Goal: Task Accomplishment & Management: Complete application form

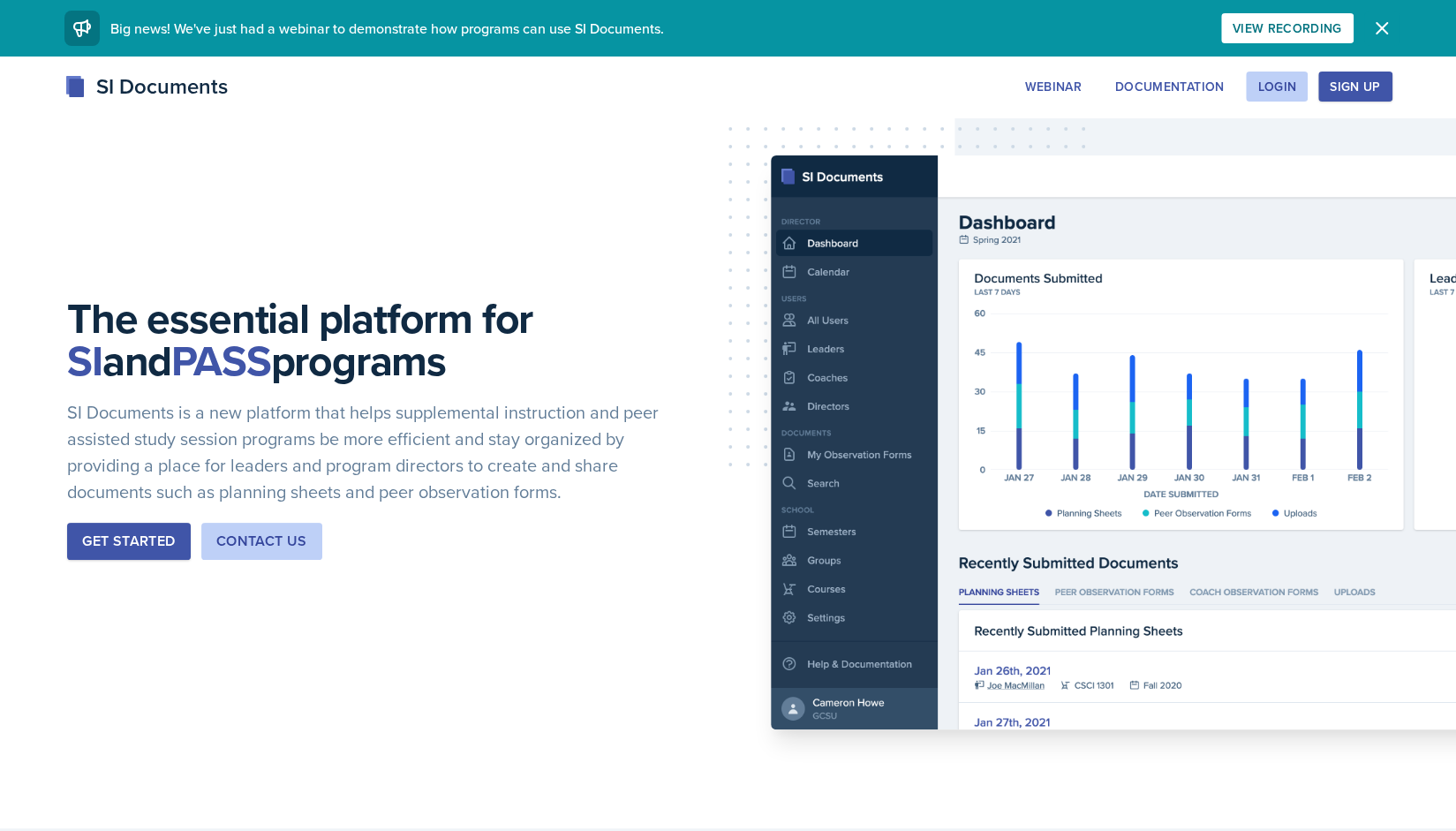
click at [1382, 33] on icon "button" at bounding box center [1382, 28] width 21 height 21
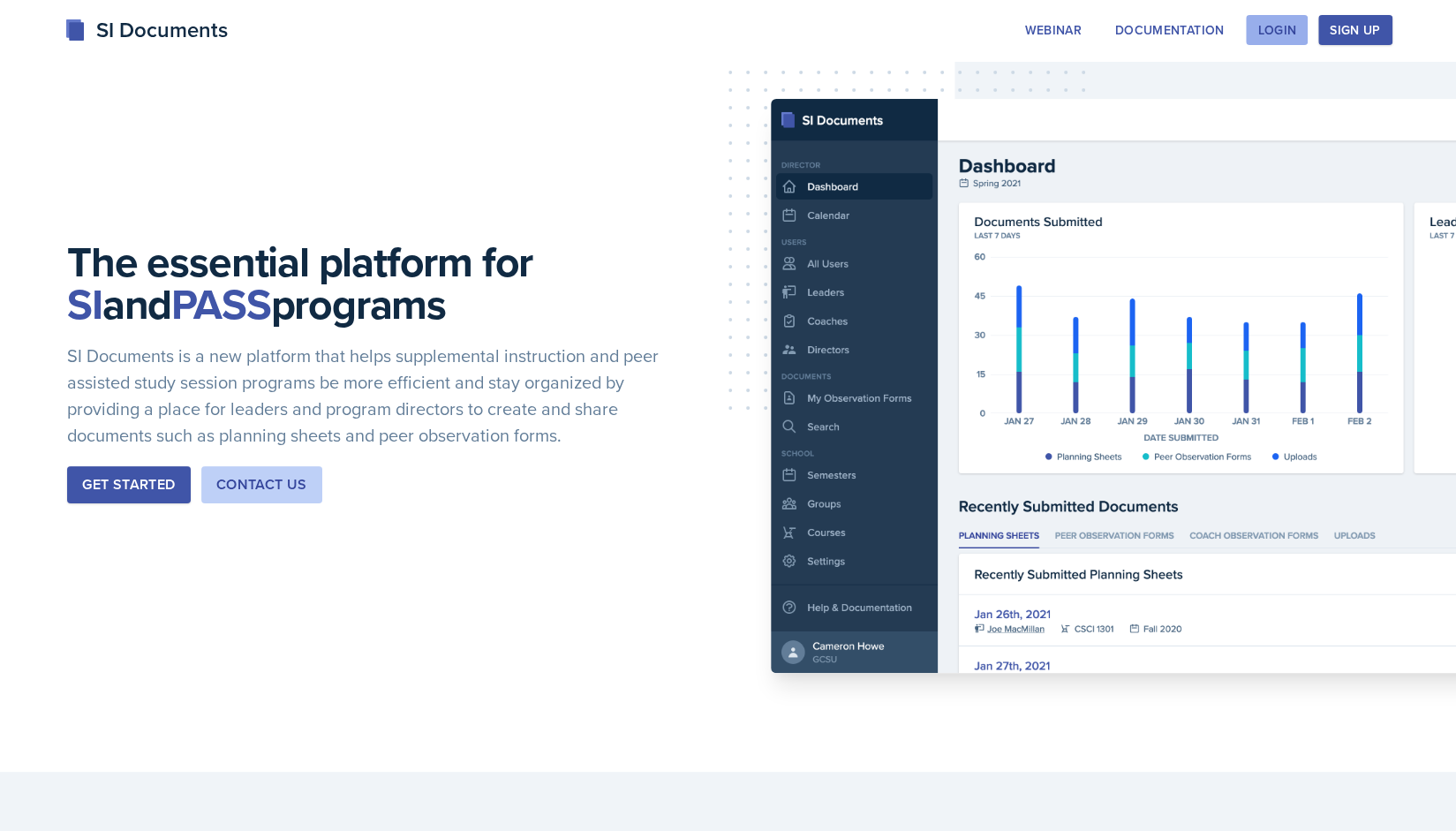
click at [1274, 41] on button "Login" at bounding box center [1277, 30] width 62 height 30
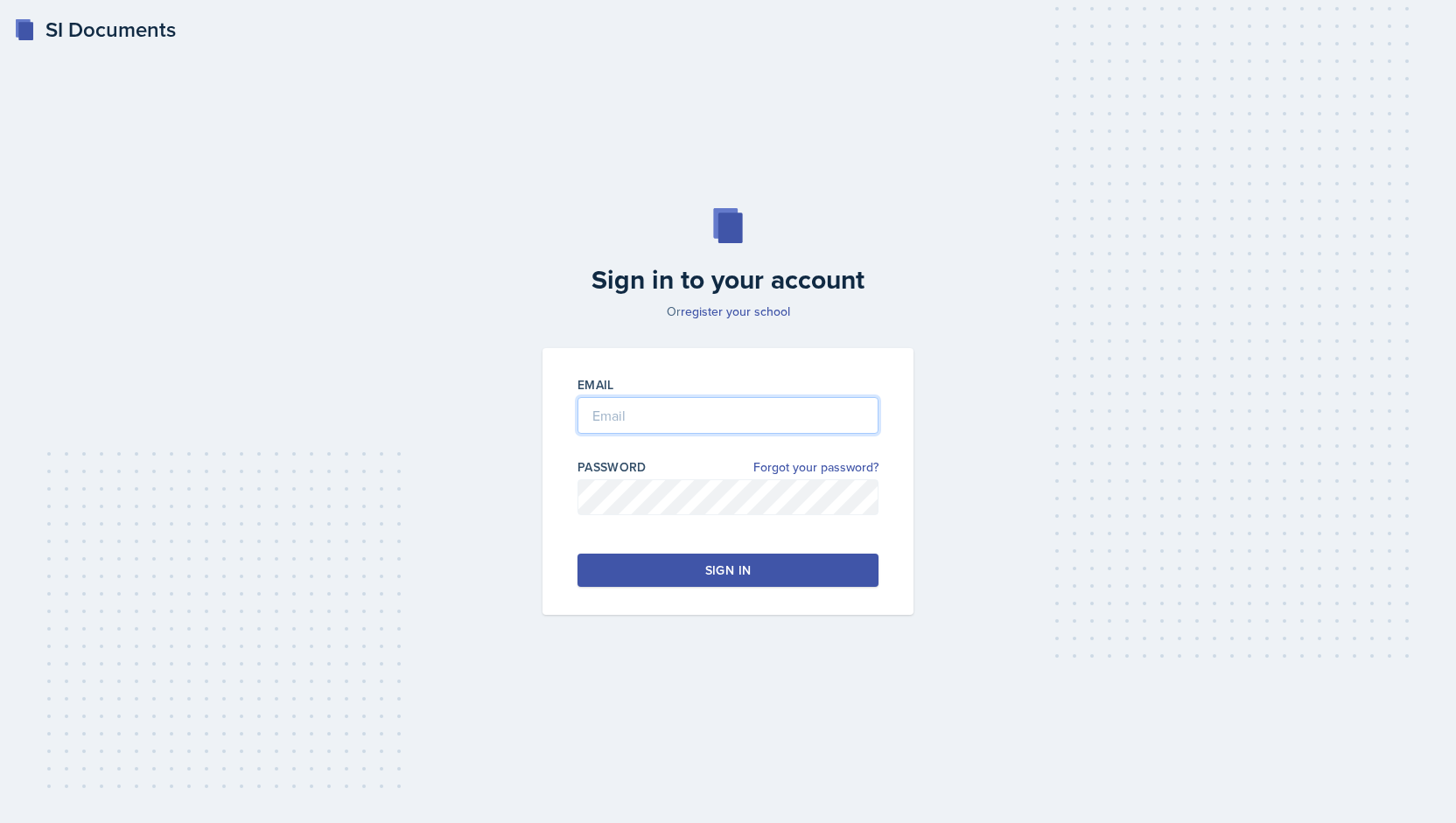
click at [616, 428] on input "email" at bounding box center [728, 416] width 301 height 37
click at [672, 423] on input "ceg0025" at bounding box center [728, 416] width 301 height 37
type input "[EMAIL_ADDRESS][DOMAIN_NAME]"
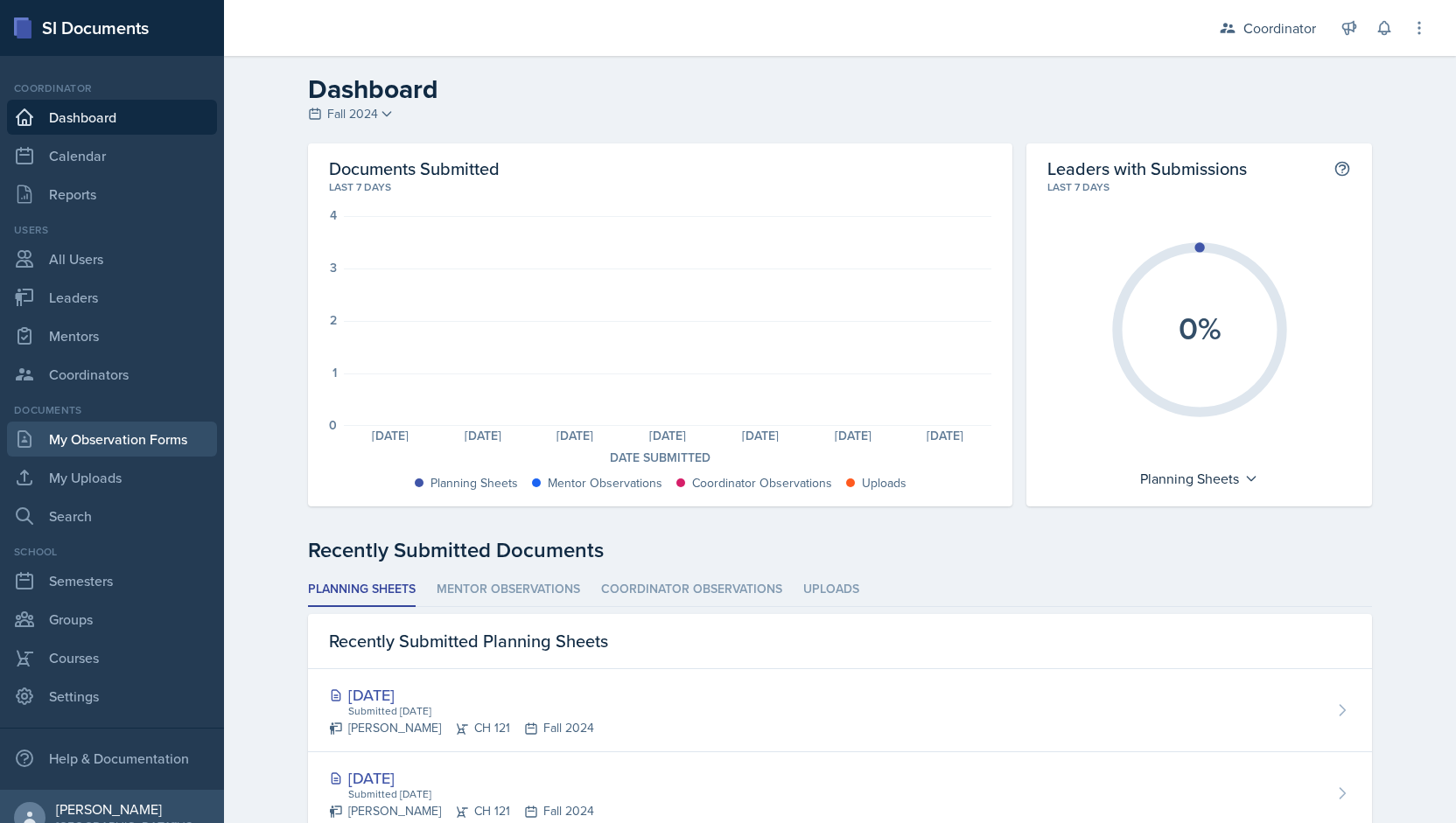
click at [154, 445] on link "My Observation Forms" at bounding box center [112, 439] width 210 height 35
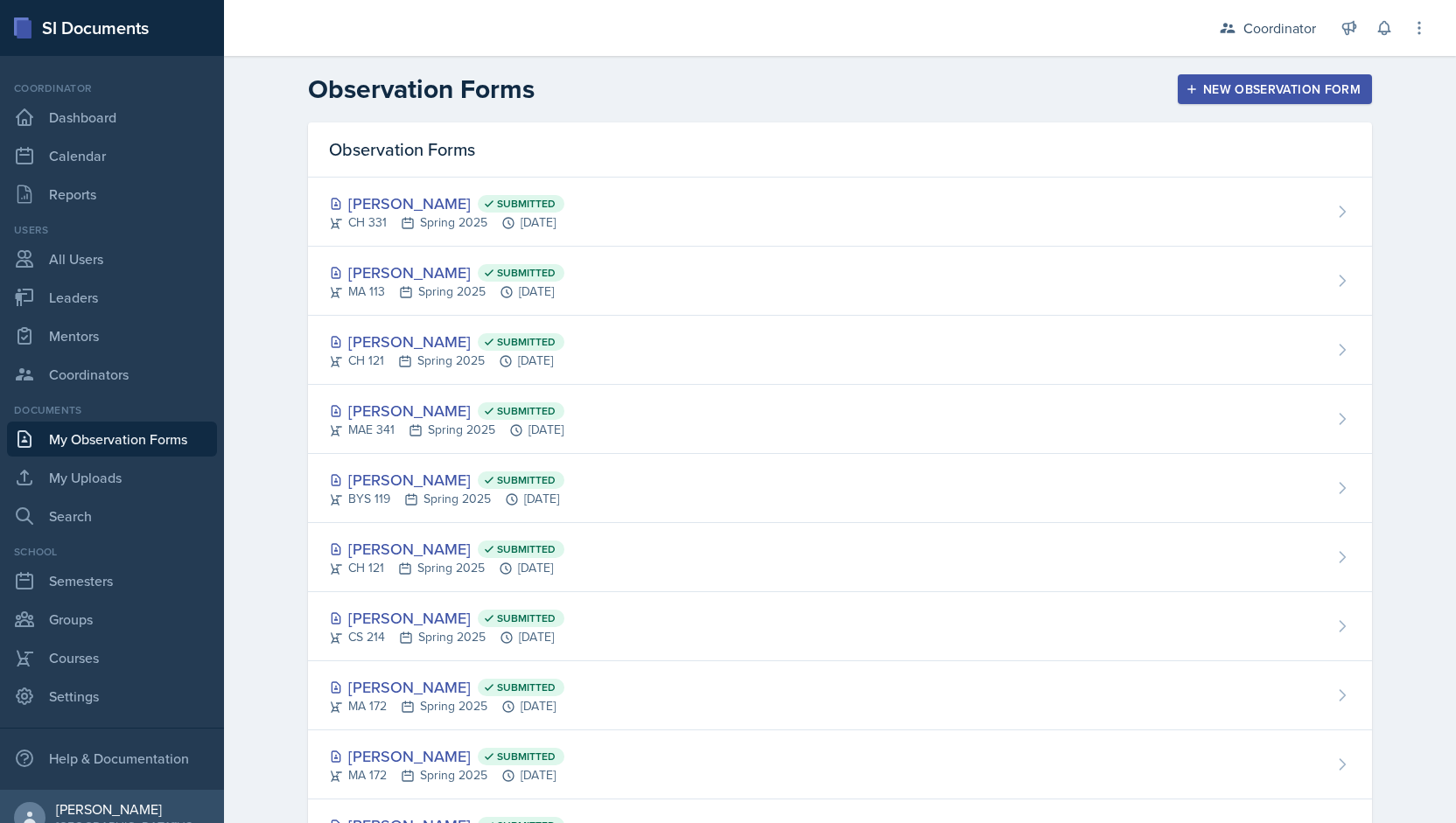
click at [1212, 82] on div "New Observation Form" at bounding box center [1274, 89] width 171 height 14
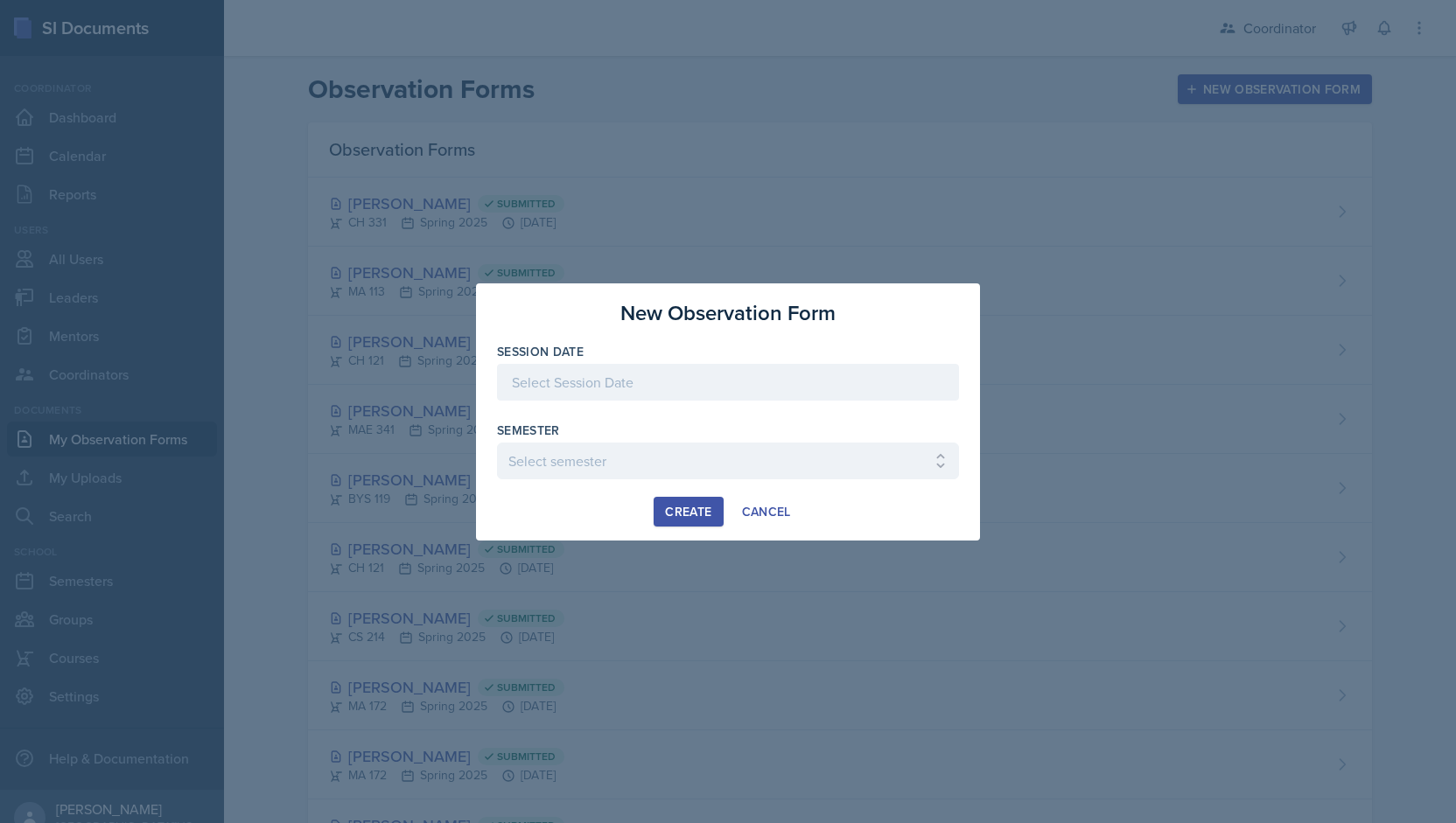
click at [589, 384] on div at bounding box center [728, 383] width 462 height 37
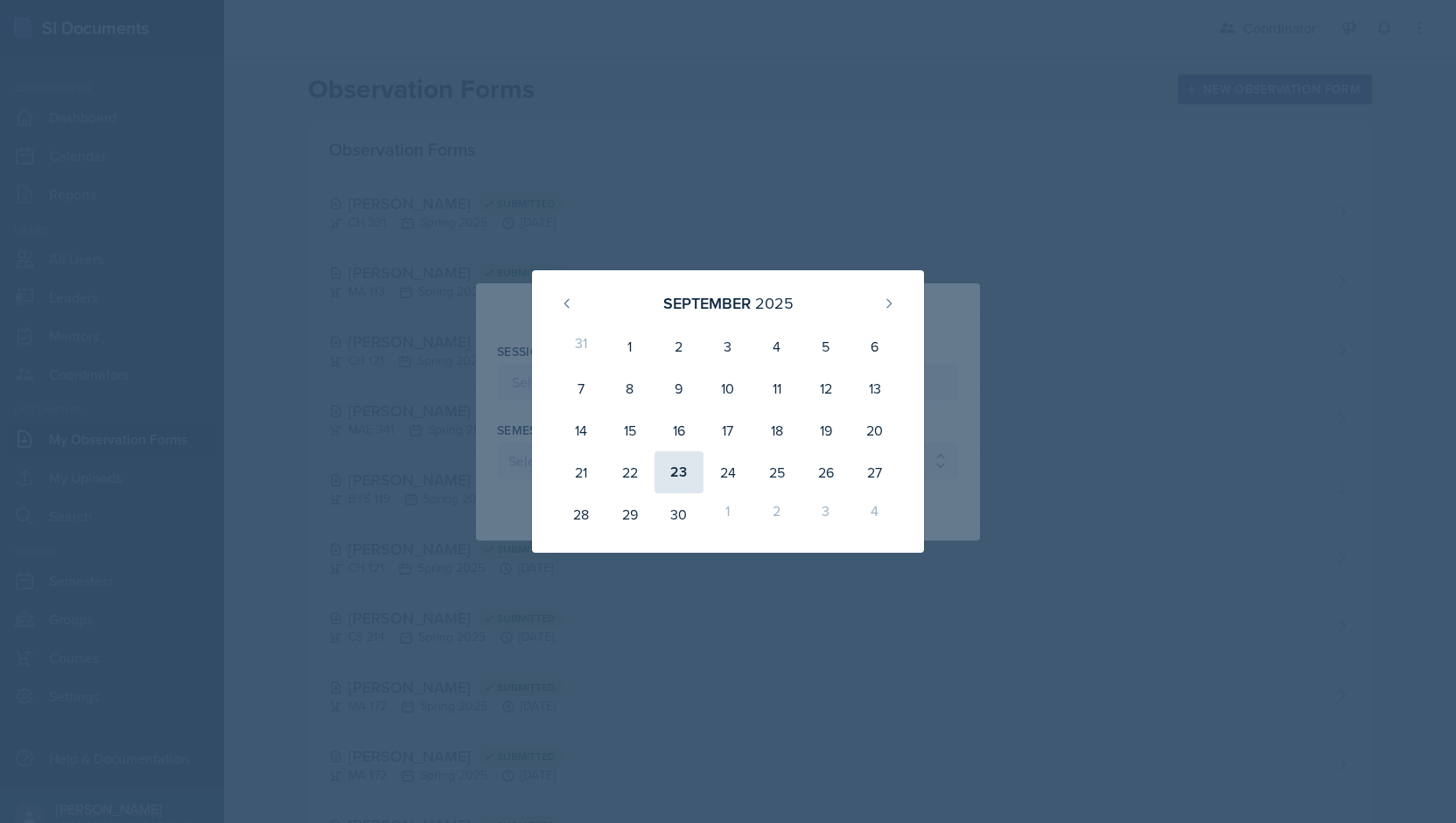
click at [693, 475] on div "23" at bounding box center [679, 472] width 49 height 42
type input "[DATE]"
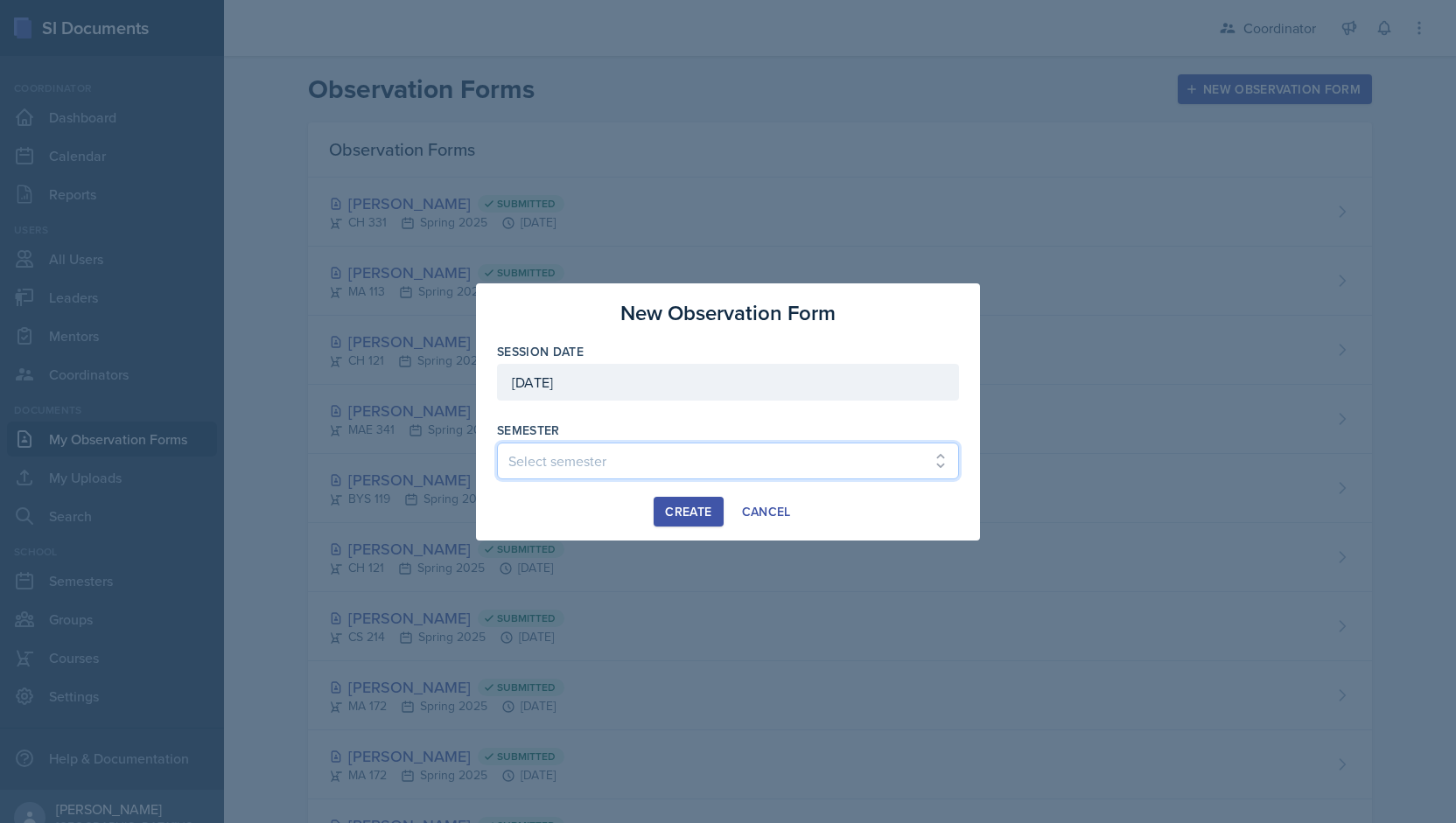
click at [615, 468] on select "Select semester Fall 2025 Spring 2025 Fall 2024 Spring 2024 Fall 2023 Spring 20…" at bounding box center [728, 461] width 462 height 37
select select "19fb88f7-c89b-4031-b5a0-458fd49807a1"
click at [497, 442] on select "Select semester Fall 2025 Spring 2025 Fall 2024 Spring 2024 Fall 2023 Spring 20…" at bounding box center [728, 461] width 462 height 37
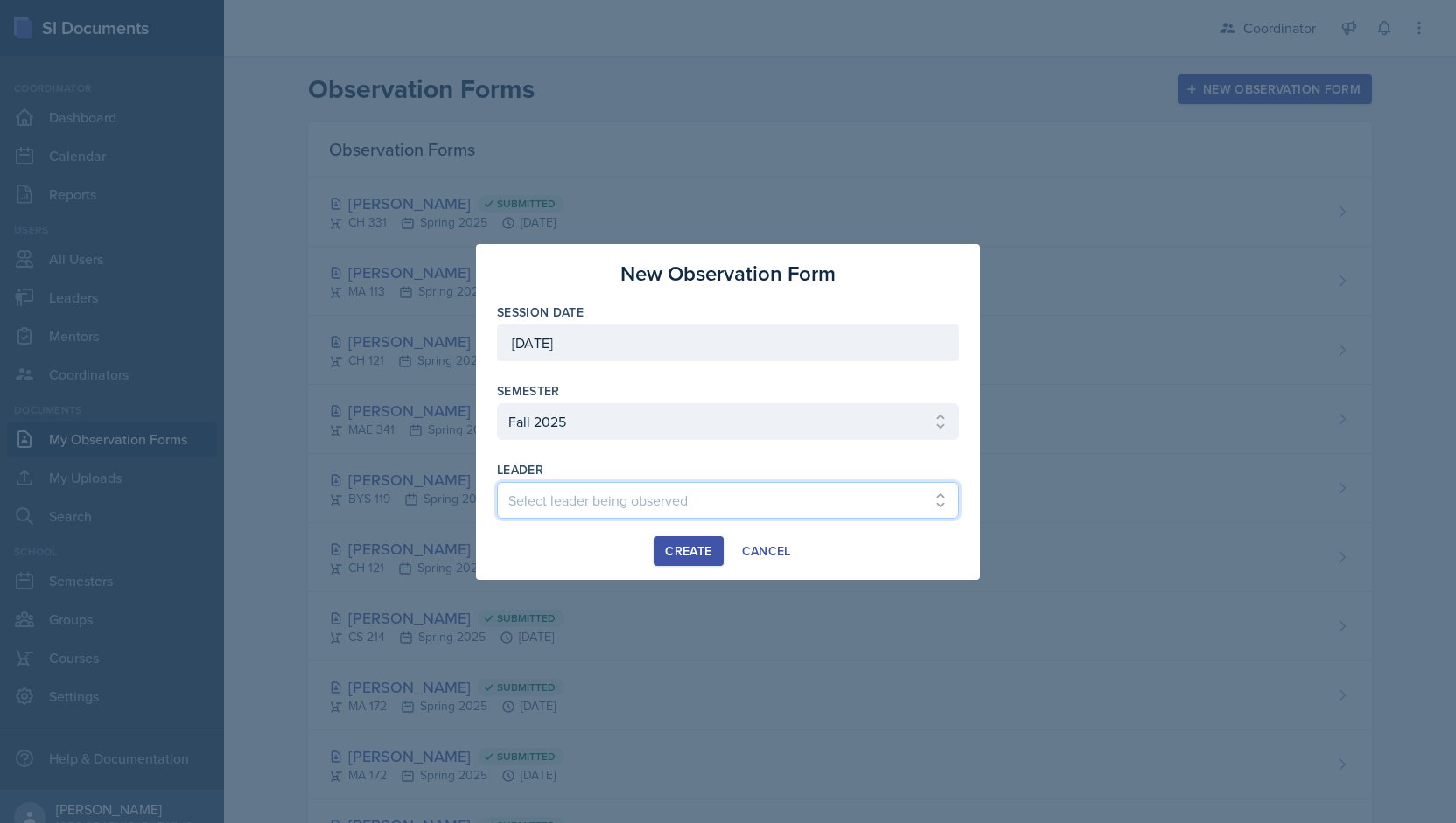
click at [585, 492] on select "Select leader being observed [PERSON_NAME] [PERSON_NAME] [PERSON_NAME] [PERSON_…" at bounding box center [728, 500] width 462 height 37
select select "398d421d-0274-483d-88aa-81ee6b1842fd"
click at [497, 481] on select "Select leader being observed [PERSON_NAME] [PERSON_NAME] [PERSON_NAME] [PERSON_…" at bounding box center [728, 500] width 462 height 37
click at [682, 544] on div "Create" at bounding box center [687, 551] width 46 height 14
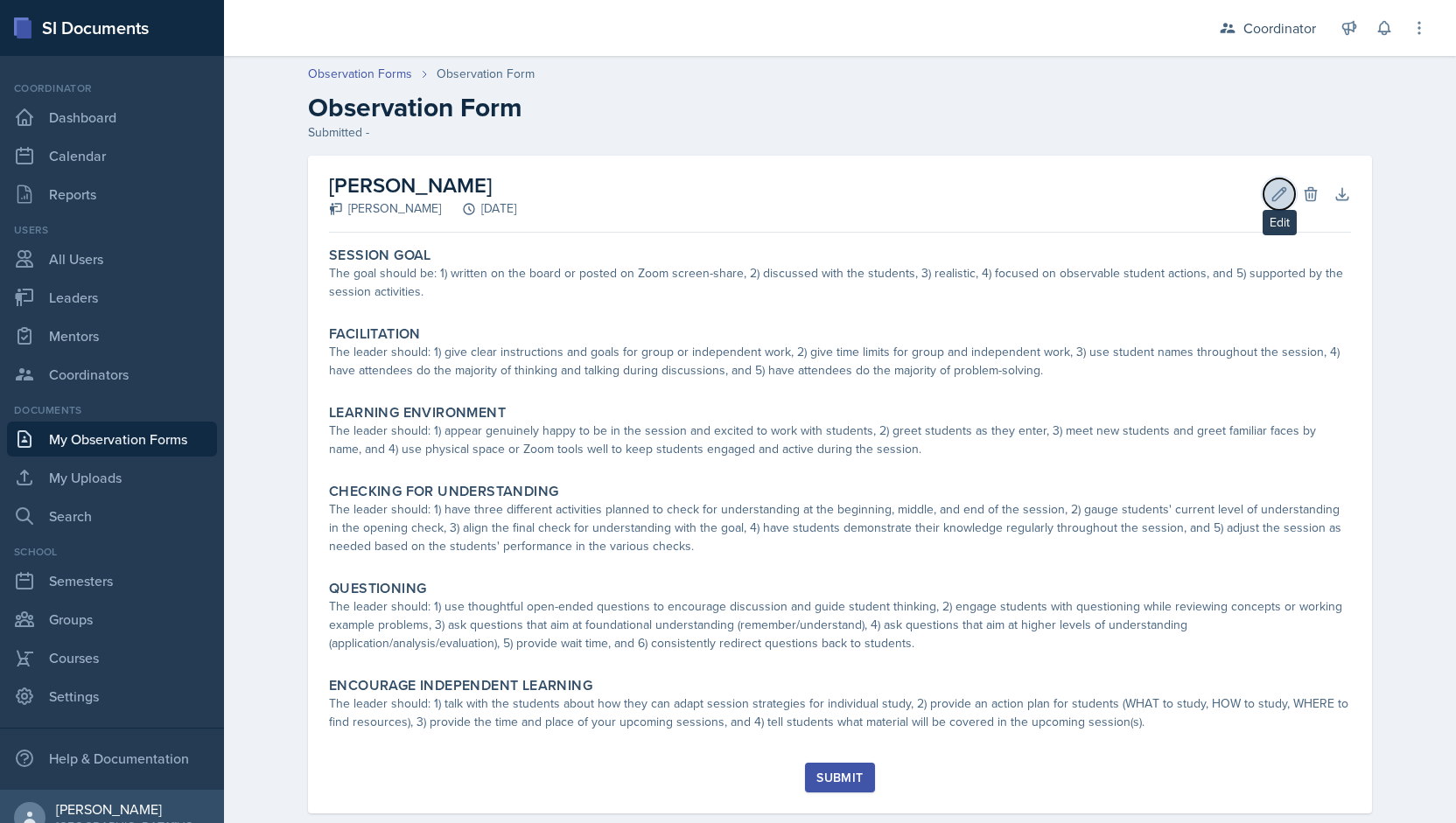
click at [1263, 190] on button "Edit" at bounding box center [1279, 194] width 31 height 31
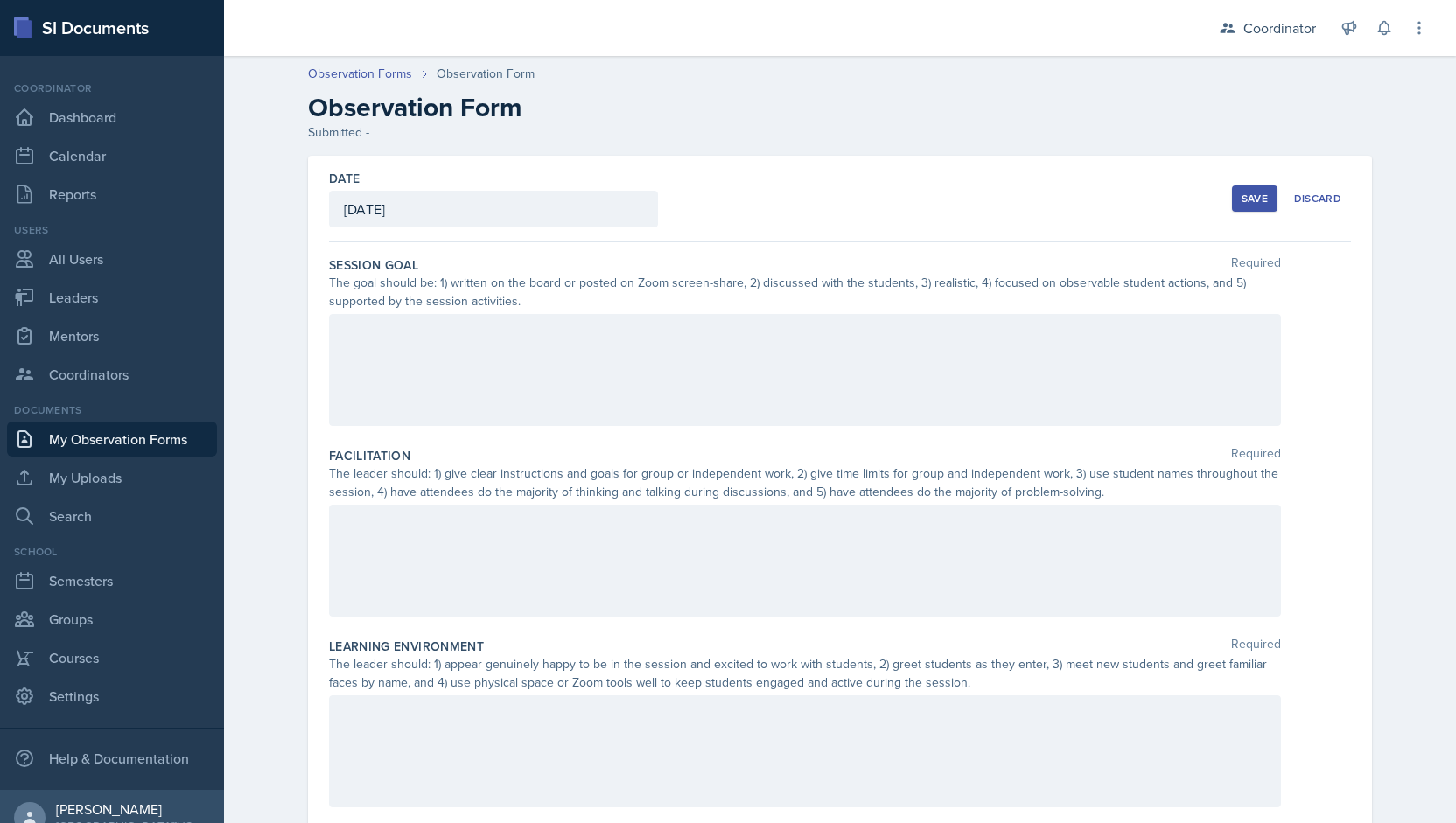
click at [415, 377] on div at bounding box center [805, 370] width 952 height 112
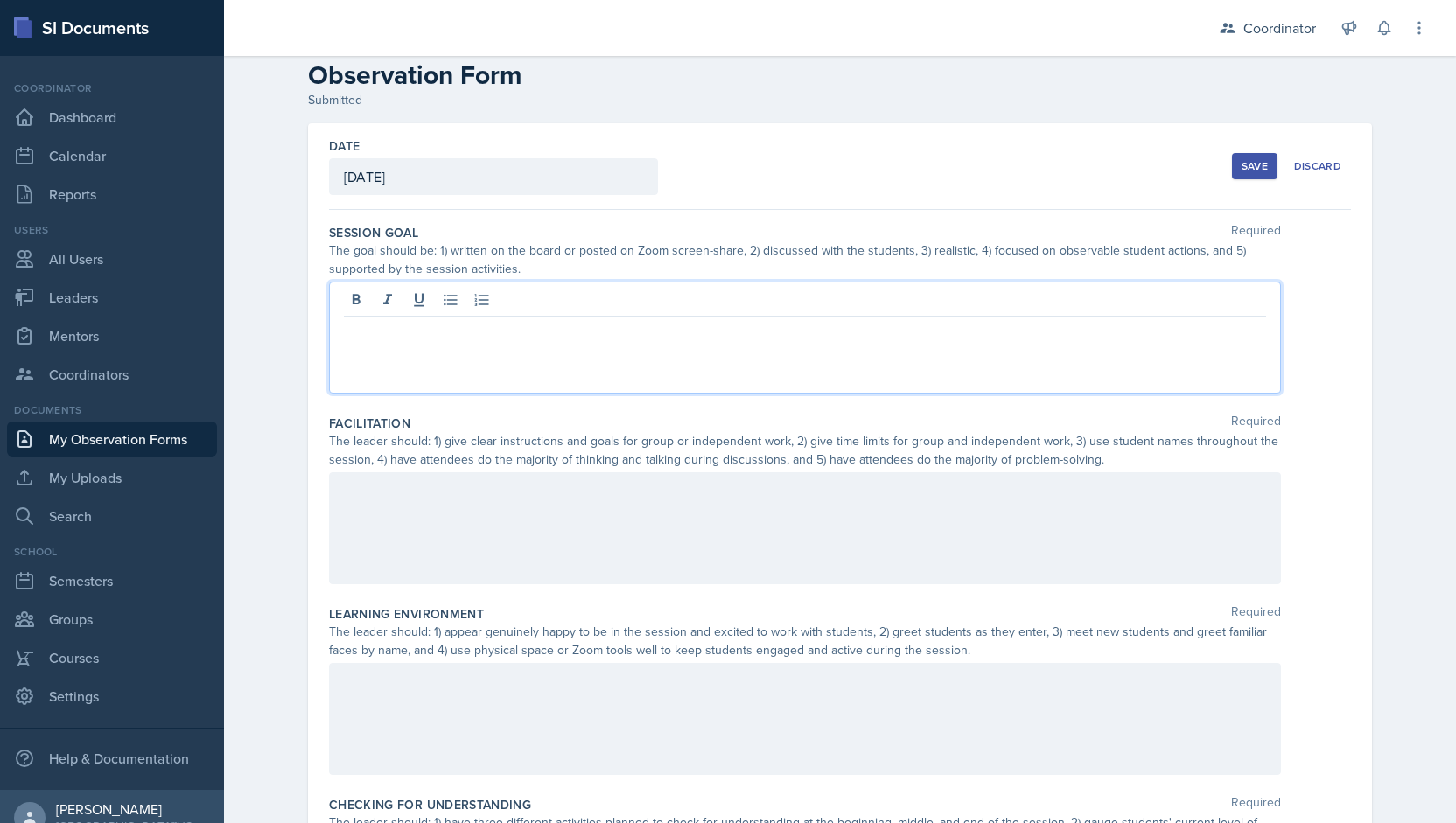
scroll to position [33, 0]
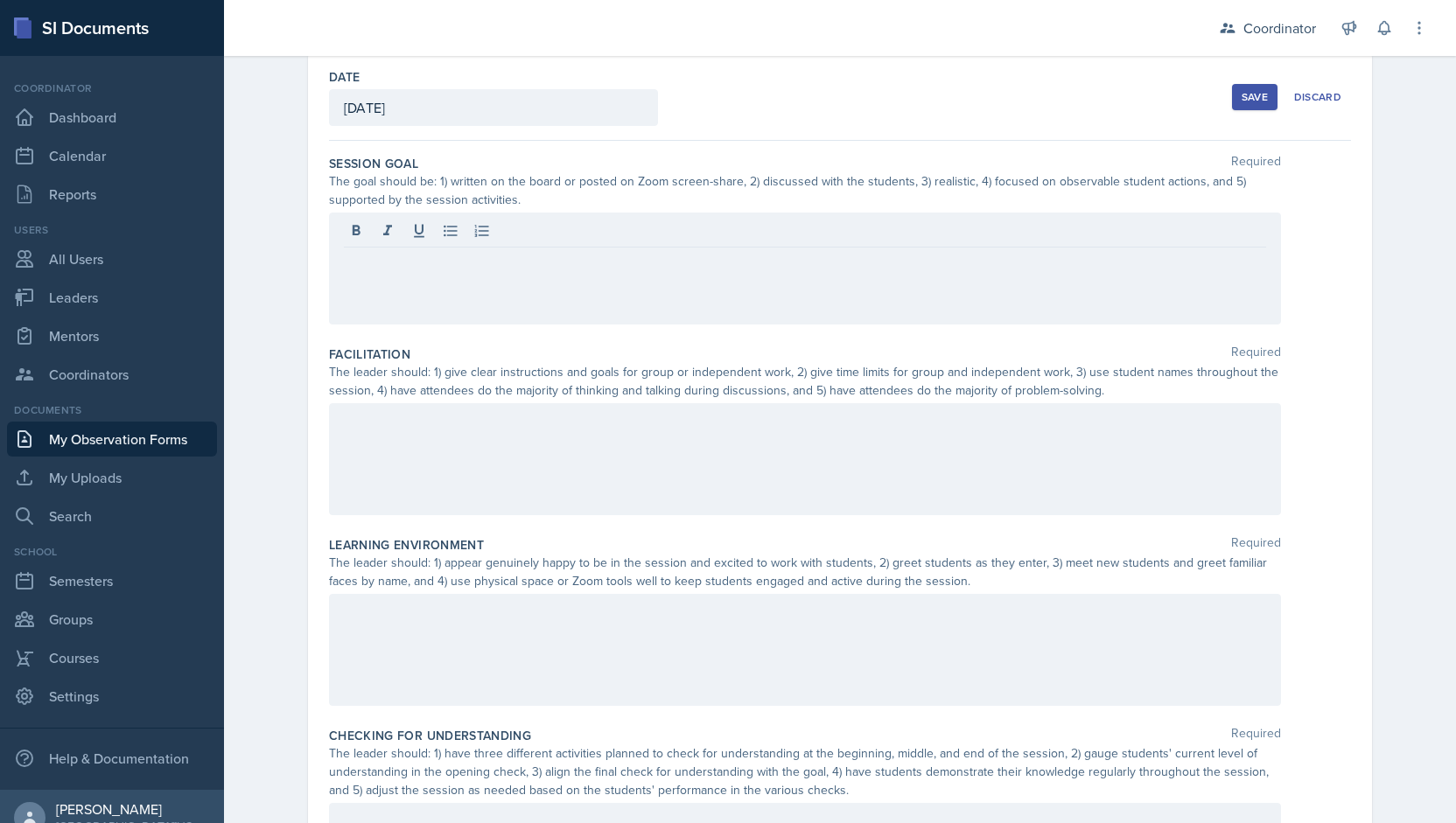
click at [380, 636] on div at bounding box center [805, 650] width 952 height 112
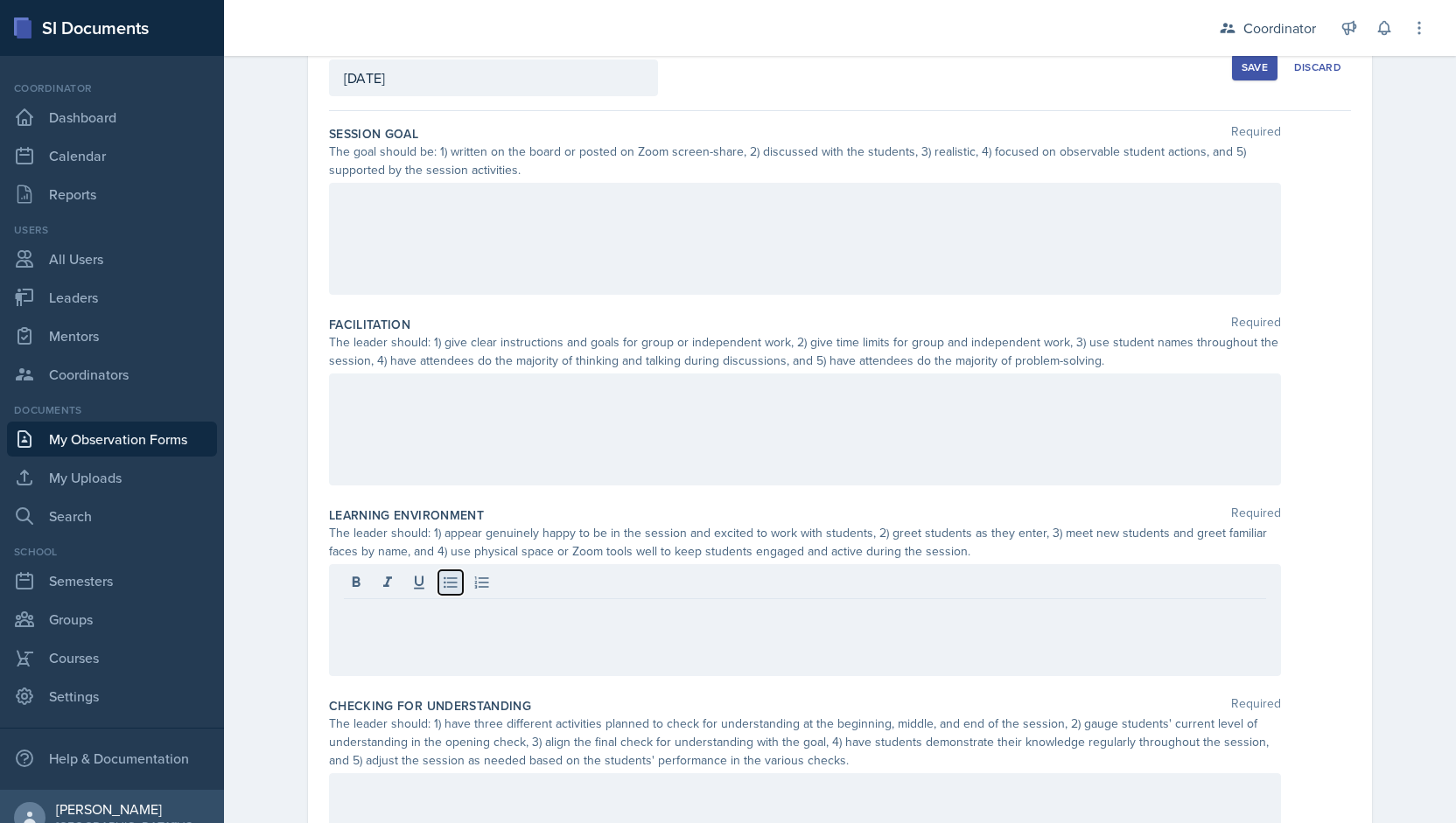
click at [448, 585] on icon at bounding box center [449, 583] width 13 height 12
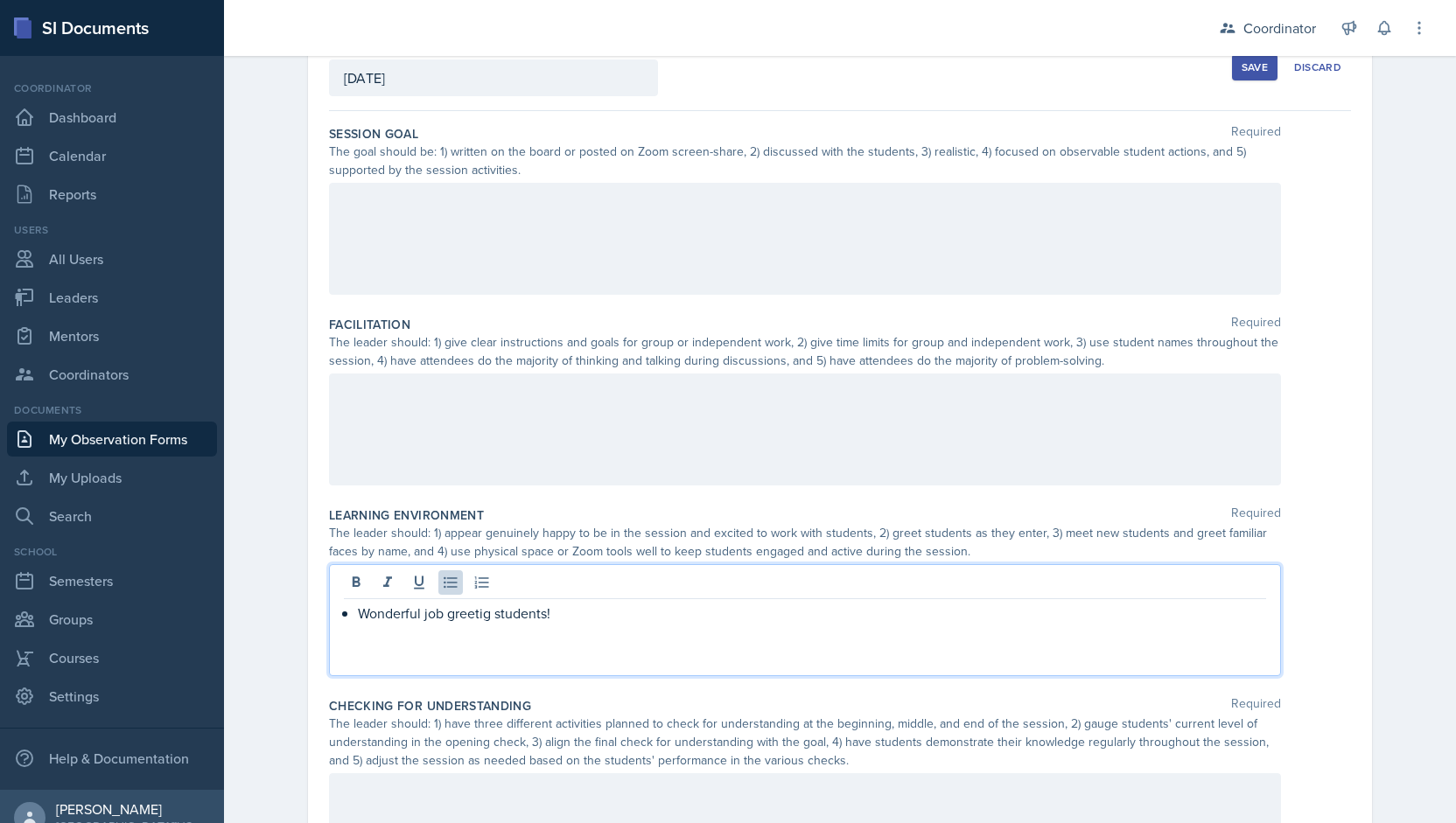
click at [471, 617] on p "Wonderful job greetig students!" at bounding box center [812, 613] width 909 height 21
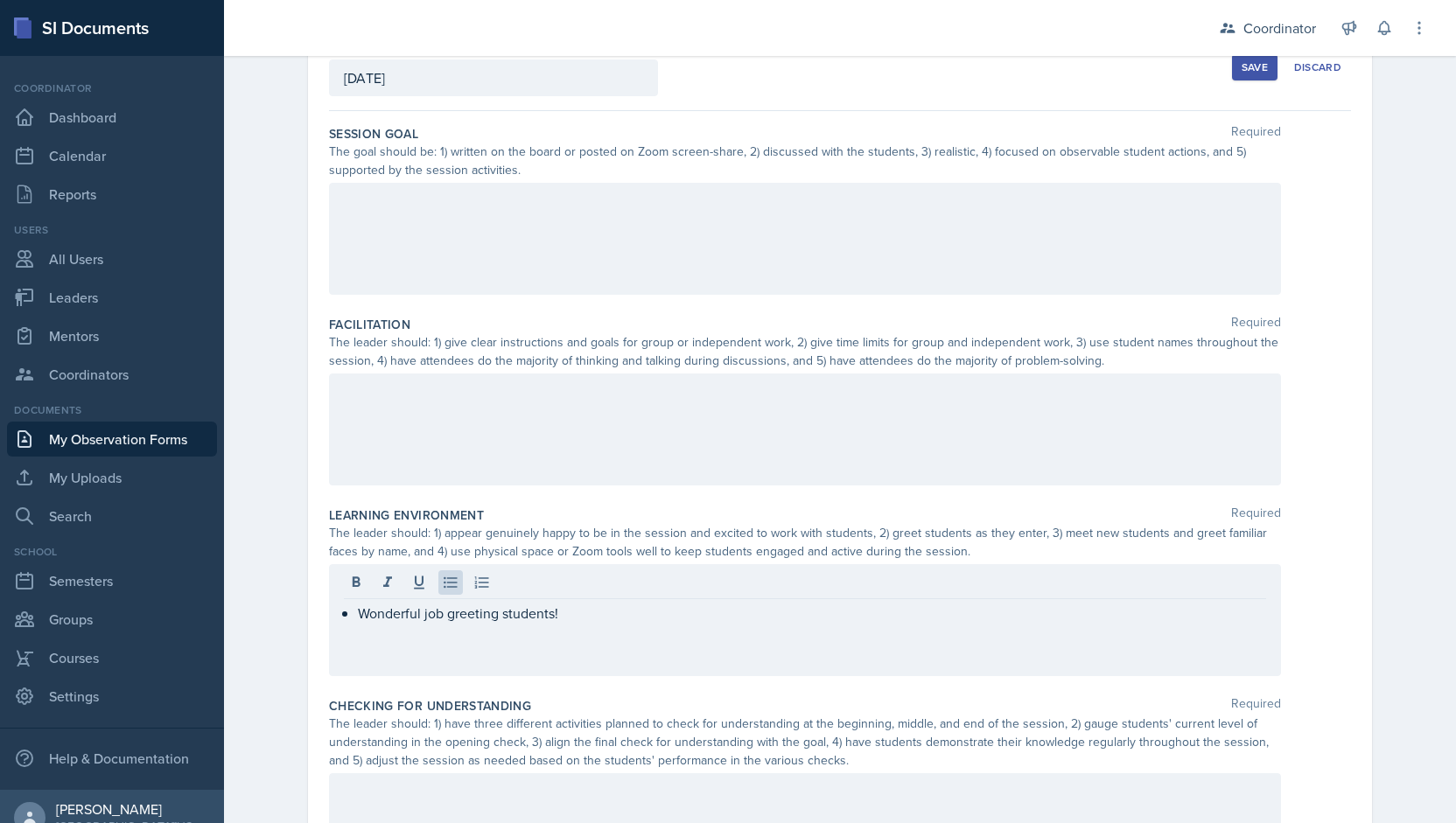
click at [581, 627] on div "Wonderful job greeting students!" at bounding box center [805, 619] width 952 height 112
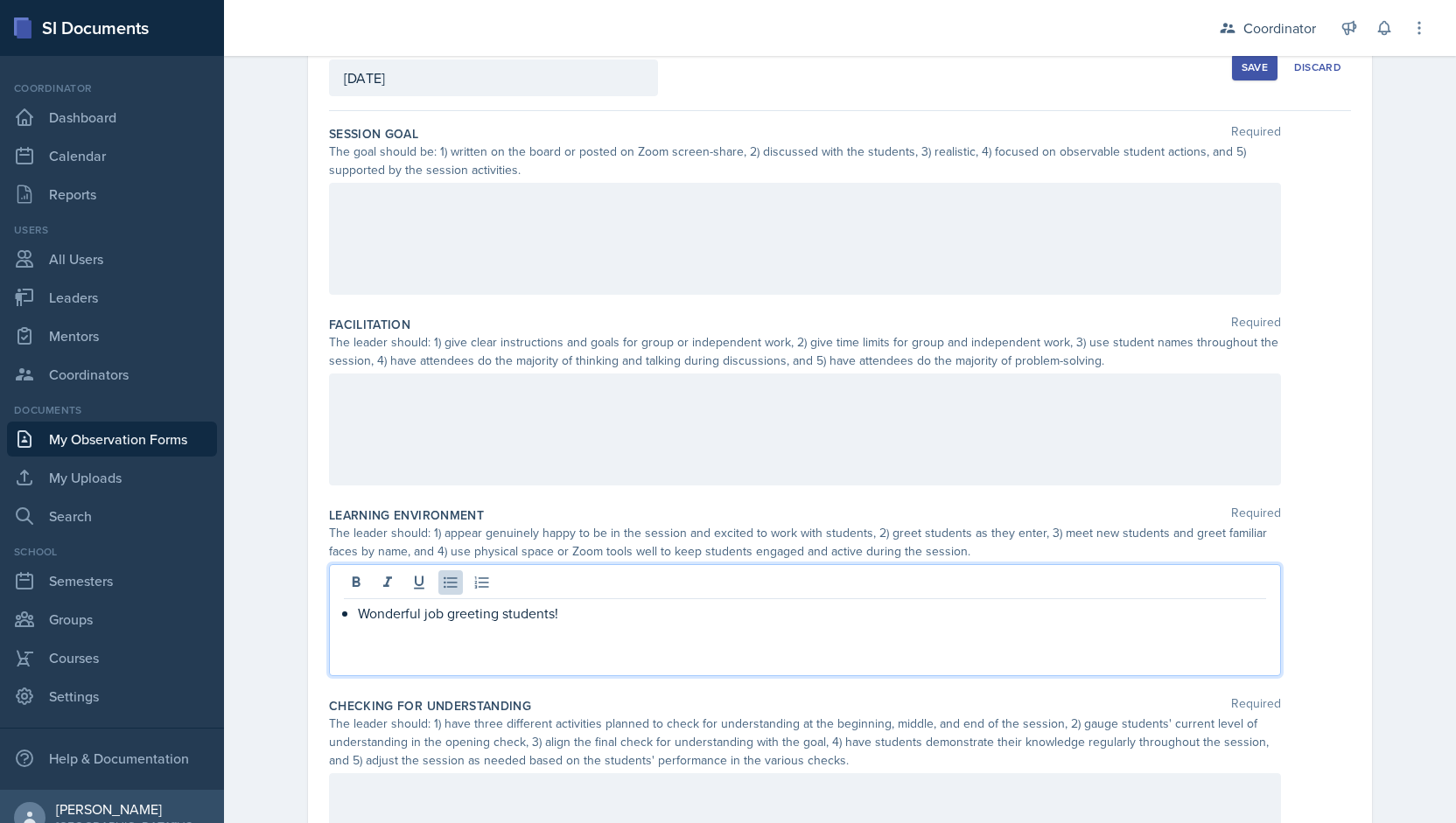
click at [578, 613] on p "Wonderful job greeting students!" at bounding box center [812, 613] width 909 height 21
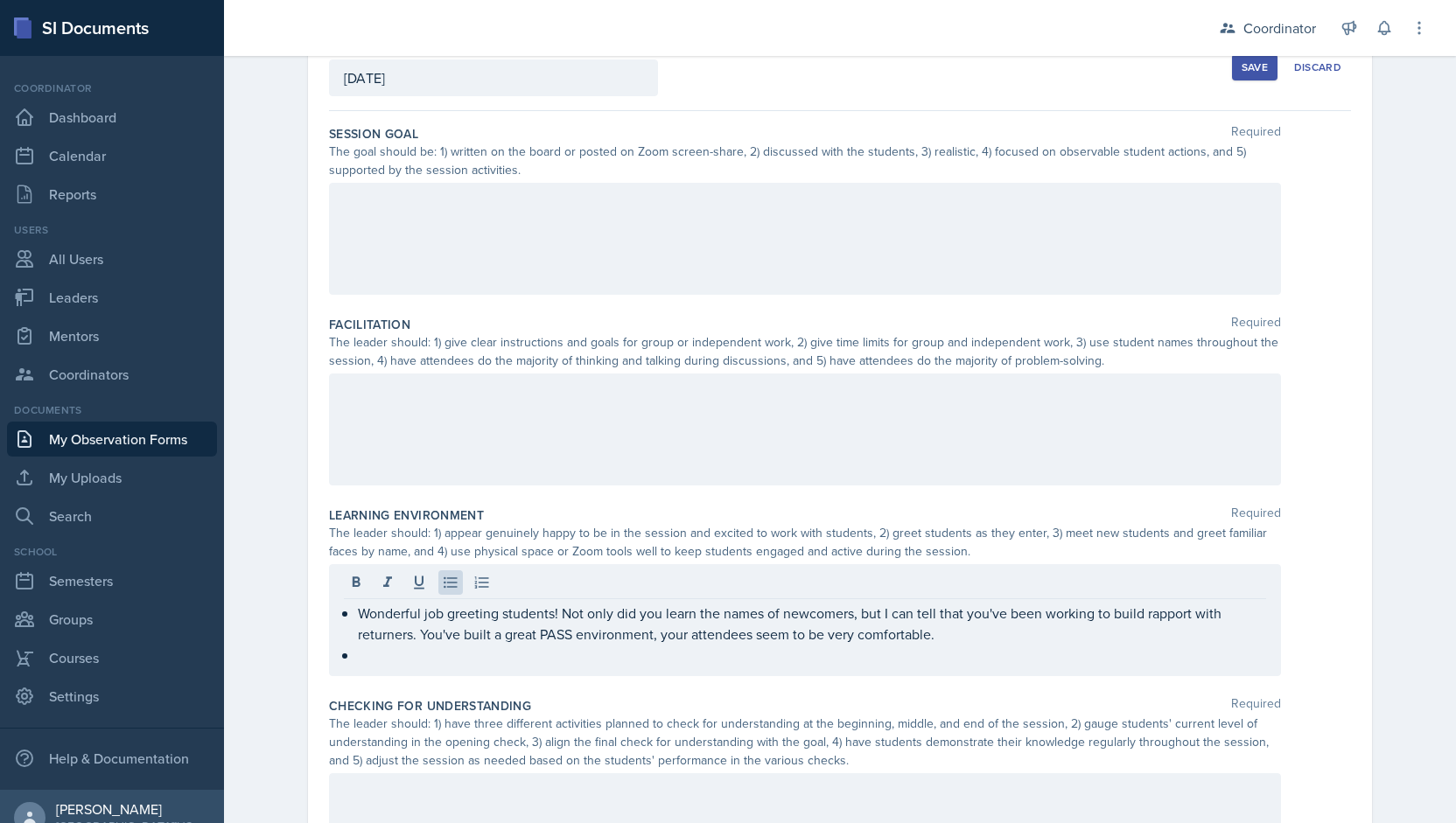
click at [653, 261] on div at bounding box center [805, 239] width 952 height 112
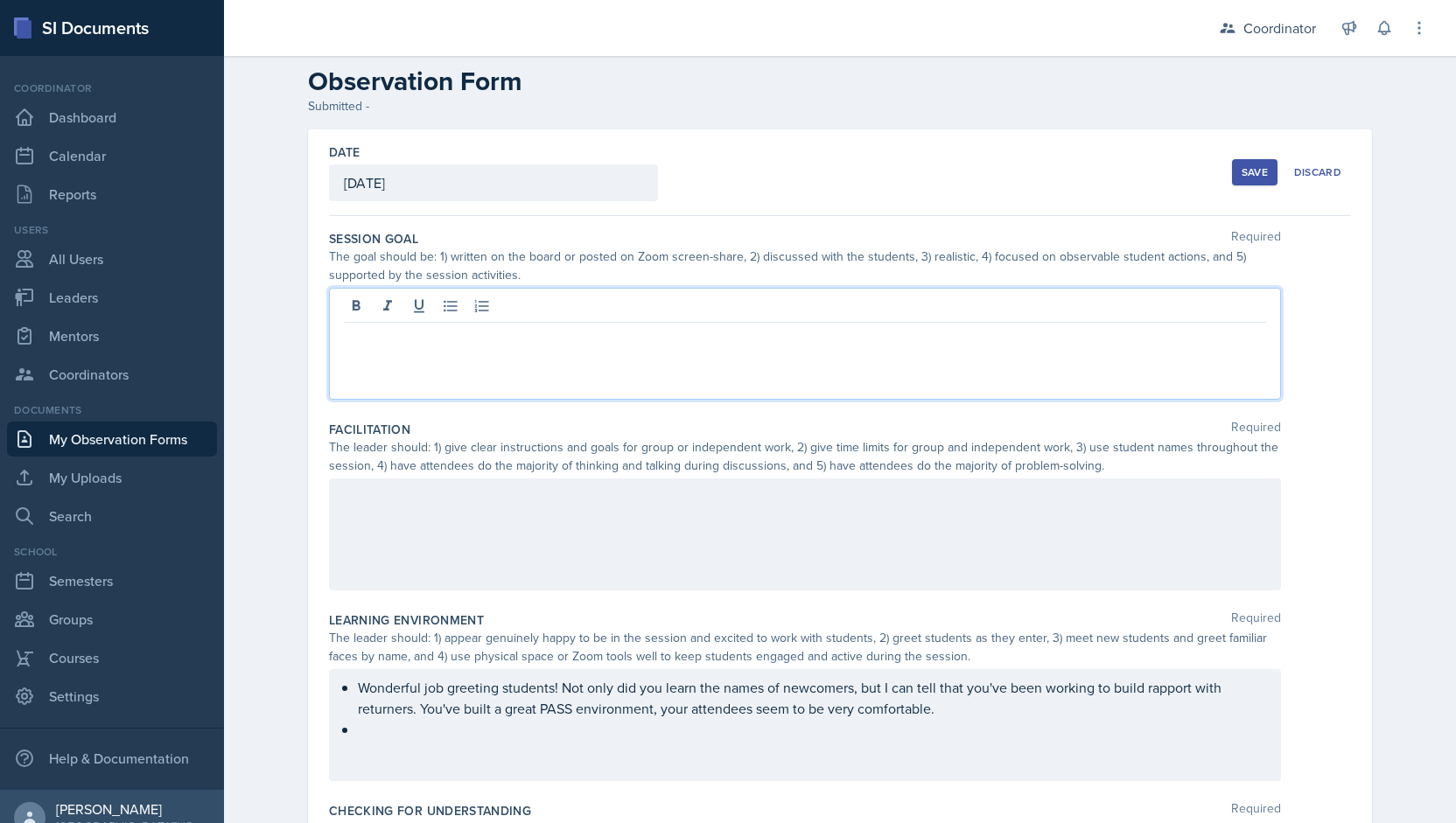
scroll to position [25, 0]
click at [432, 317] on div at bounding box center [805, 308] width 922 height 28
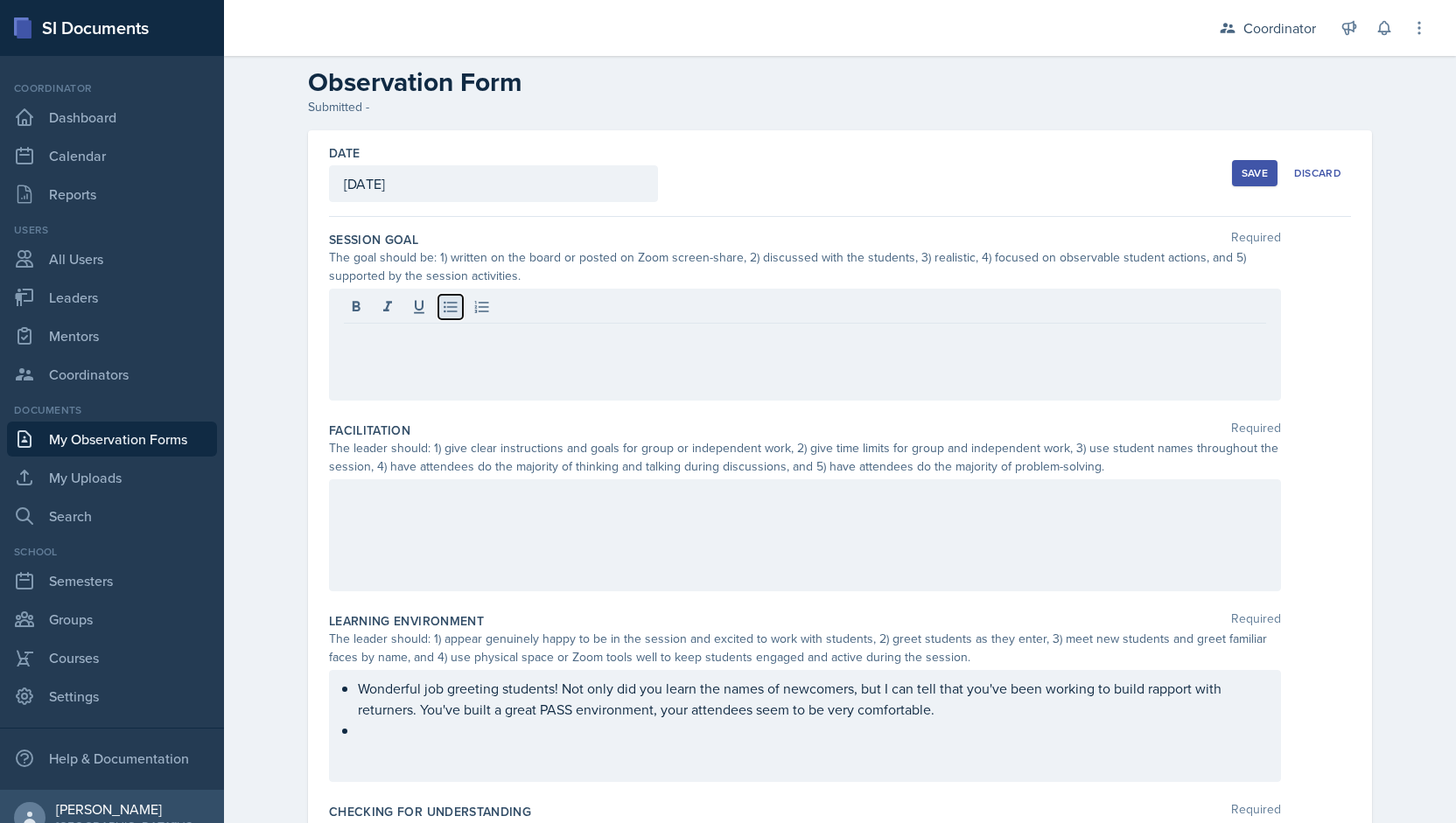
click at [448, 306] on icon at bounding box center [450, 307] width 18 height 18
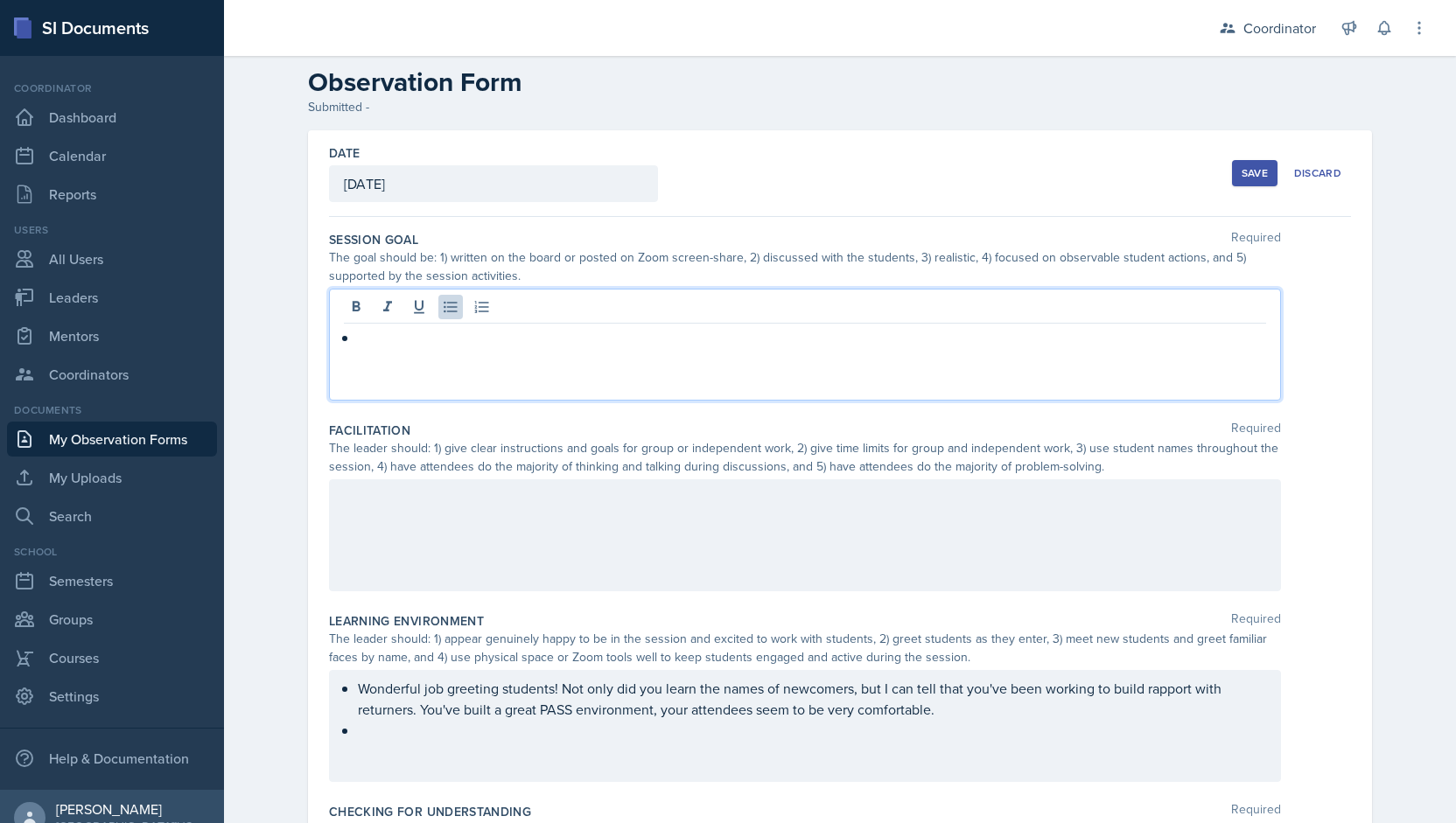
click at [368, 546] on div at bounding box center [805, 535] width 952 height 112
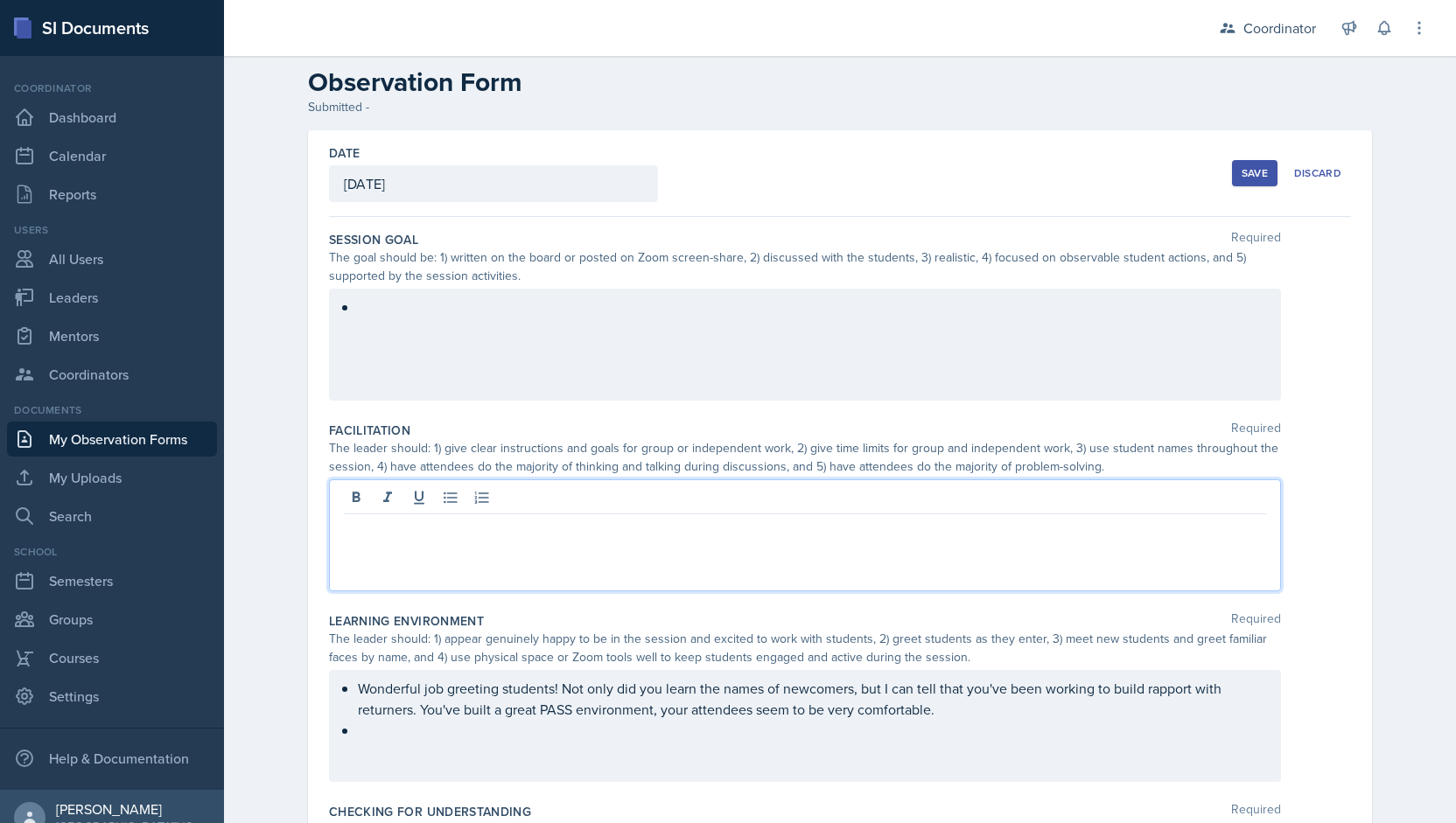
scroll to position [56, 0]
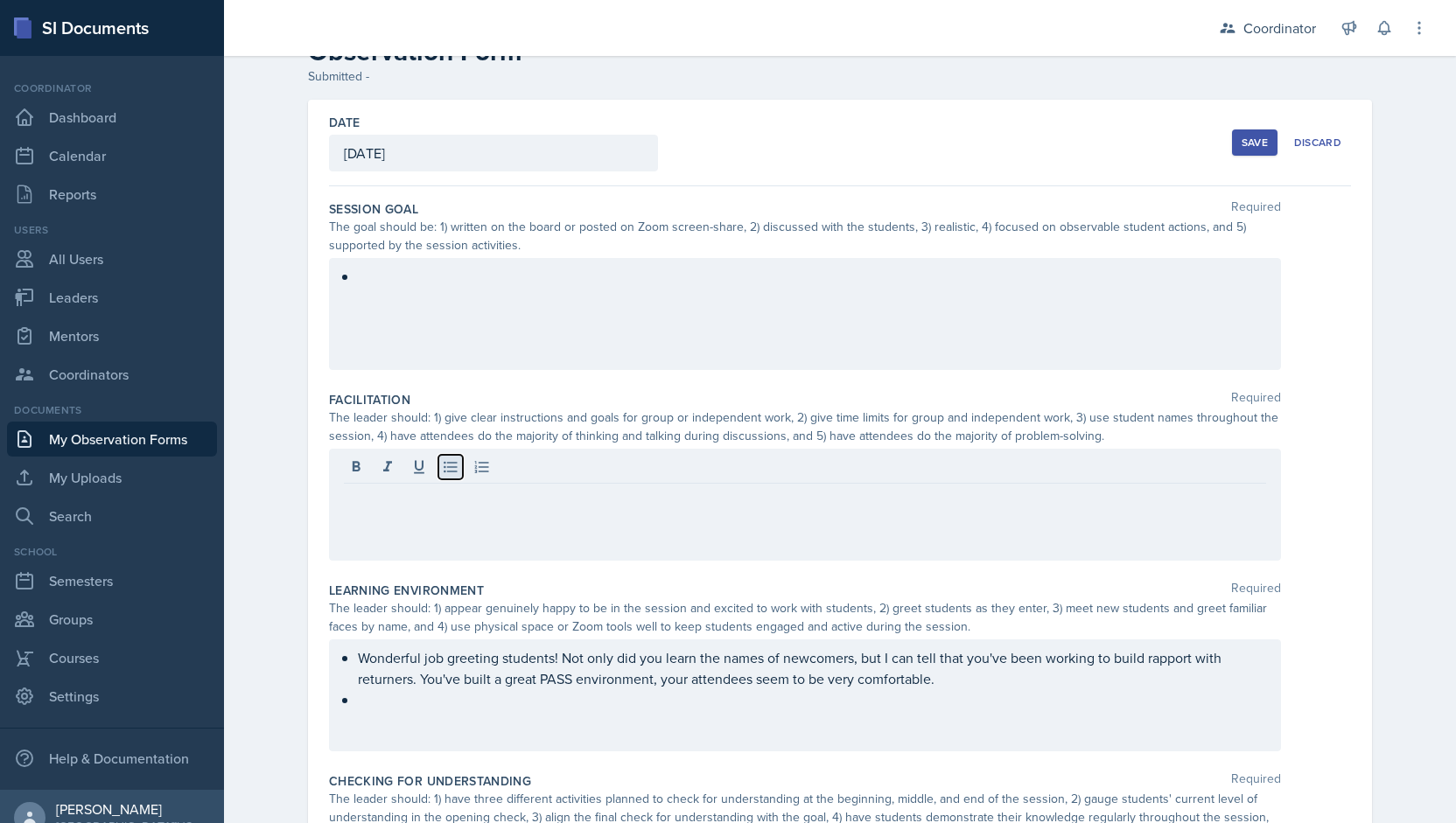
click at [443, 473] on icon at bounding box center [450, 467] width 18 height 18
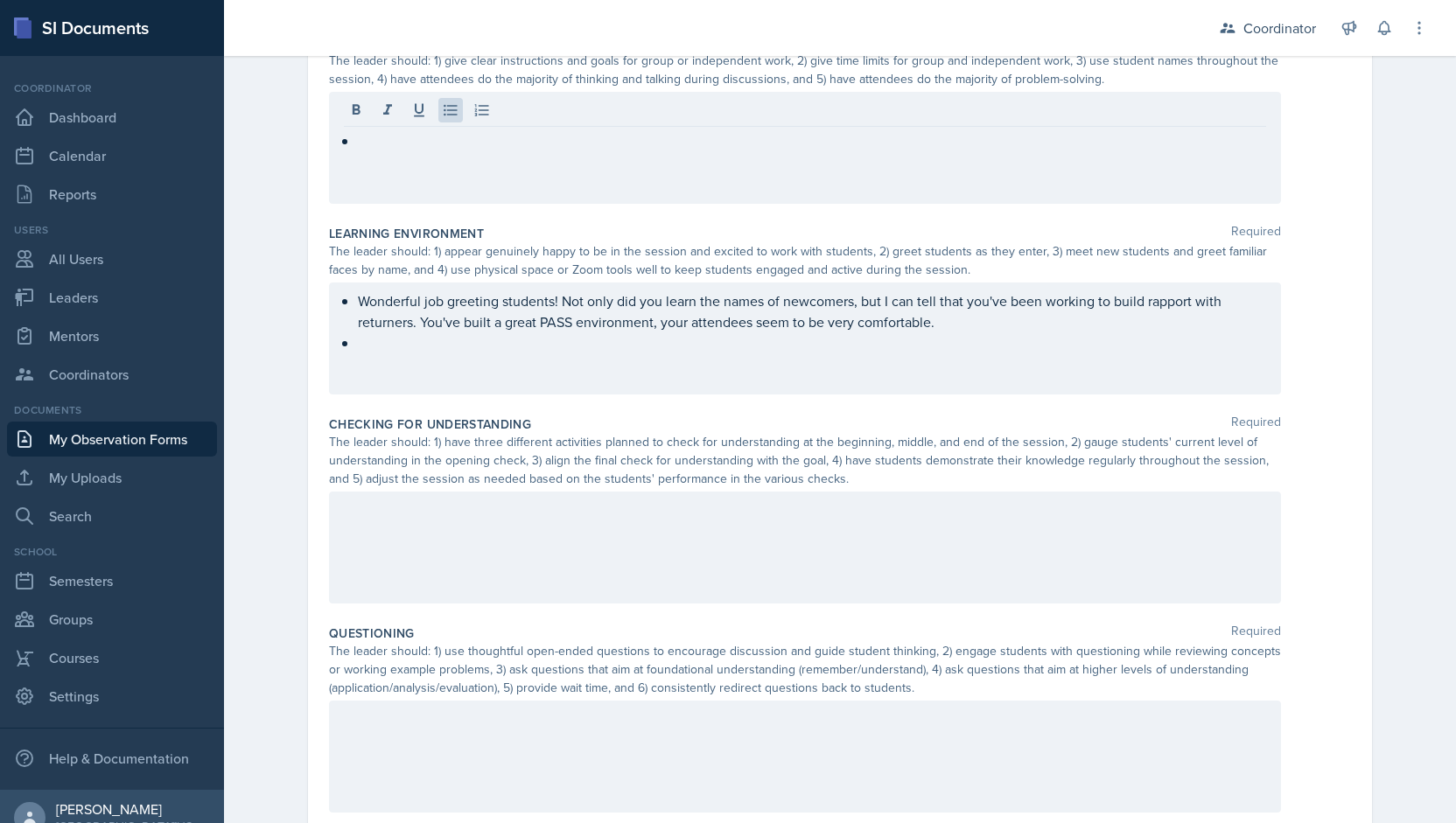
click at [388, 563] on div at bounding box center [805, 547] width 952 height 112
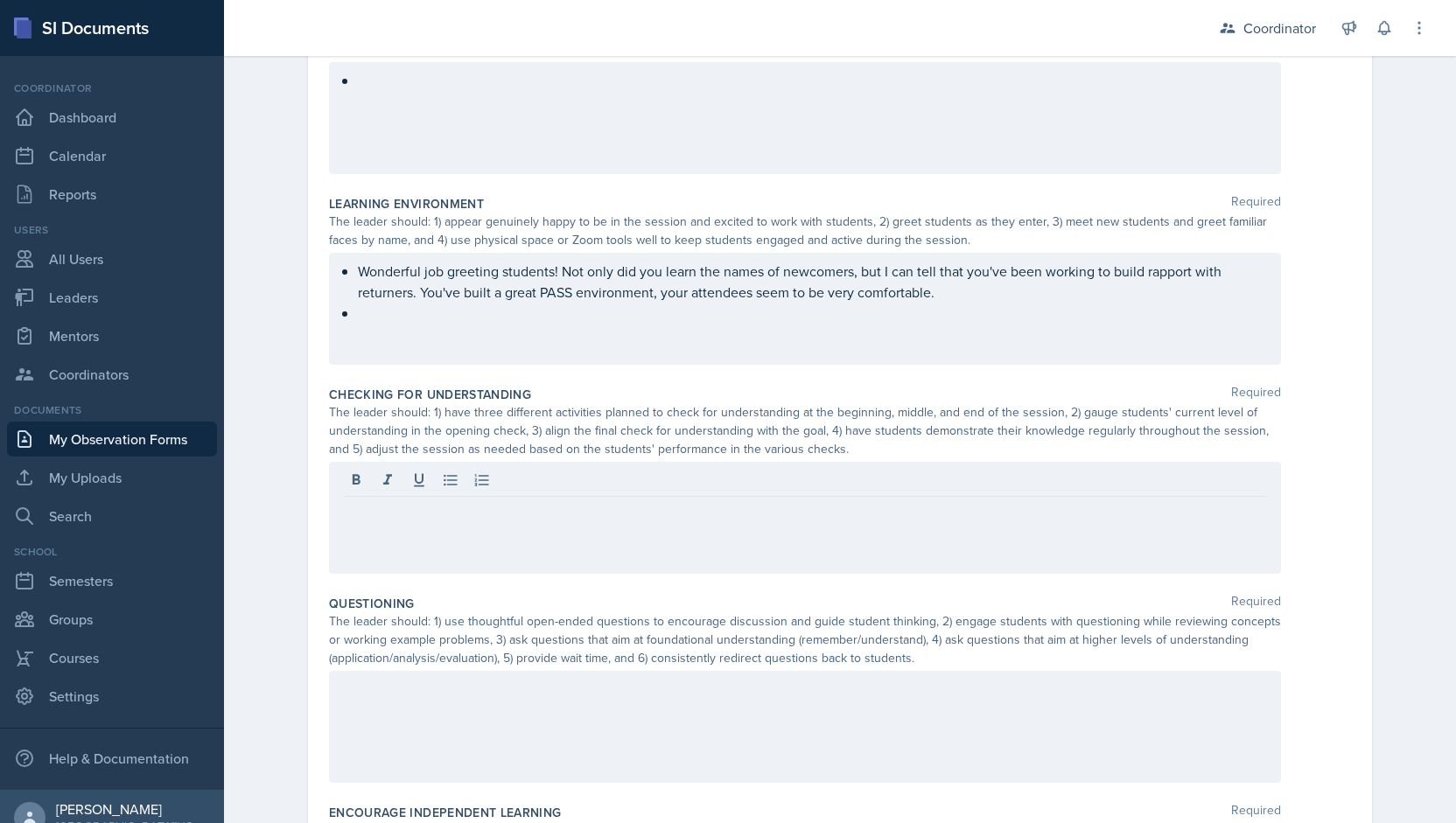
click at [444, 490] on div at bounding box center [805, 481] width 922 height 28
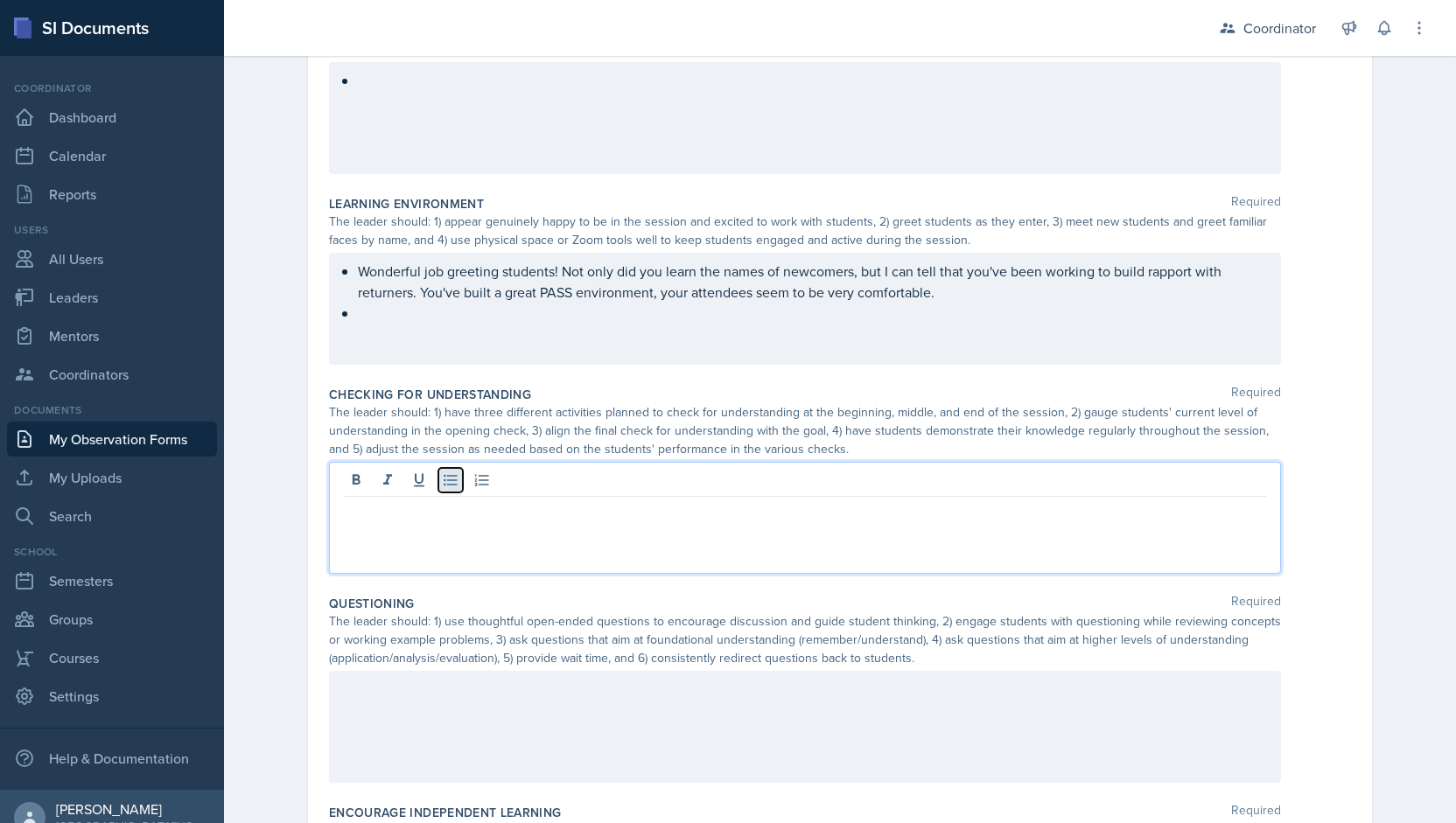
click at [444, 487] on button at bounding box center [450, 480] width 24 height 24
click at [333, 676] on div at bounding box center [805, 726] width 952 height 112
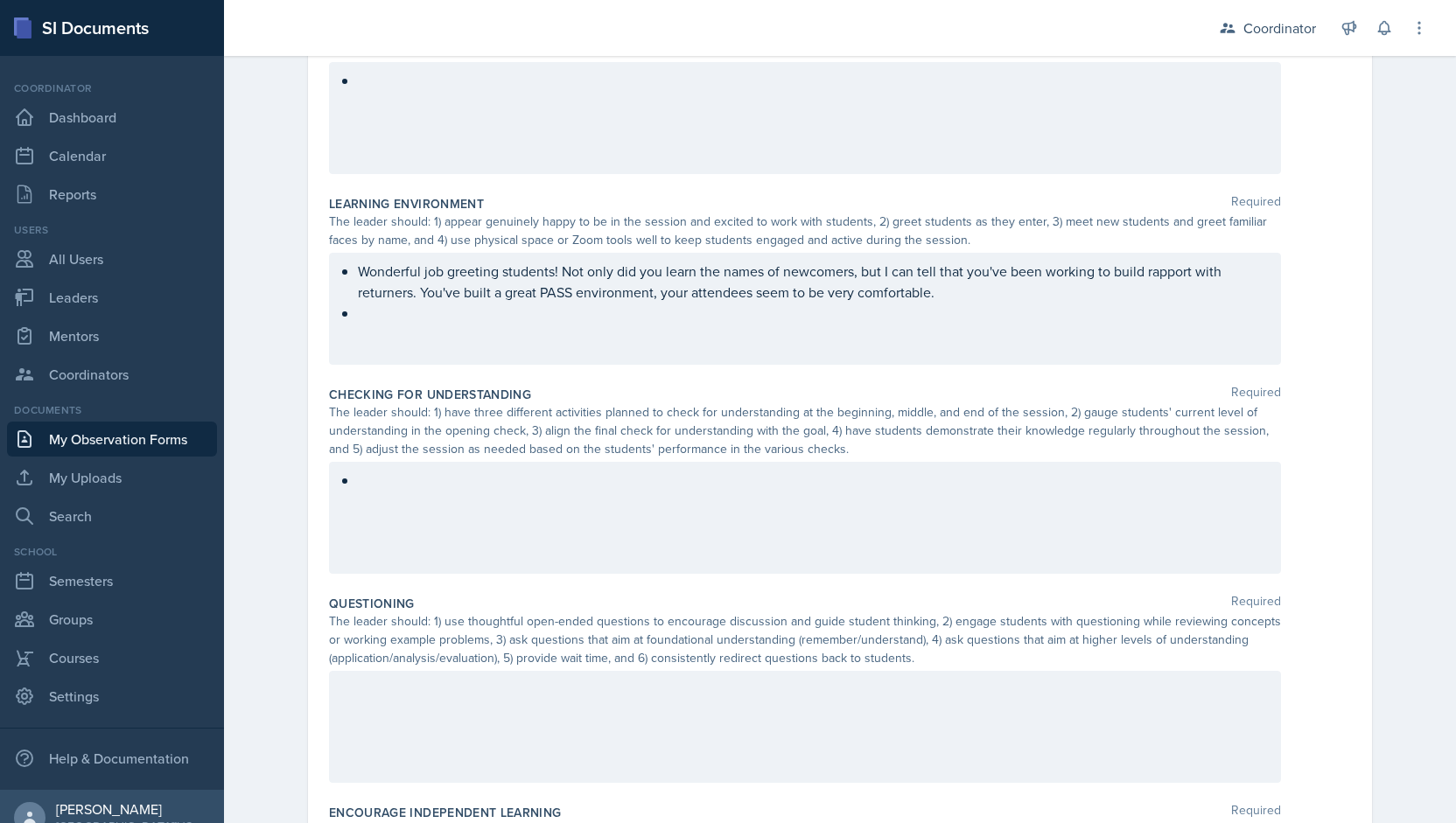
scroll to position [473, 0]
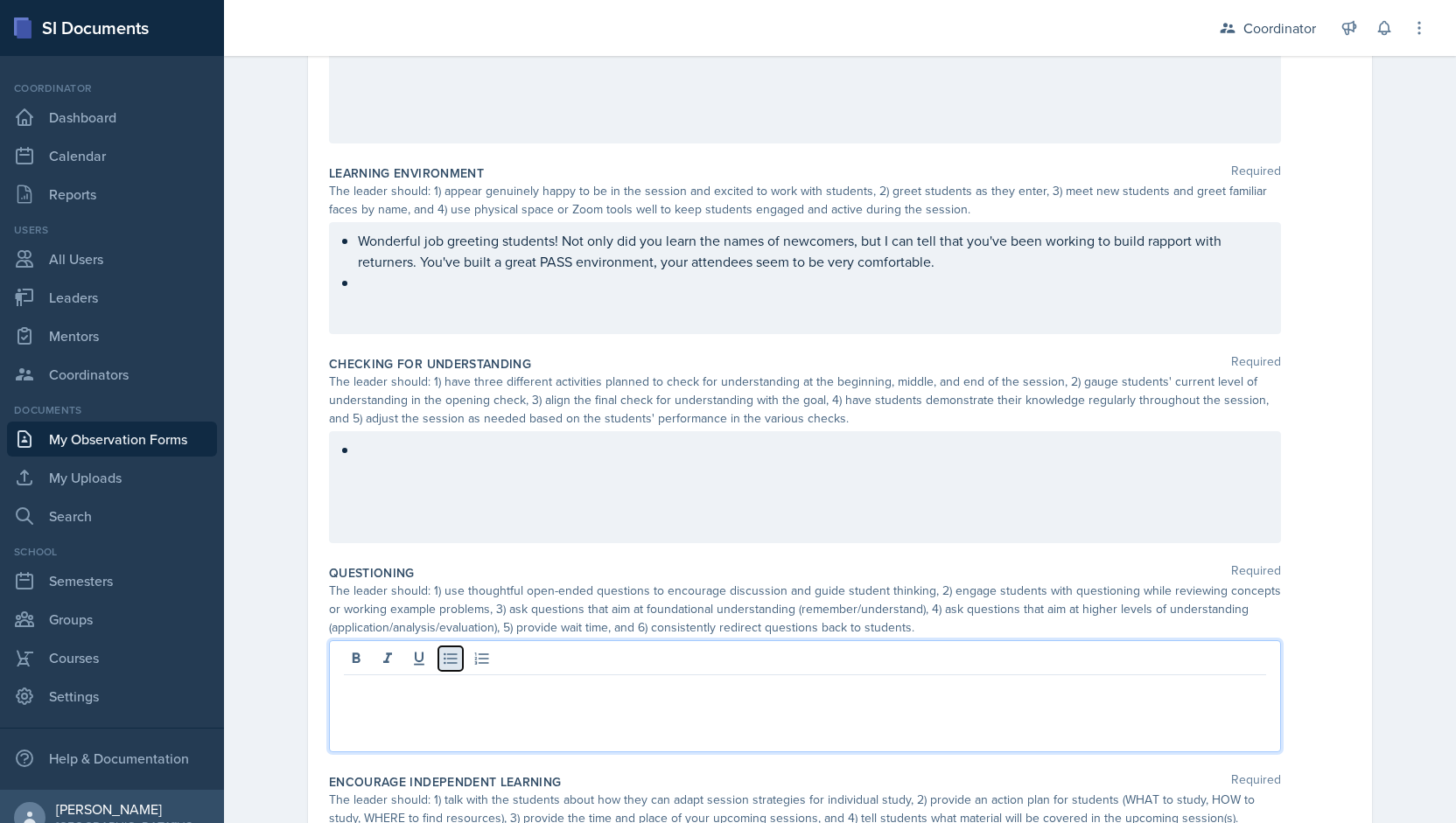
click at [447, 657] on icon at bounding box center [449, 659] width 13 height 12
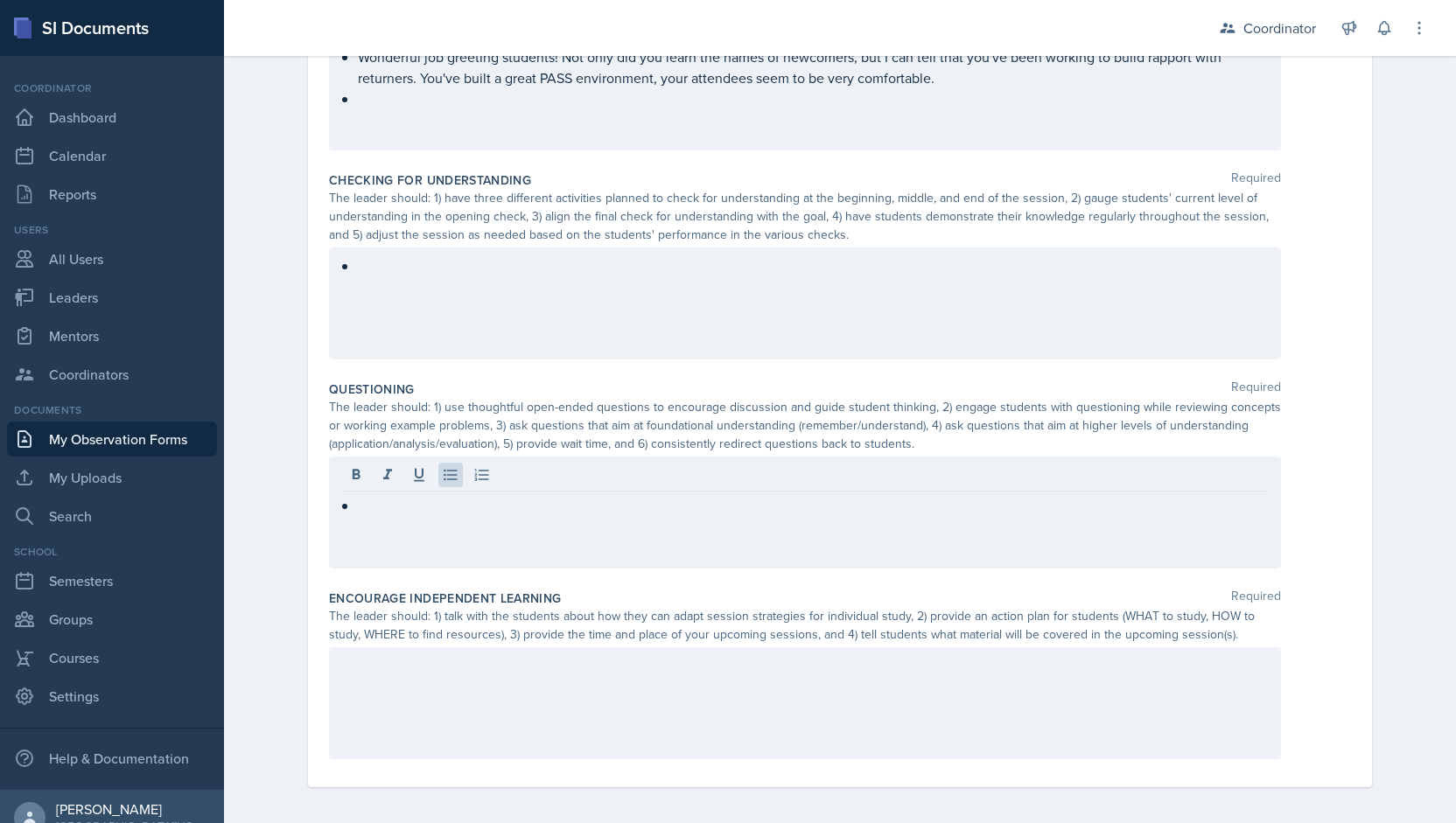
click at [374, 694] on div at bounding box center [805, 703] width 952 height 112
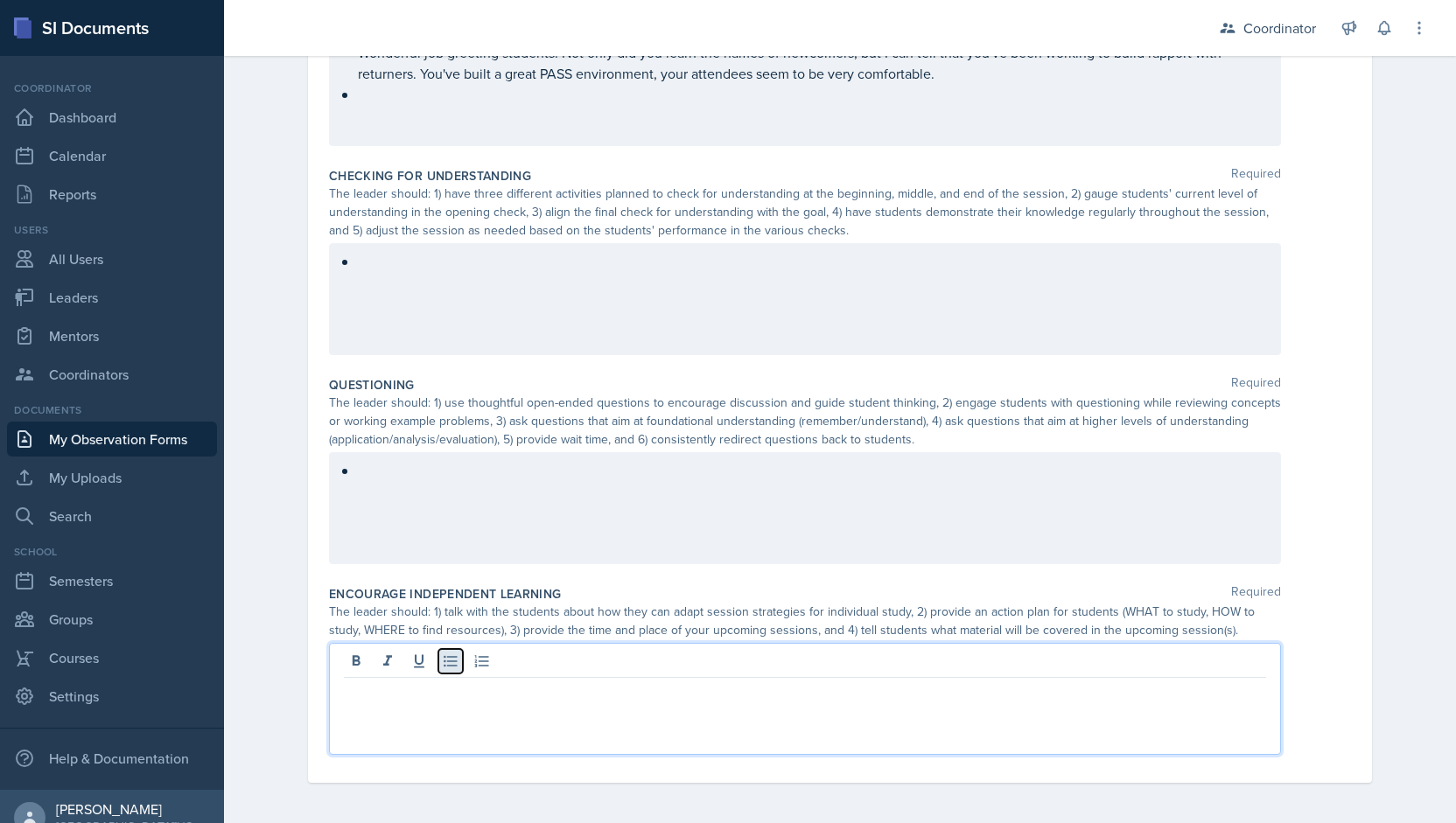
click at [453, 665] on button at bounding box center [450, 661] width 24 height 24
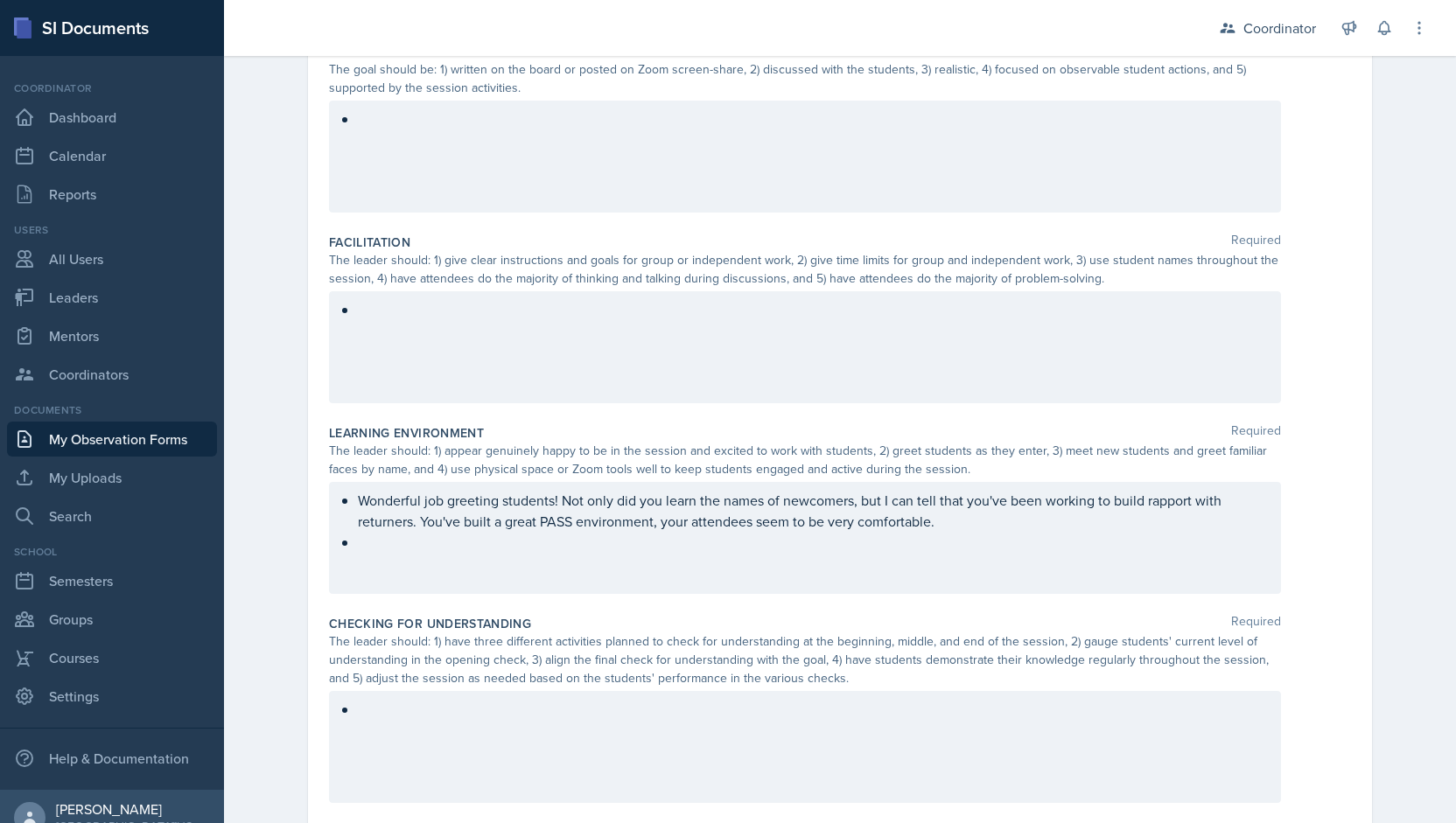
scroll to position [0, 0]
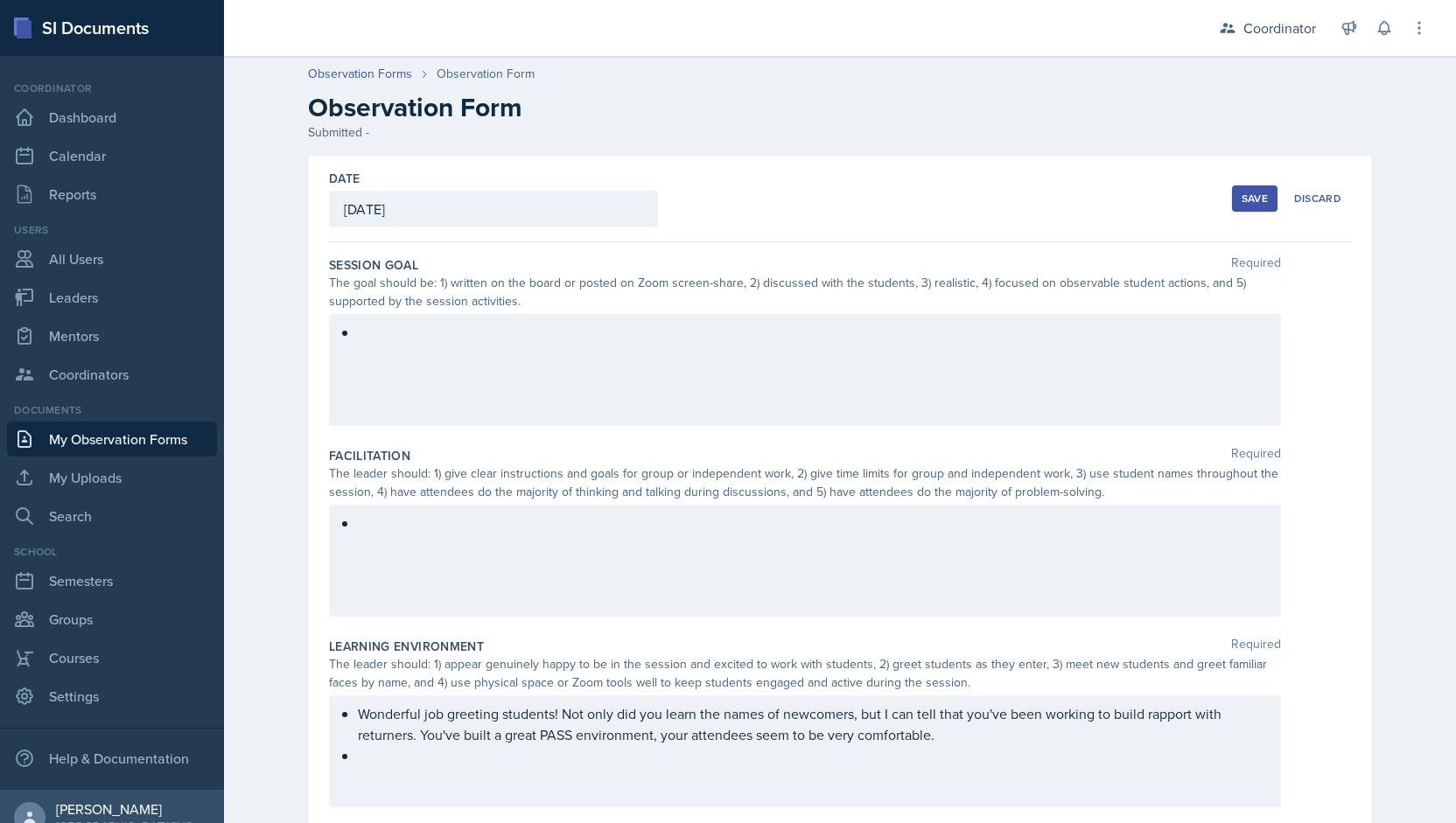
click at [453, 333] on div at bounding box center [805, 370] width 952 height 112
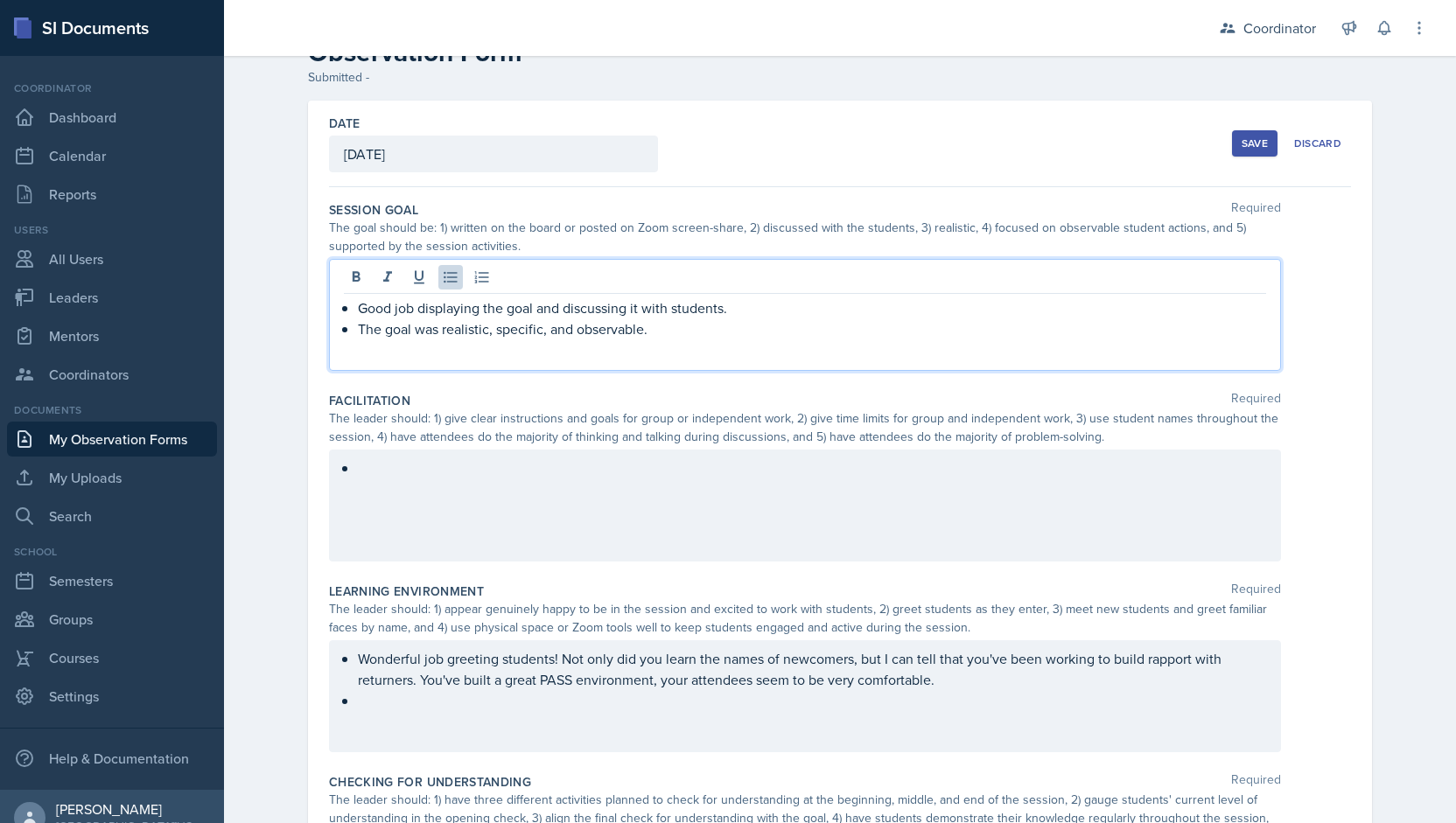
scroll to position [55, 0]
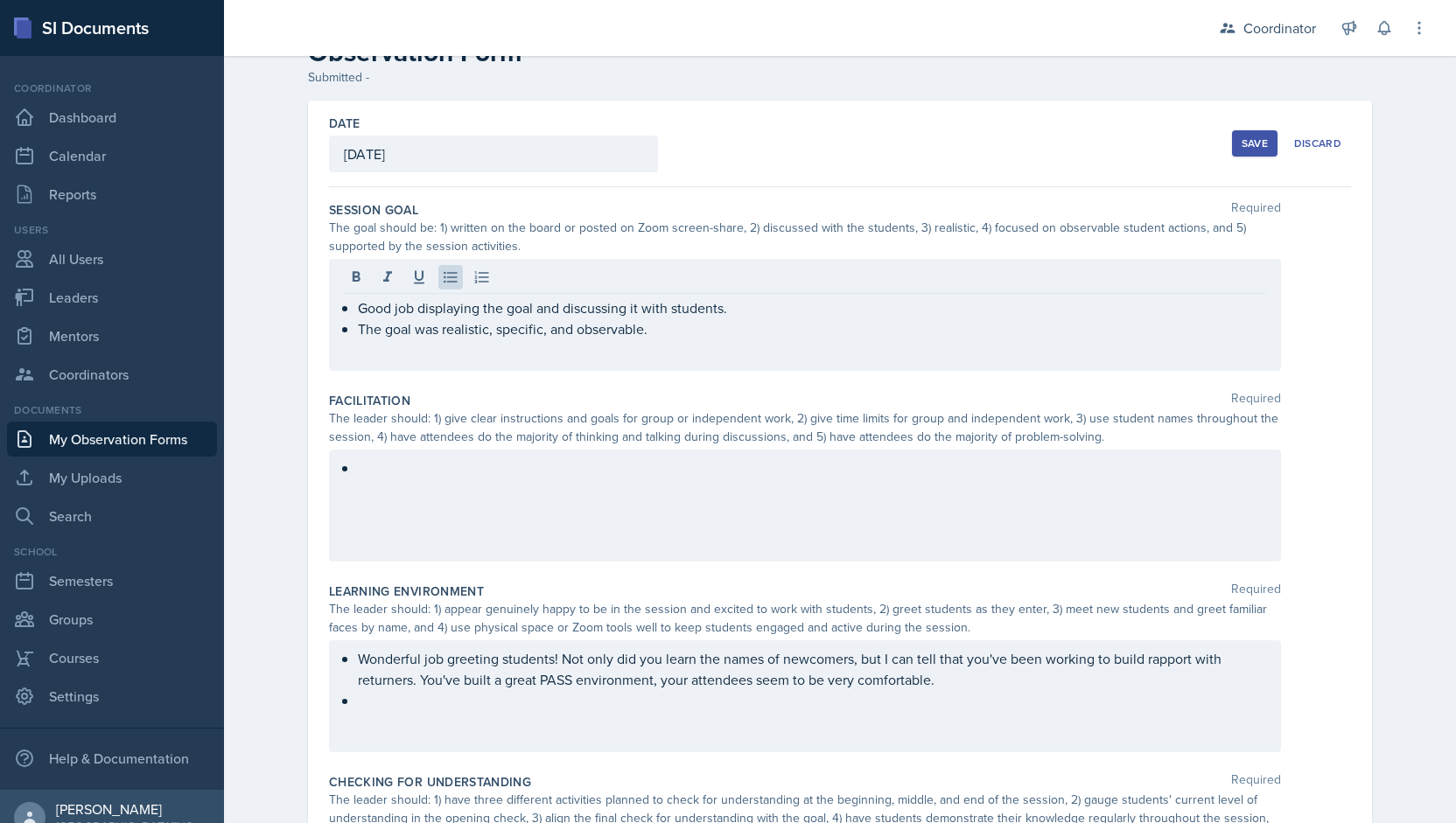
click at [393, 497] on div at bounding box center [805, 505] width 952 height 112
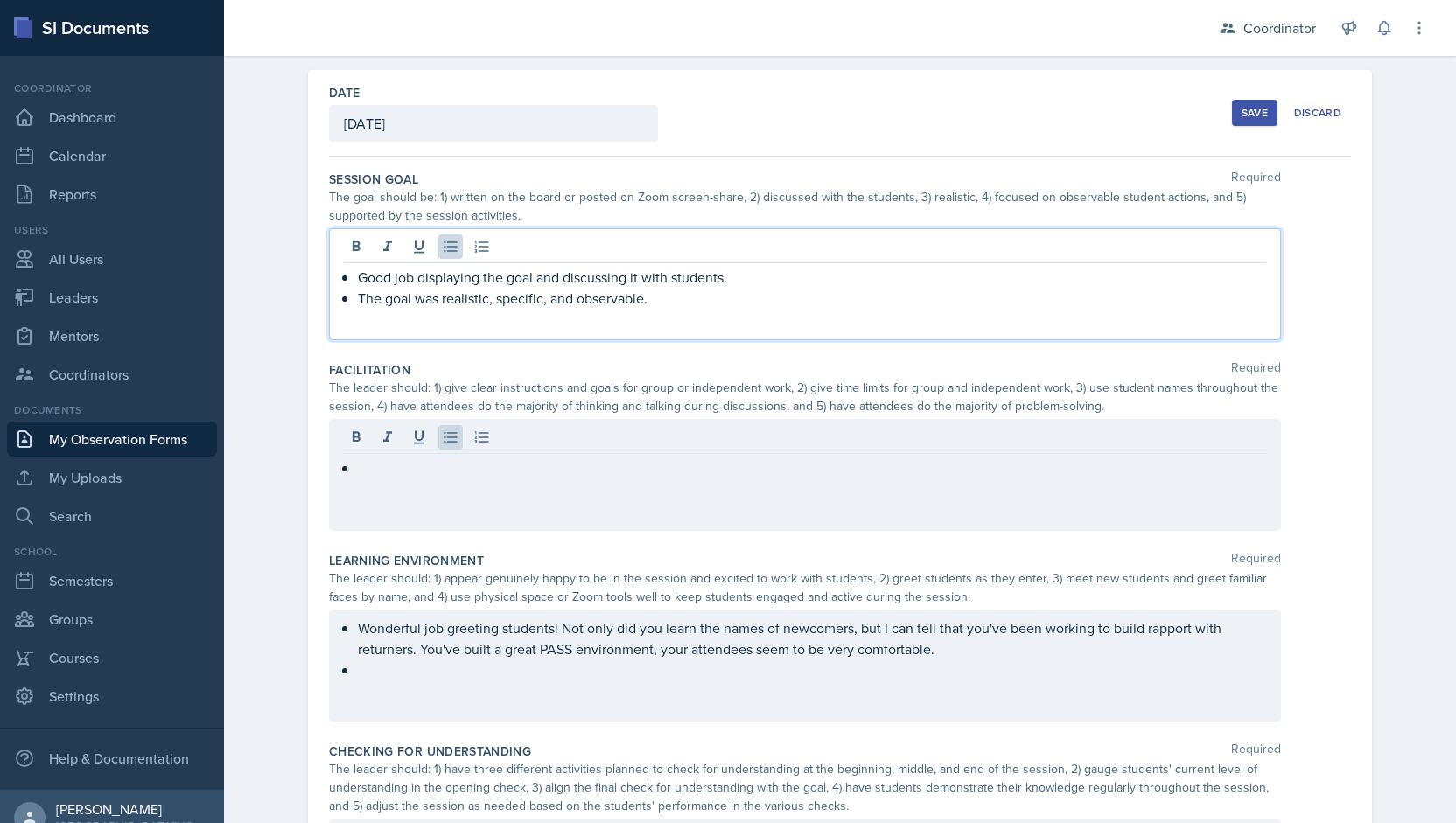
click at [674, 273] on ul "Good job displaying the goal and discussing it with students. The goal was real…" at bounding box center [812, 288] width 909 height 42
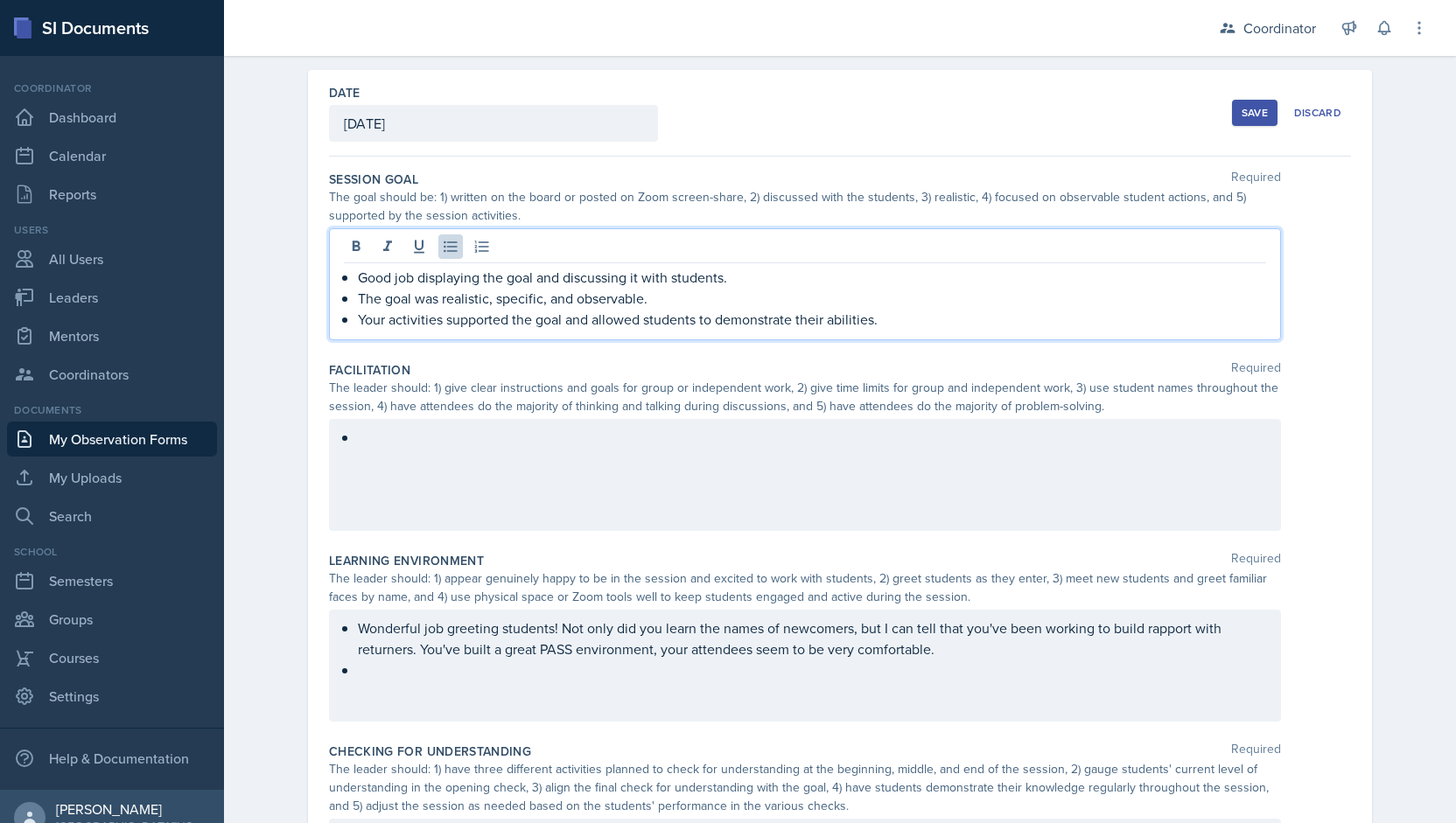
click at [867, 321] on p "Your activities supported the goal and allowed students to demonstrate their ab…" at bounding box center [812, 318] width 909 height 21
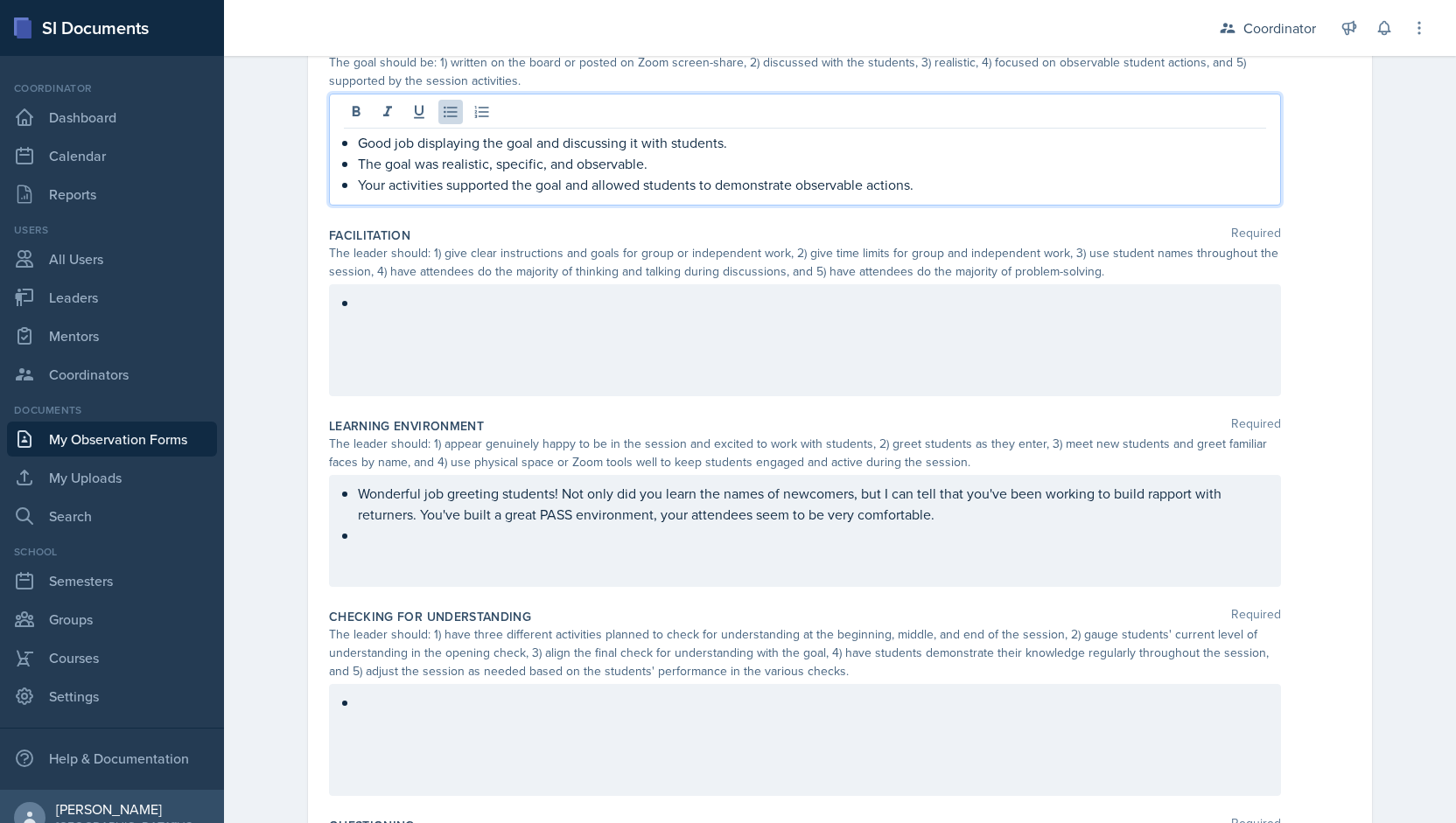
scroll to position [329, 0]
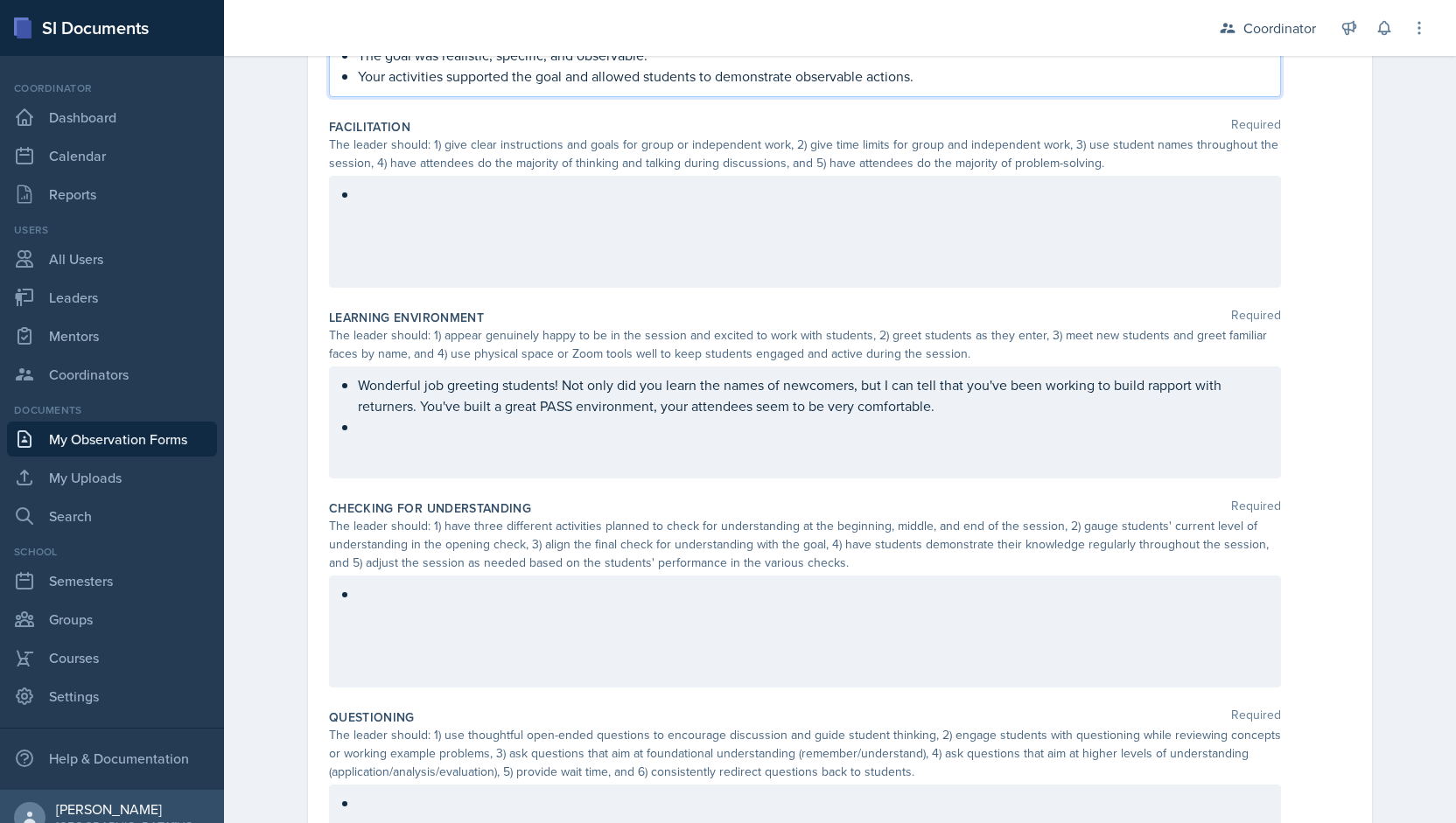
click at [540, 610] on div at bounding box center [805, 631] width 952 height 112
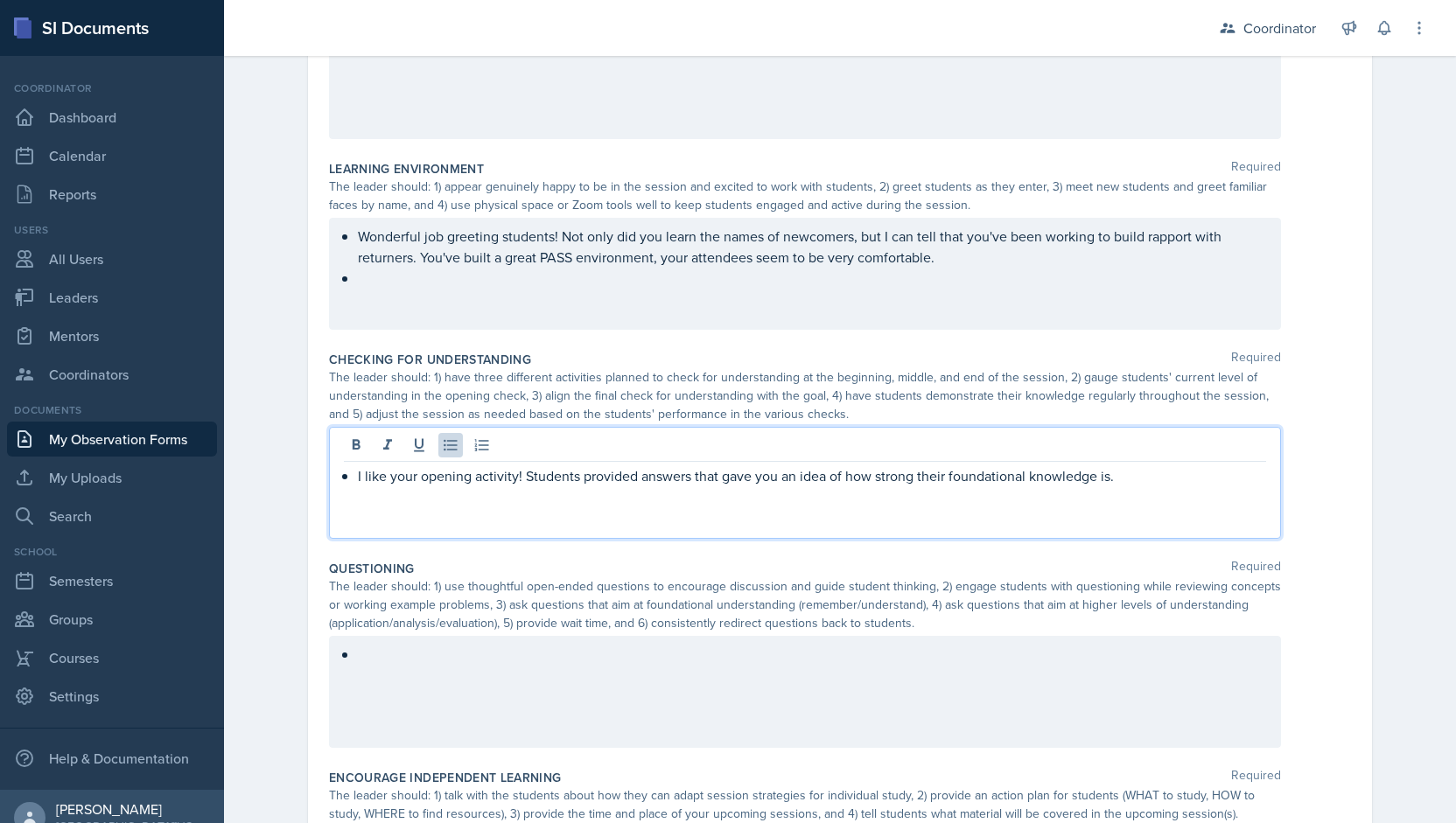
scroll to position [480, 0]
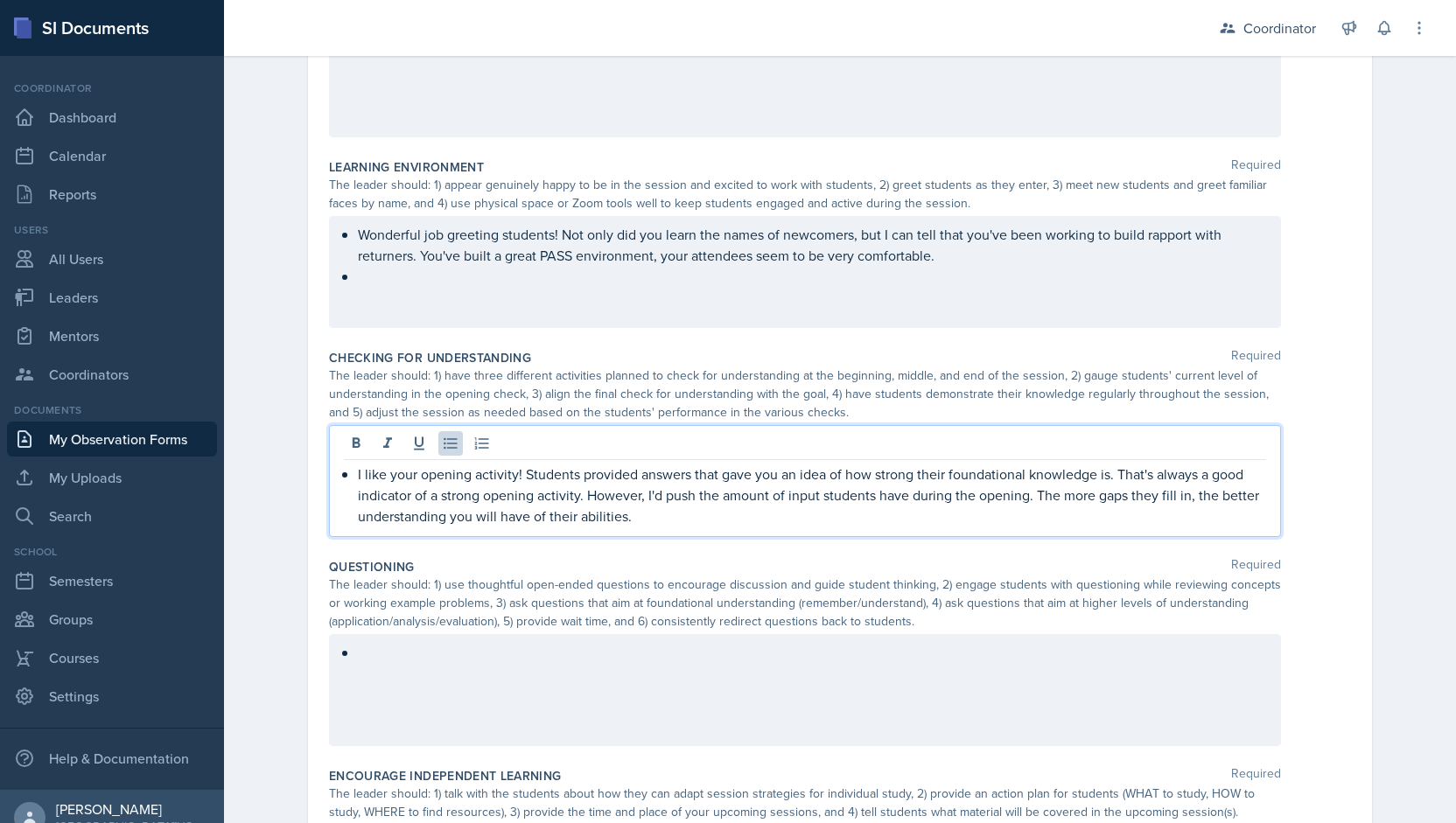
click at [381, 474] on p "I like your opening activity! Students provided answers that gave you an idea o…" at bounding box center [812, 495] width 909 height 63
click at [661, 518] on p "I liked your opening activity! Students provided answers that gave you an idea …" at bounding box center [812, 495] width 909 height 63
drag, startPoint x: 581, startPoint y: 492, endPoint x: 626, endPoint y: 514, distance: 50.1
click at [626, 514] on p "I liked your opening activity! Students provided answers that gave you an idea …" at bounding box center [812, 495] width 909 height 63
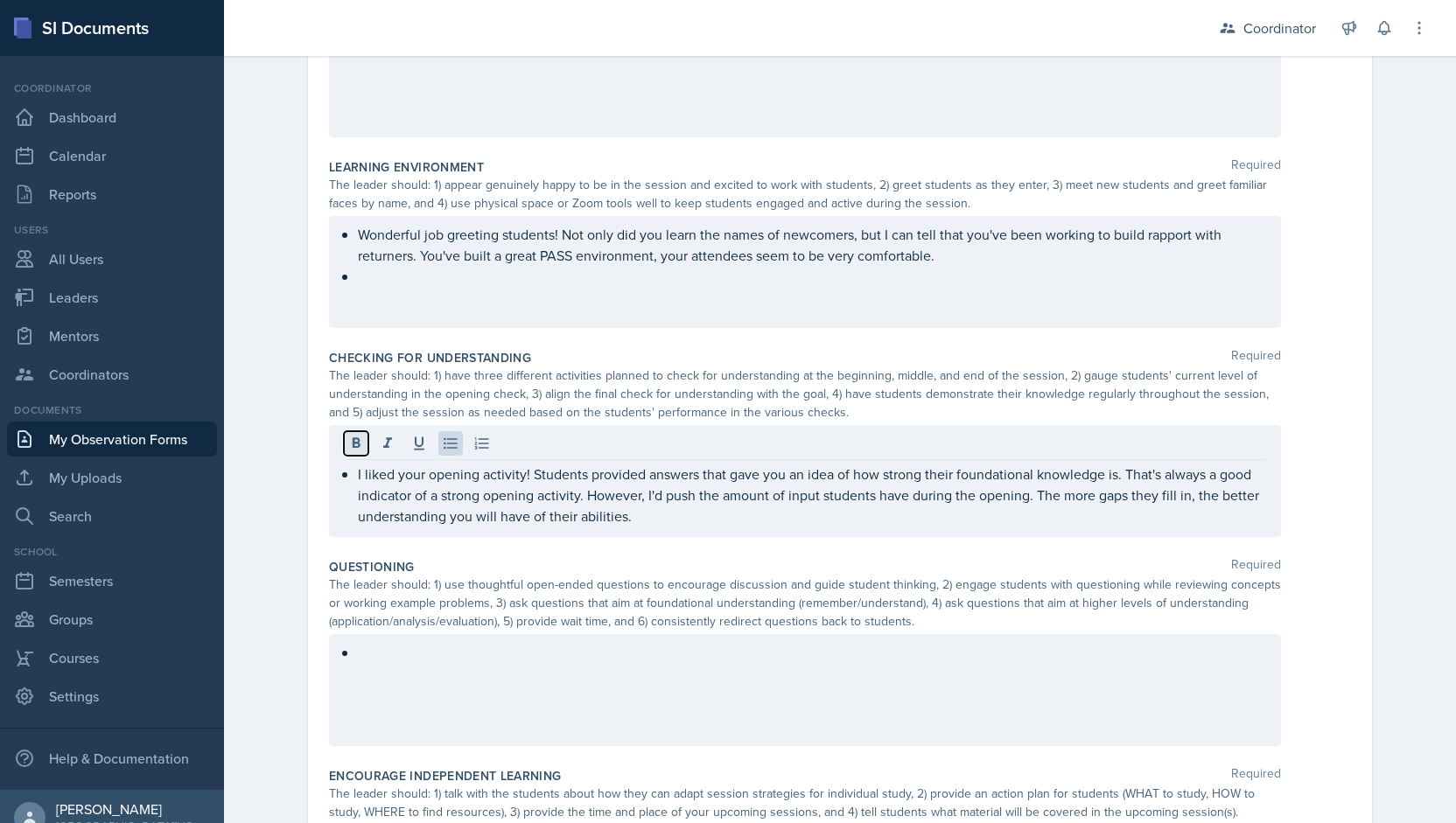
click at [350, 442] on icon at bounding box center [356, 443] width 18 height 18
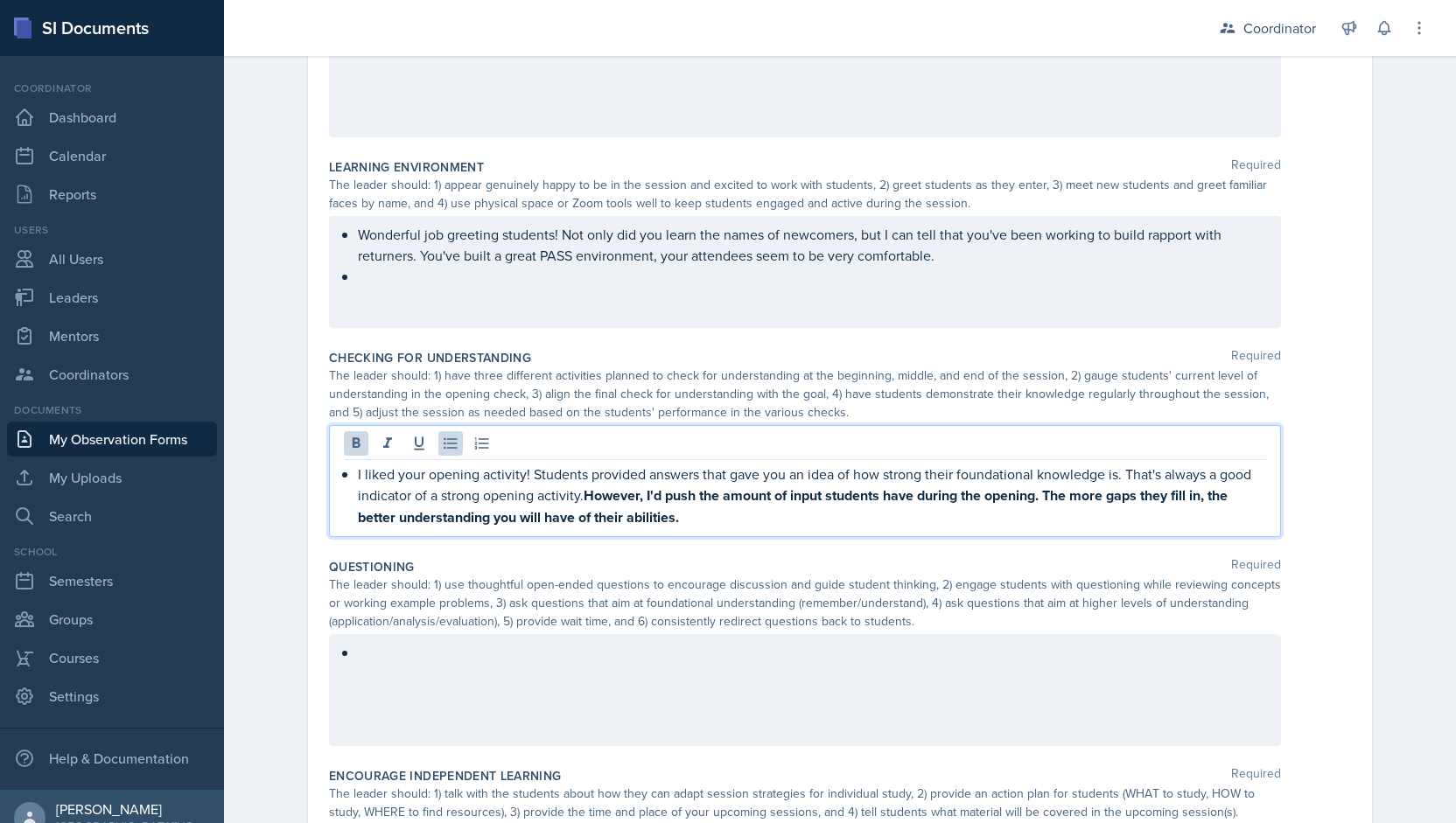
click at [706, 514] on p "I liked your opening activity! Students provided answers that gave you an idea …" at bounding box center [812, 496] width 909 height 65
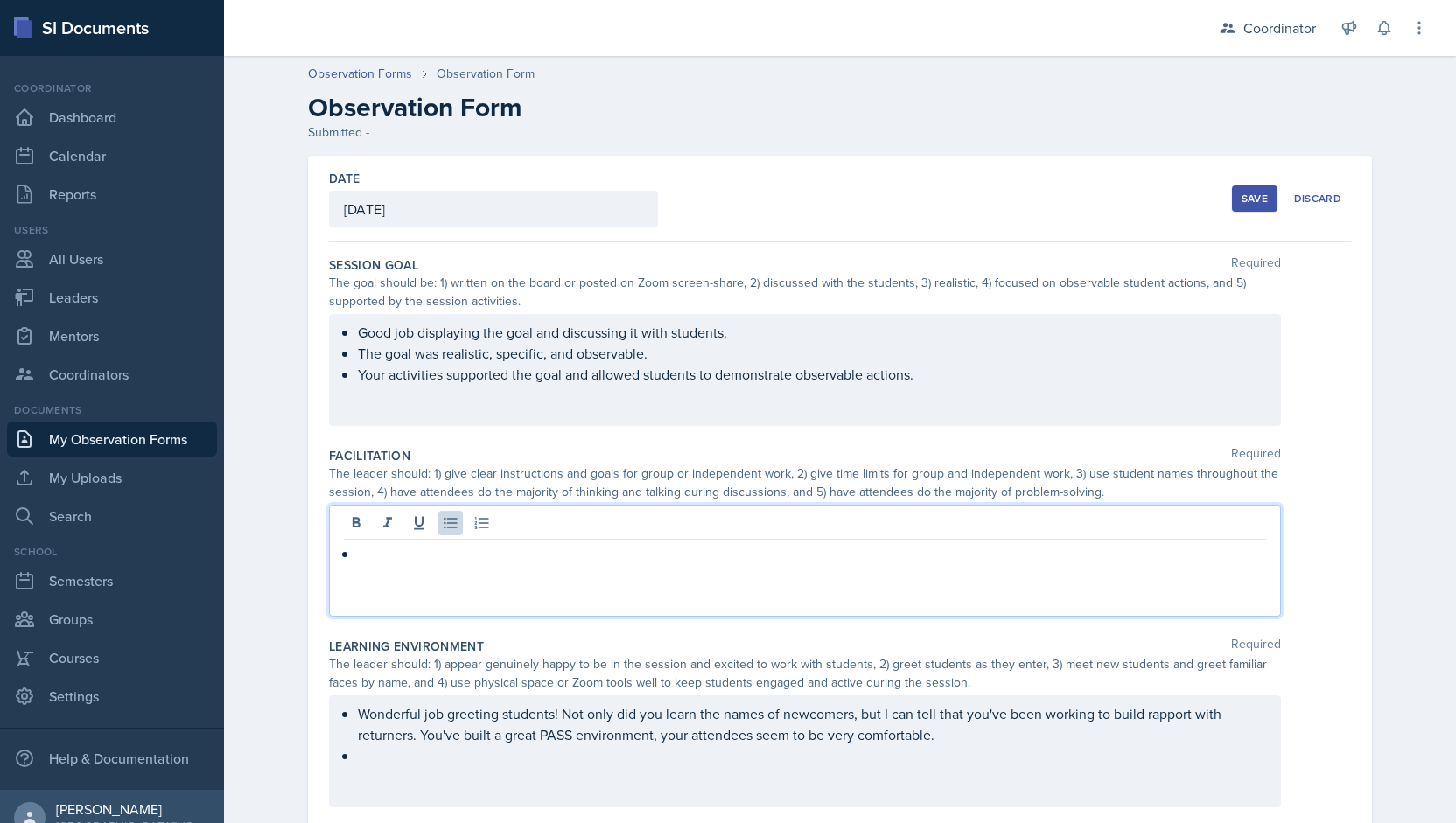
click at [706, 514] on div at bounding box center [805, 561] width 952 height 112
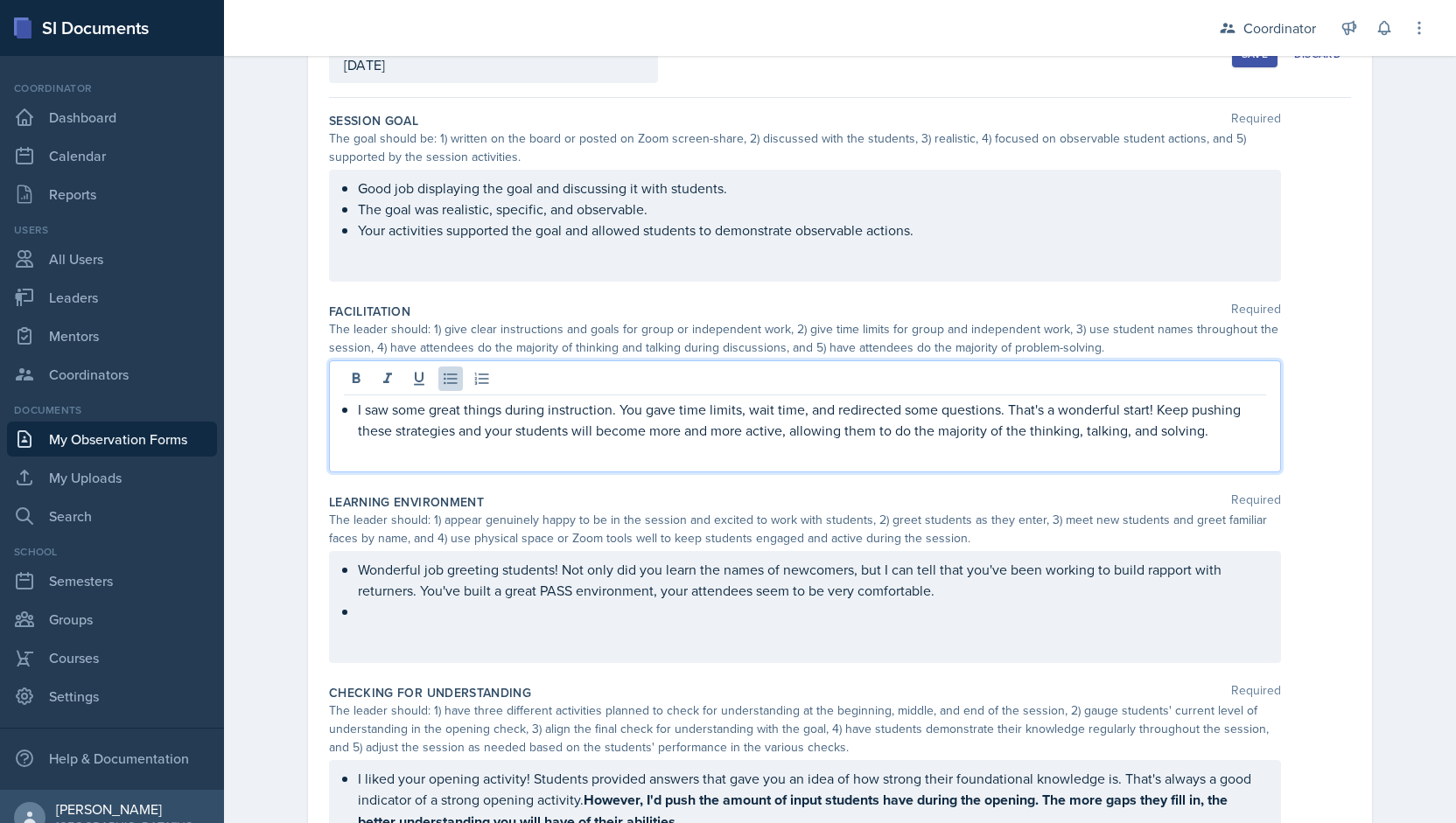
drag, startPoint x: 1204, startPoint y: 436, endPoint x: 1149, endPoint y: 407, distance: 62.2
click at [1149, 407] on p "I saw some great things during instruction. You gave time limits, wait time, an…" at bounding box center [812, 419] width 909 height 42
click at [352, 375] on icon at bounding box center [356, 379] width 18 height 18
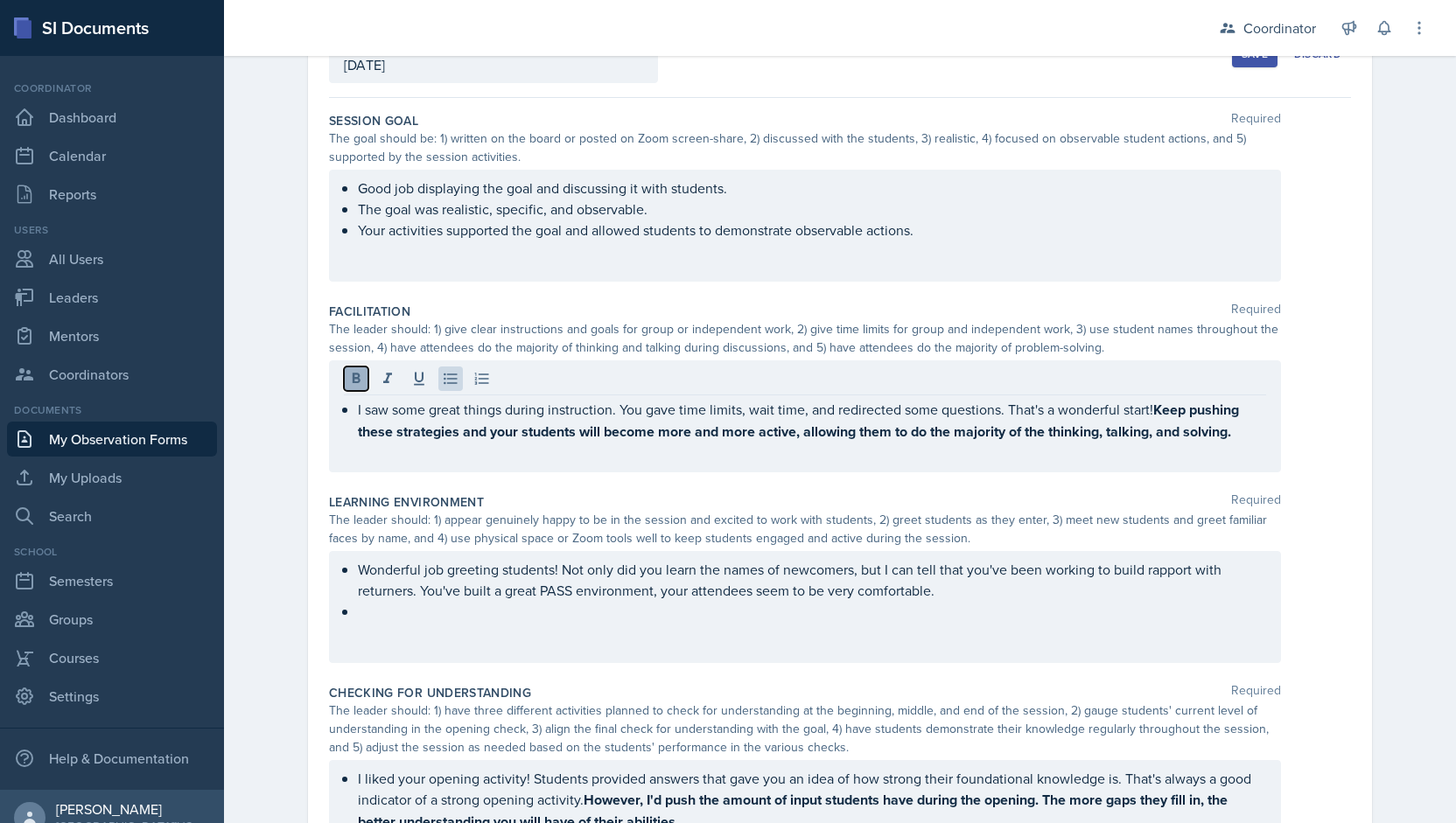
click at [352, 375] on icon at bounding box center [356, 379] width 18 height 18
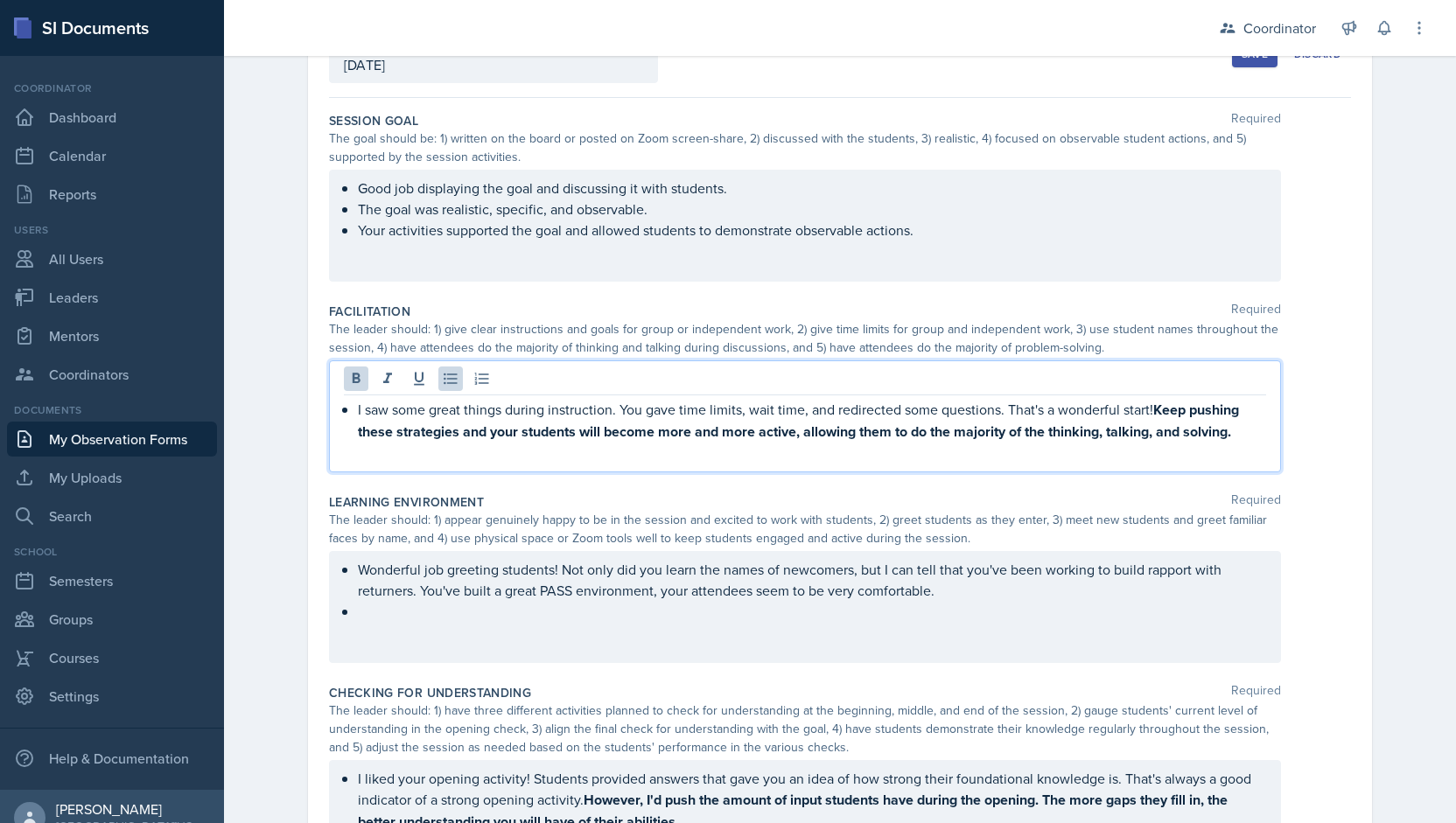
click at [1245, 428] on p "I saw some great things during instruction. You gave time limits, wait time, an…" at bounding box center [812, 420] width 909 height 44
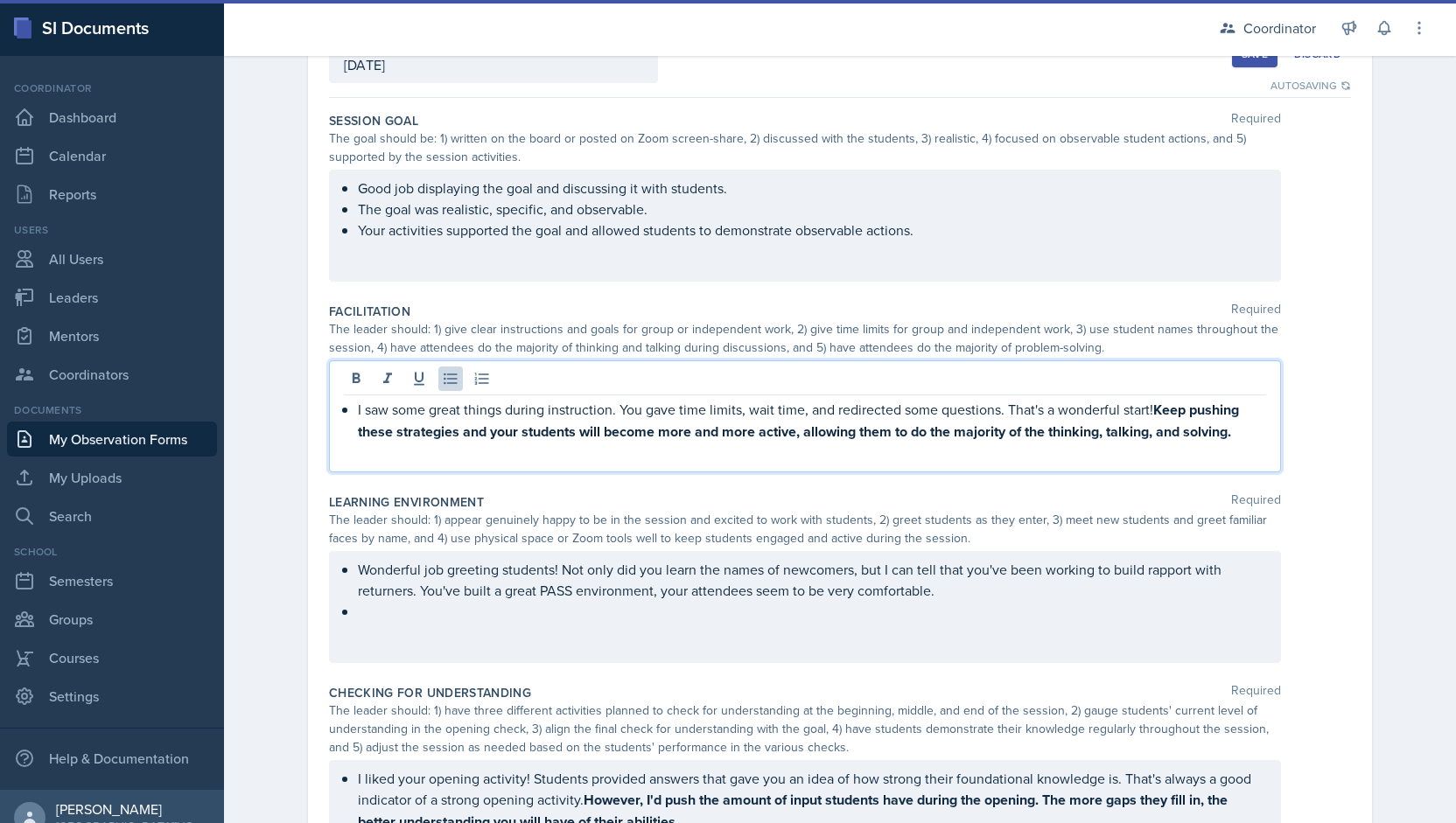
click at [1243, 433] on p "I saw some great things during instruction. You gave time limits, wait time, an…" at bounding box center [812, 420] width 909 height 44
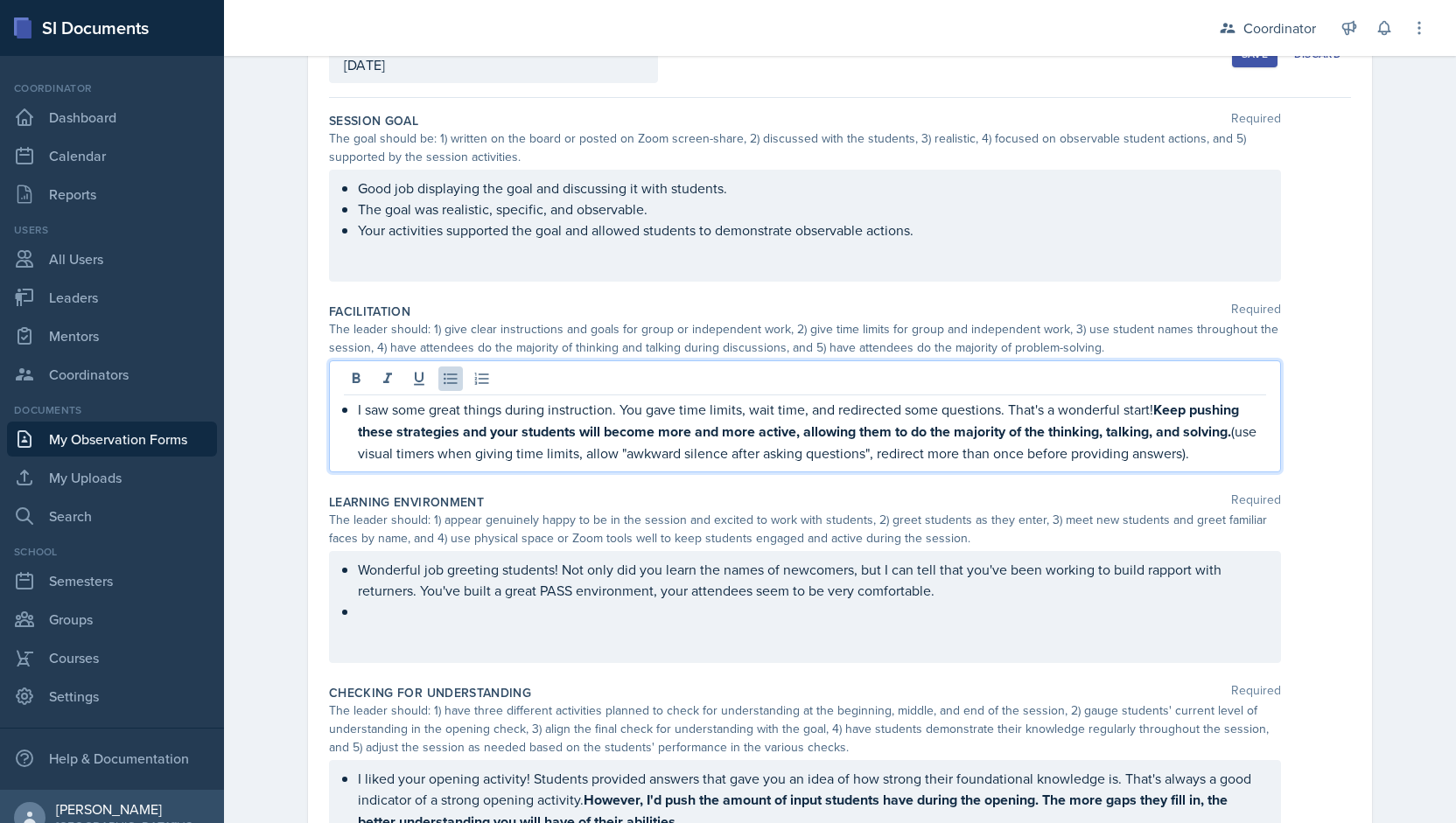
drag, startPoint x: 1216, startPoint y: 451, endPoint x: 250, endPoint y: 496, distance: 967.0
click at [250, 496] on div "Observation Forms Observation Form Observation Form Submitted - Date [DATE] [DA…" at bounding box center [840, 622] width 1232 height 1439
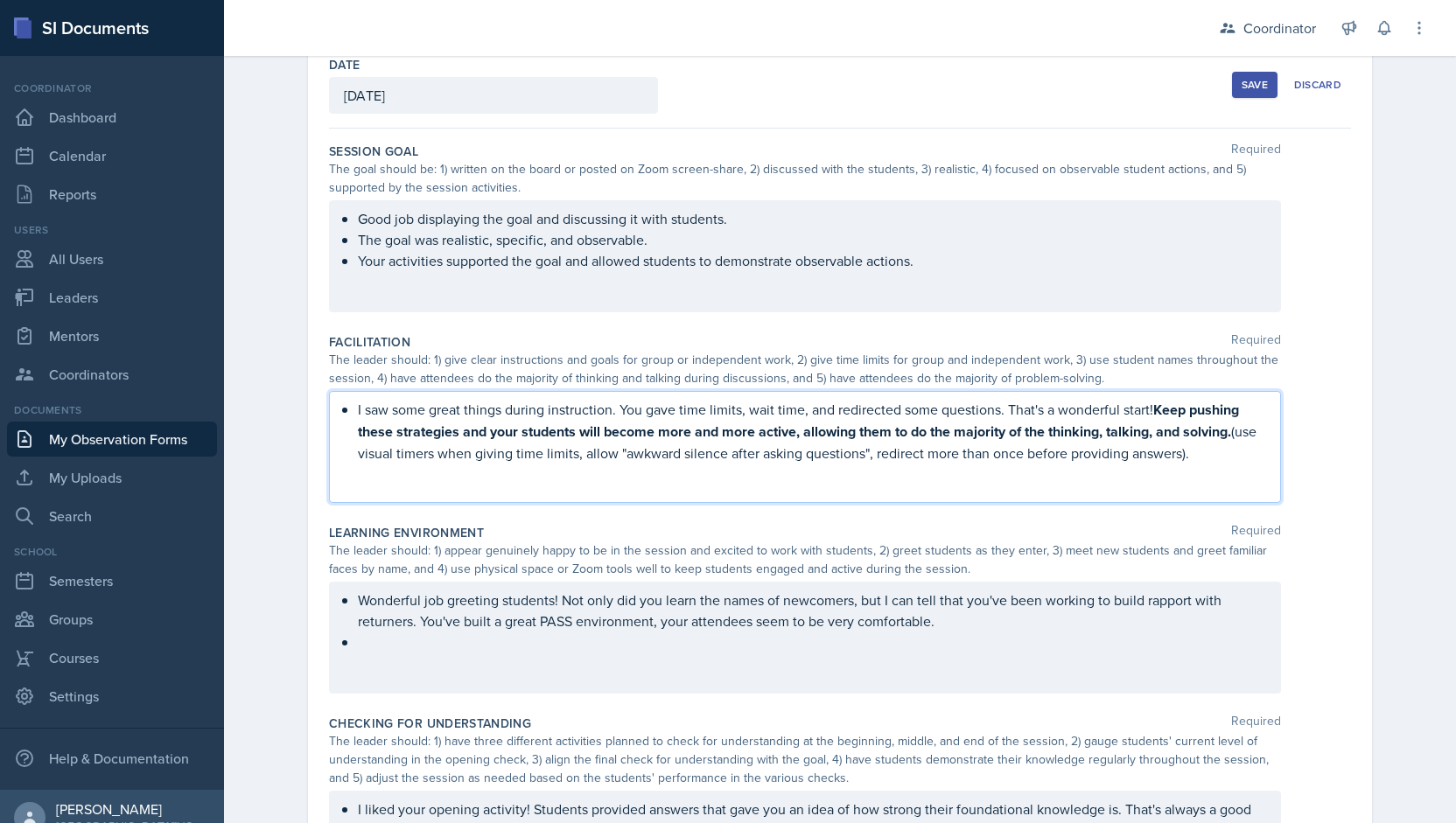
click at [349, 492] on div "I saw some great things during instruction. You gave time limits, wait time, an…" at bounding box center [805, 446] width 952 height 112
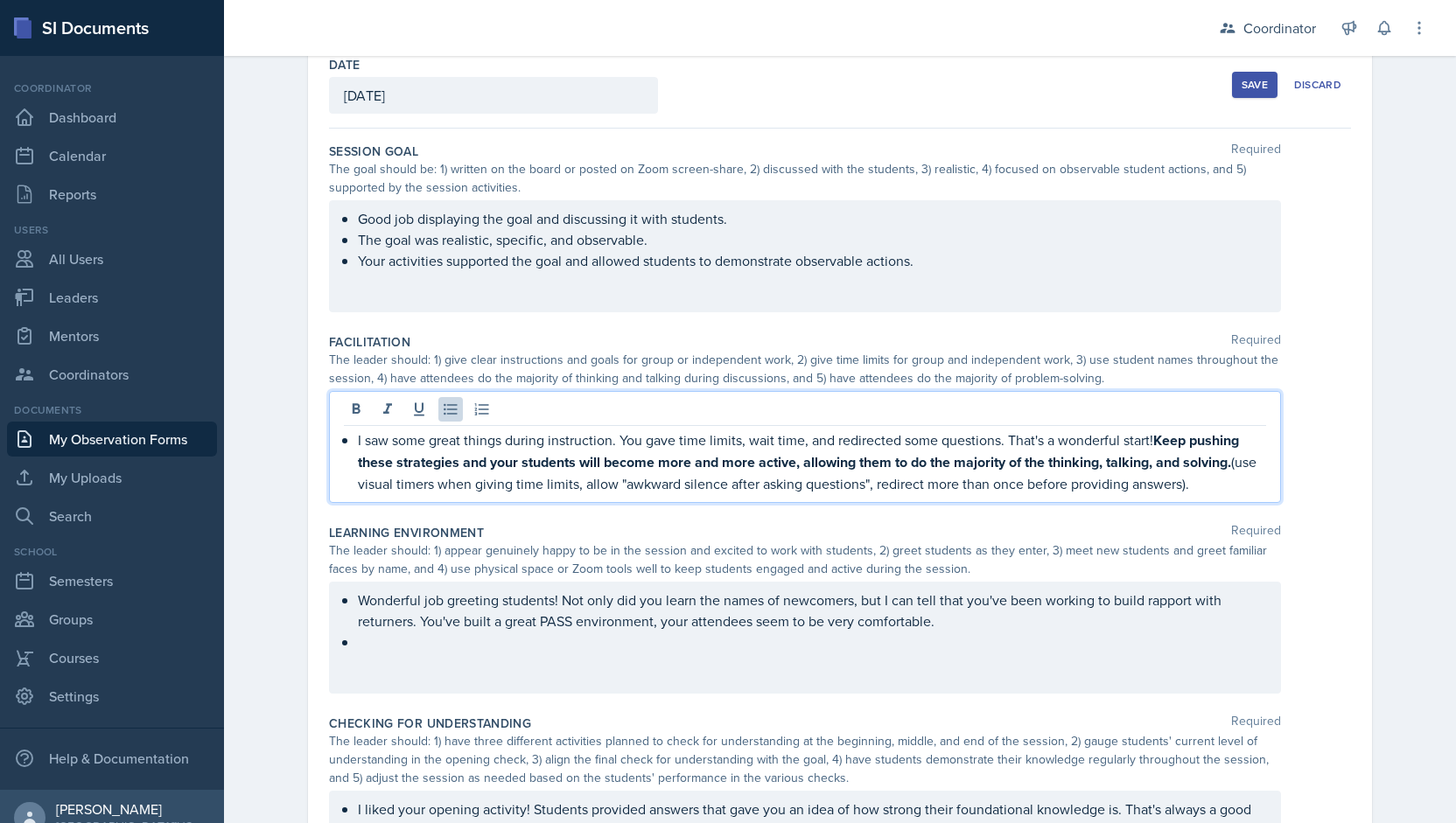
scroll to position [144, 0]
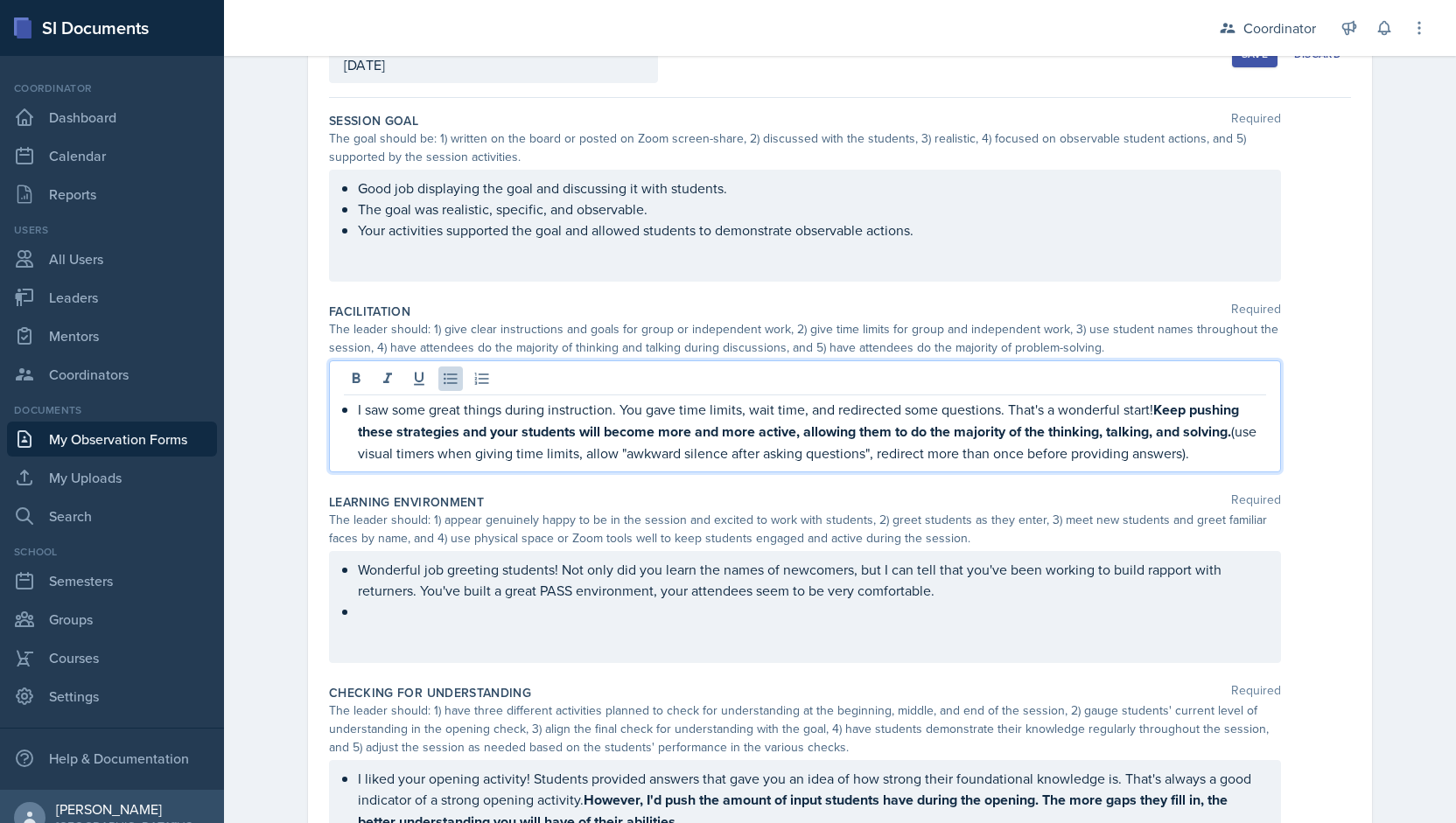
click at [349, 493] on label "Learning Environment" at bounding box center [406, 502] width 155 height 18
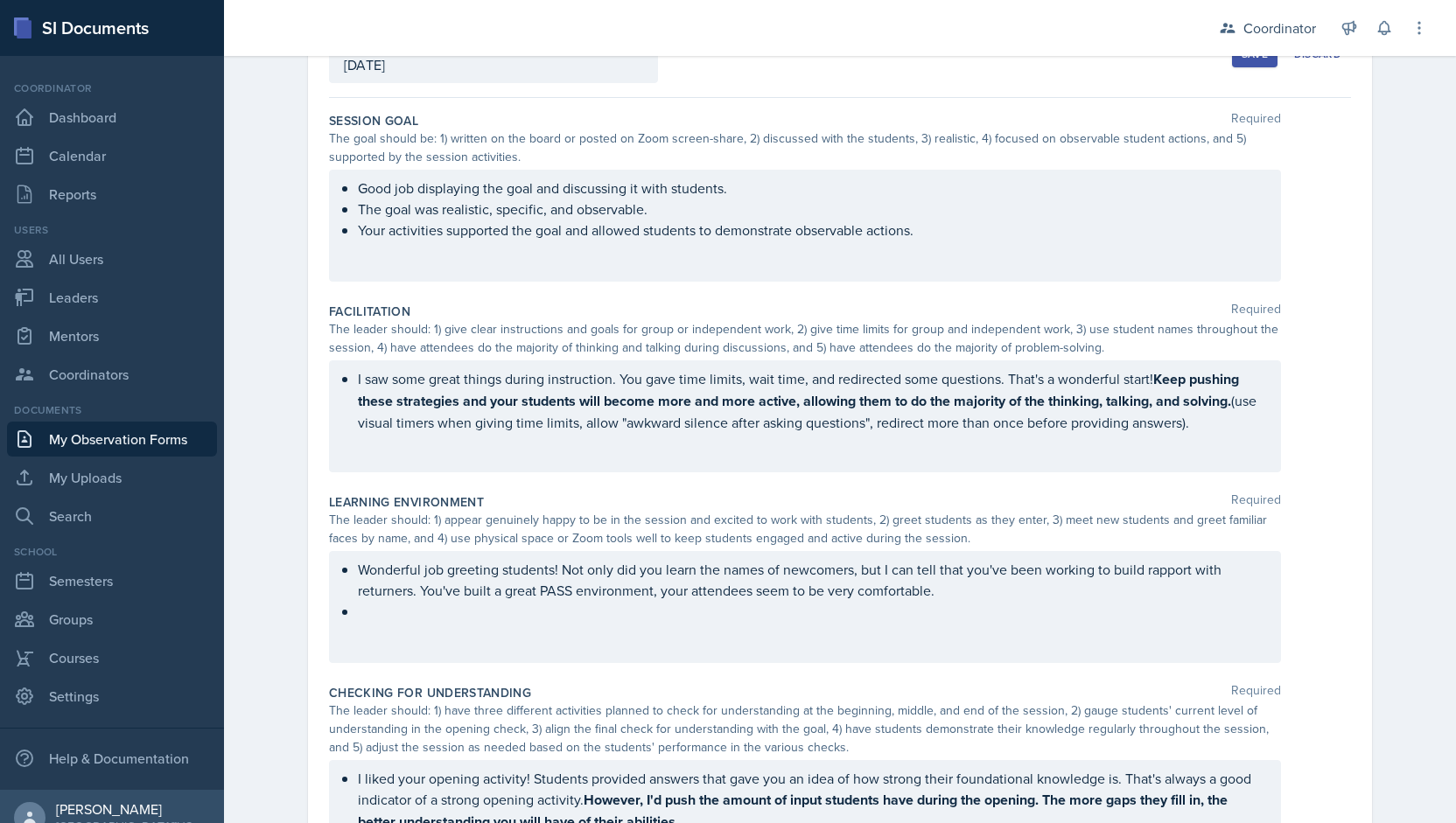
click at [345, 466] on div "I saw some great things during instruction. You gave time limits, wait time, an…" at bounding box center [805, 416] width 952 height 112
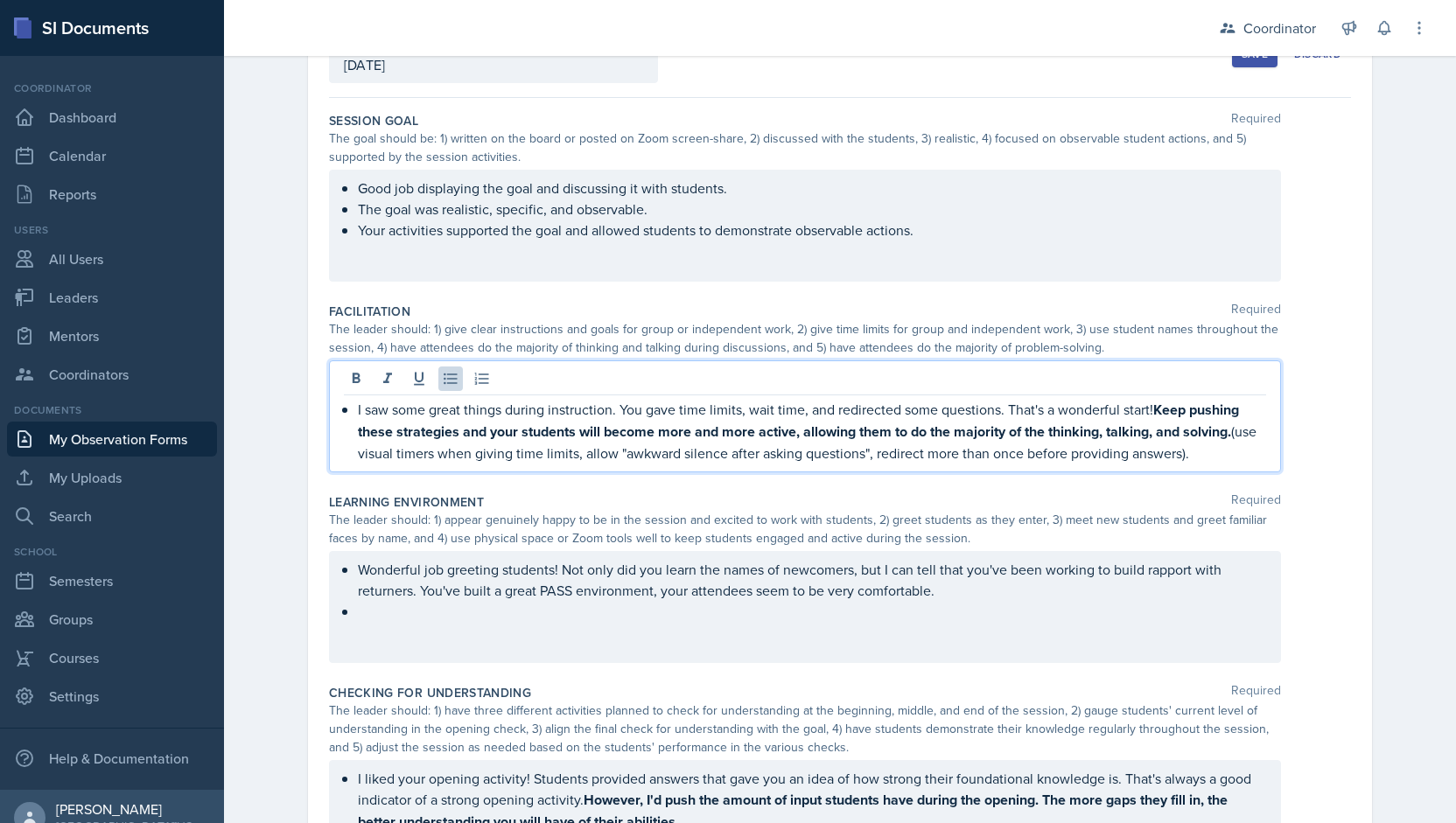
scroll to position [175, 0]
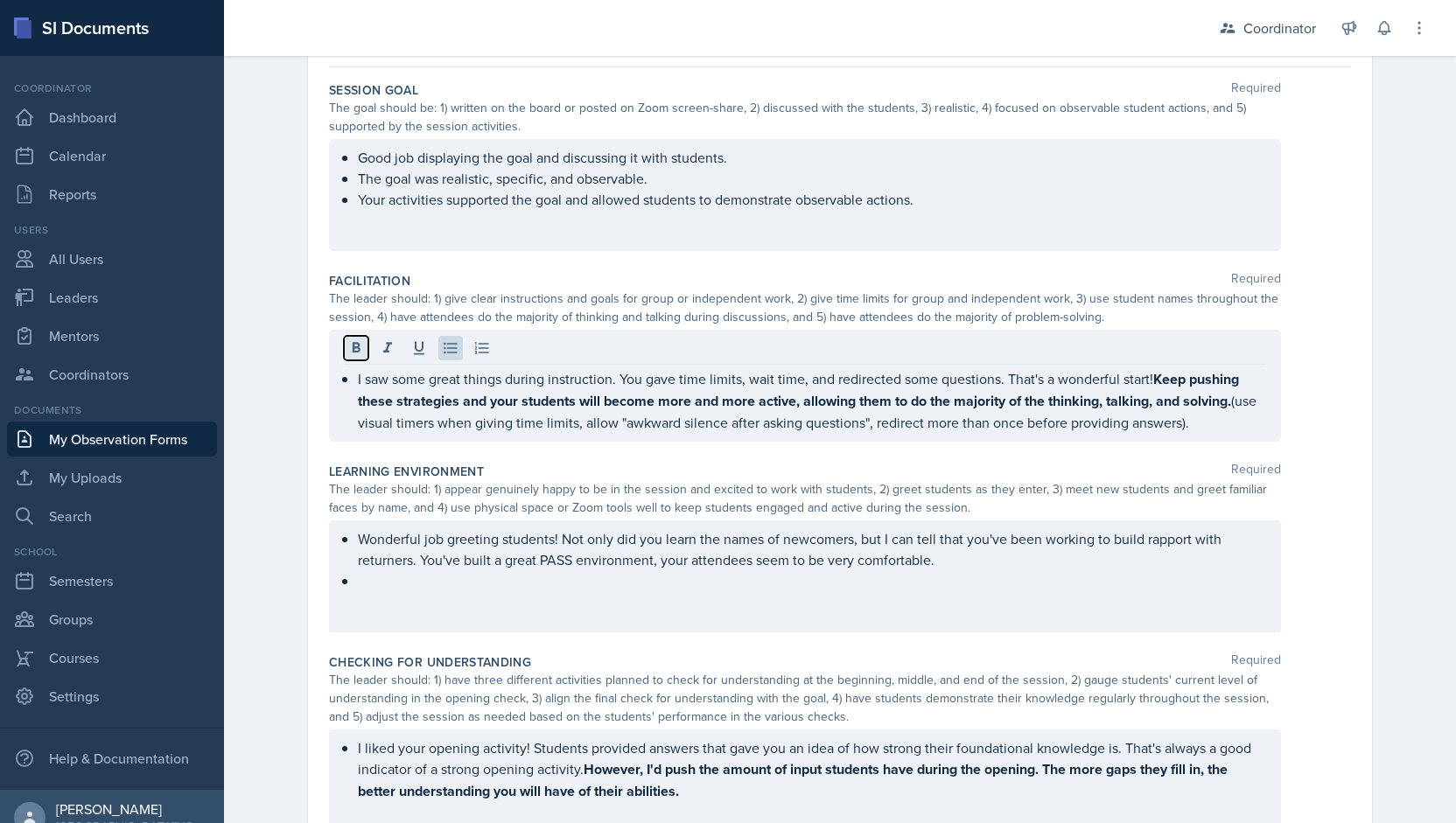
click at [348, 340] on icon at bounding box center [356, 348] width 18 height 18
click at [1262, 382] on div "I saw some great things during instruction. You gave time limits, wait time, an…" at bounding box center [805, 386] width 952 height 112
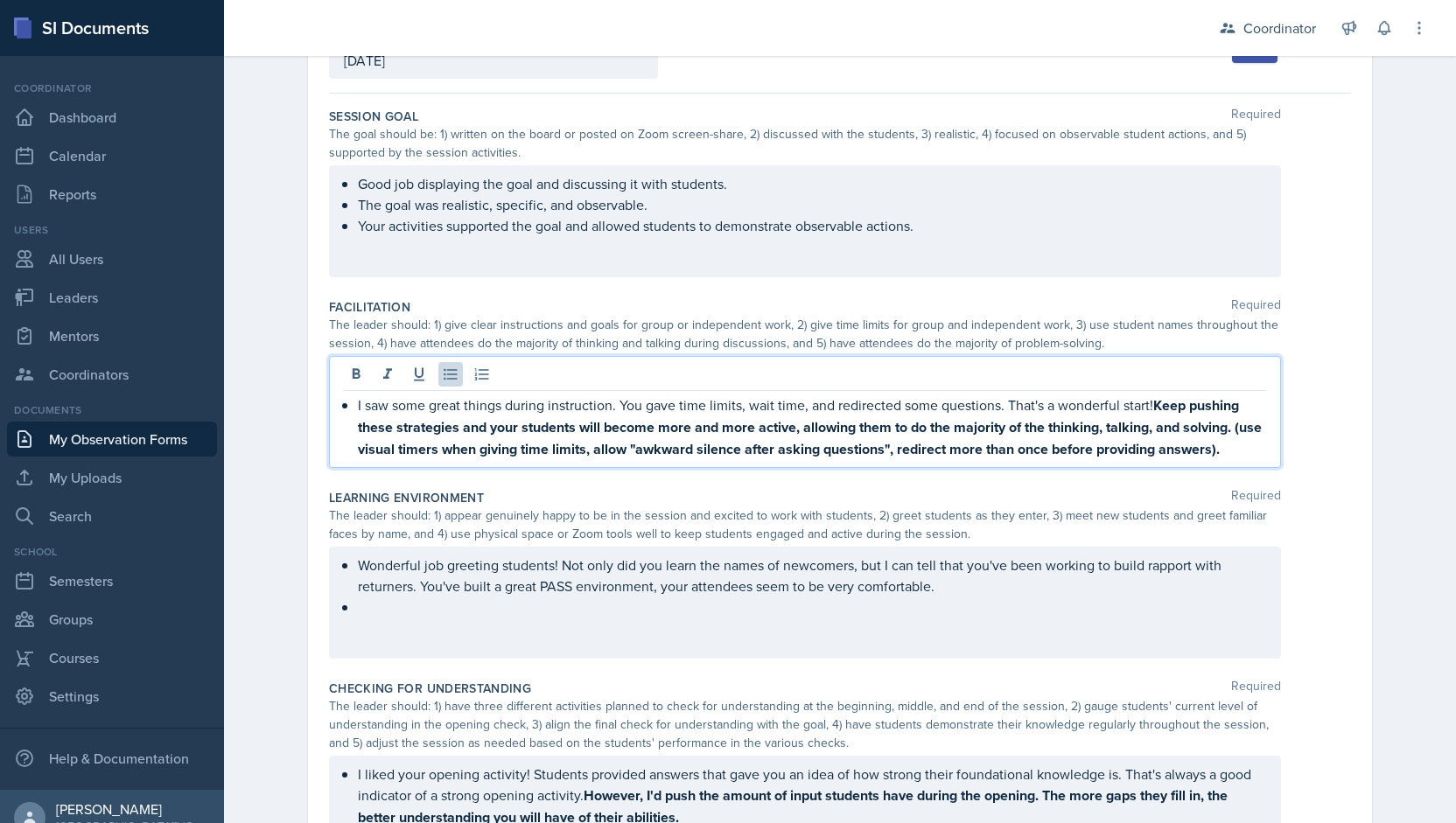
scroll to position [144, 0]
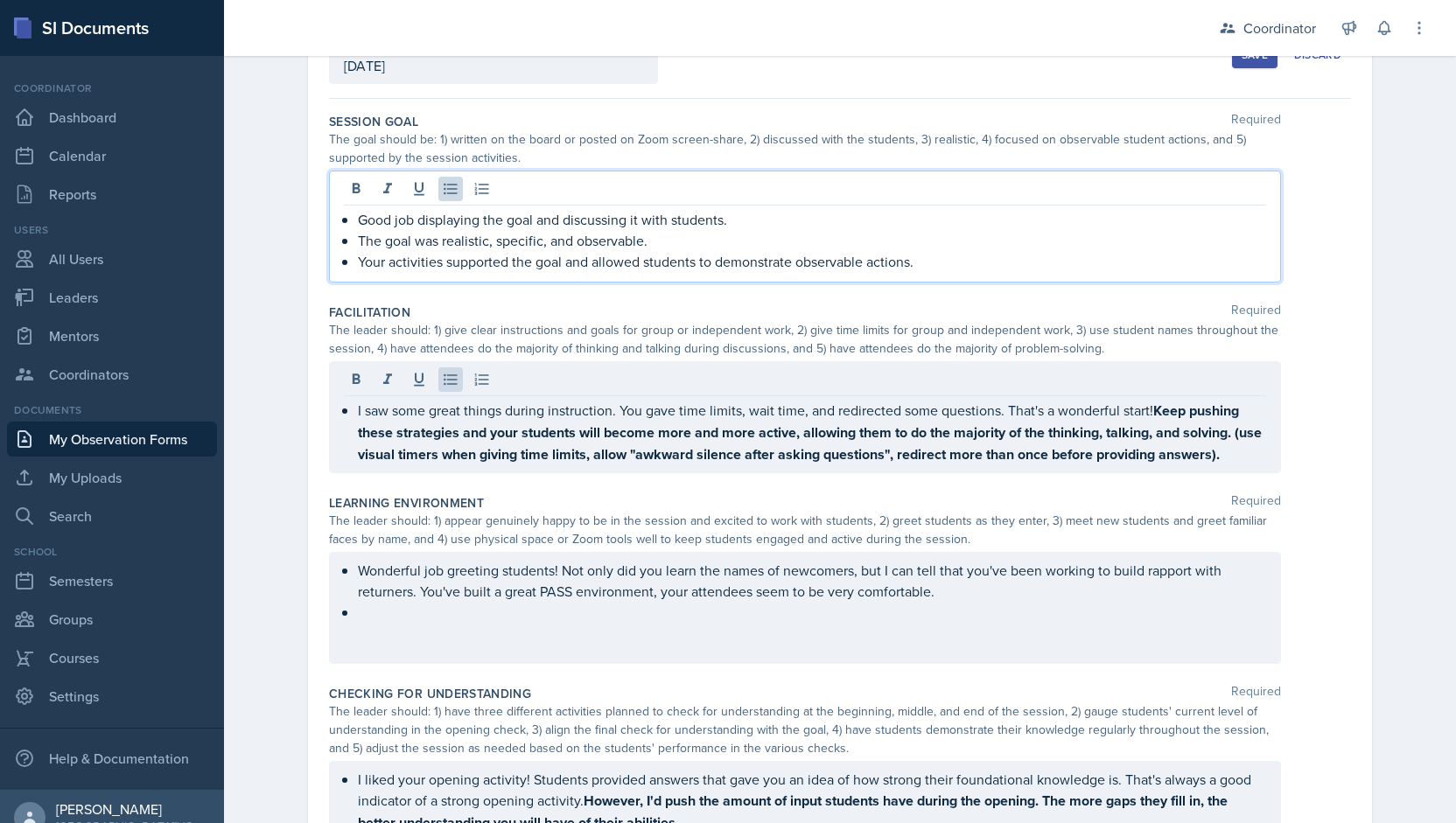
click at [927, 251] on p "Your activities supported the goal and allowed students to demonstrate observab…" at bounding box center [812, 260] width 909 height 21
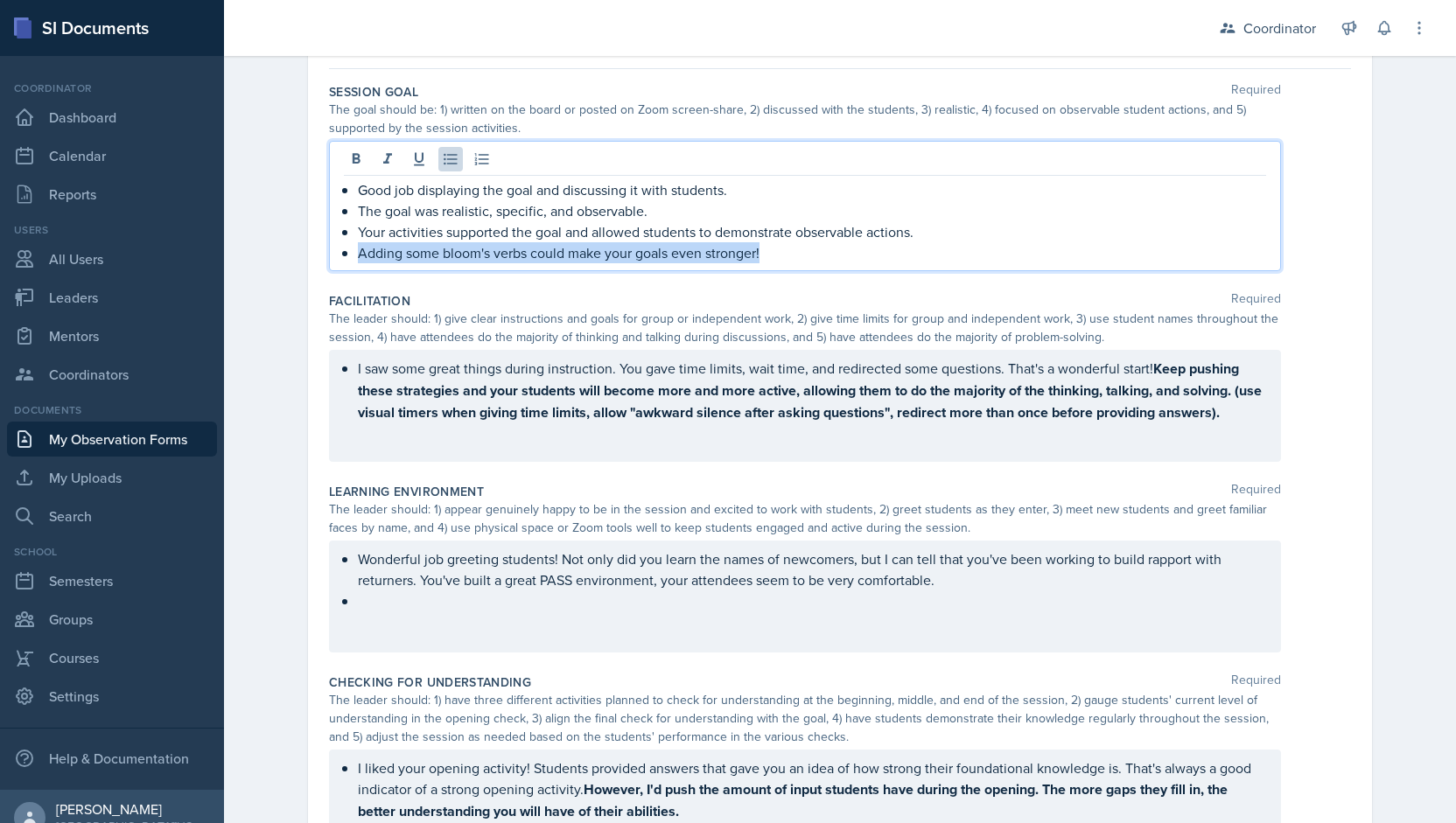
drag, startPoint x: 843, startPoint y: 250, endPoint x: 334, endPoint y: 292, distance: 510.7
click at [334, 292] on div "Session Goal Required The goal should be: 1) written on the board or posted on …" at bounding box center [840, 679] width 1022 height 1220
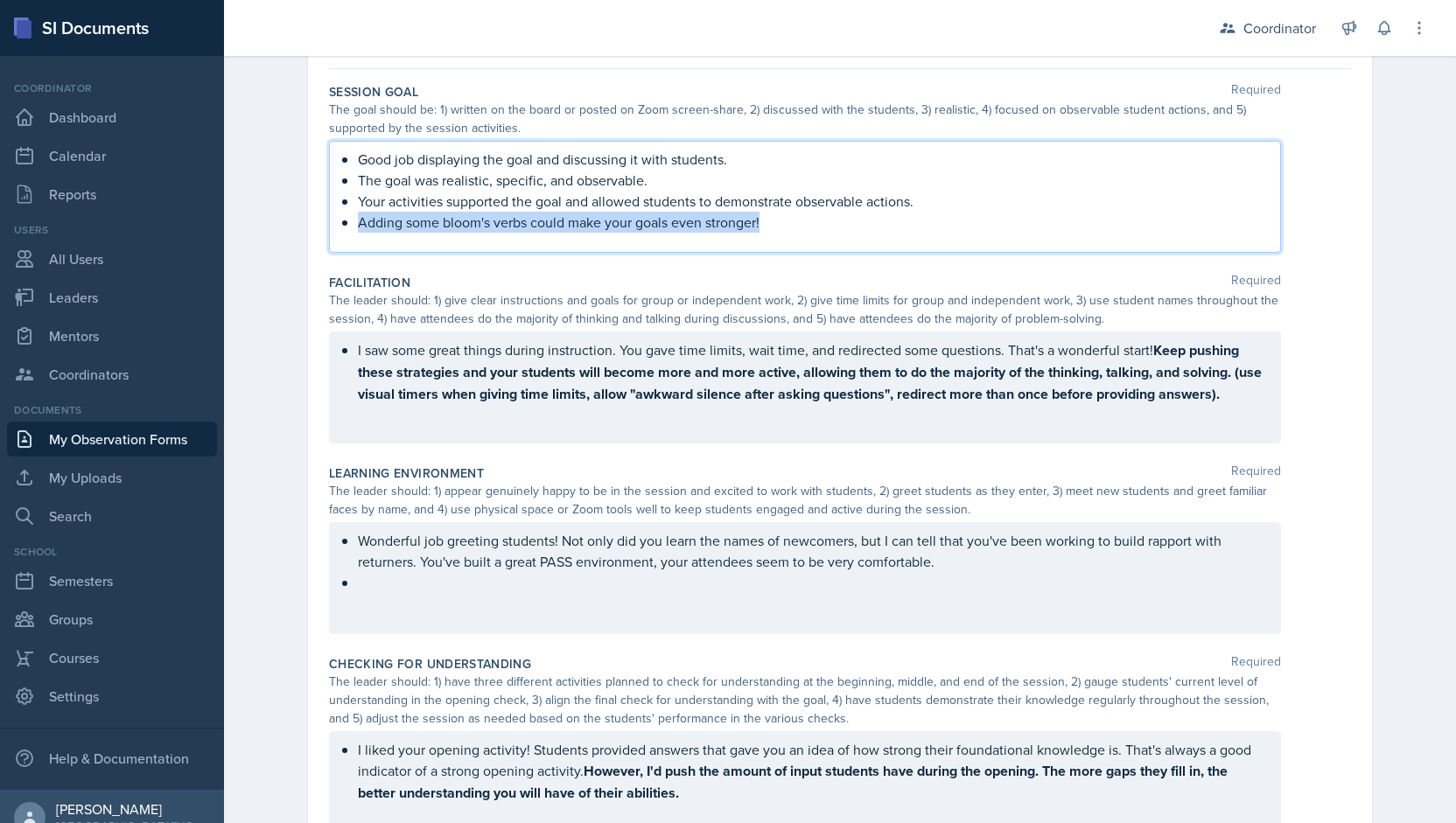
scroll to position [144, 0]
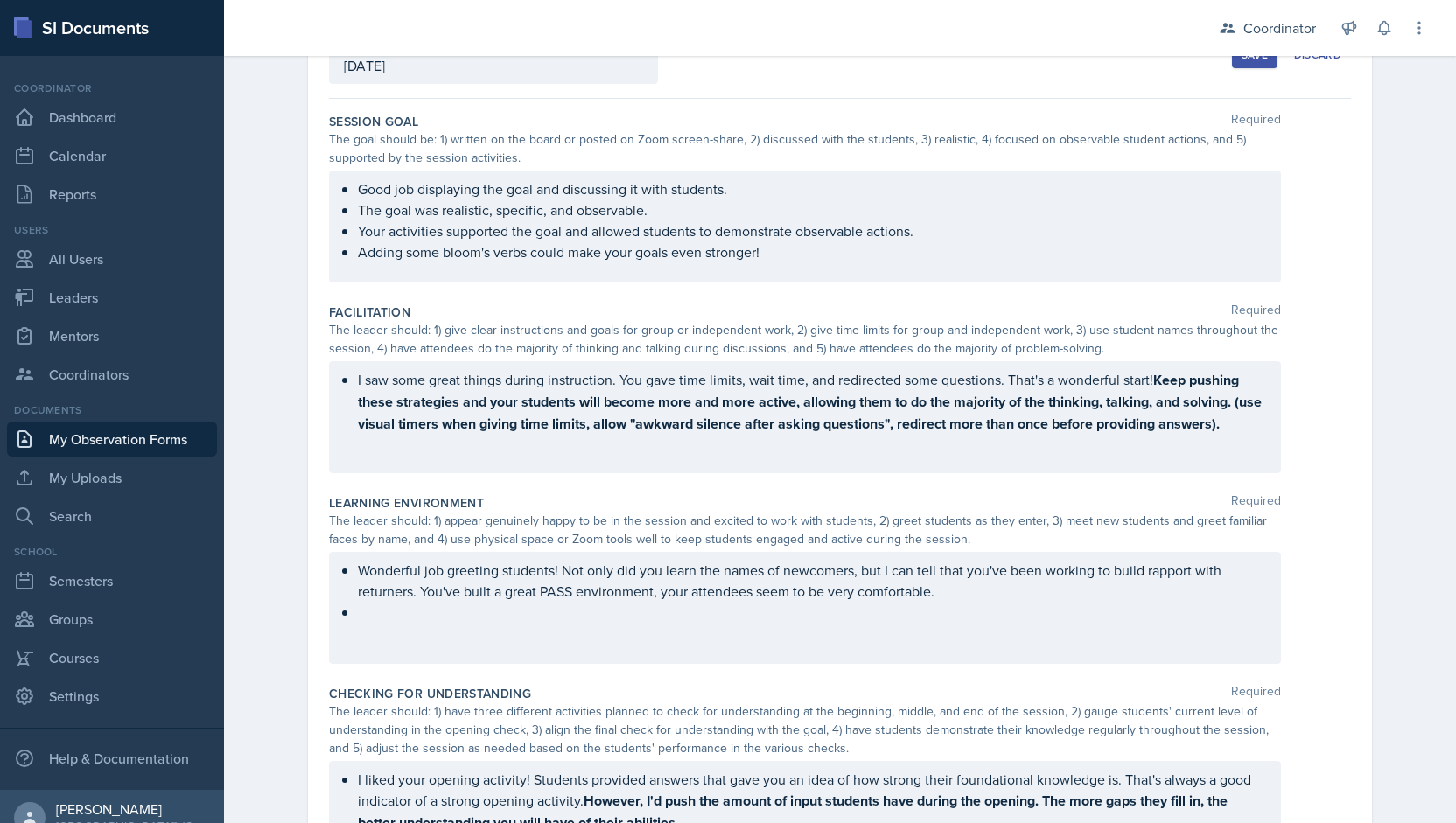
click at [788, 261] on div "Good job displaying the goal and discussing it with students. The goal was real…" at bounding box center [805, 226] width 952 height 112
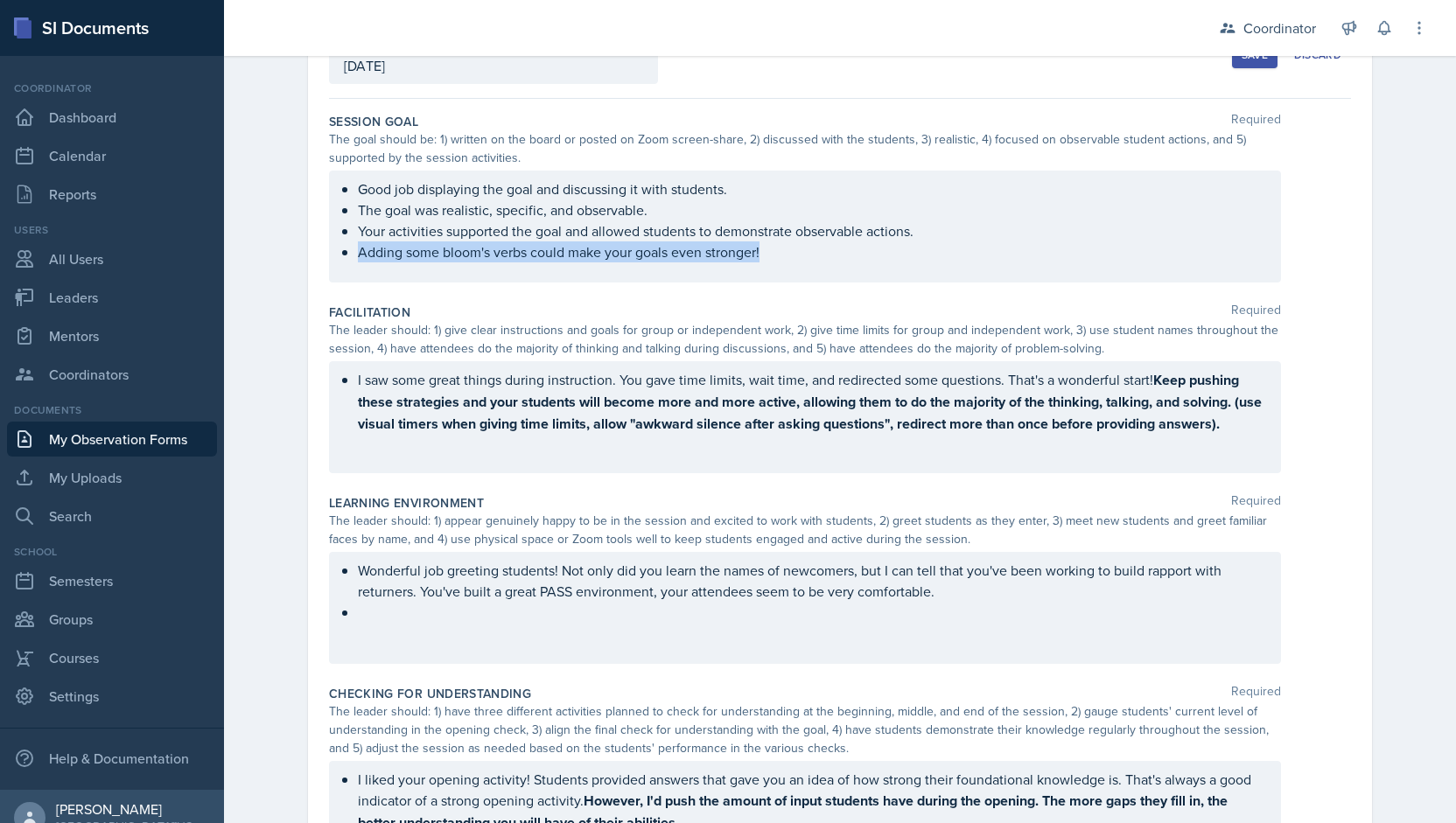
scroll to position [173, 0]
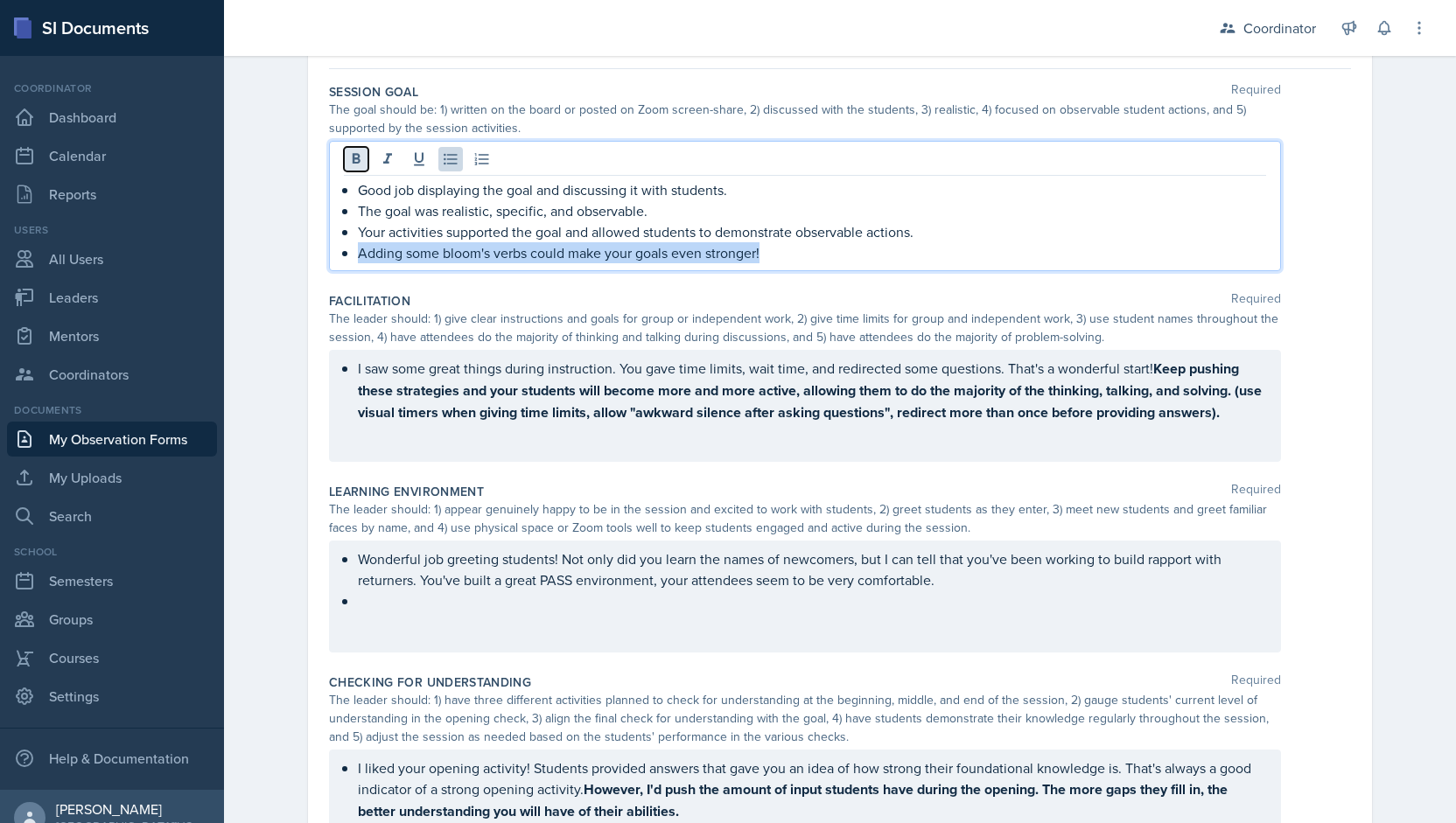
click at [352, 160] on icon at bounding box center [356, 158] width 8 height 11
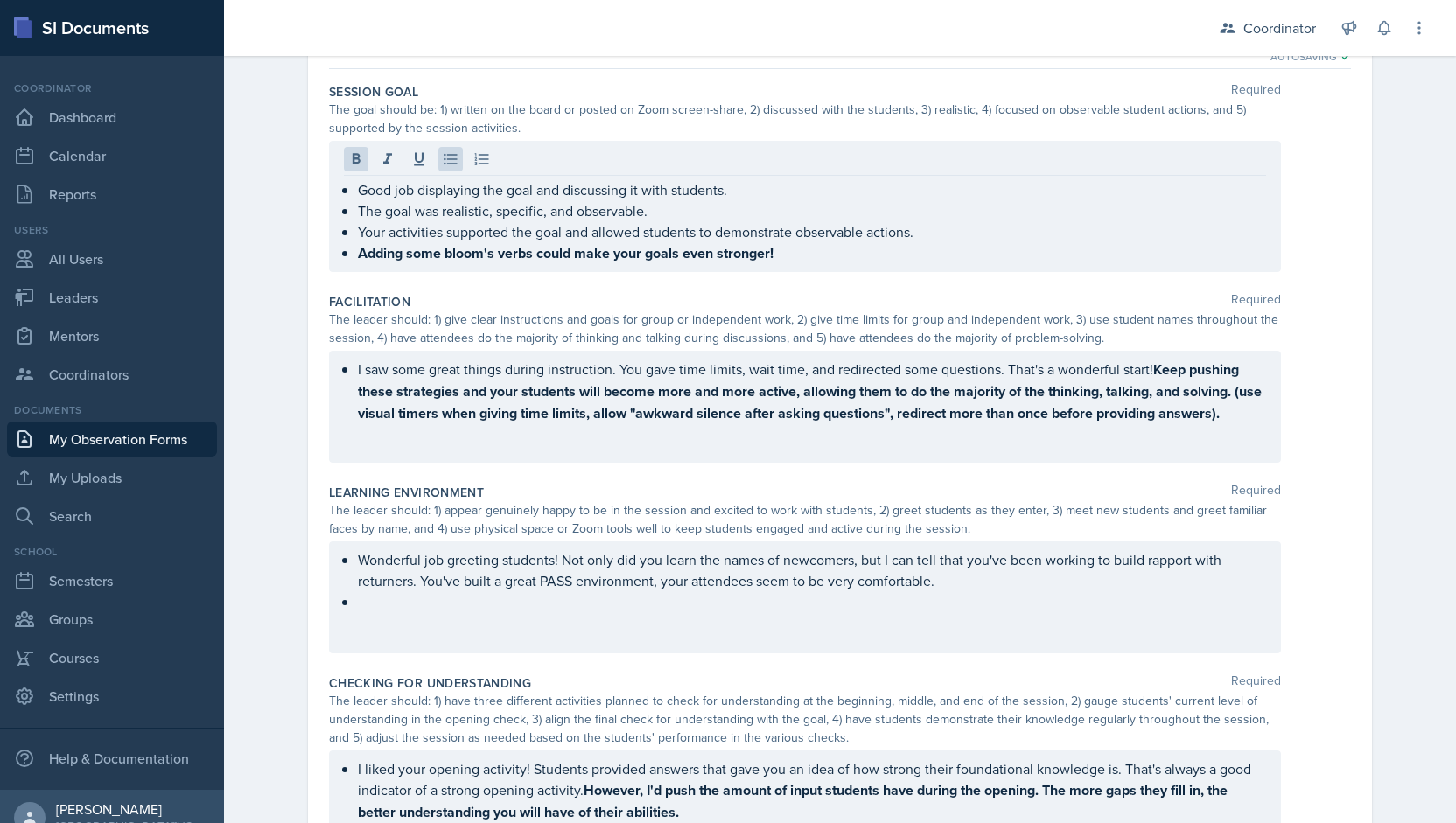
click at [1234, 439] on div "I saw some great things during instruction. You gave time limits, wait time, an…" at bounding box center [805, 406] width 952 height 112
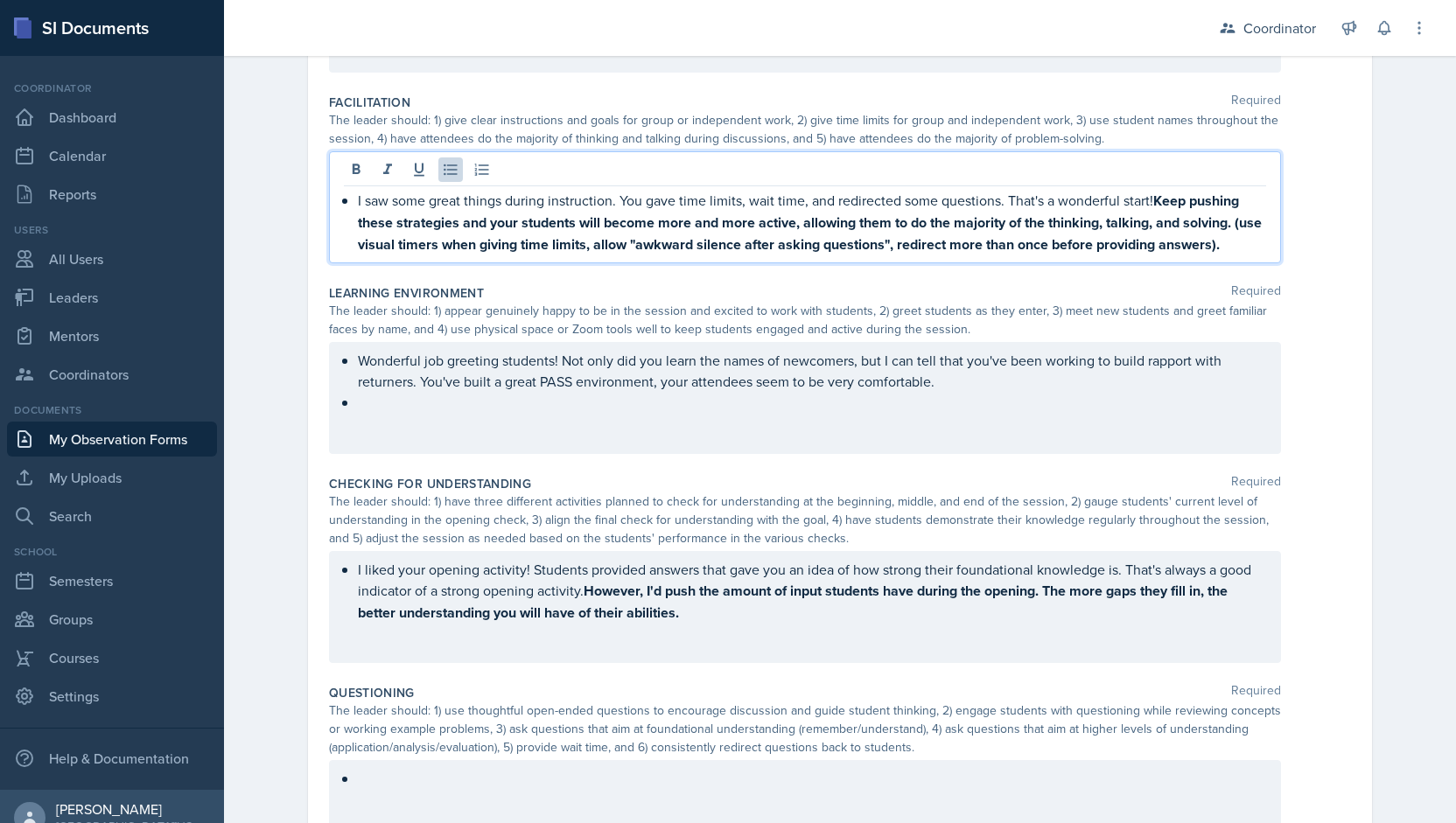
scroll to position [383, 0]
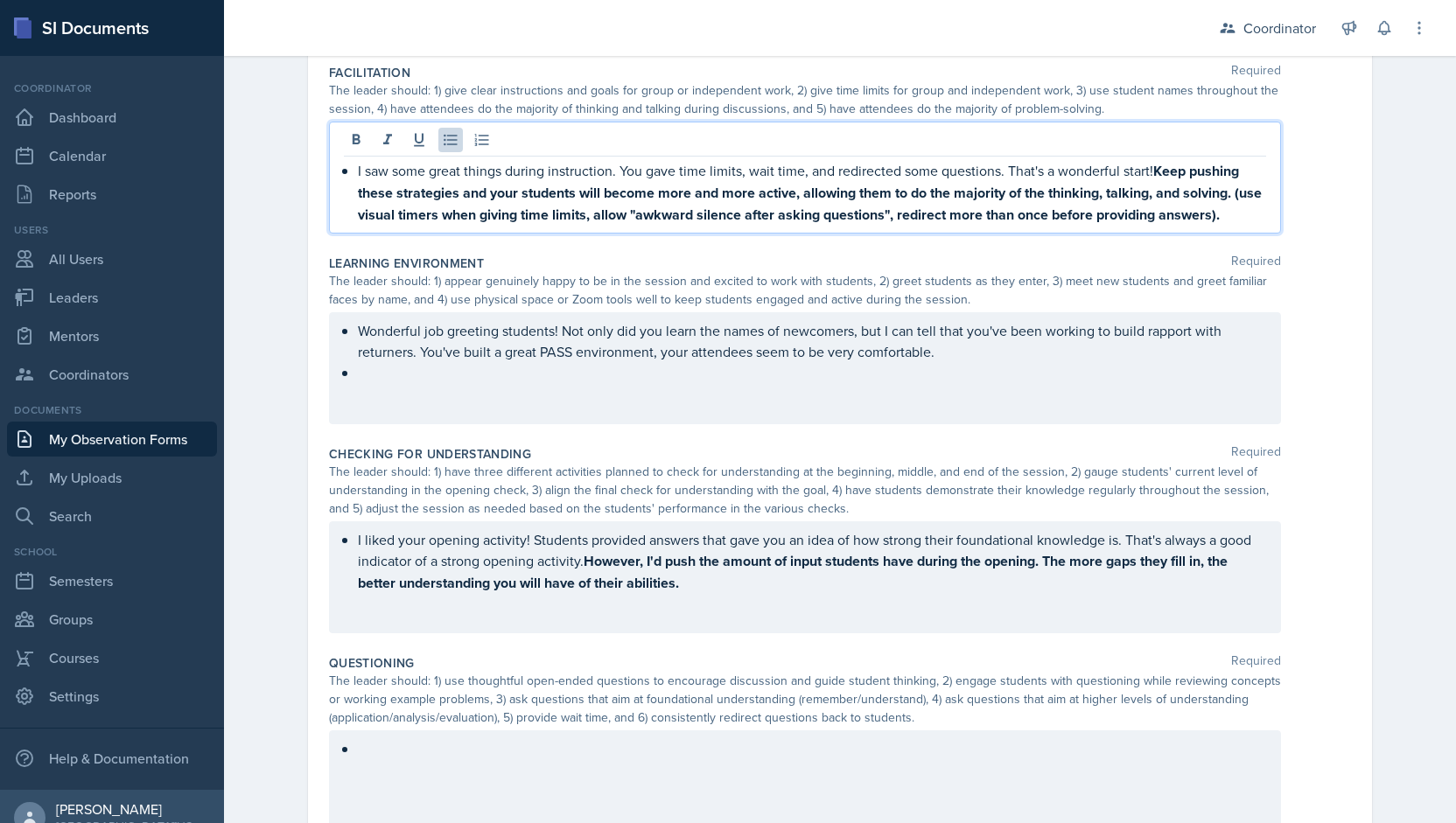
click at [672, 383] on p at bounding box center [812, 372] width 909 height 21
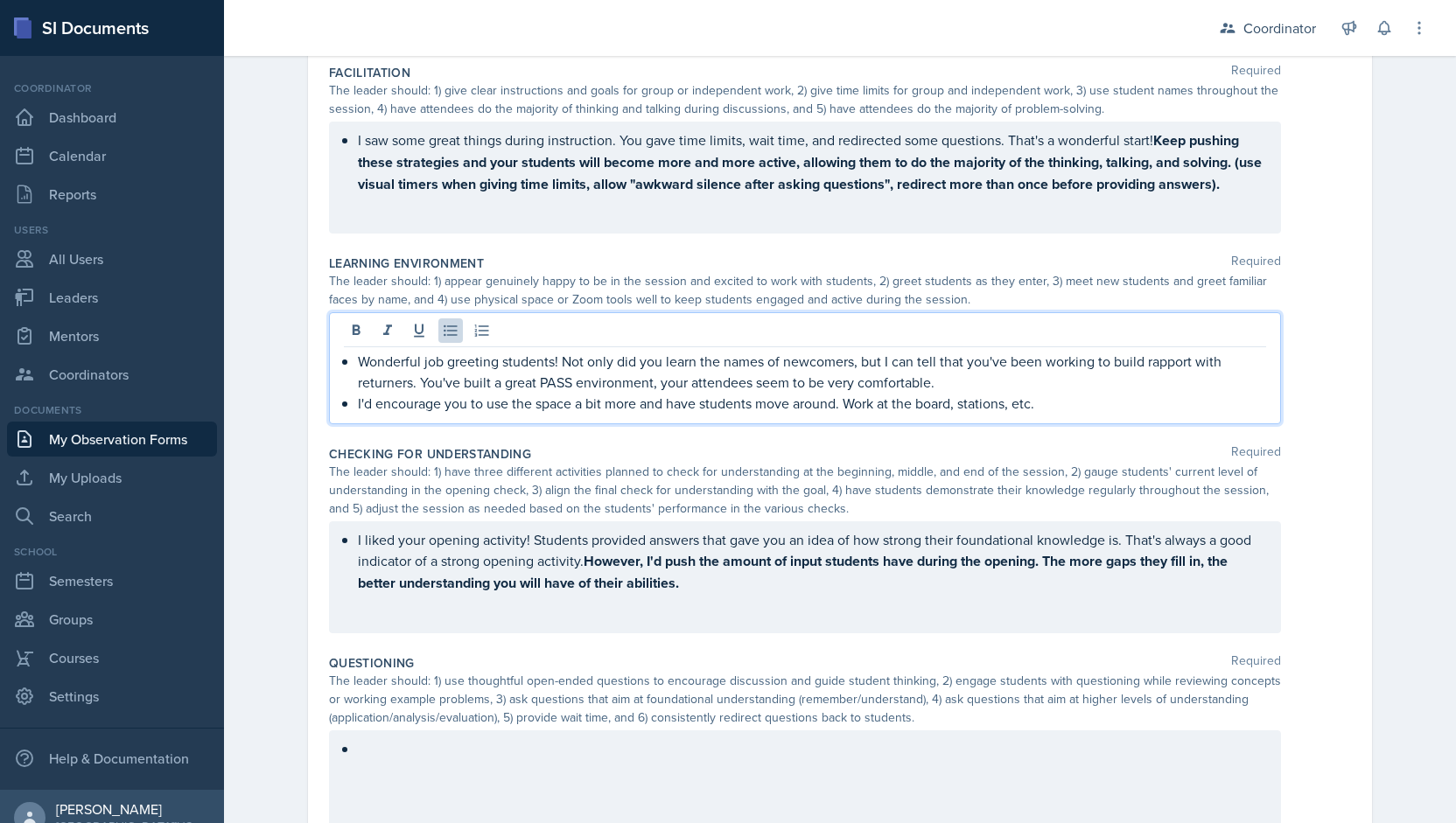
drag, startPoint x: 1140, startPoint y: 407, endPoint x: 333, endPoint y: 463, distance: 808.9
click at [333, 463] on div "Session Goal Required The goal should be: 1) written on the board or posted on …" at bounding box center [840, 460] width 1022 height 1202
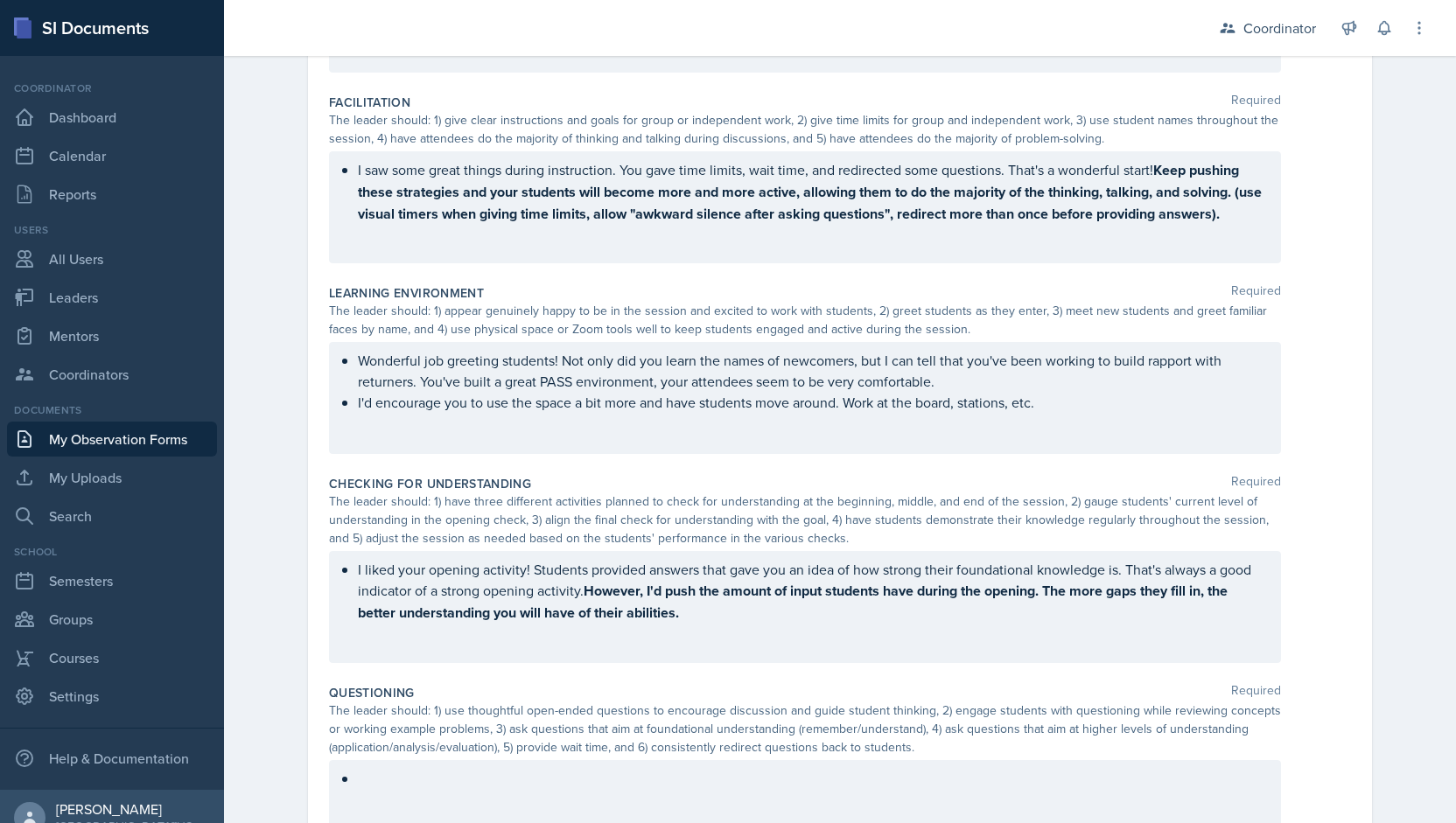
click at [380, 415] on div "Wonderful job greeting students! Not only did you learn the names of newcomers,…" at bounding box center [805, 397] width 952 height 112
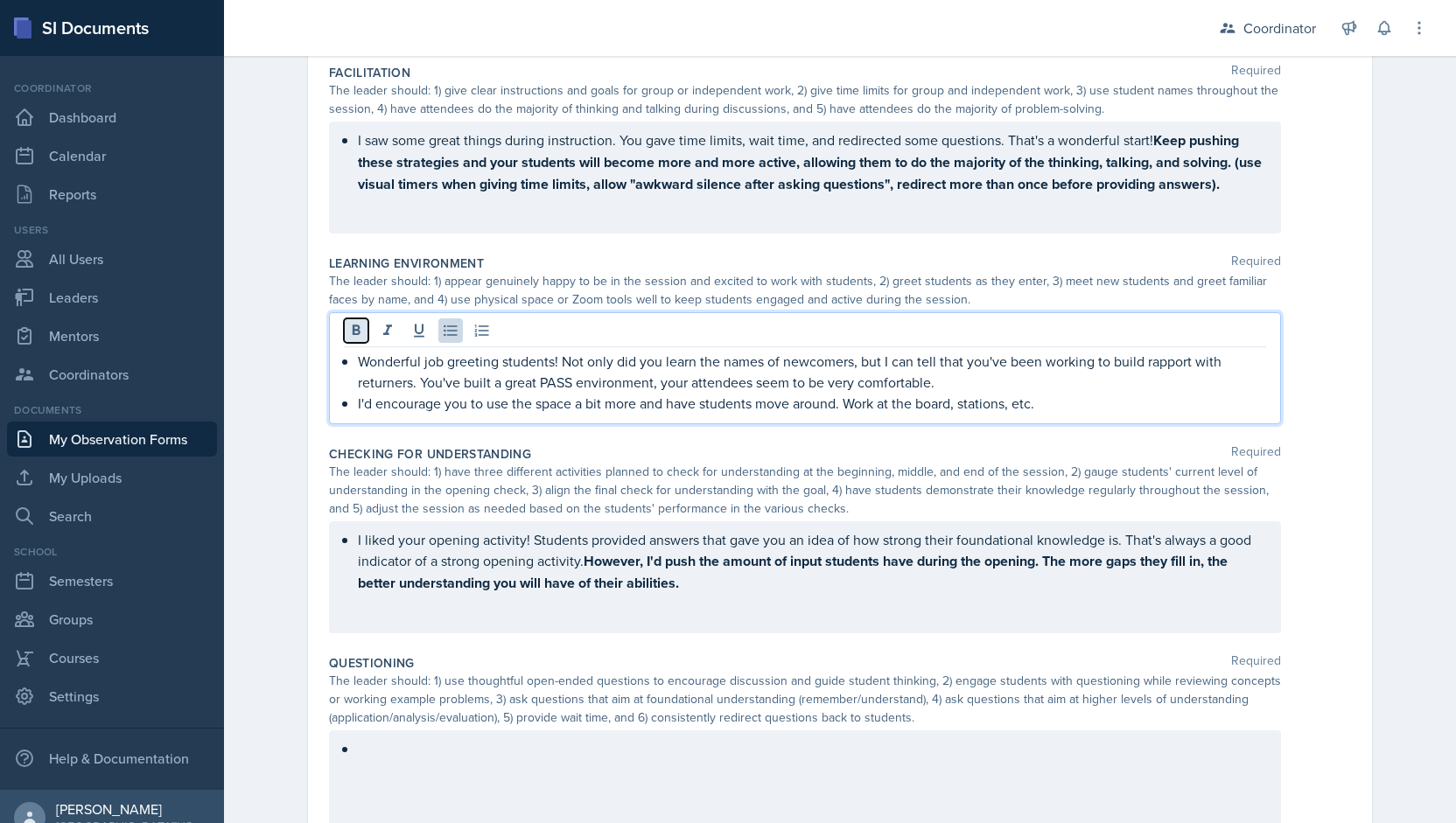
click at [348, 331] on icon at bounding box center [356, 331] width 18 height 18
click at [889, 400] on strong "I'd encourage you to use the space a bit more and have students move around. Wo…" at bounding box center [706, 403] width 698 height 21
click at [900, 405] on strong "I'd encourage you to use the space a bit more and have students move around. Wo…" at bounding box center [706, 403] width 698 height 21
click at [1155, 408] on p "I'd encourage you to use the space a bit more and have students move around. In…" at bounding box center [812, 403] width 909 height 22
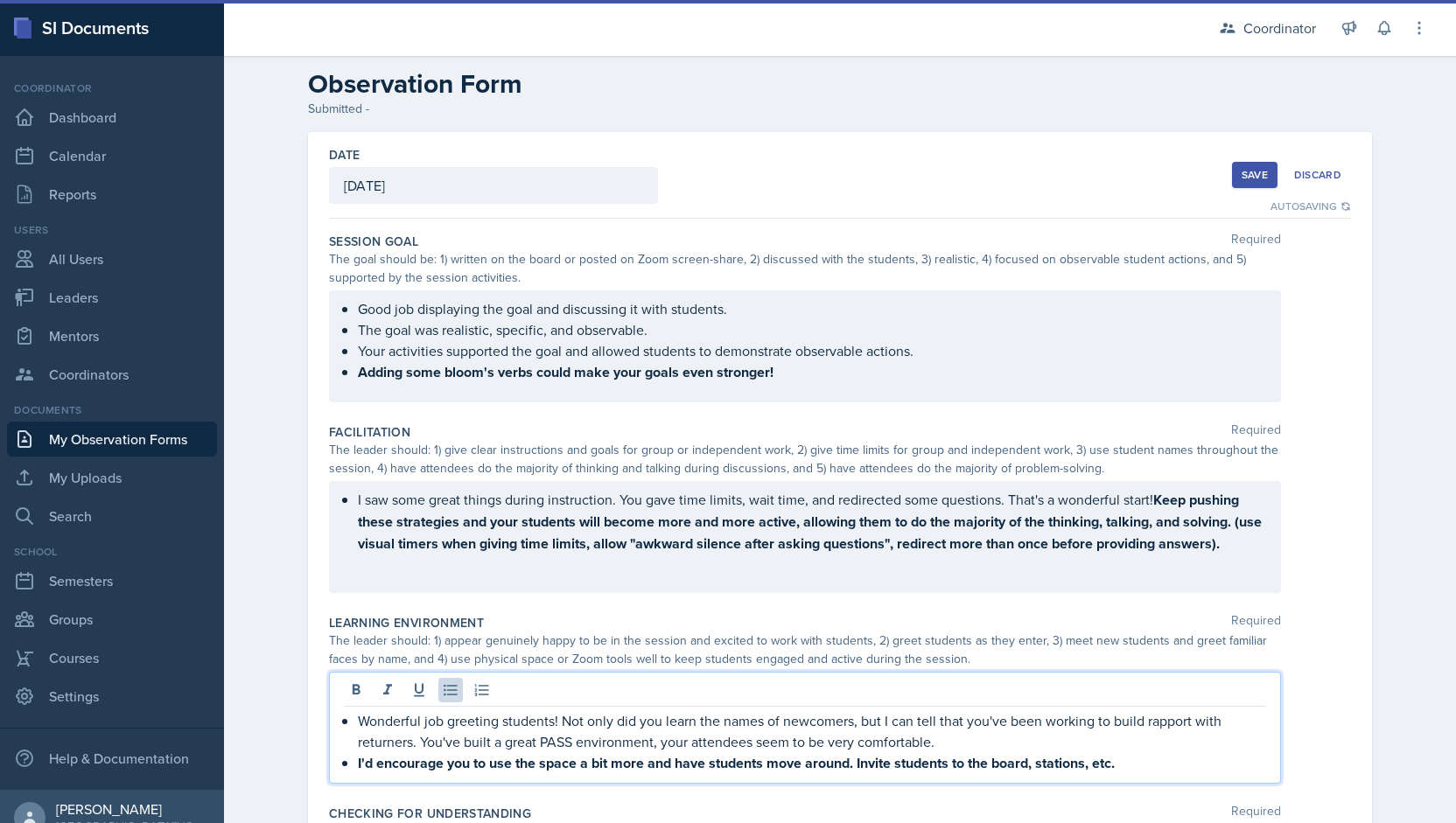
scroll to position [0, 0]
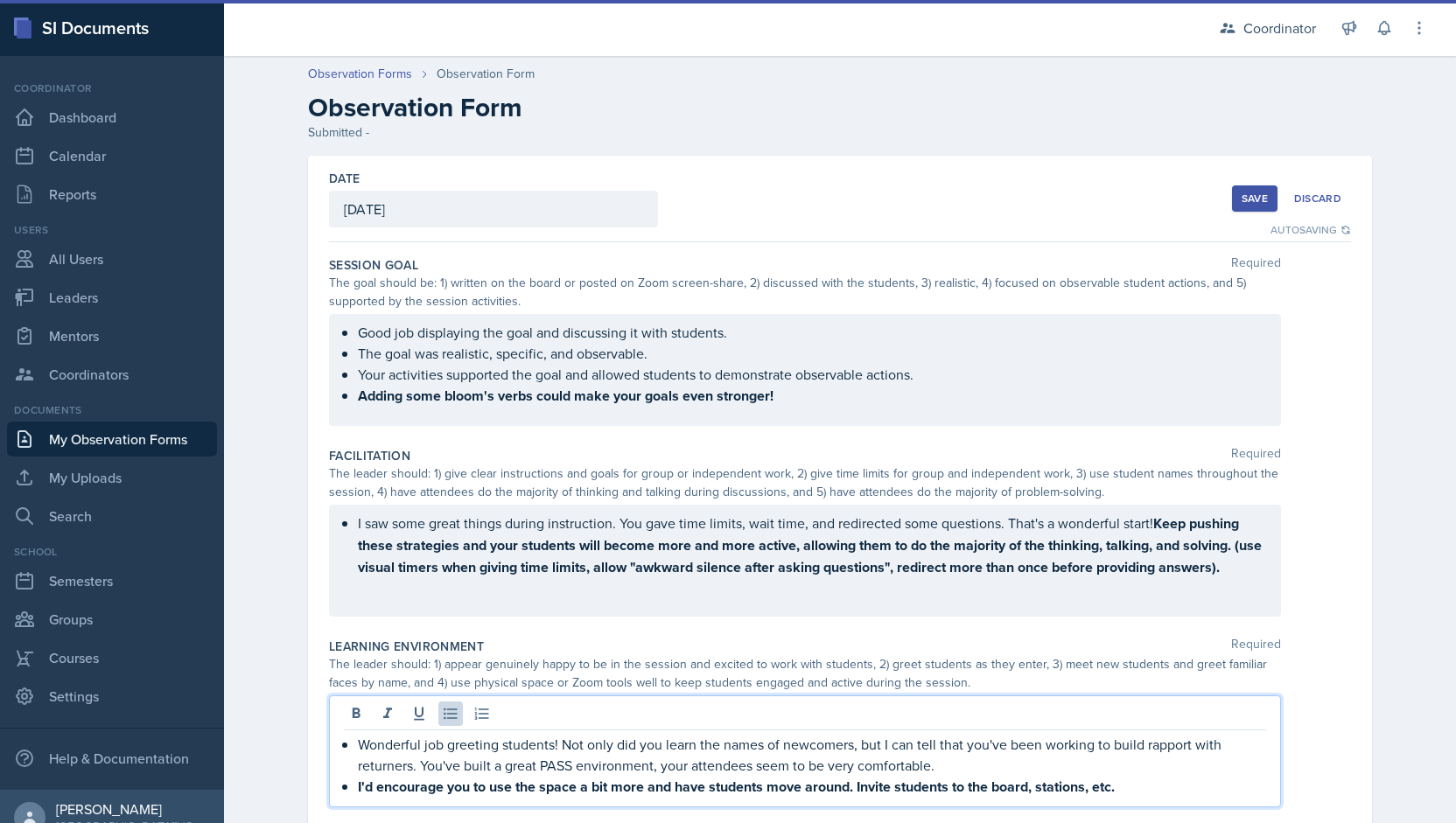
click at [1249, 585] on div "I saw some great things during instruction. You gave time limits, wait time, an…" at bounding box center [805, 561] width 952 height 112
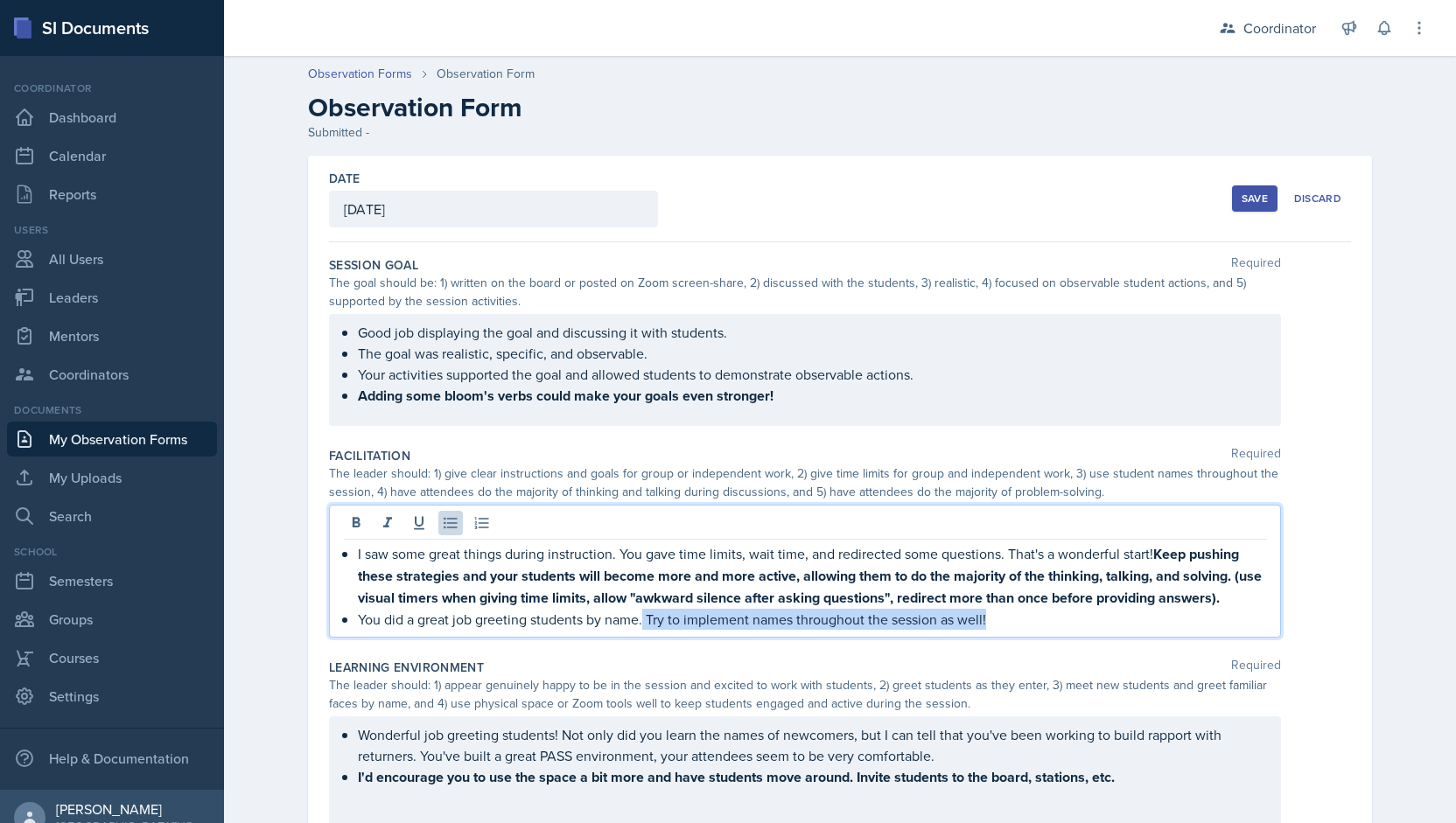
drag, startPoint x: 1001, startPoint y: 618, endPoint x: 637, endPoint y: 629, distance: 364.2
click at [637, 629] on div "I saw some great things during instruction. You gave time limits, wait time, an…" at bounding box center [805, 572] width 952 height 133
click at [1041, 624] on p "You did a great job greeting students by name. Try to implement names throughou…" at bounding box center [812, 618] width 909 height 21
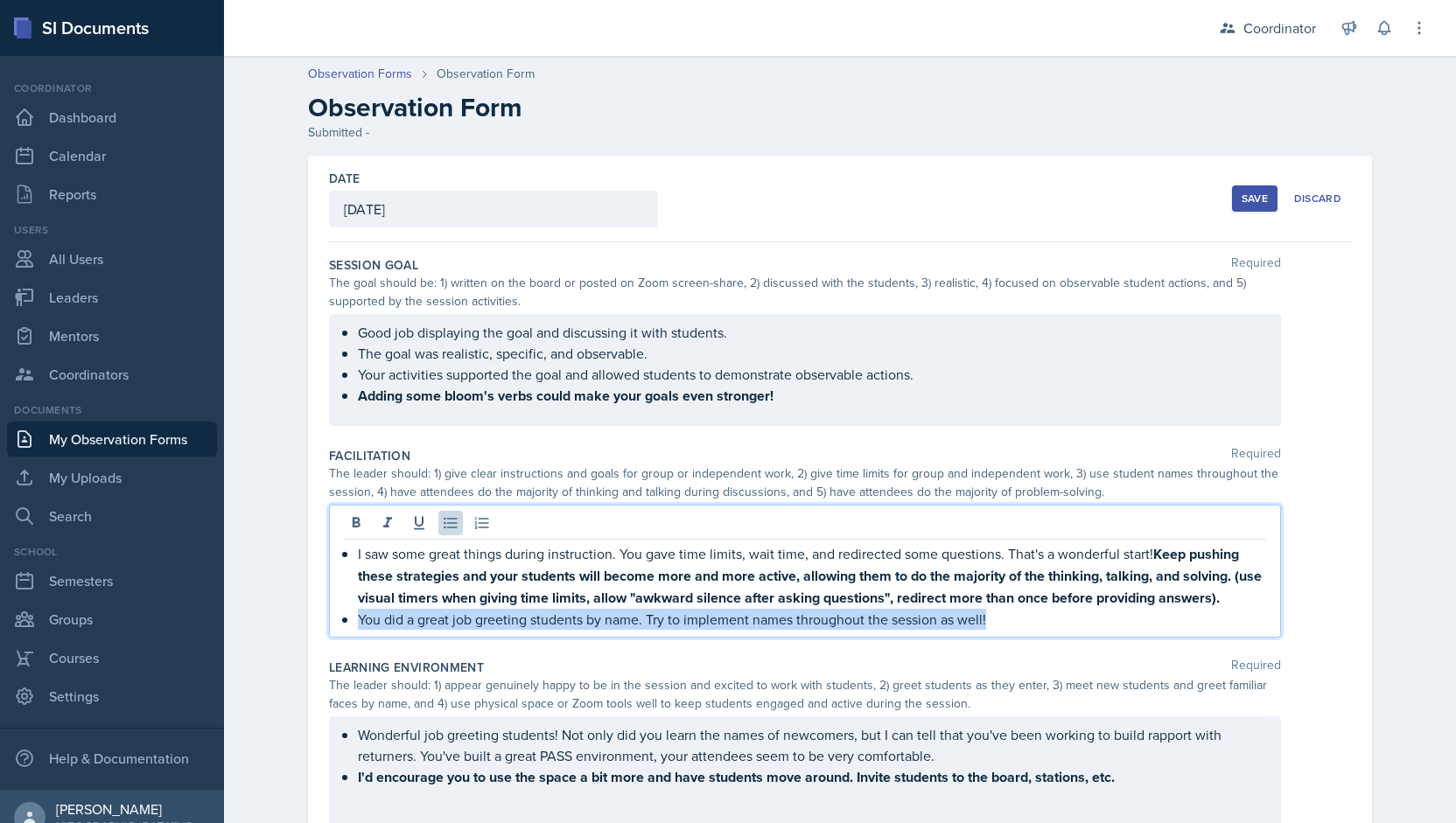
click at [1041, 624] on p "You did a great job greeting students by name. Try to implement names throughou…" at bounding box center [812, 618] width 909 height 21
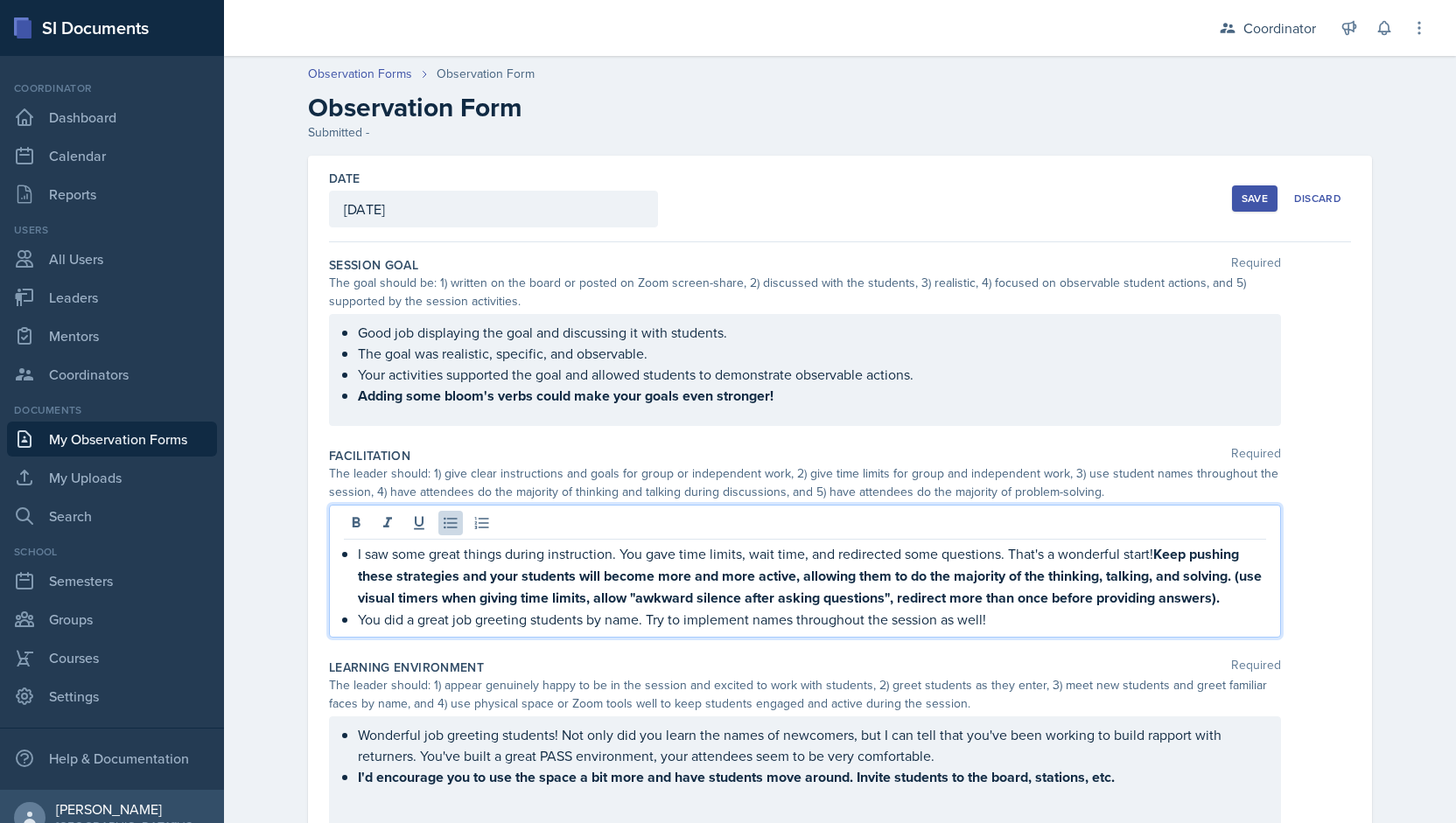
click at [669, 603] on strong "(use visual timers when giving time limits, allow "awkward silence after asking…" at bounding box center [811, 586] width 908 height 42
drag, startPoint x: 642, startPoint y: 620, endPoint x: 989, endPoint y: 616, distance: 347.0
click at [989, 616] on p "You did a great job greeting students by name. Try to implement names throughou…" at bounding box center [812, 618] width 909 height 21
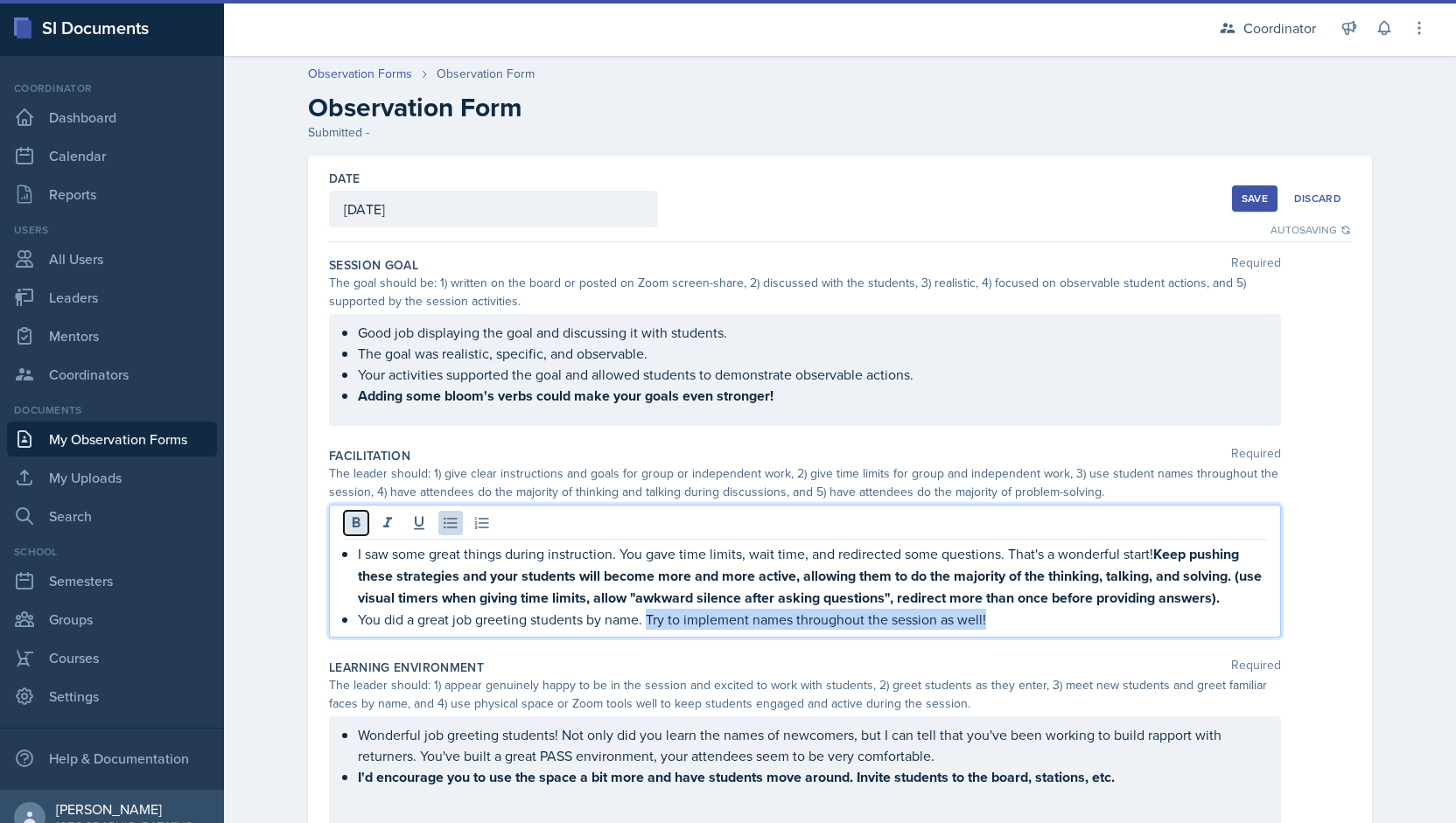
click at [350, 529] on icon at bounding box center [356, 523] width 18 height 18
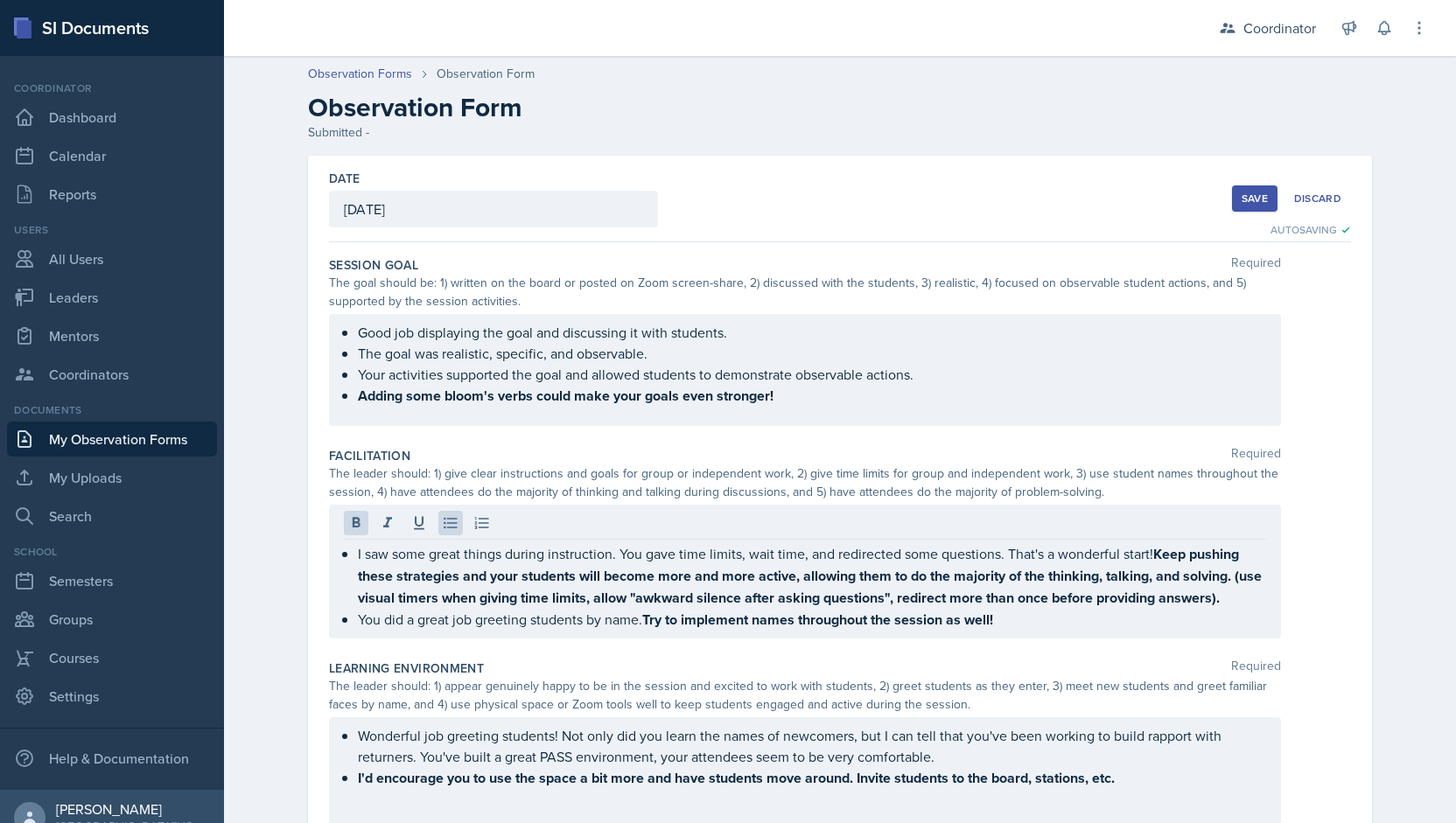
click at [1012, 628] on div "I saw some great things during instruction. You gave time limits, wait time, an…" at bounding box center [805, 572] width 952 height 134
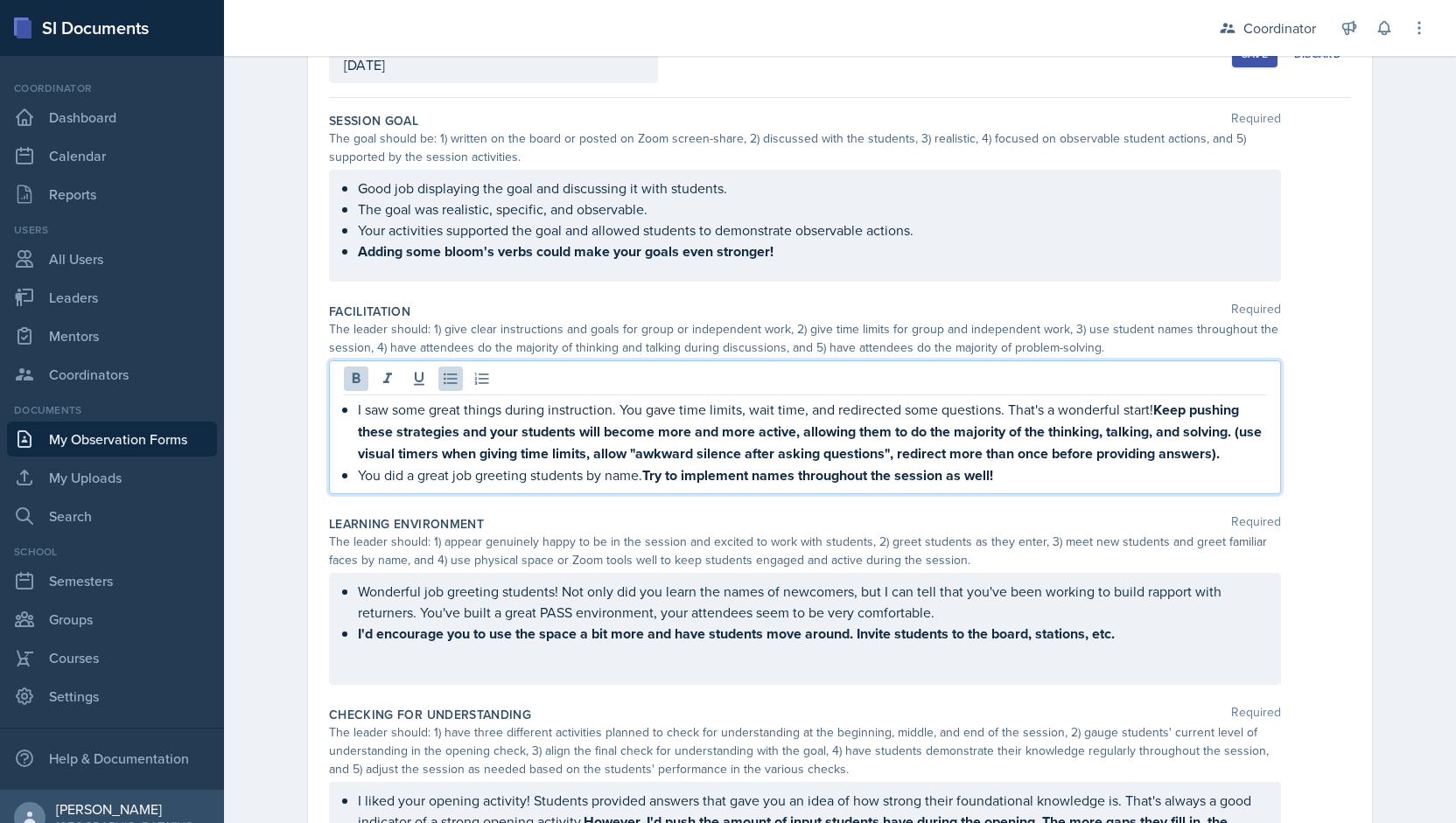
scroll to position [457, 0]
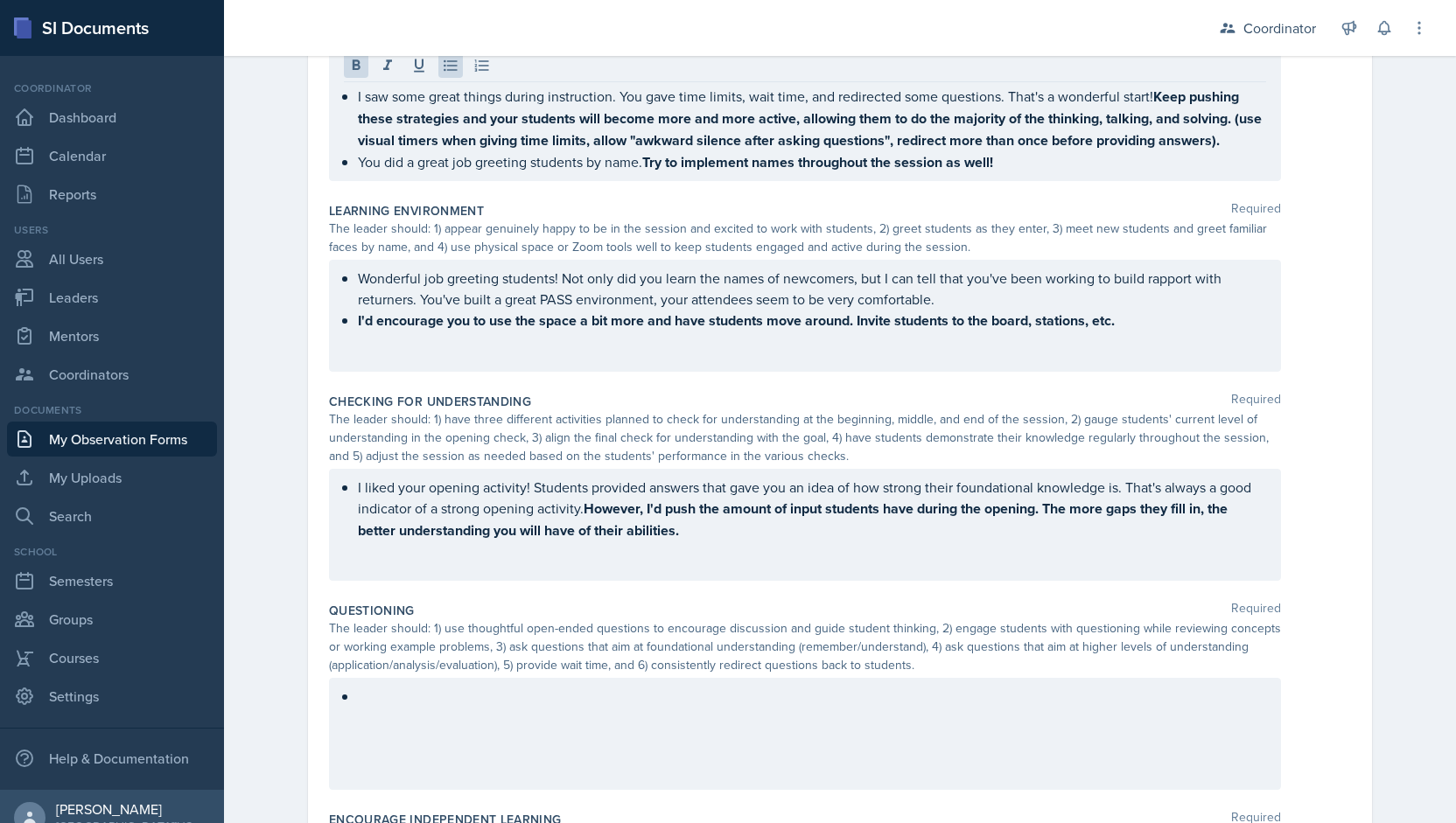
click at [933, 562] on div "I liked your opening activity! Students provided answers that gave you an idea …" at bounding box center [805, 525] width 952 height 112
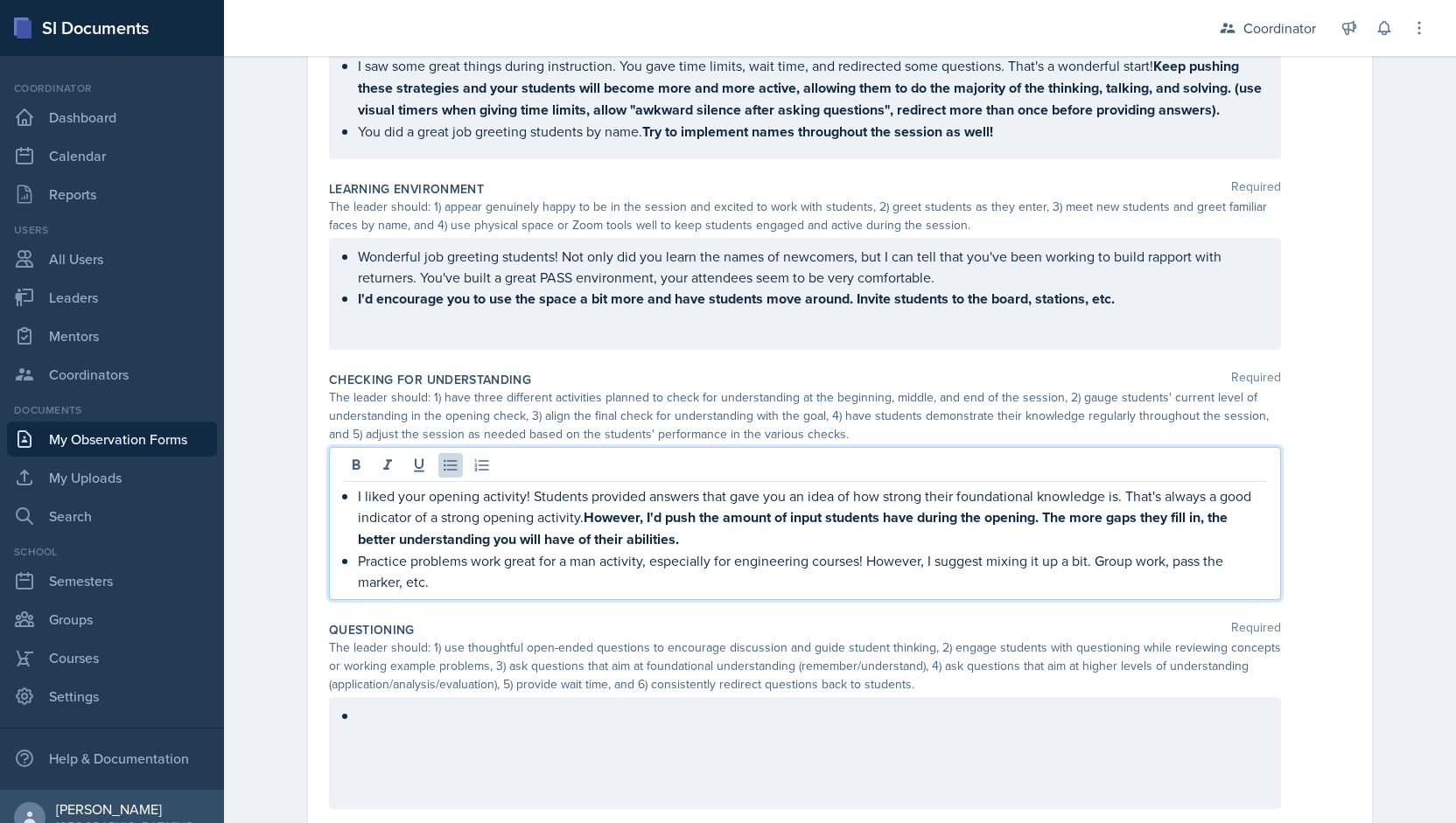
click at [1100, 559] on p "Practice problems work great for a man activity, especially for engineering cou…" at bounding box center [812, 571] width 909 height 42
drag, startPoint x: 1001, startPoint y: 579, endPoint x: 861, endPoint y: 564, distance: 140.8
click at [861, 564] on p "Practice problems work great for a man activity, especially for engineering cou…" at bounding box center [812, 571] width 909 height 42
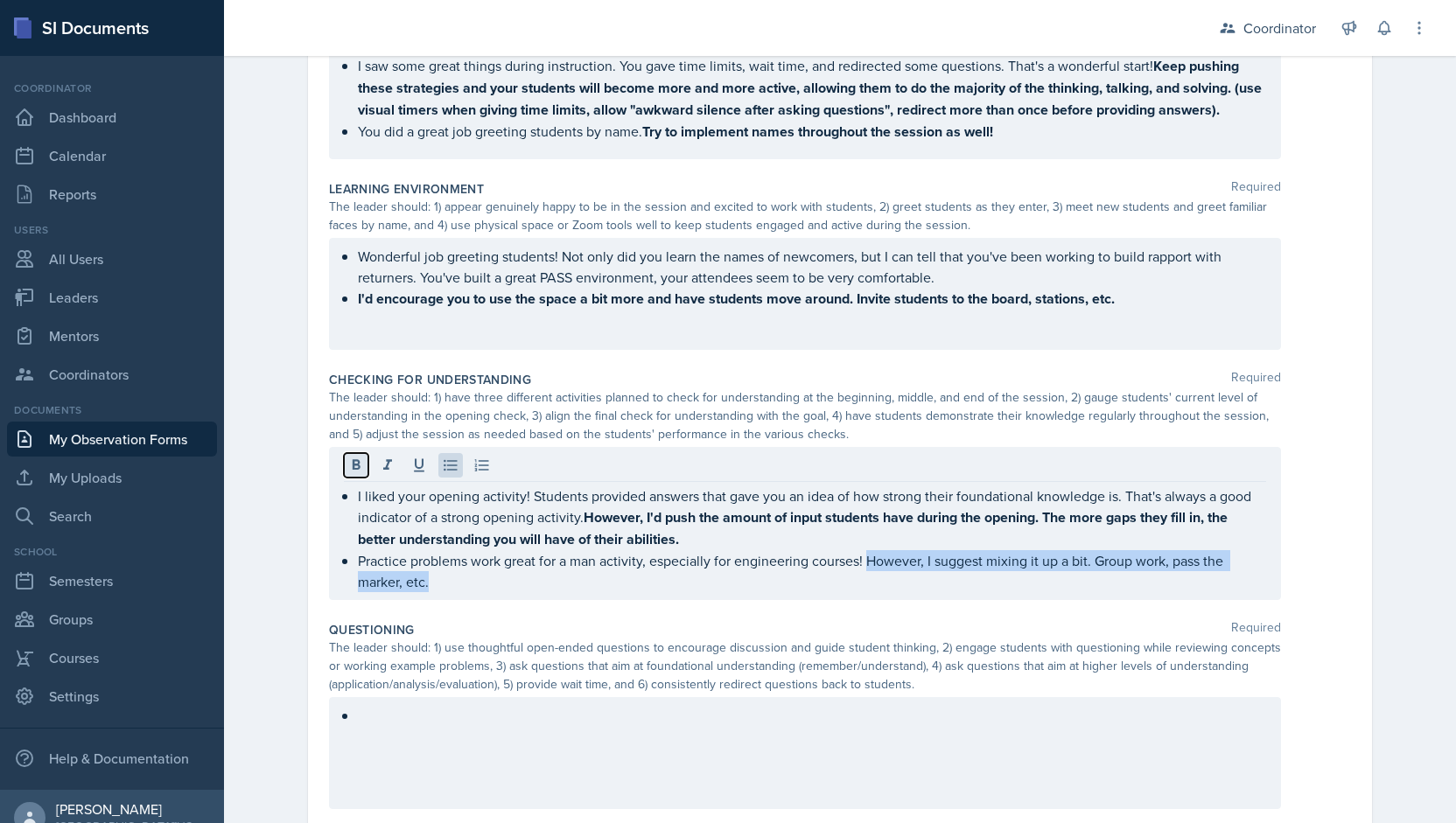
click at [348, 466] on icon at bounding box center [356, 465] width 18 height 18
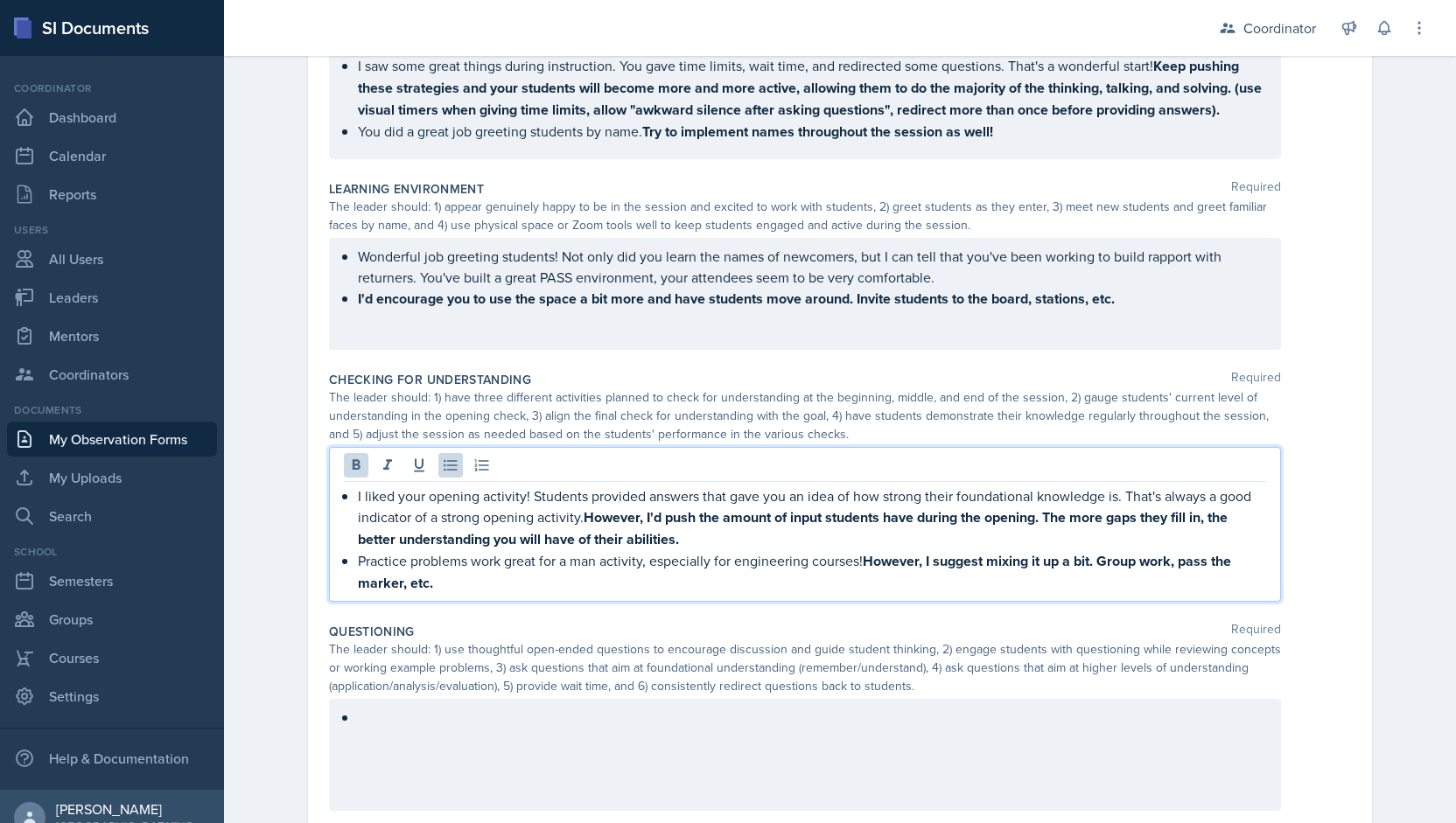
click at [644, 587] on p "Practice problems work great for a man activity, especially for engineering cou…" at bounding box center [812, 572] width 909 height 44
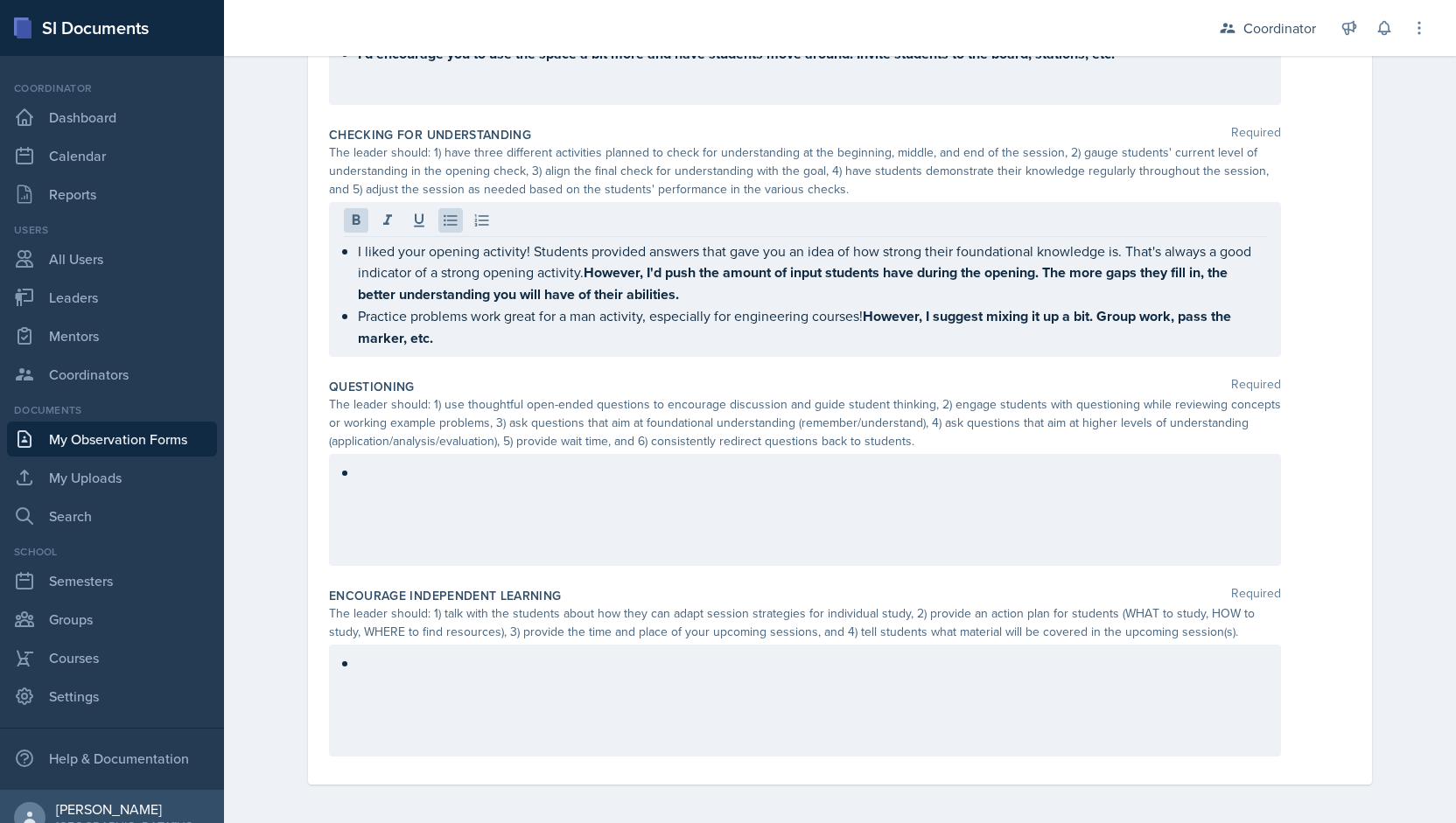
click at [559, 489] on div at bounding box center [805, 510] width 952 height 112
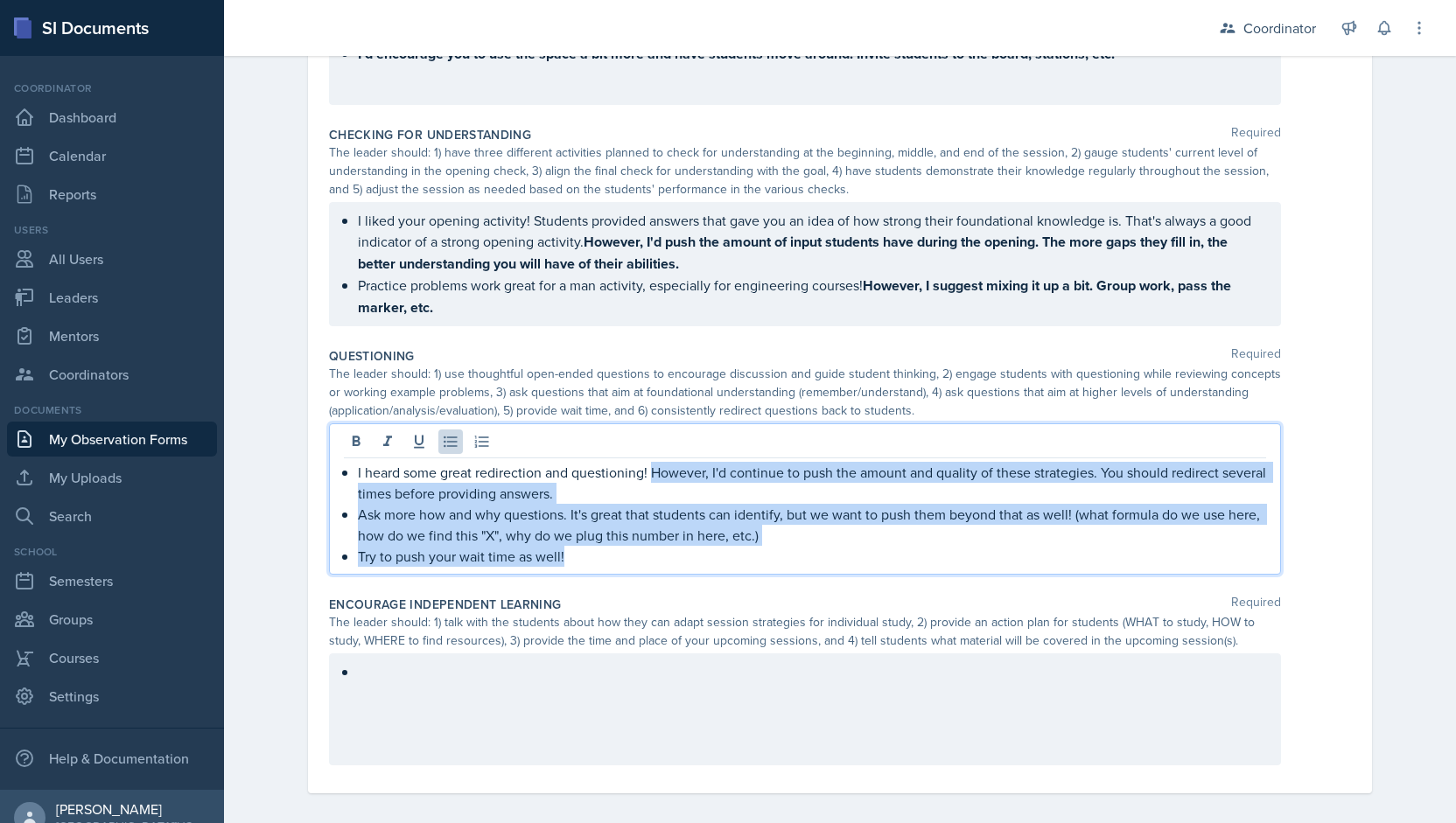
drag, startPoint x: 629, startPoint y: 555, endPoint x: 645, endPoint y: 464, distance: 92.4
click at [645, 464] on ul "I heard some great redirection and questioning! However, I'd continue to push t…" at bounding box center [812, 514] width 909 height 105
click at [348, 437] on icon at bounding box center [356, 441] width 18 height 18
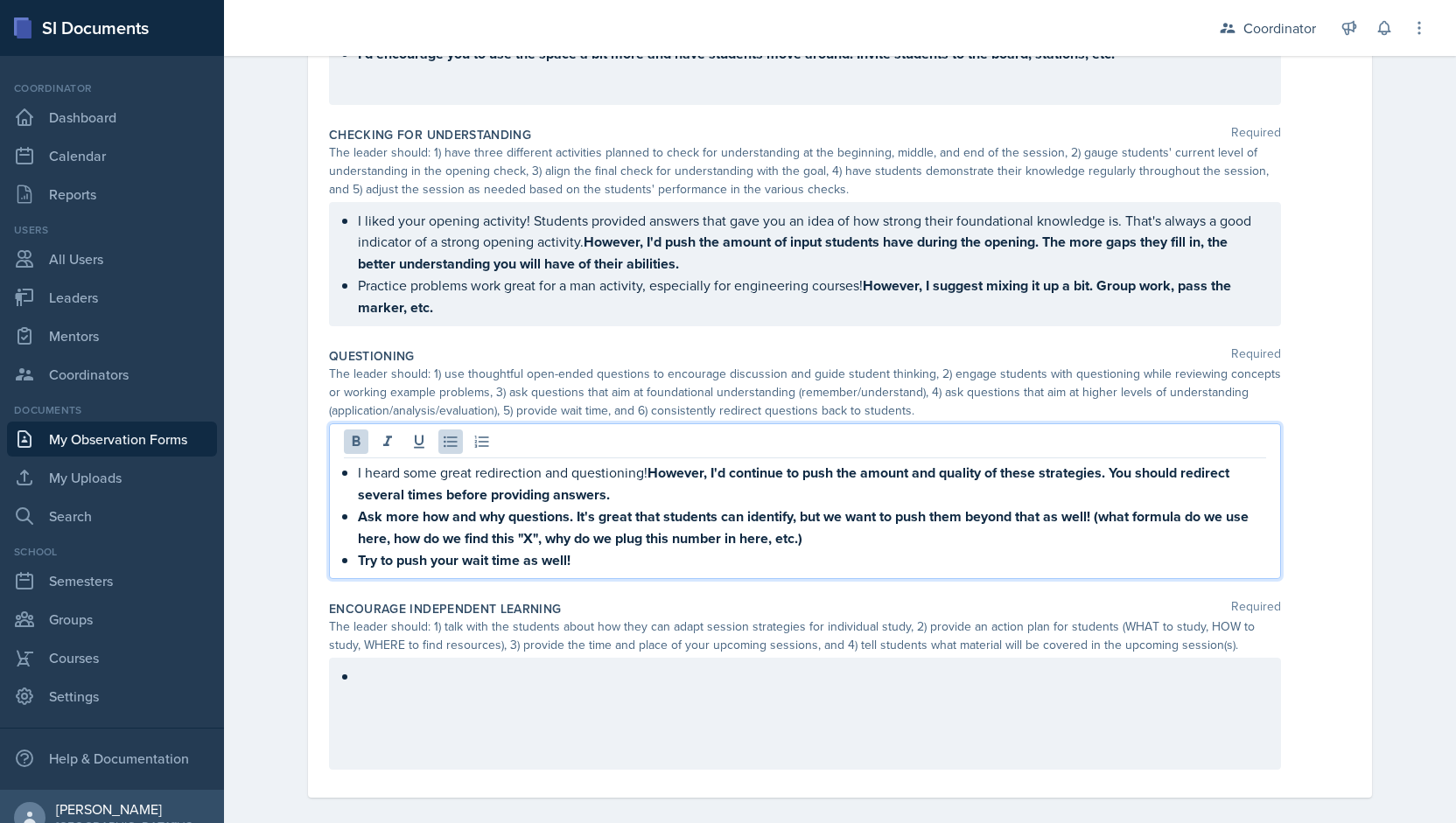
click at [635, 572] on div "I heard some great redirection and questioning! However, I'd continue to push t…" at bounding box center [805, 500] width 952 height 156
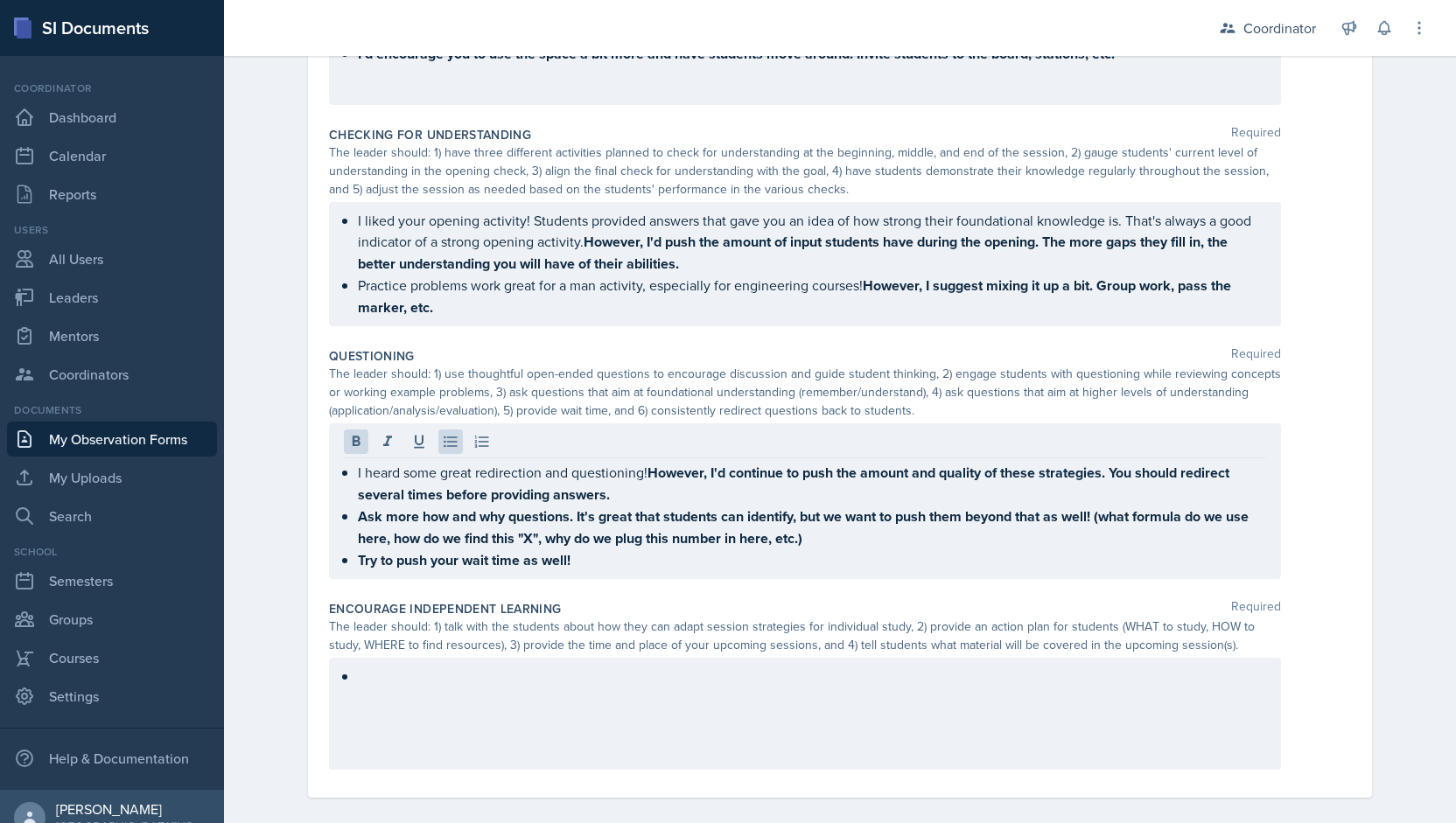
click at [635, 572] on div "I heard some great redirection and questioning! However, I'd continue to push t…" at bounding box center [805, 500] width 952 height 156
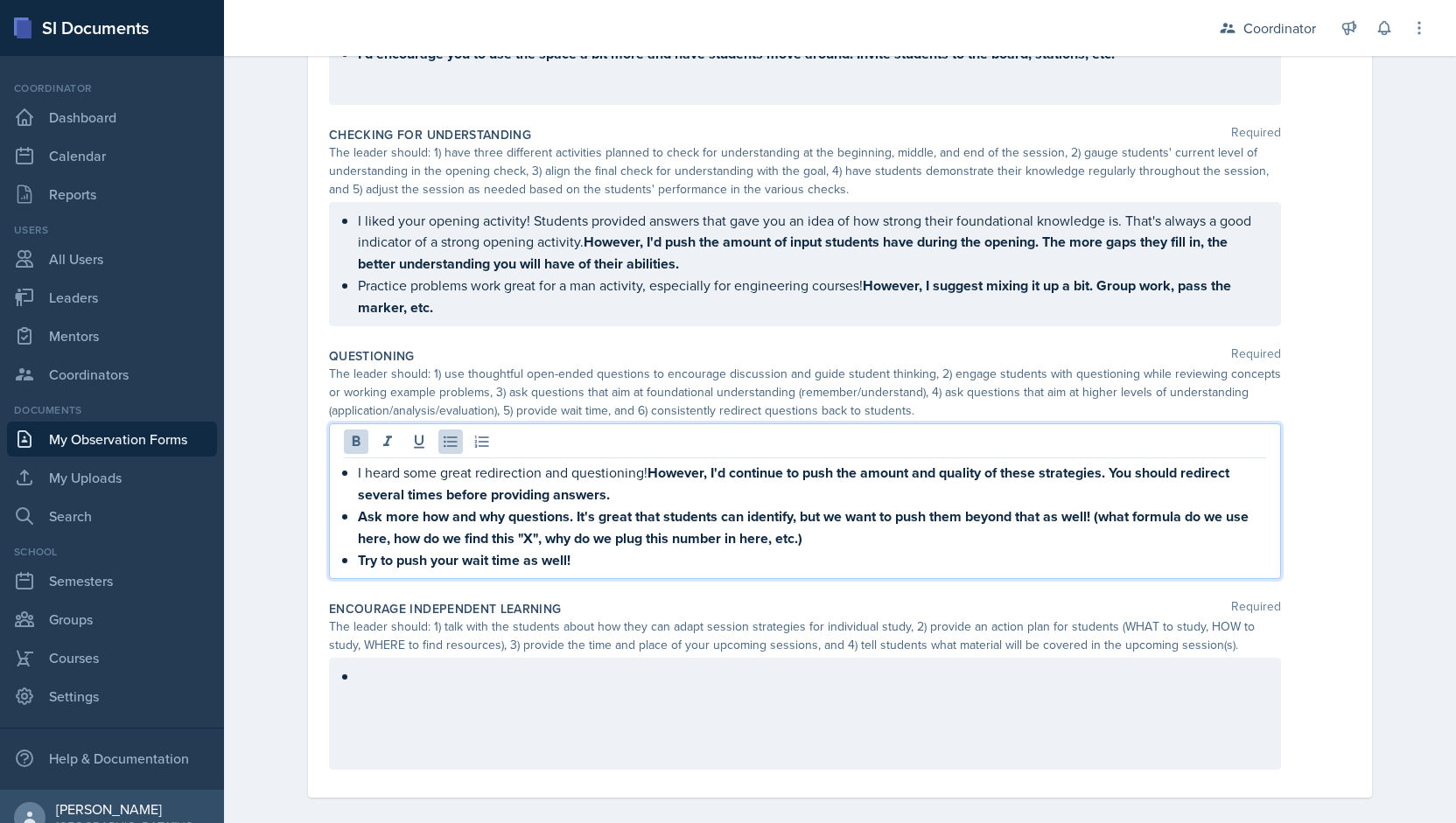
scroll to position [713, 0]
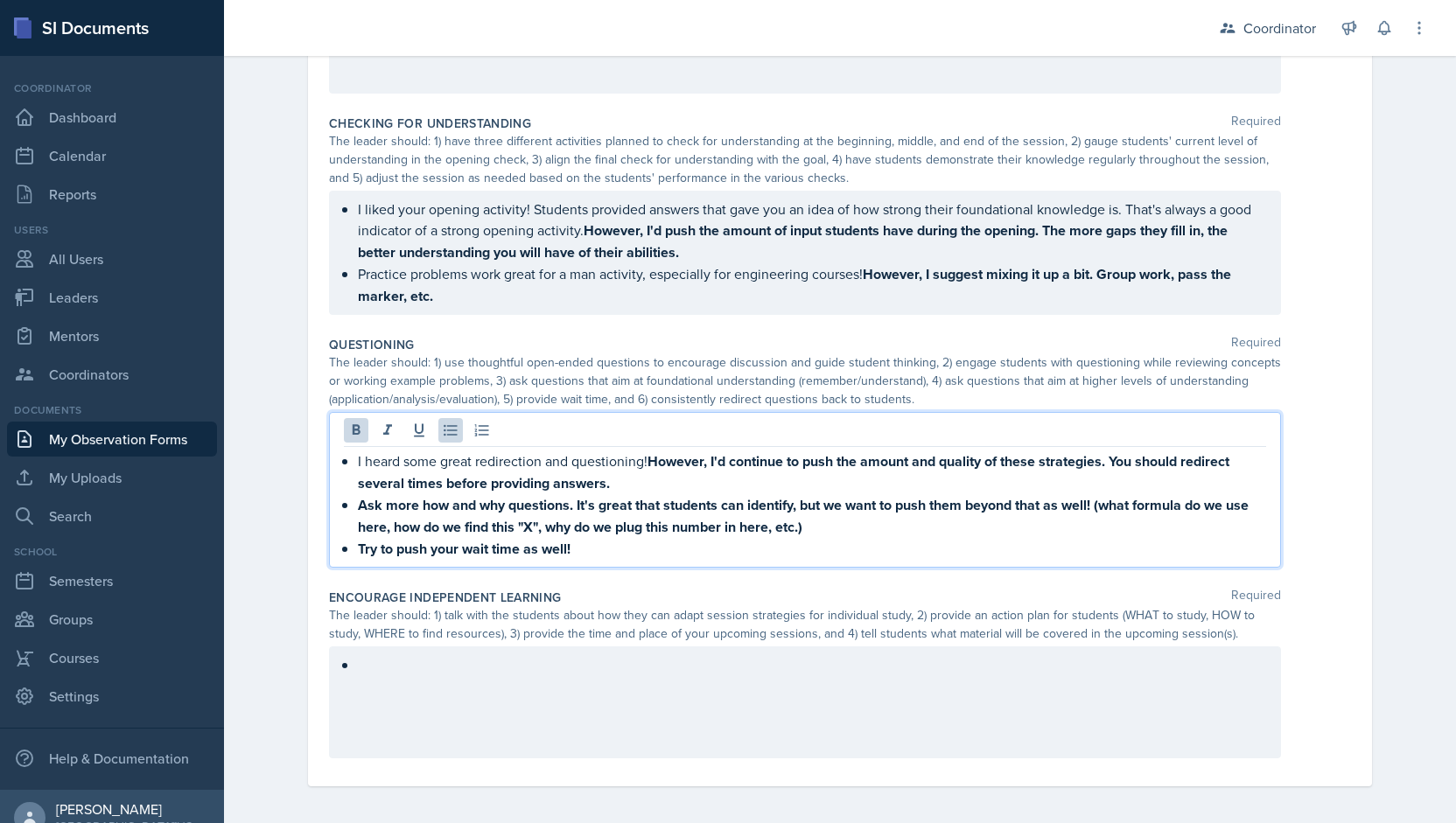
click at [480, 676] on div at bounding box center [805, 702] width 952 height 112
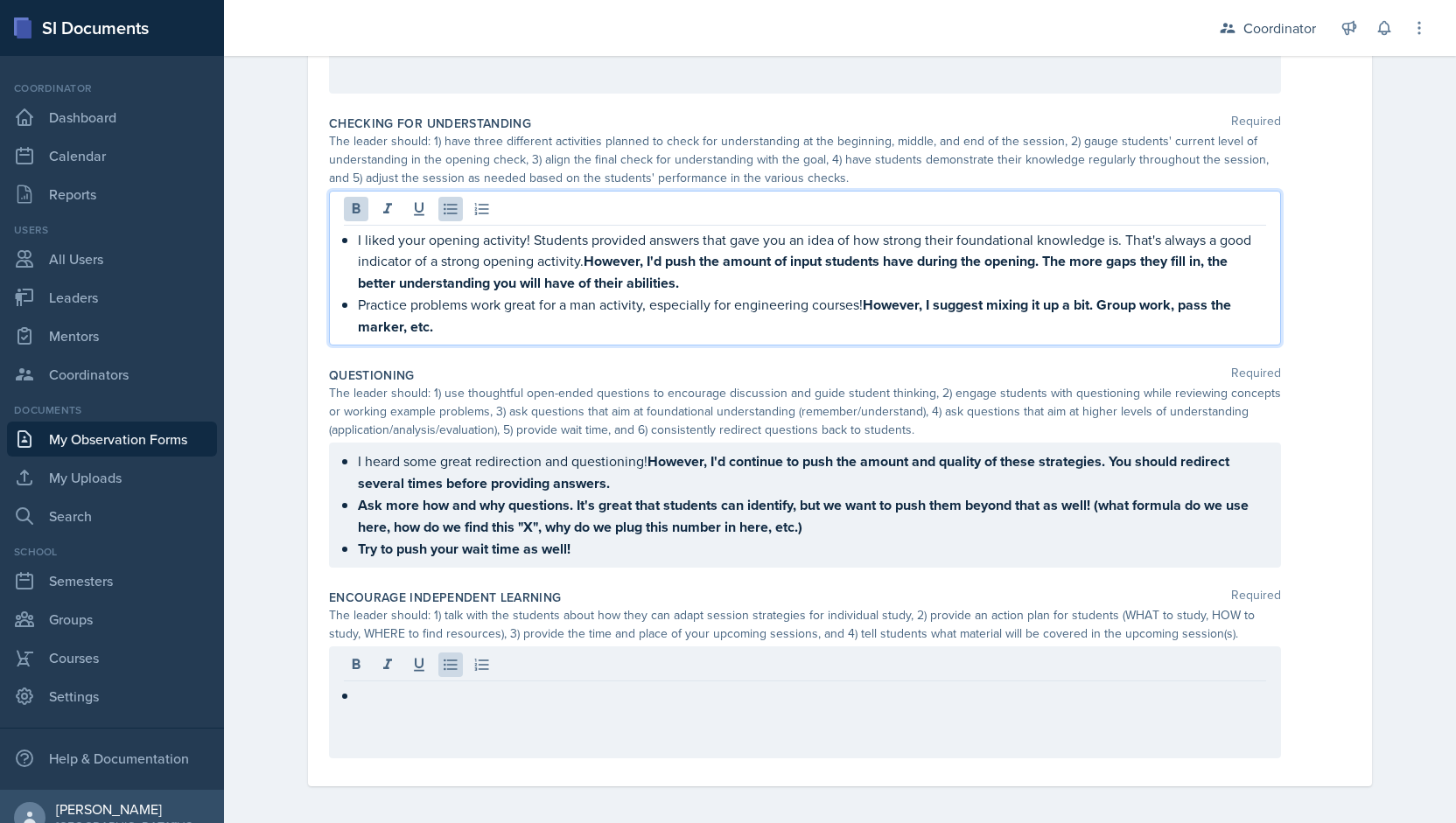
click at [464, 333] on p "Practice problems work great for a man activity, especially for engineering cou…" at bounding box center [812, 315] width 909 height 44
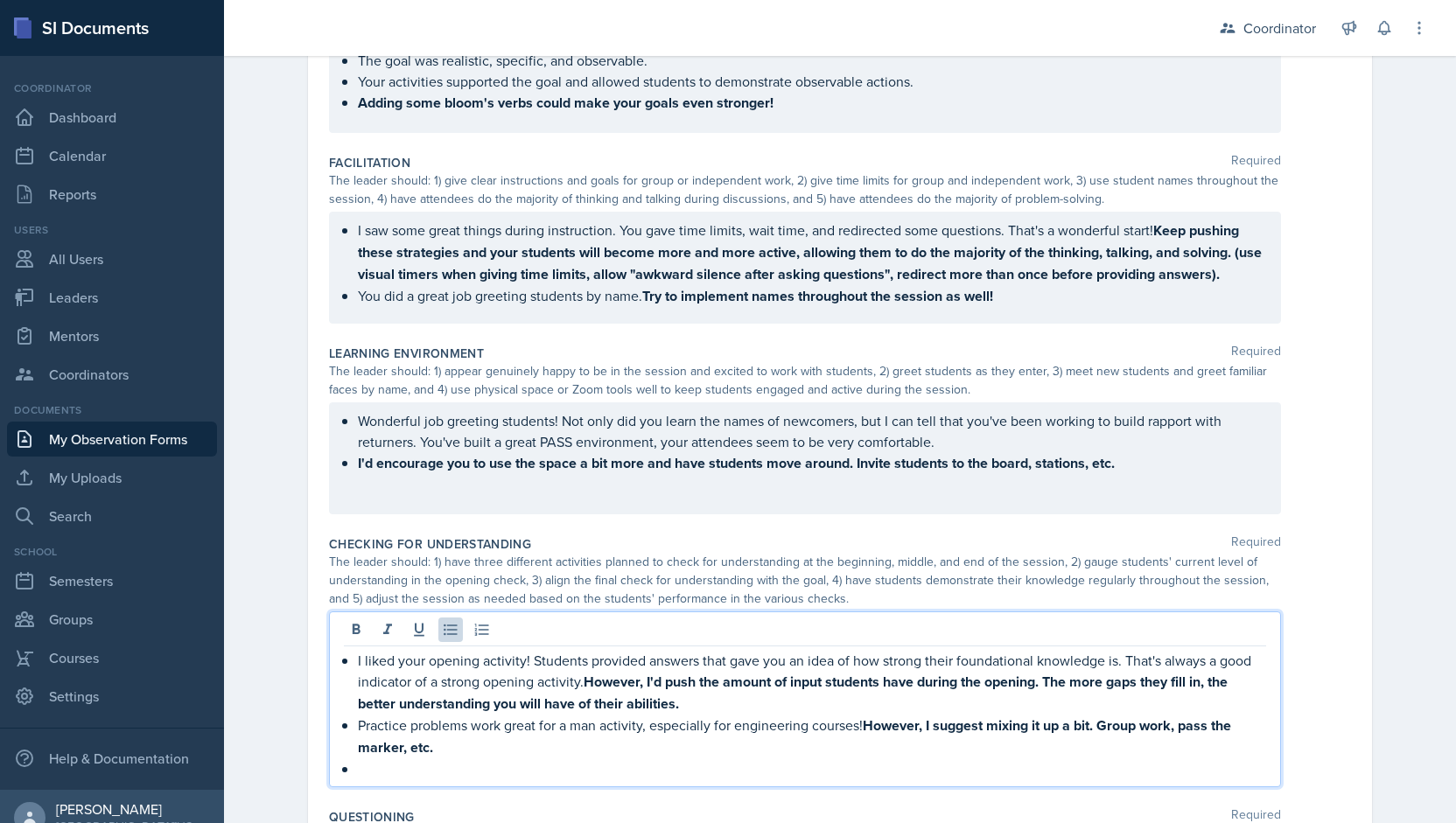
scroll to position [324, 0]
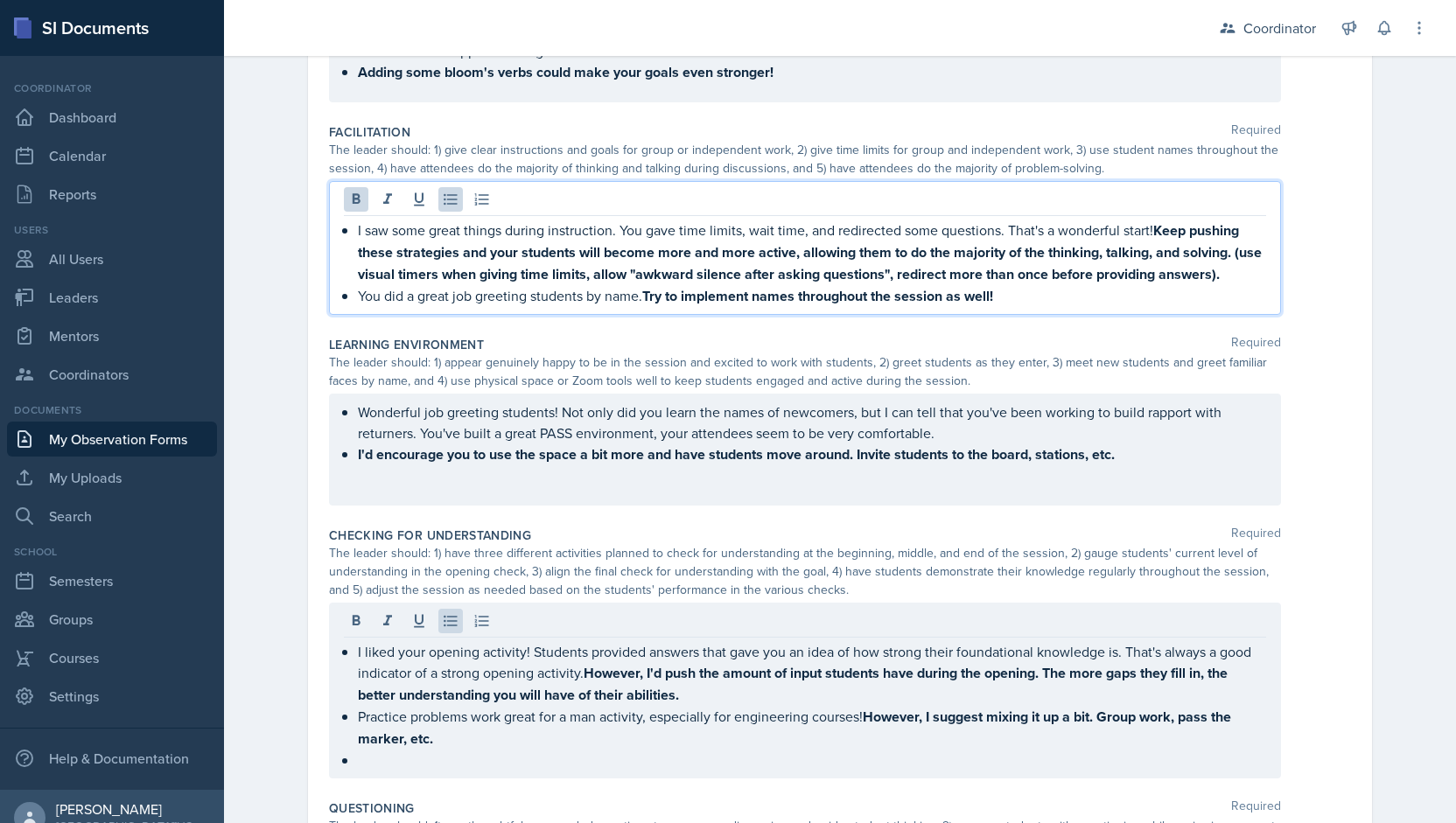
click at [1035, 299] on p "You did a great job greeting students by name. Try to implement names throughou…" at bounding box center [812, 296] width 909 height 22
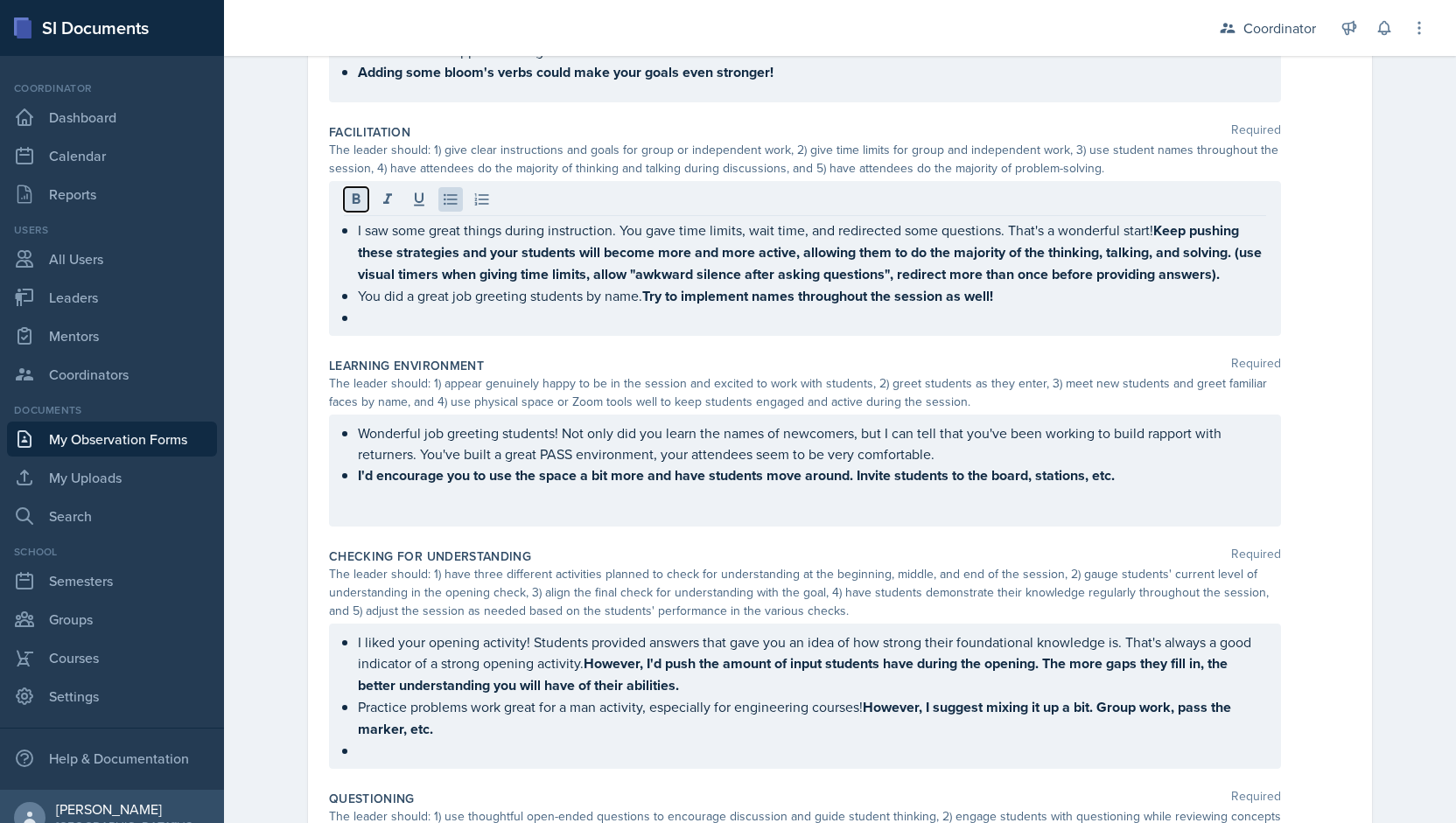
click at [352, 197] on icon at bounding box center [356, 198] width 8 height 11
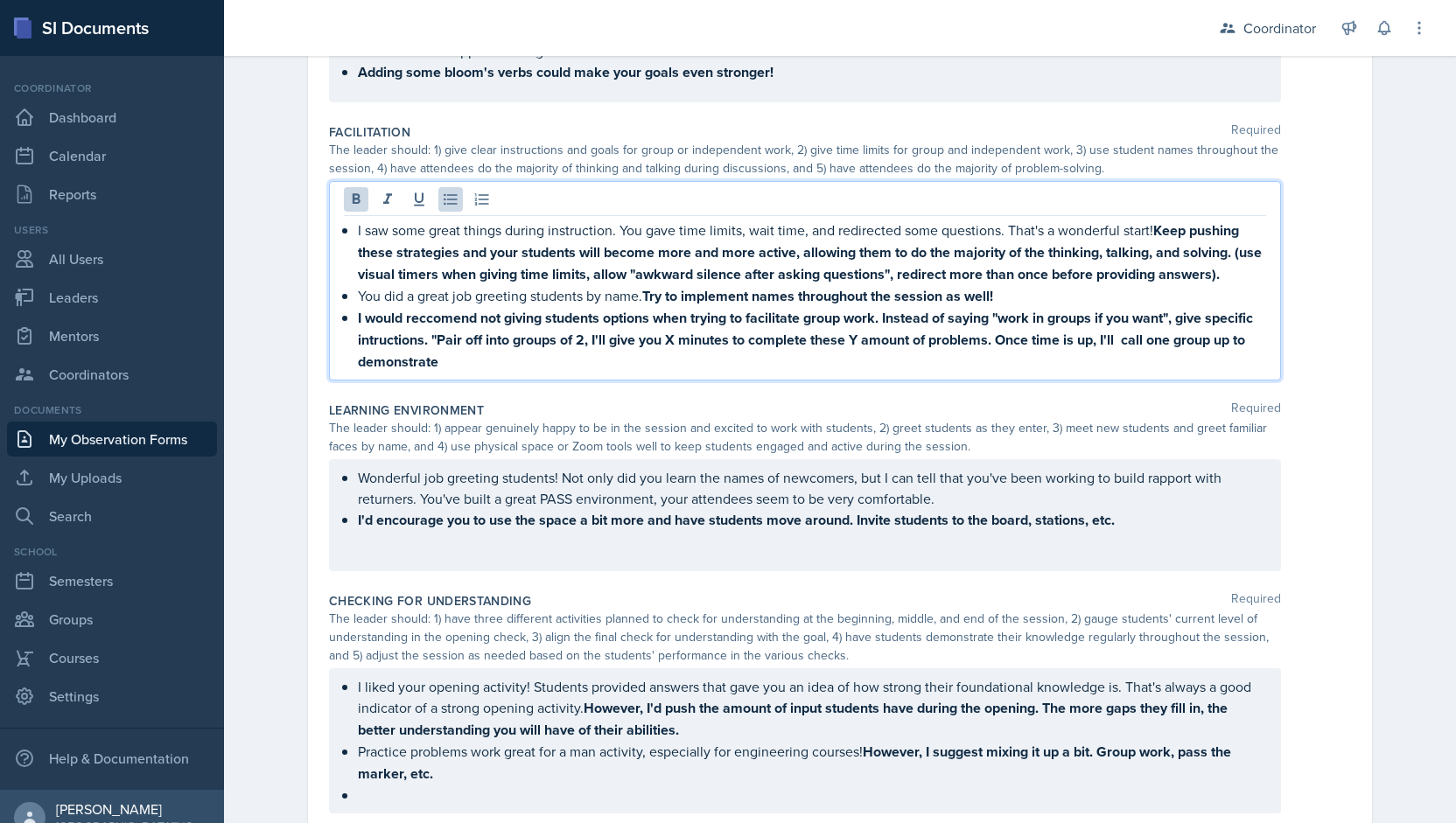
click at [409, 363] on strong "I would reccomend not giving students options when trying to facilitate group w…" at bounding box center [807, 340] width 899 height 64
drag, startPoint x: 578, startPoint y: 367, endPoint x: 1197, endPoint y: 342, distance: 619.5
click at [1197, 342] on p "I would reccomend not giving students options when trying to facilitate group w…" at bounding box center [812, 340] width 909 height 66
click at [740, 366] on p "I would recommend not giving students options when trying to facilitate group w…" at bounding box center [812, 340] width 909 height 66
click at [485, 337] on strong "I would recommend not giving students options when trying to facilitate group w…" at bounding box center [809, 340] width 904 height 64
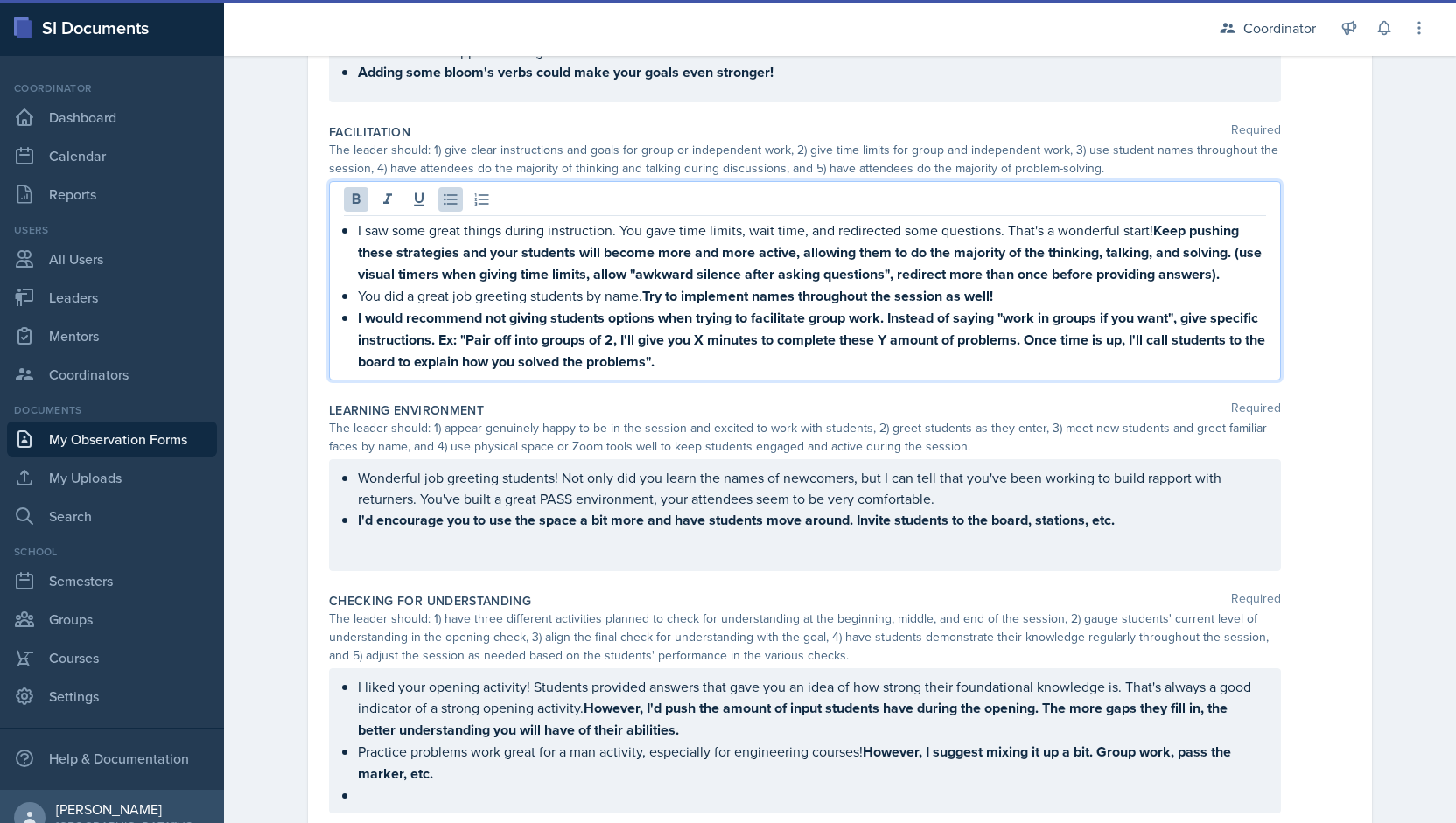
click at [826, 365] on p "I would recommend not giving students options when trying to facilitate group w…" at bounding box center [812, 340] width 909 height 66
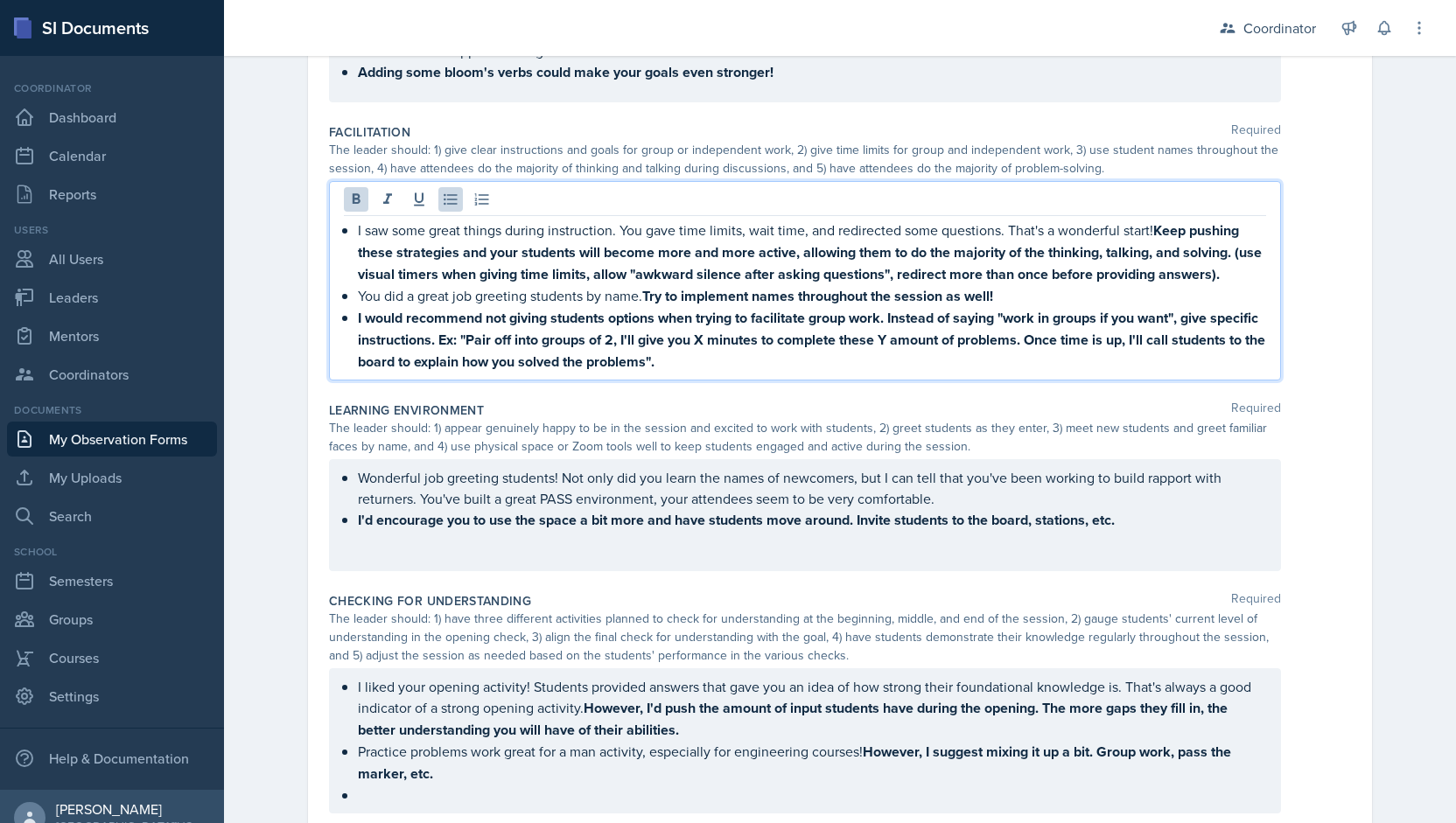
click at [930, 341] on strong "I would recommend not giving students options when trying to facilitate group w…" at bounding box center [813, 340] width 911 height 64
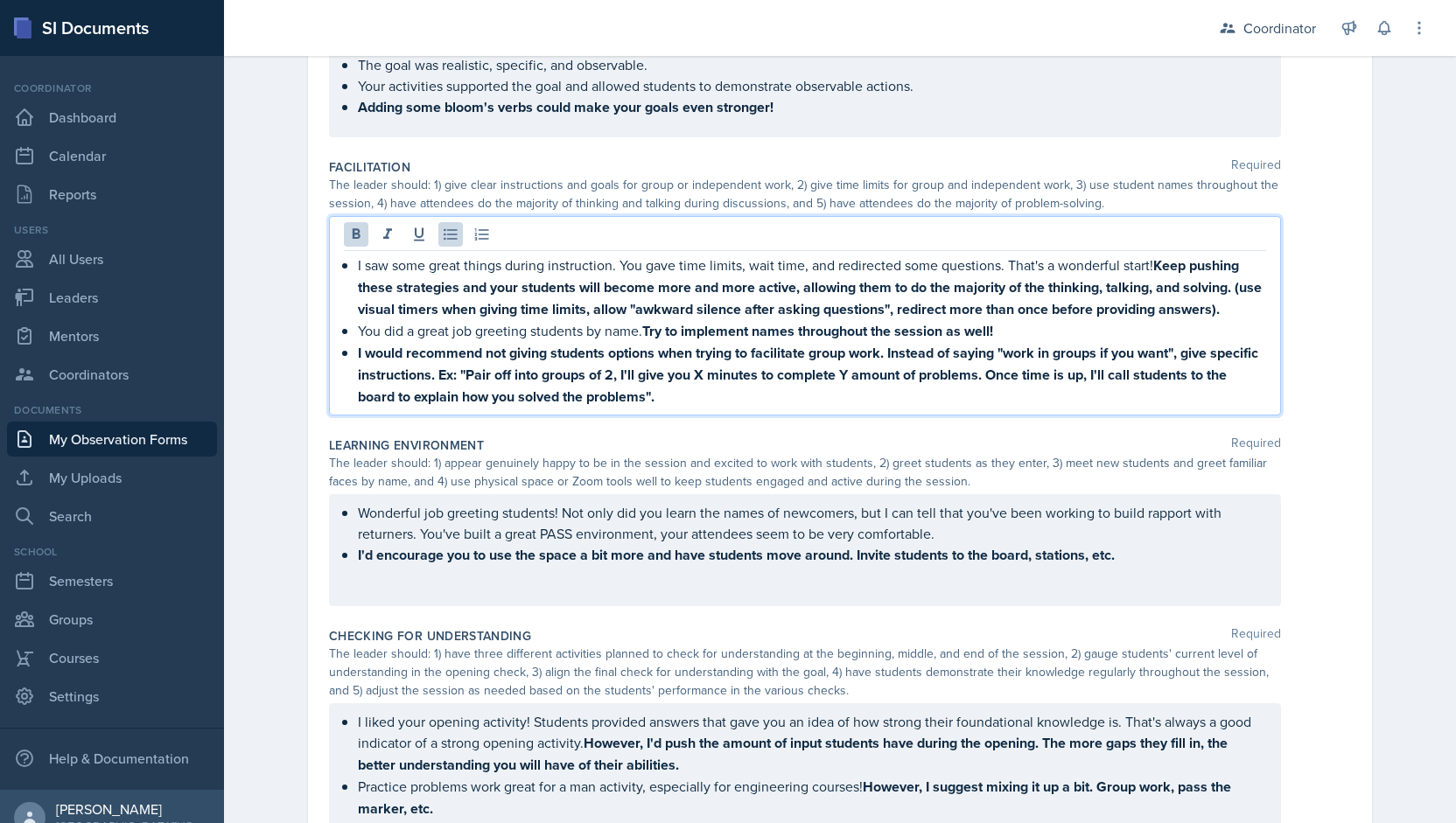
scroll to position [289, 0]
click at [693, 394] on p "I would recommend not giving students options when trying to facilitate group w…" at bounding box center [812, 374] width 909 height 66
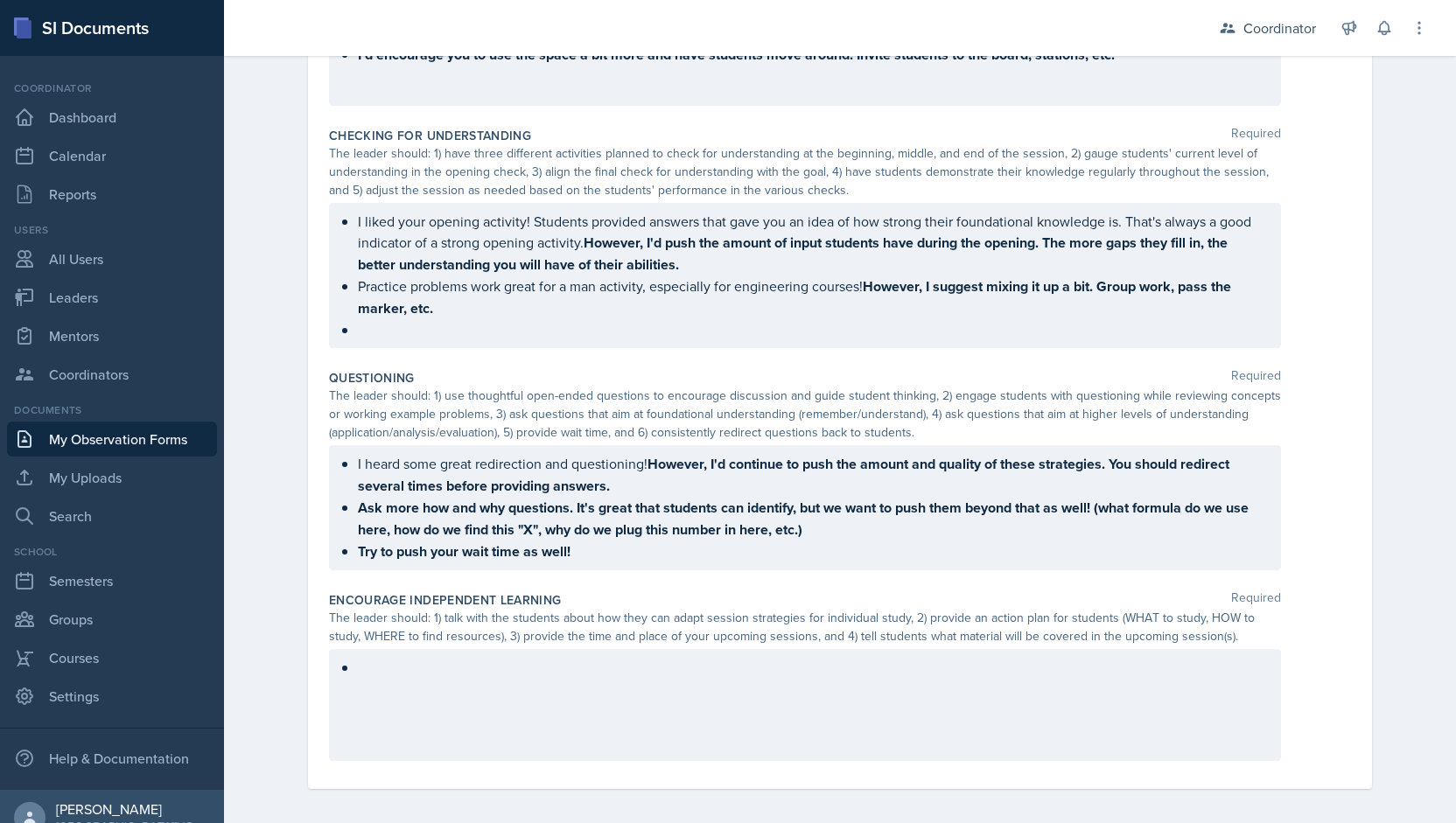
scroll to position [809, 0]
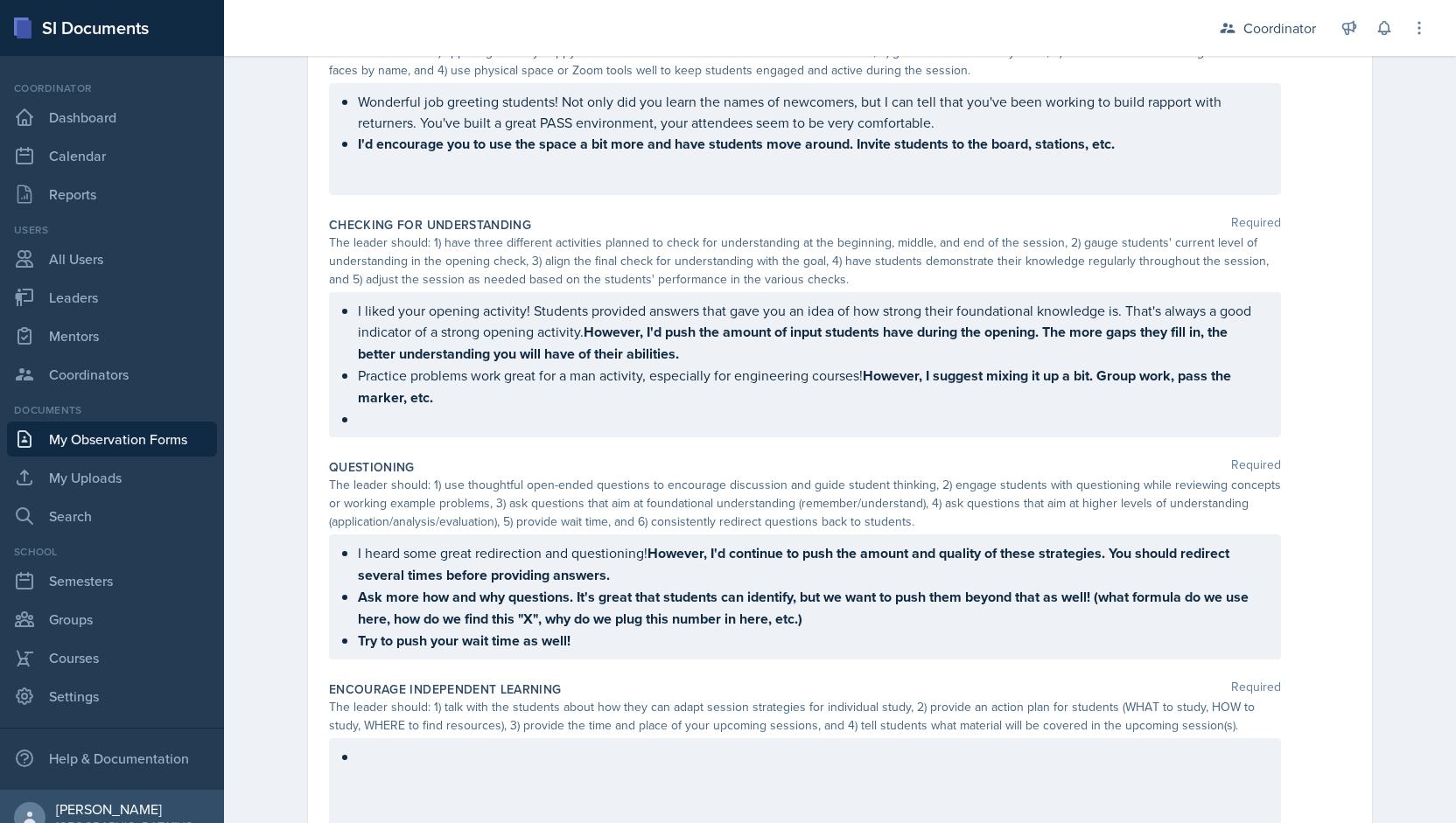
click at [460, 430] on p at bounding box center [812, 418] width 909 height 21
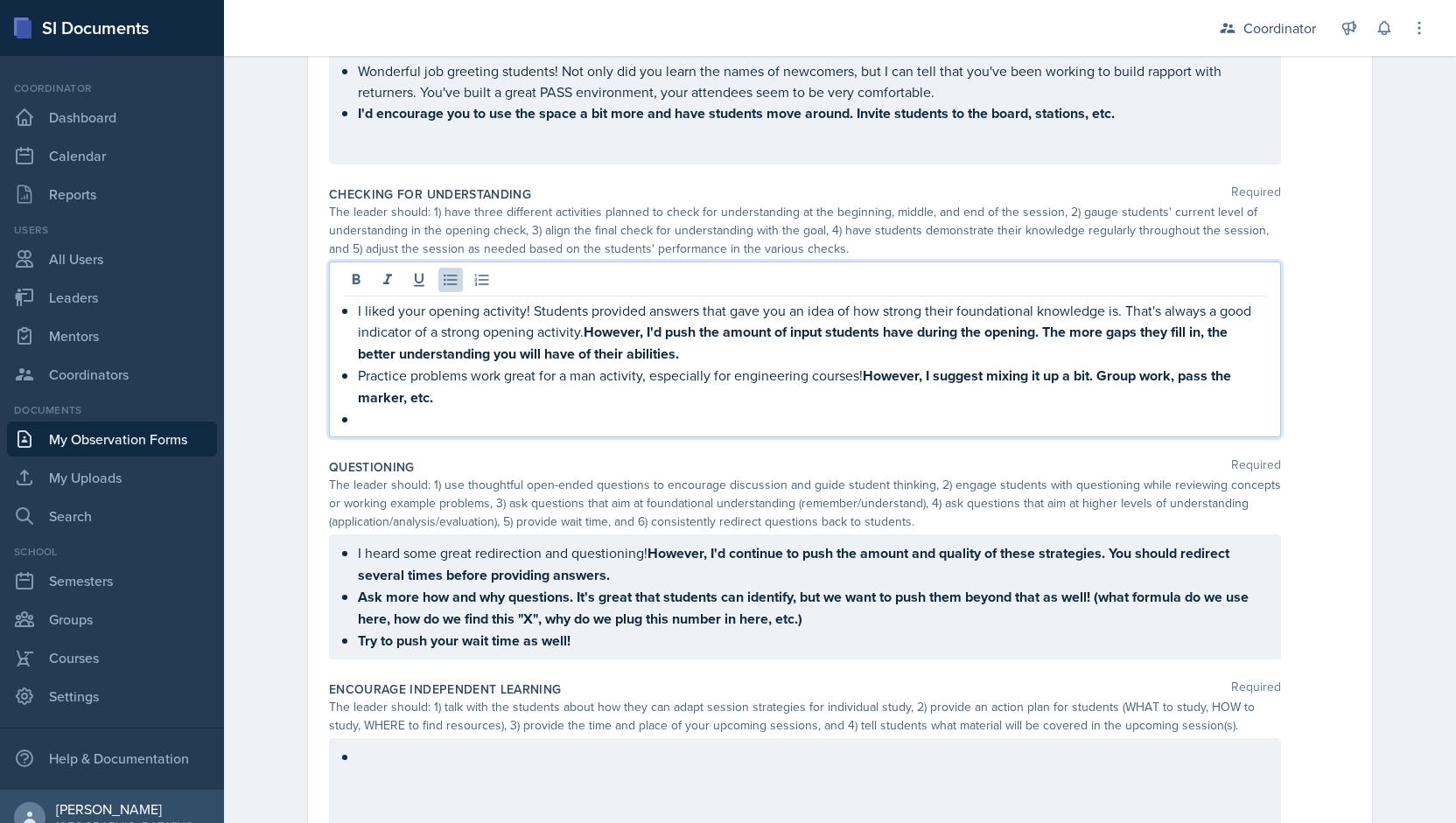
scroll to position [690, 0]
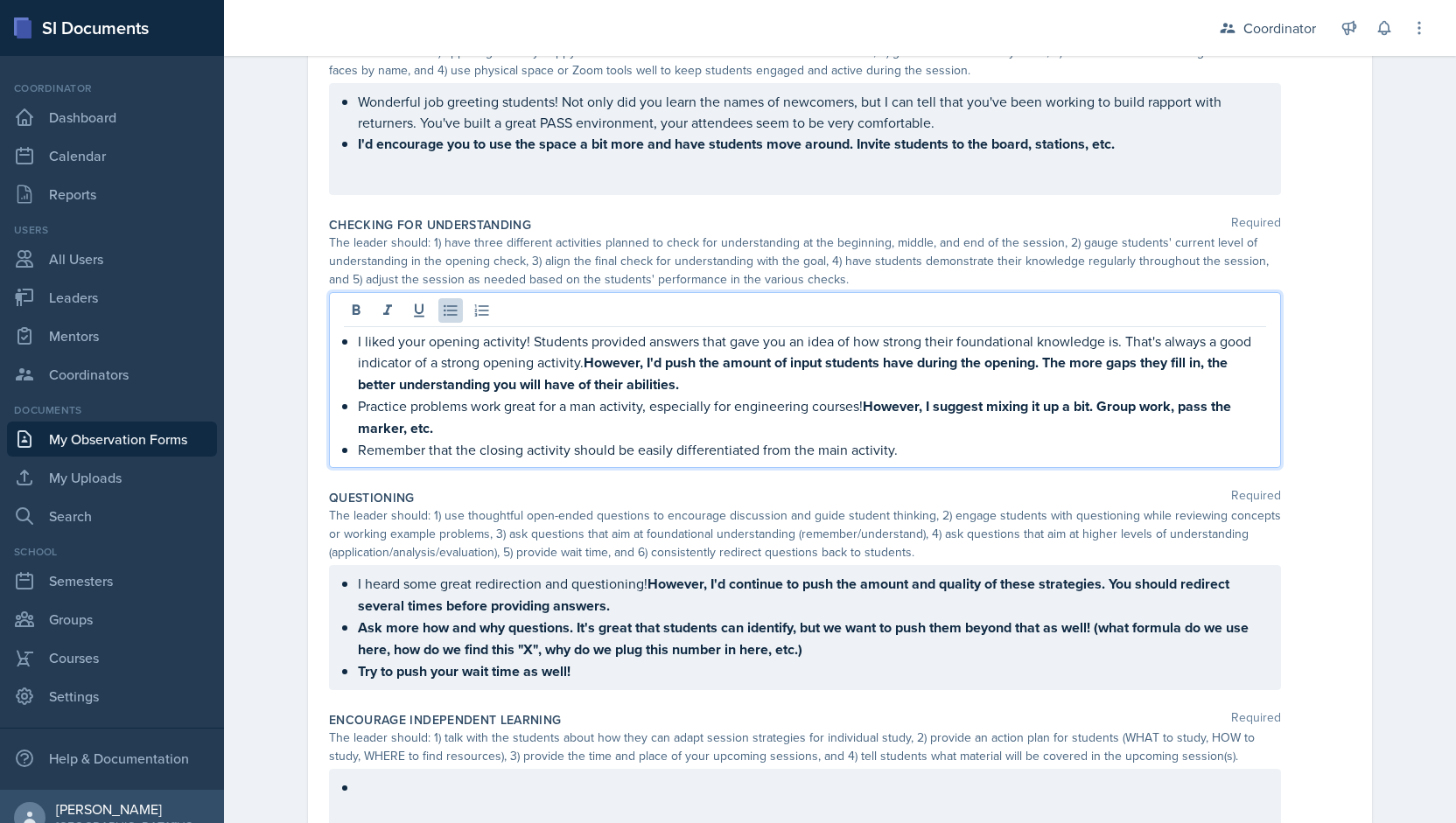
drag, startPoint x: 916, startPoint y: 446, endPoint x: 338, endPoint y: 453, distance: 578.0
click at [357, 453] on li "Remember that the closing activity should be easily differentiated from the mai…" at bounding box center [812, 449] width 909 height 21
click at [348, 305] on icon at bounding box center [356, 310] width 18 height 18
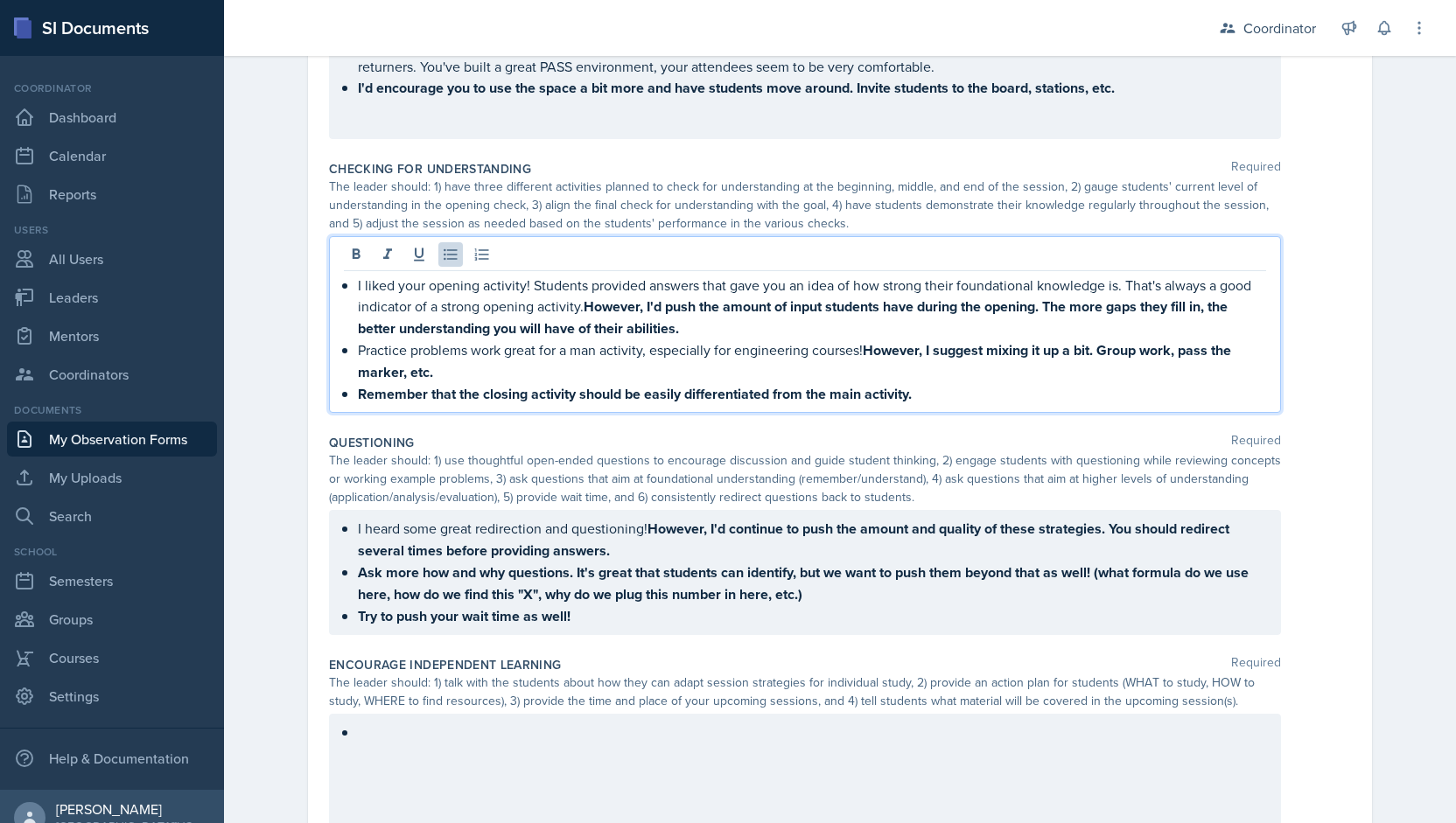
scroll to position [809, 0]
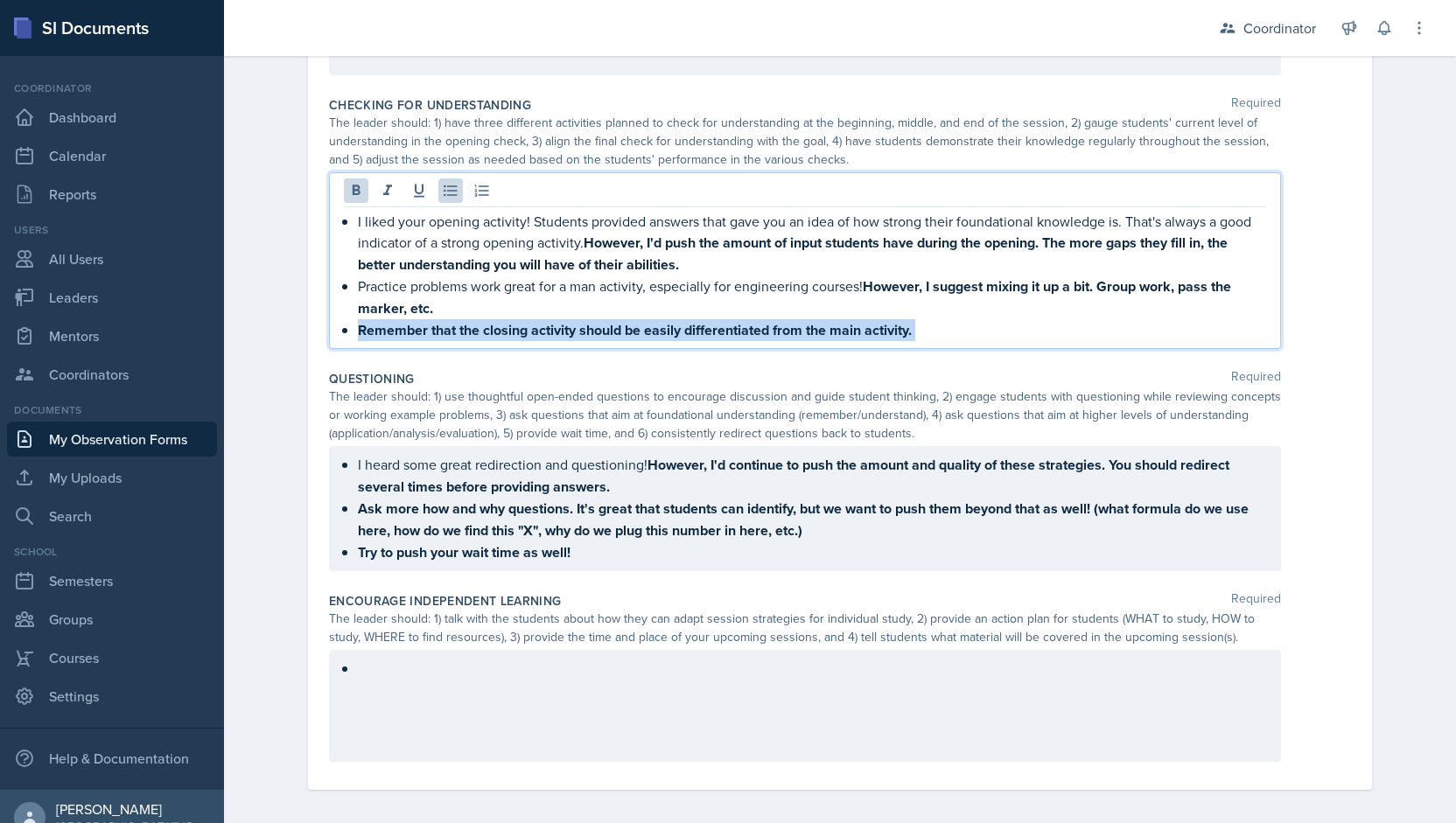
drag, startPoint x: 973, startPoint y: 329, endPoint x: 353, endPoint y: 356, distance: 620.6
click at [353, 356] on div "Session Goal Required The goal should be: 1) written on the board or posted on …" at bounding box center [840, 111] width 1022 height 1357
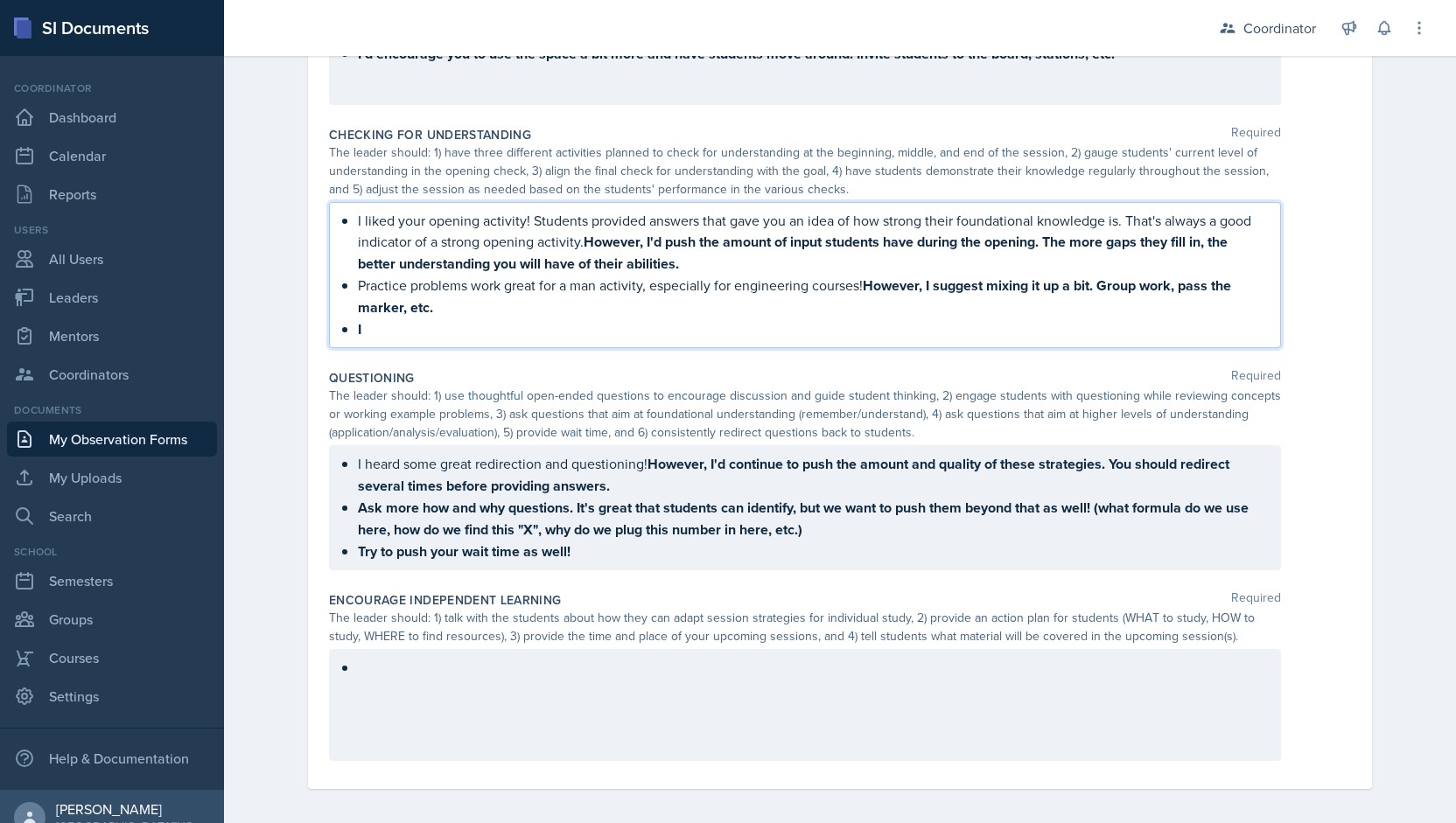
scroll to position [779, 0]
click at [423, 321] on p at bounding box center [812, 329] width 909 height 21
click at [480, 282] on p "Practice problems work great for a man activity, especially for engineering cou…" at bounding box center [812, 297] width 909 height 44
click at [357, 324] on p at bounding box center [812, 329] width 909 height 21
click at [394, 503] on ul "I heard some great redirection and questioning! However, I'd continue to push t…" at bounding box center [812, 508] width 909 height 110
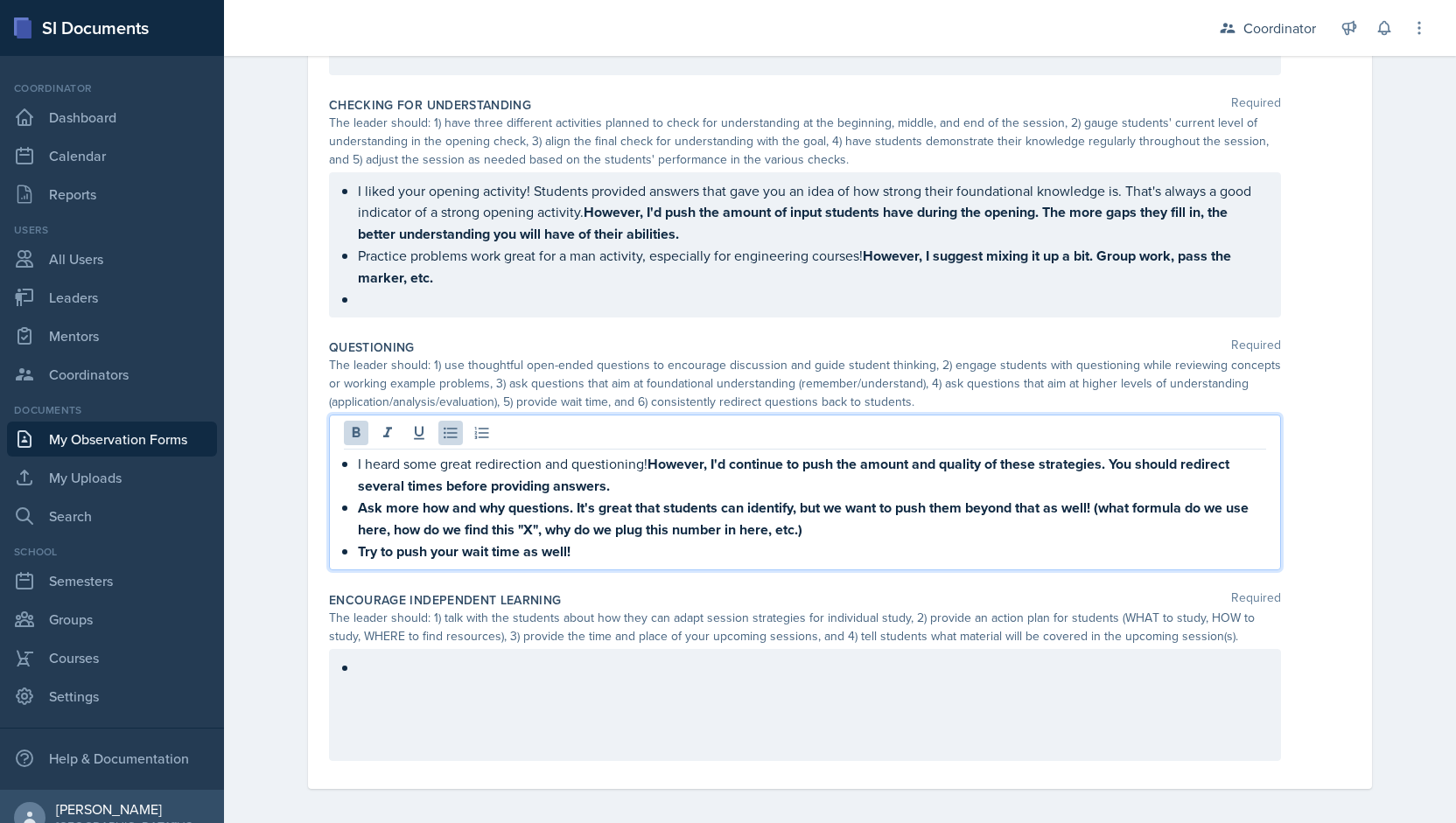
click at [359, 309] on p at bounding box center [812, 298] width 909 height 21
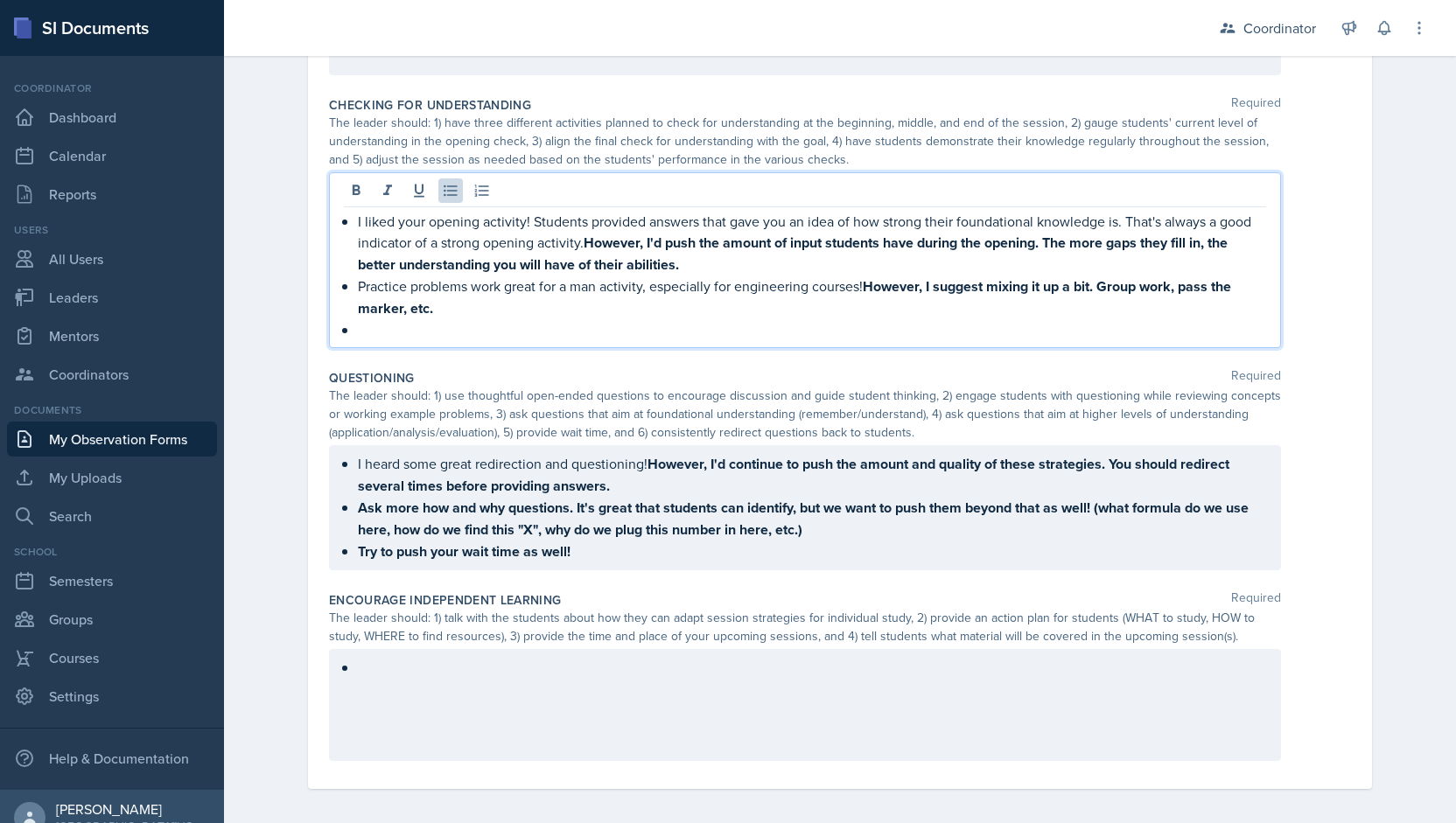
scroll to position [809, 0]
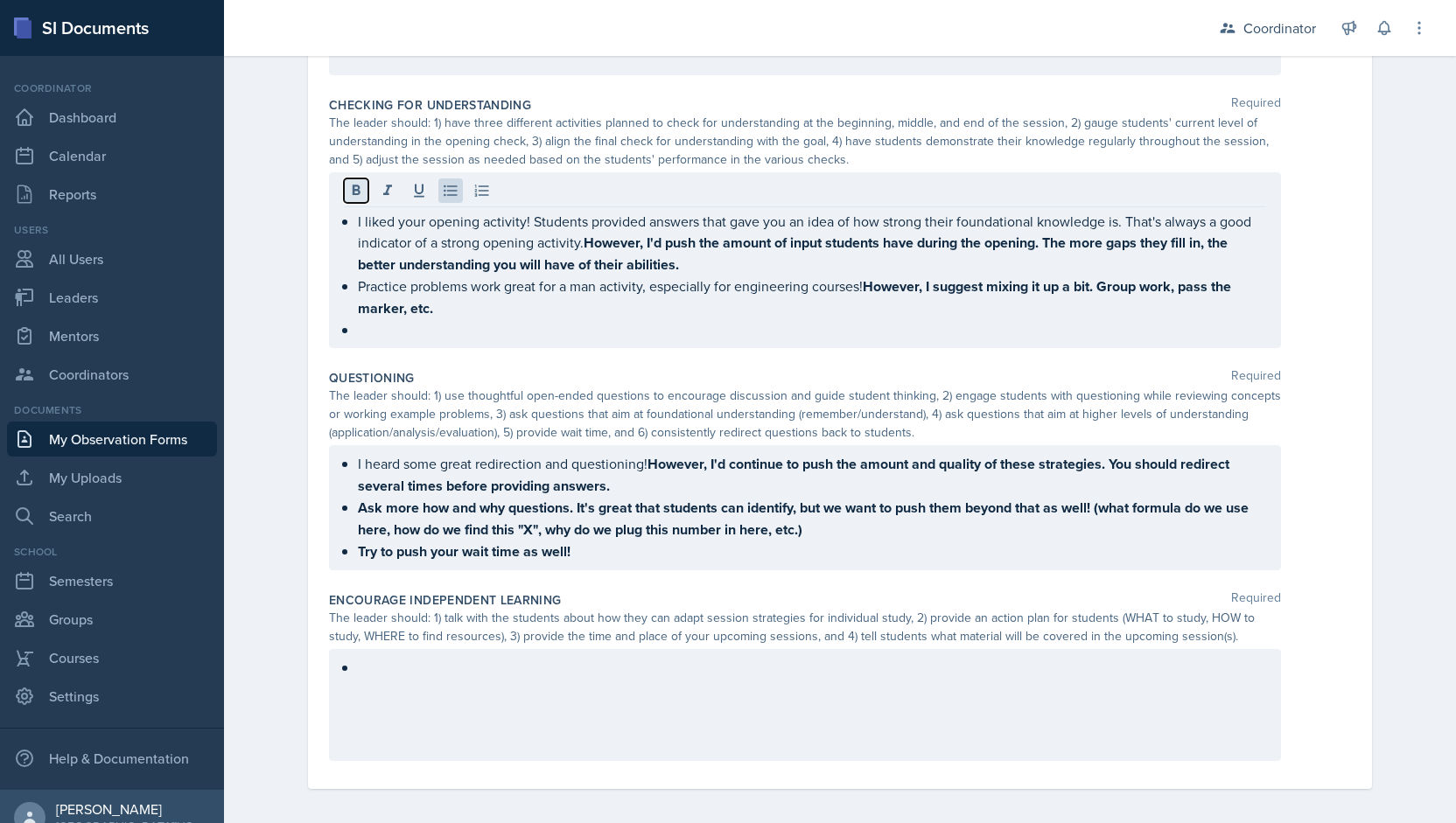
click at [352, 185] on icon at bounding box center [356, 190] width 8 height 11
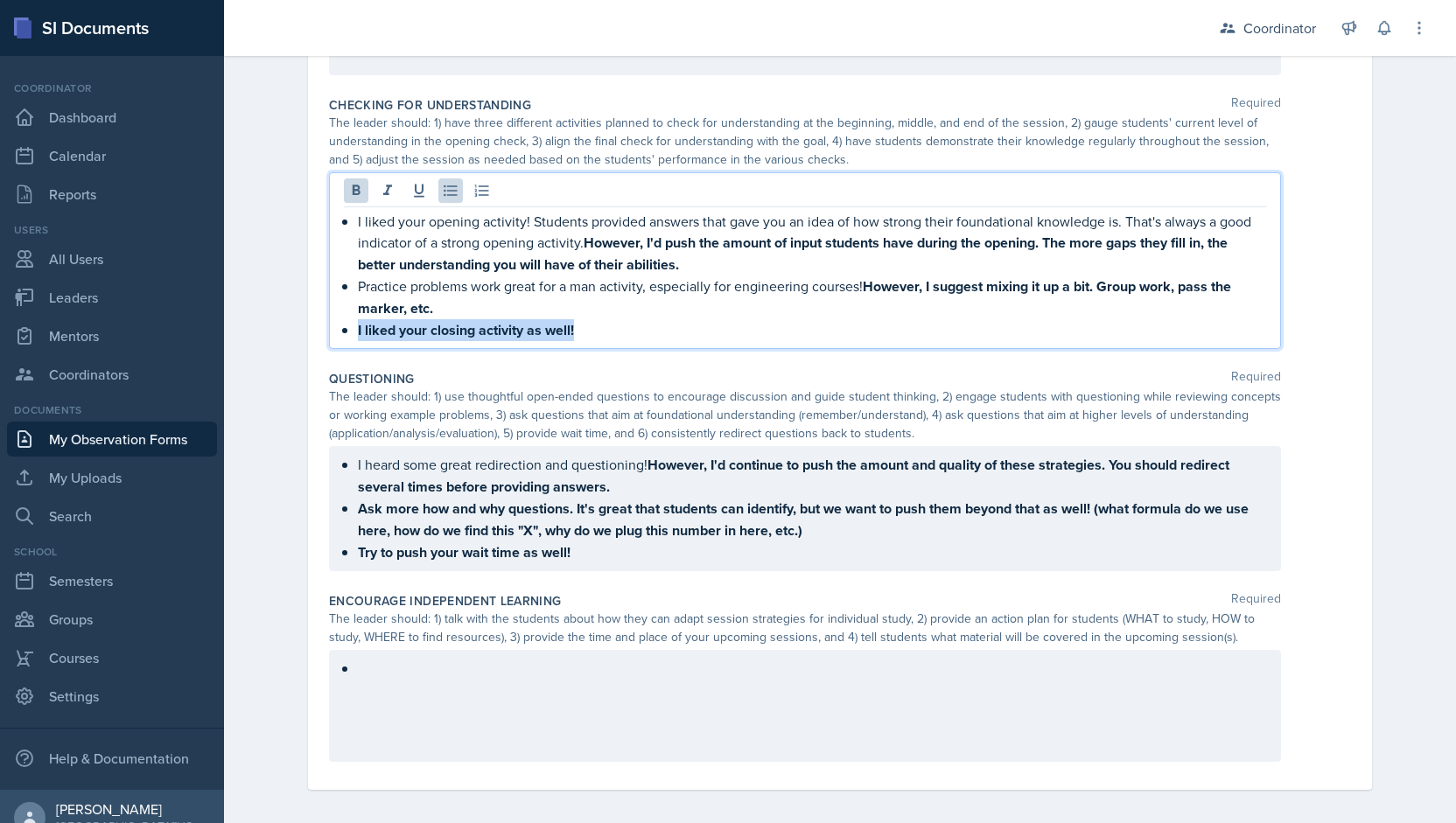
drag, startPoint x: 487, startPoint y: 323, endPoint x: 350, endPoint y: 319, distance: 137.1
click at [350, 319] on div "I liked your opening activity! Students provided answers that gave you an idea …" at bounding box center [805, 275] width 922 height 130
click at [348, 195] on icon at bounding box center [356, 191] width 18 height 18
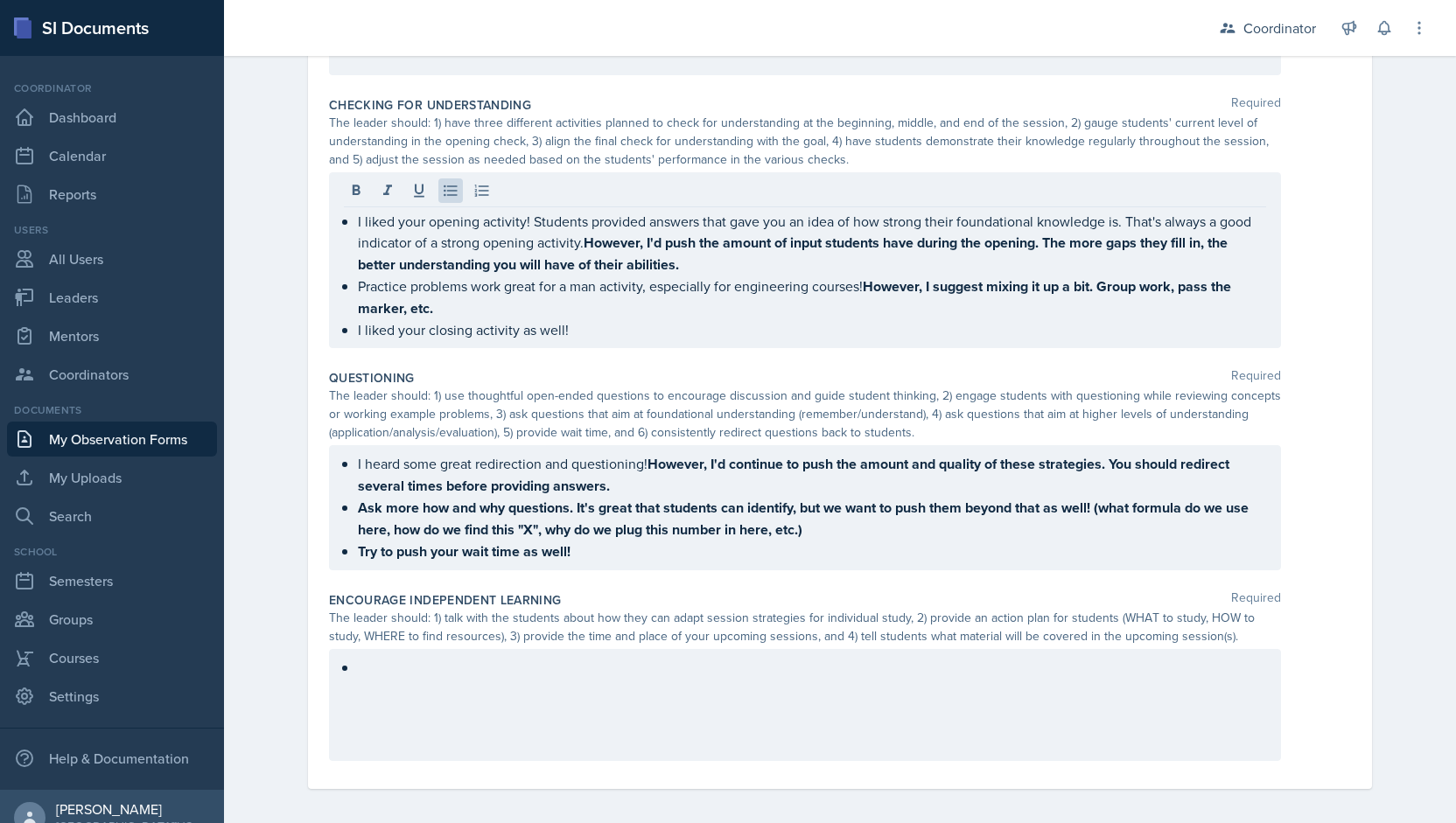
click at [607, 337] on div "I liked your opening activity! Students provided answers that gave you an idea …" at bounding box center [805, 260] width 952 height 176
click at [605, 337] on div "I liked your opening activity! Students provided answers that gave you an idea …" at bounding box center [805, 260] width 952 height 176
click at [604, 336] on div "I liked your opening activity! Students provided answers that gave you an idea …" at bounding box center [805, 260] width 952 height 176
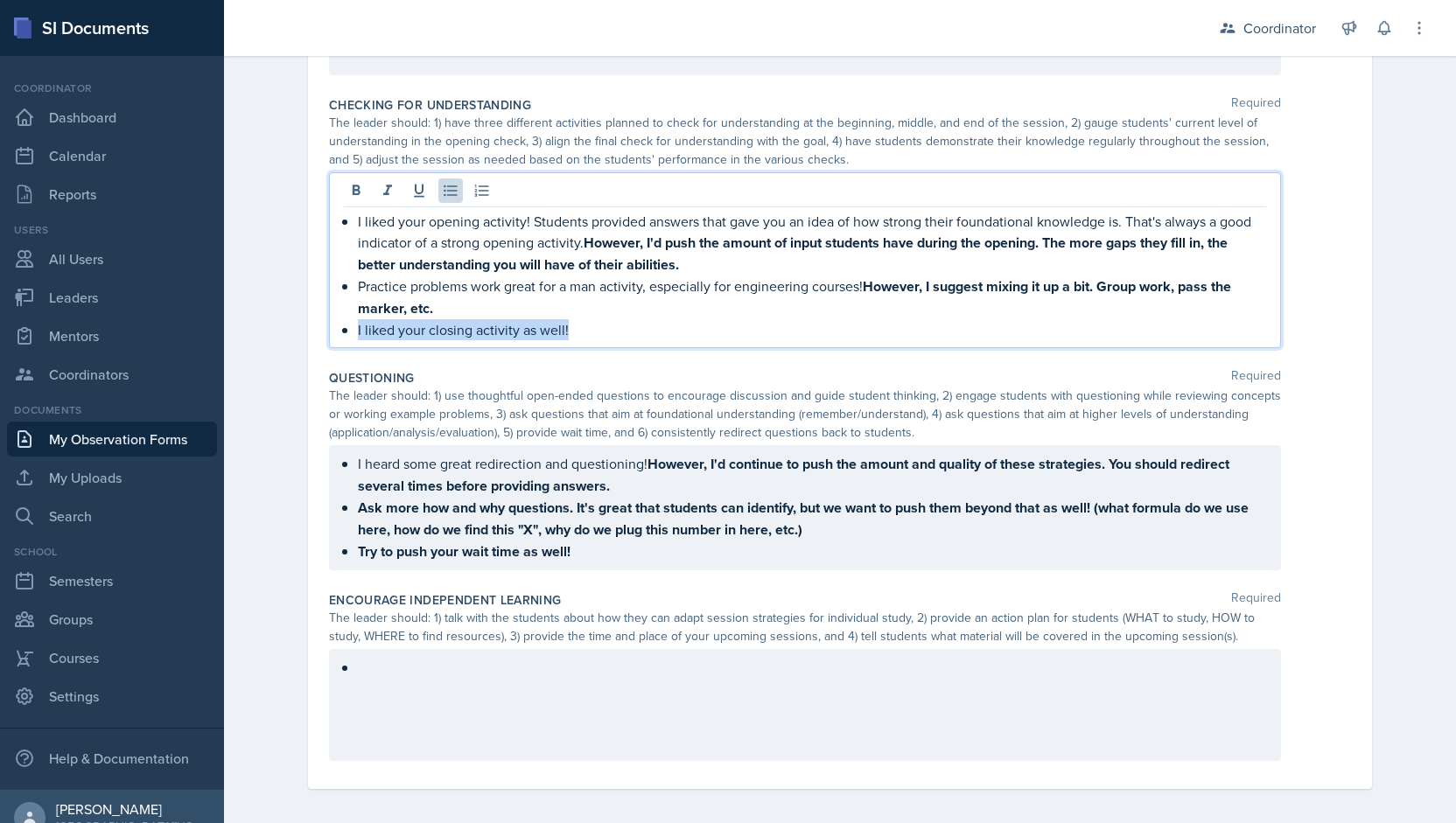
click at [587, 319] on p "I liked your closing activity as well!" at bounding box center [812, 329] width 909 height 21
click at [352, 185] on icon at bounding box center [356, 190] width 8 height 11
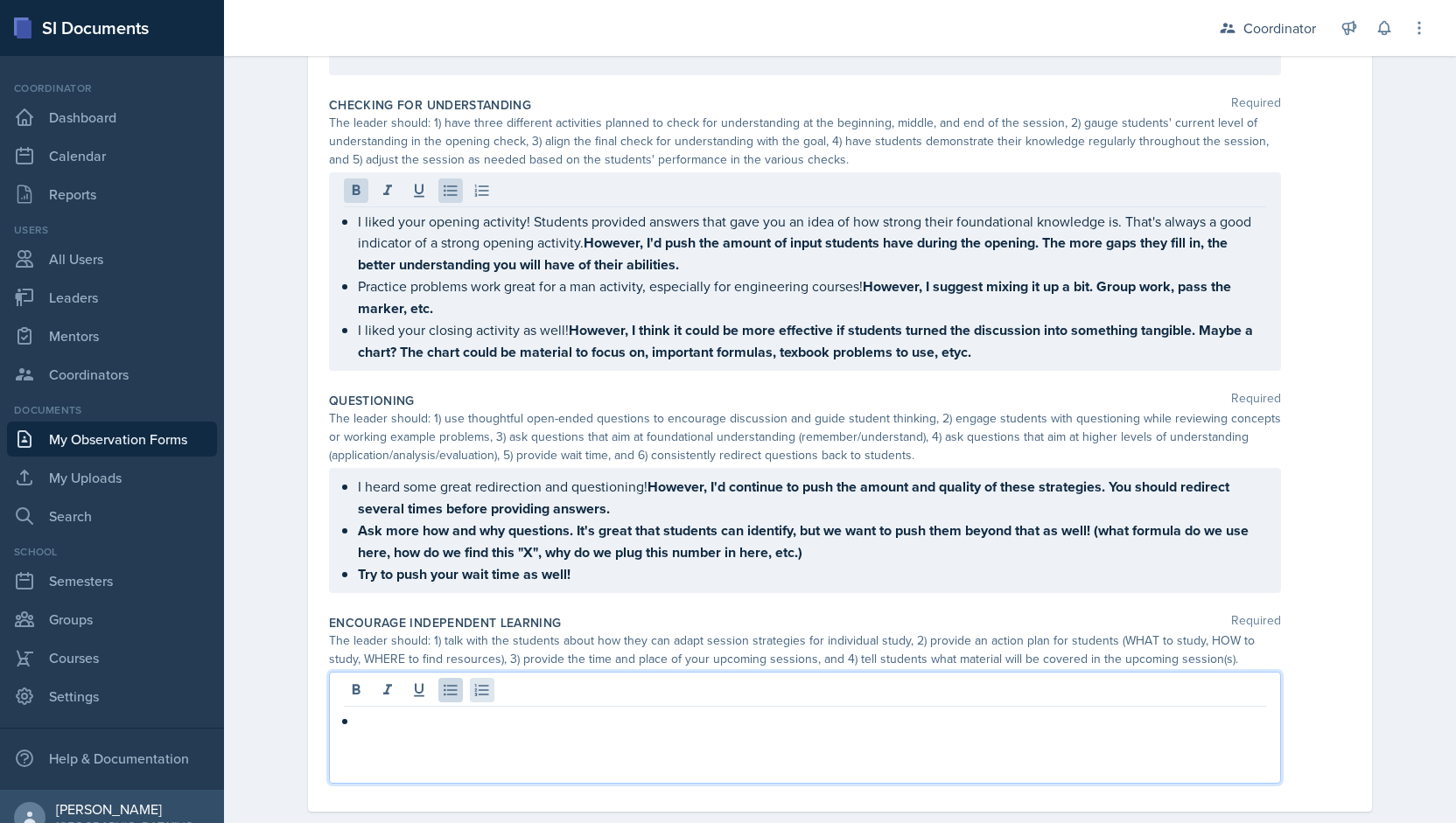
click at [472, 681] on div at bounding box center [805, 727] width 952 height 112
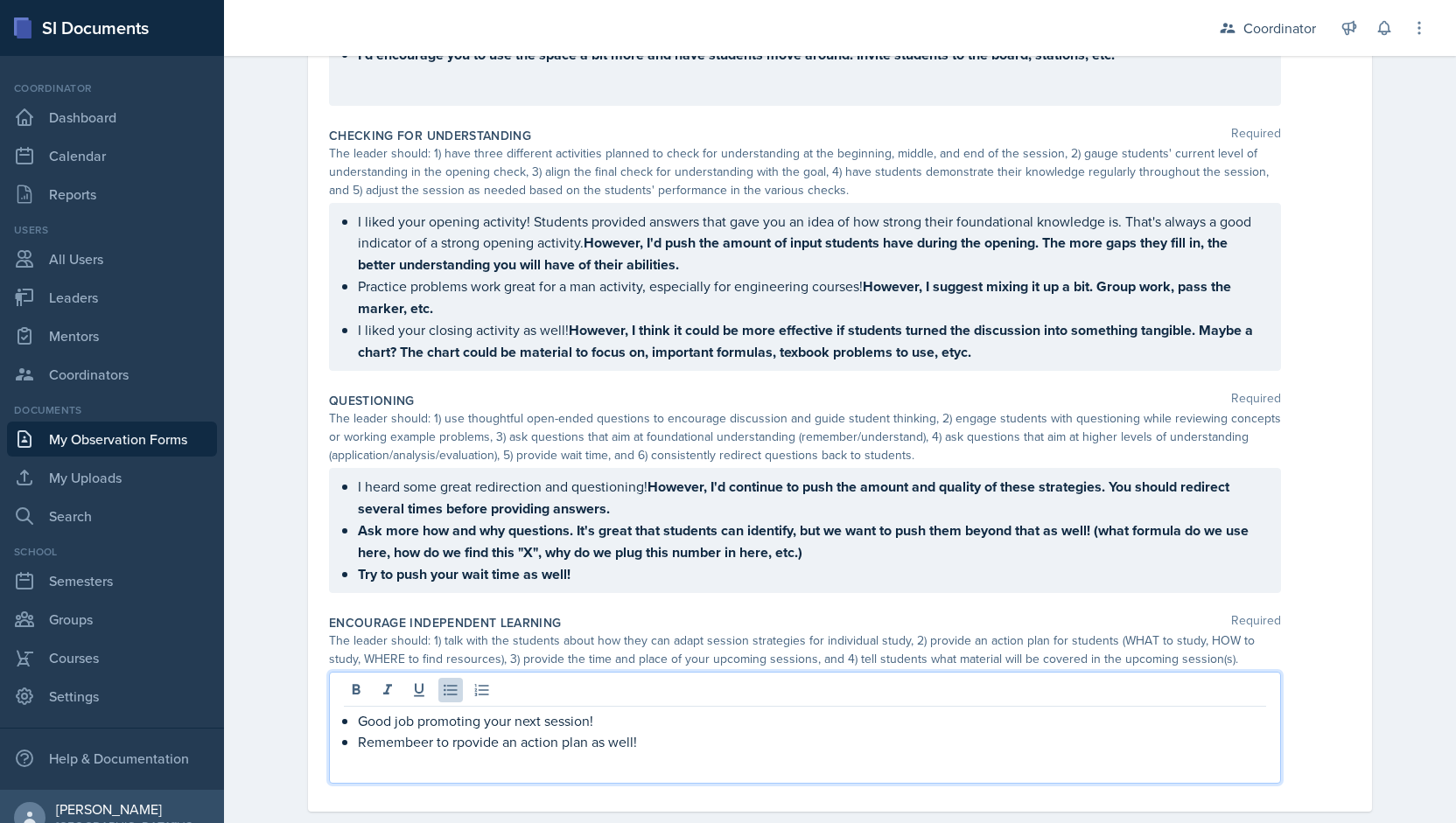
click at [383, 737] on p "Remembeer to rpovide an action plan as well!" at bounding box center [812, 741] width 909 height 21
click at [443, 741] on p "Remember to rpovide an action plan as well!" at bounding box center [812, 741] width 909 height 21
drag, startPoint x: 645, startPoint y: 743, endPoint x: 345, endPoint y: 743, distance: 300.0
click at [345, 743] on div "Good job promoting your next session! Remember to provide an action plan as wel…" at bounding box center [805, 731] width 922 height 42
click at [352, 686] on icon at bounding box center [356, 689] width 8 height 11
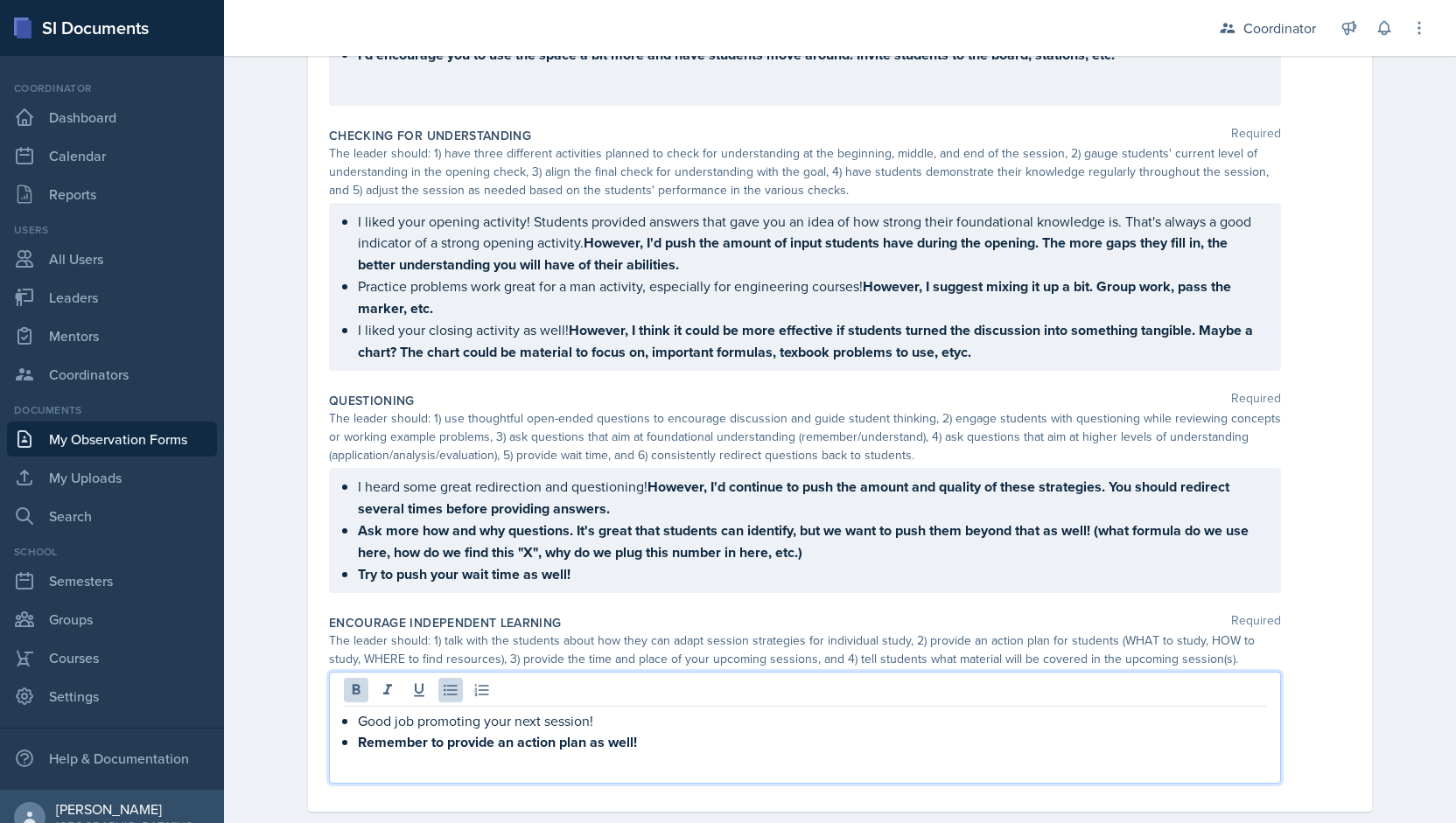
click at [462, 349] on strong "However, I think it could be more effective if students turned the discussion i…" at bounding box center [807, 341] width 899 height 42
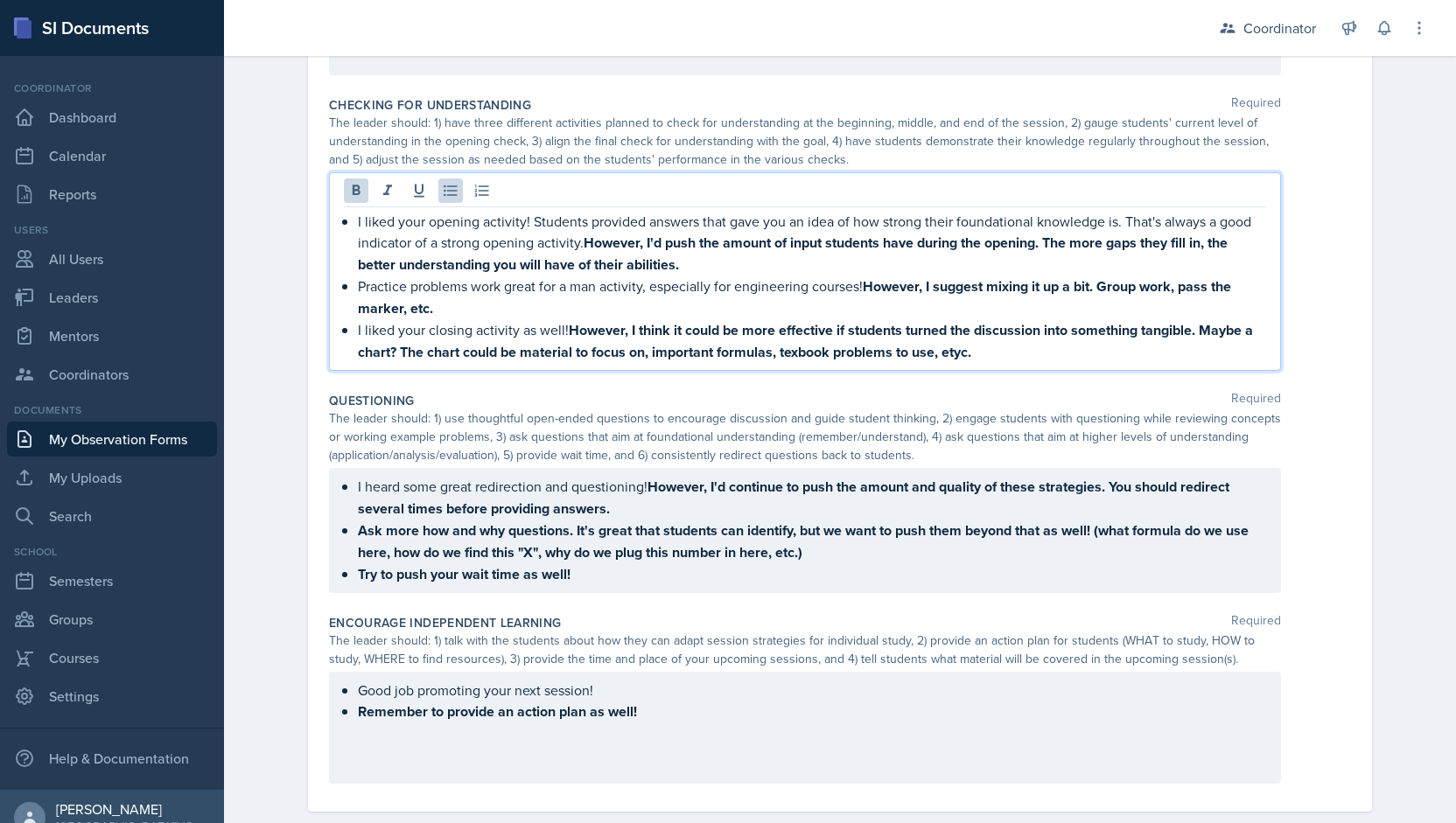
click at [456, 343] on strong "However, I think it could be more effective if students turned the discussion i…" at bounding box center [807, 341] width 899 height 42
click at [882, 352] on strong "However, I think it could be more effective if students turned the discussion i…" at bounding box center [807, 341] width 899 height 42
click at [856, 347] on strong "However, I think it could be more effective if students turned the discussion i…" at bounding box center [807, 341] width 899 height 42
click at [1021, 346] on strong "However, I think it could be more effective if students turned the discussion i…" at bounding box center [807, 341] width 899 height 42
click at [1039, 351] on p "I liked your closing activity as well! However, I think it could be more effect…" at bounding box center [812, 341] width 909 height 44
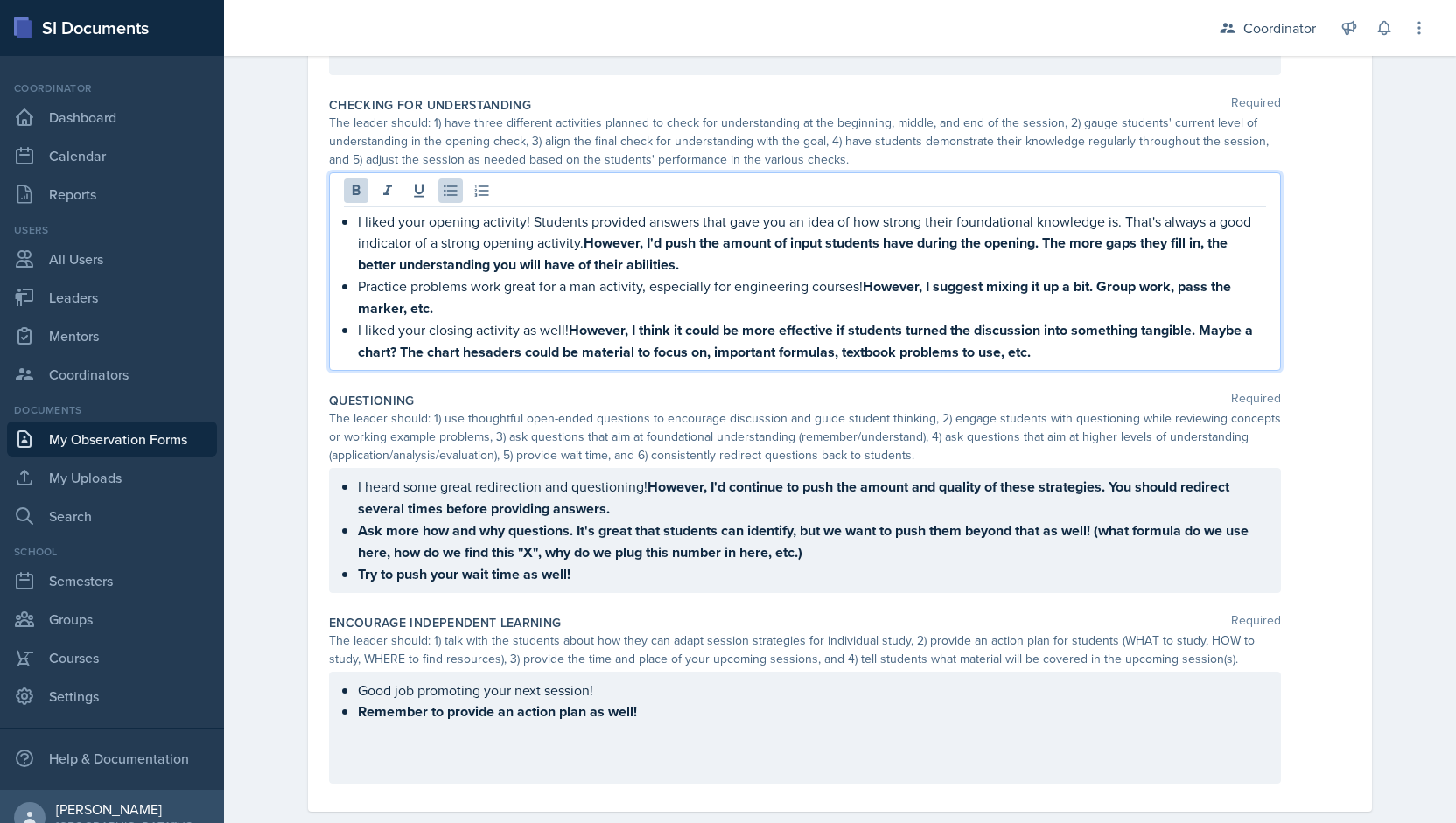
scroll to position [0, 0]
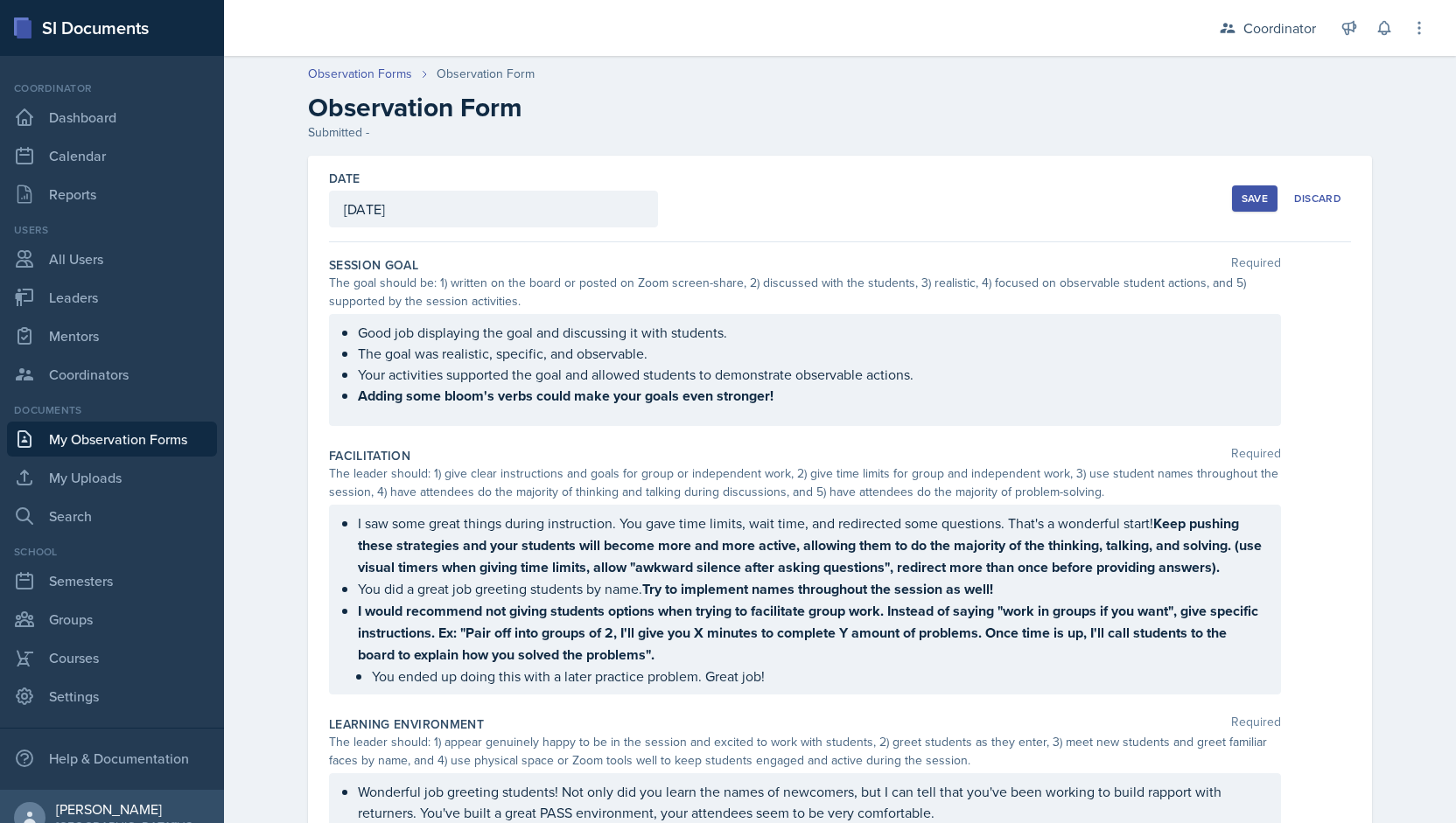
click at [1242, 198] on div "Save" at bounding box center [1254, 199] width 26 height 14
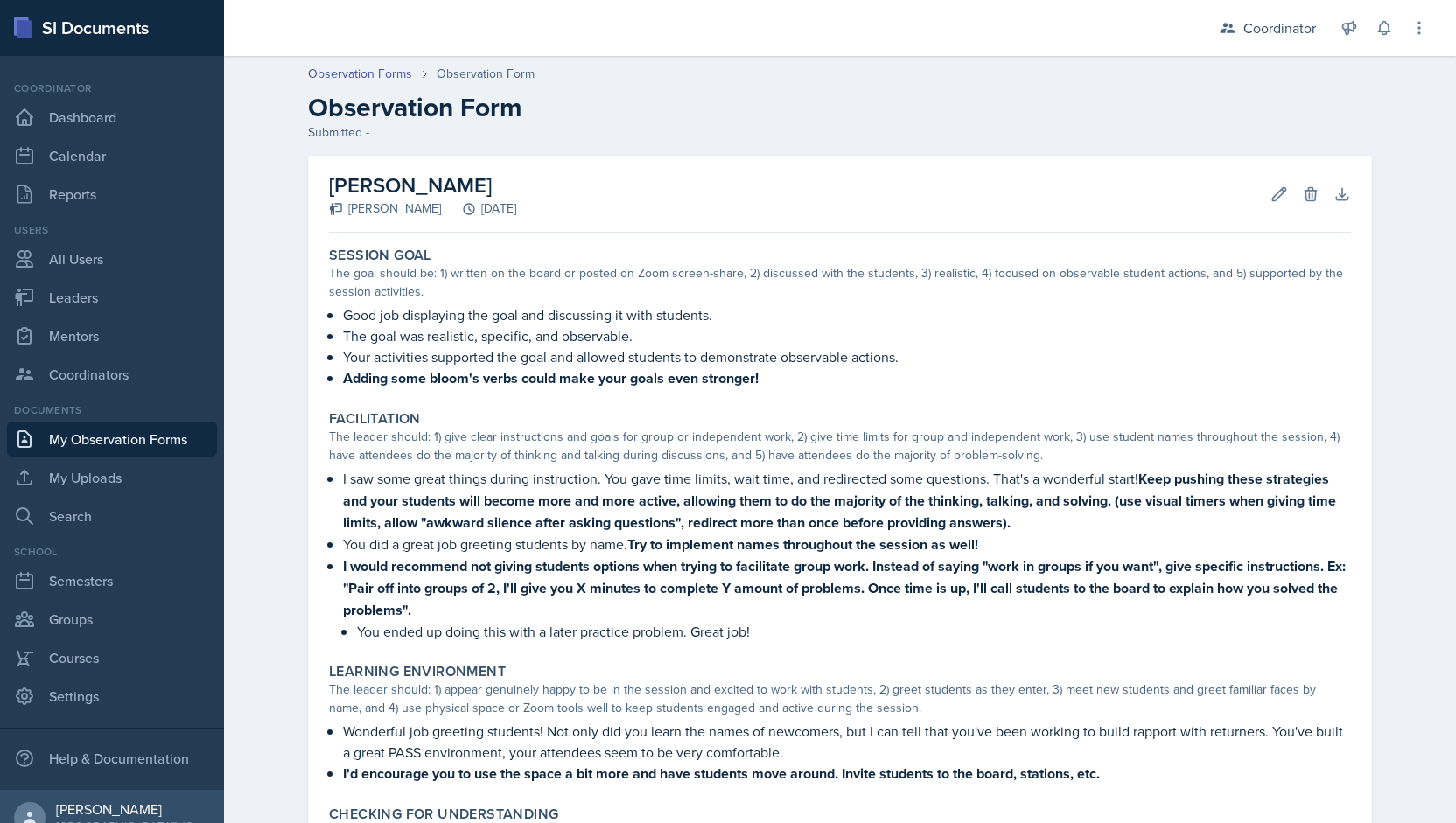
scroll to position [630, 0]
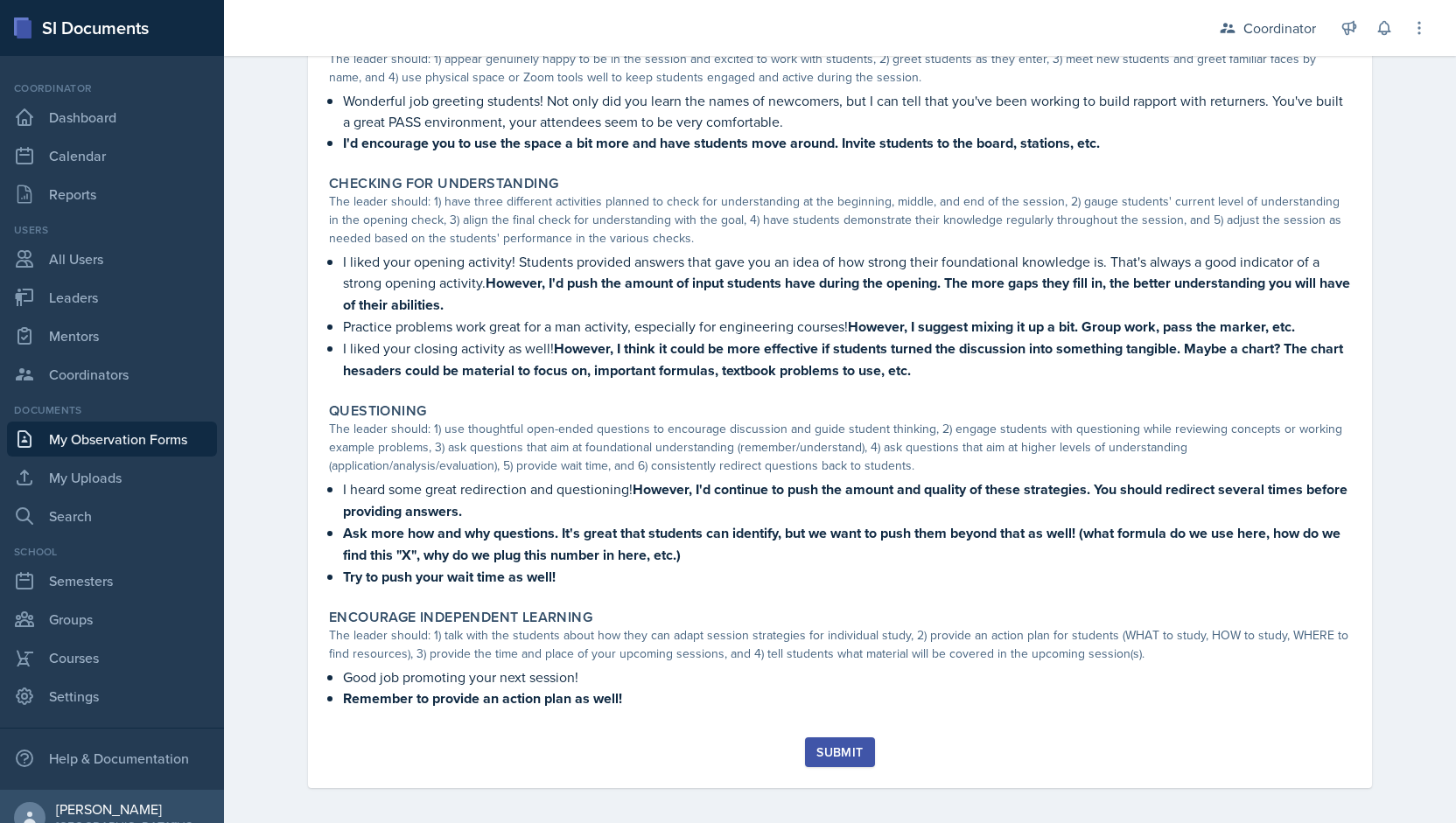
click at [838, 751] on div "Submit" at bounding box center [839, 752] width 46 height 14
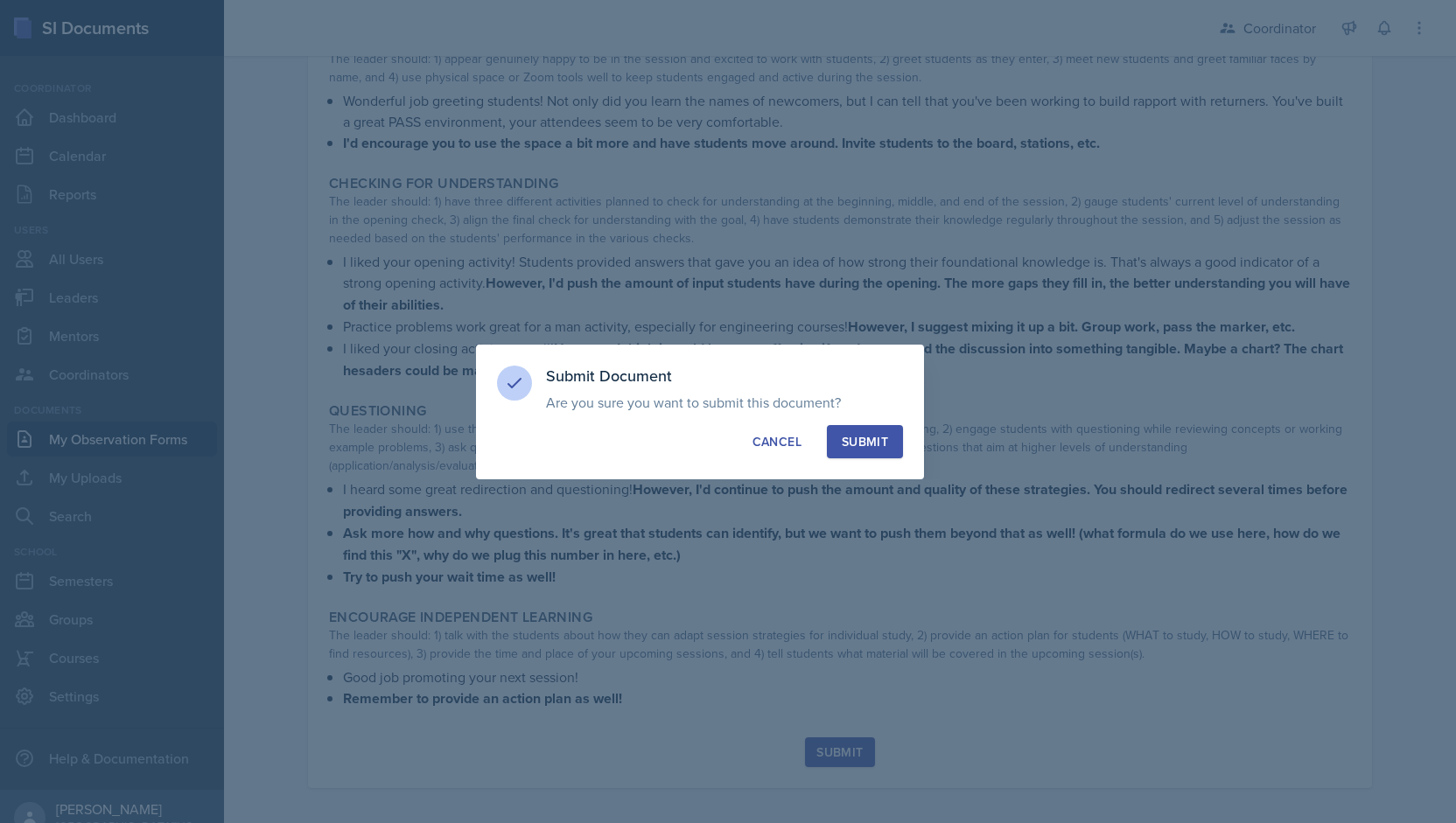
click at [883, 442] on div "Submit" at bounding box center [865, 441] width 46 height 18
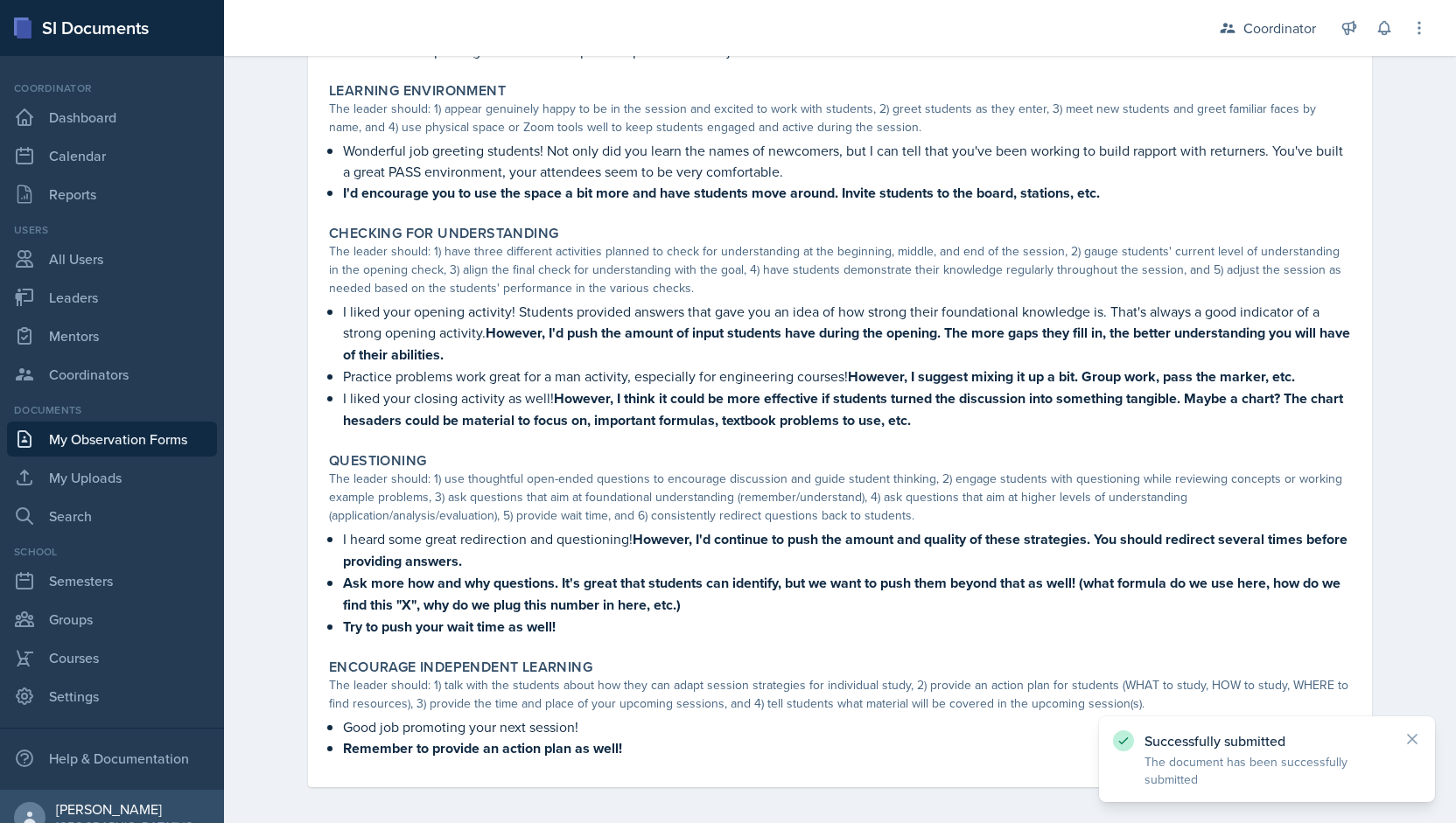
scroll to position [0, 0]
